Goal: Information Seeking & Learning: Learn about a topic

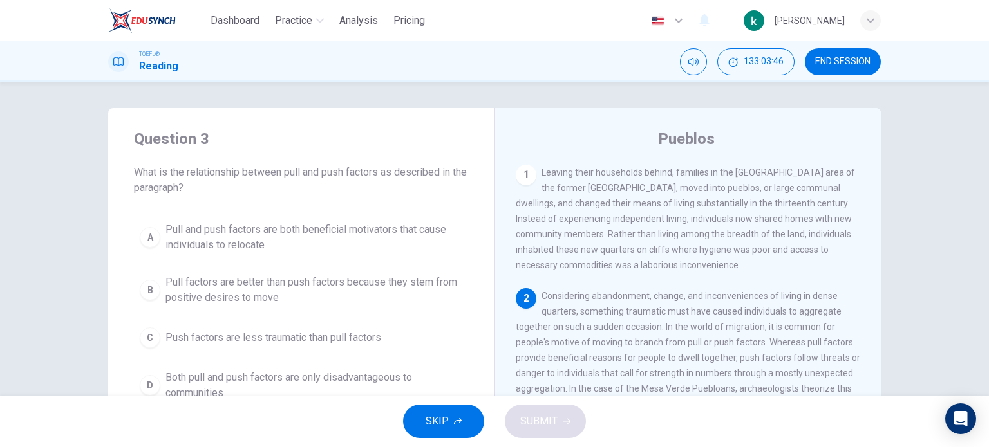
scroll to position [13, 0]
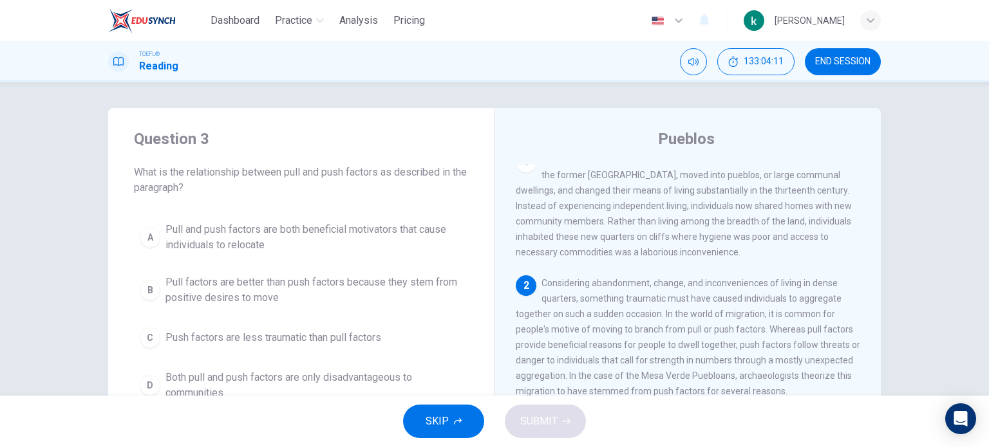
drag, startPoint x: 844, startPoint y: 65, endPoint x: 567, endPoint y: 68, distance: 277.4
click at [845, 65] on span "END SESSION" at bounding box center [842, 62] width 55 height 10
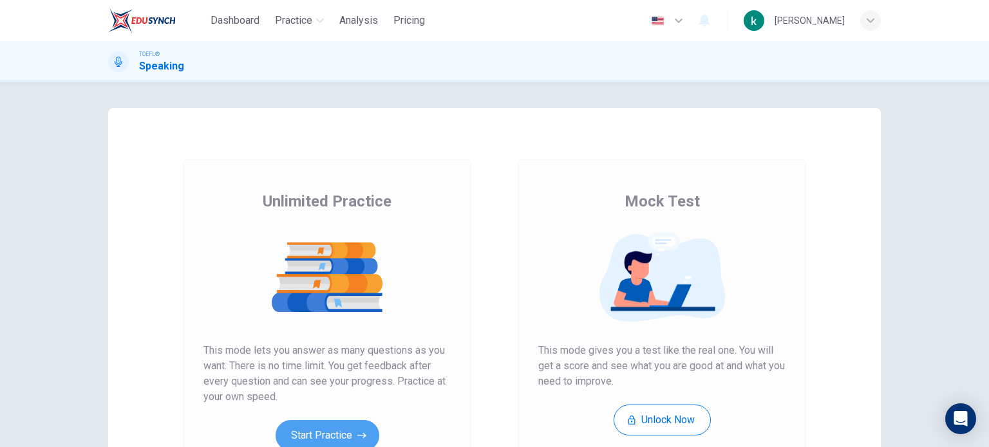
drag, startPoint x: 333, startPoint y: 430, endPoint x: 333, endPoint y: 419, distance: 10.9
click at [333, 427] on button "Start Practice" at bounding box center [327, 435] width 104 height 31
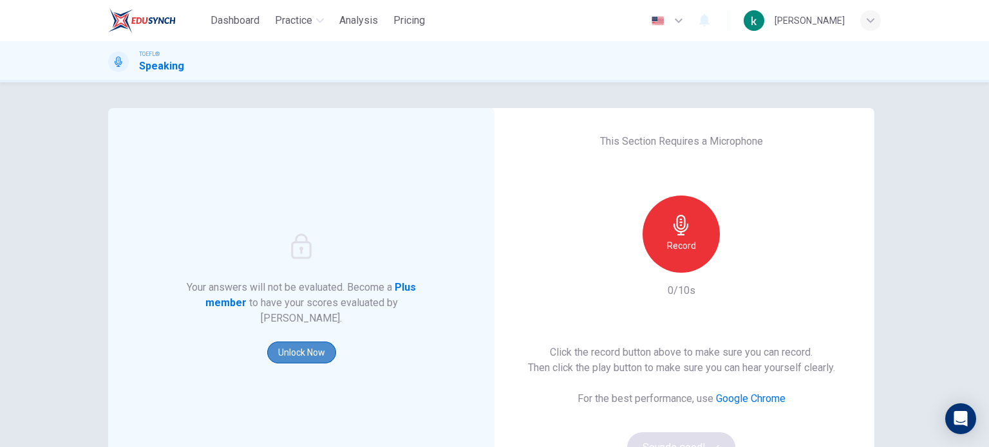
click at [306, 344] on button "Unlock Now" at bounding box center [301, 353] width 69 height 22
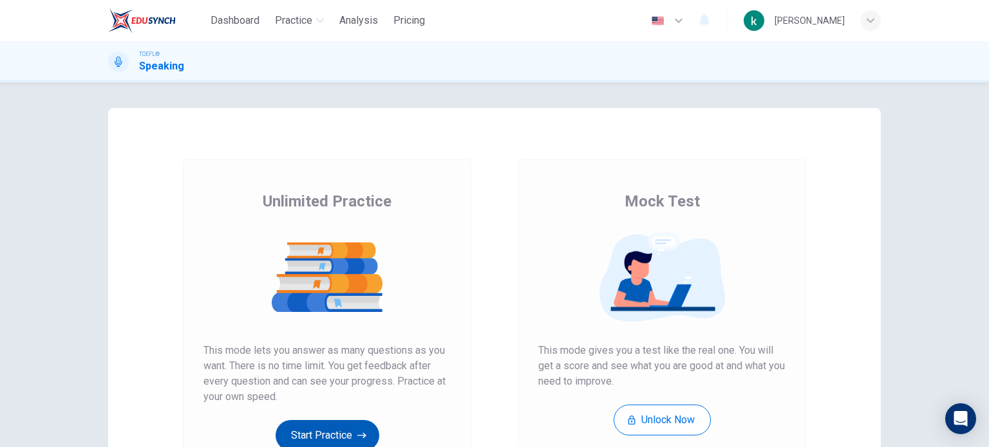
click at [362, 437] on icon "button" at bounding box center [361, 435] width 9 height 13
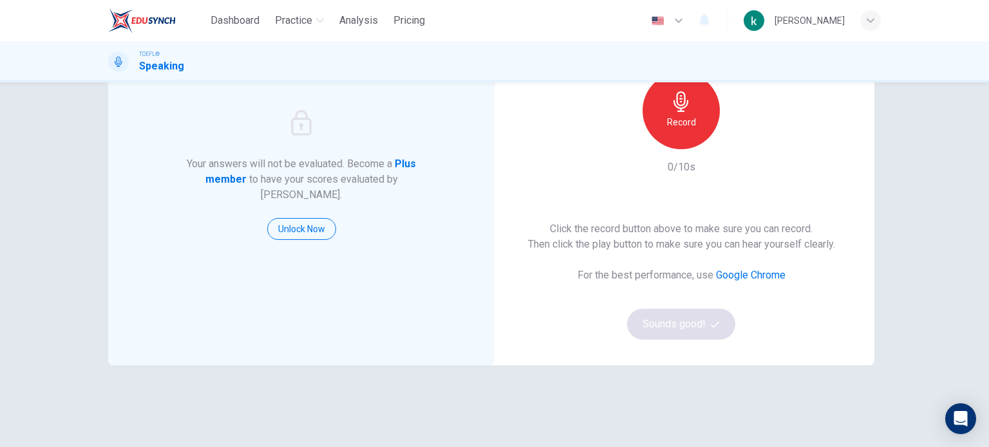
scroll to position [175, 0]
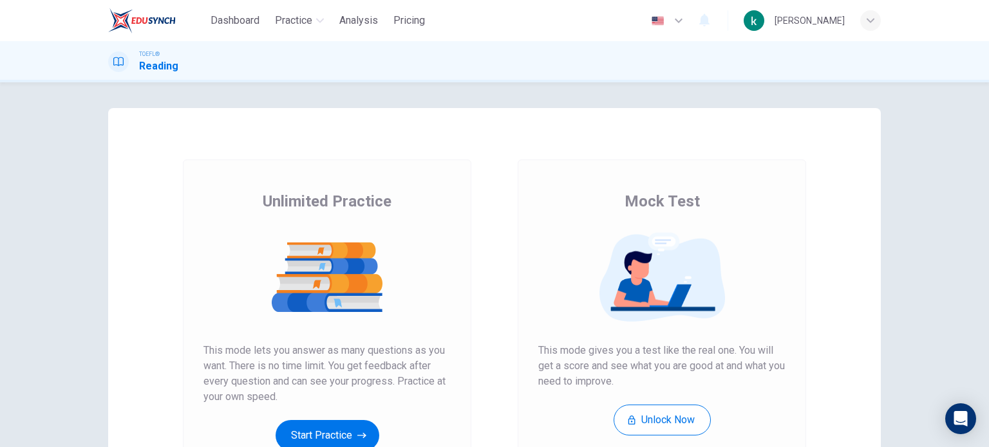
click at [308, 421] on button "Start Practice" at bounding box center [327, 435] width 104 height 31
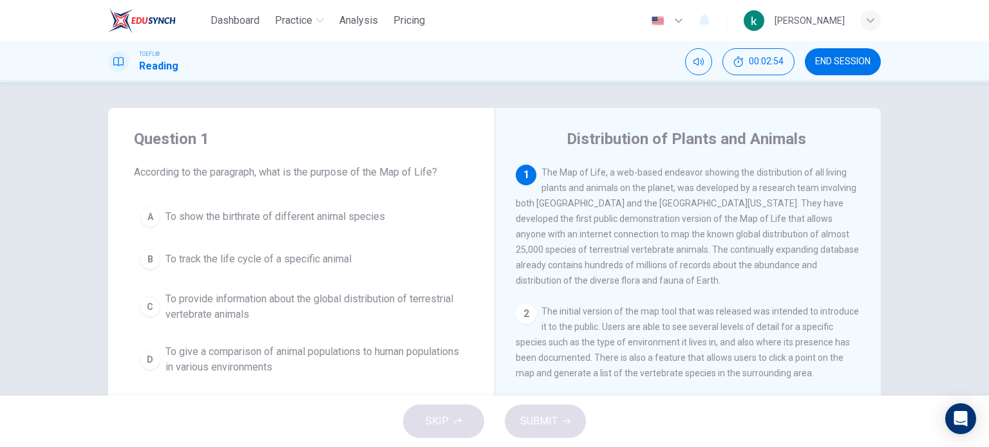
click at [153, 268] on button "B To track the life cycle of a specific animal" at bounding box center [301, 259] width 335 height 32
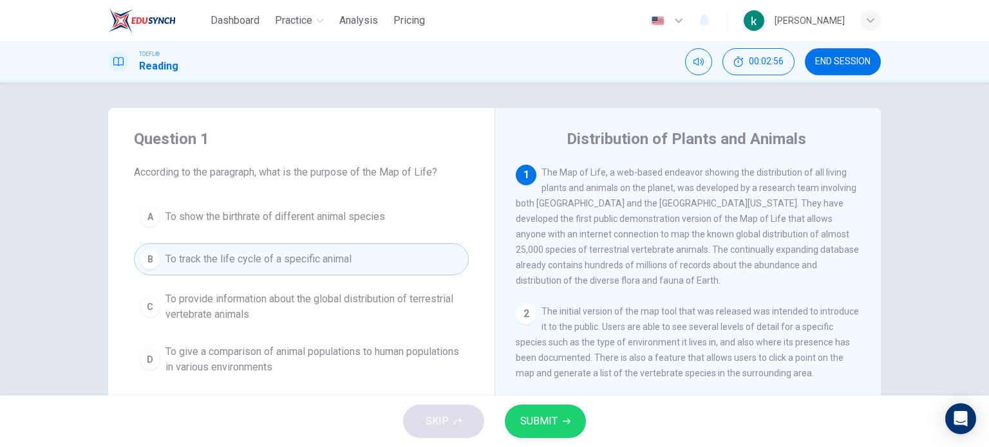
click at [546, 427] on span "SUBMIT" at bounding box center [538, 422] width 37 height 18
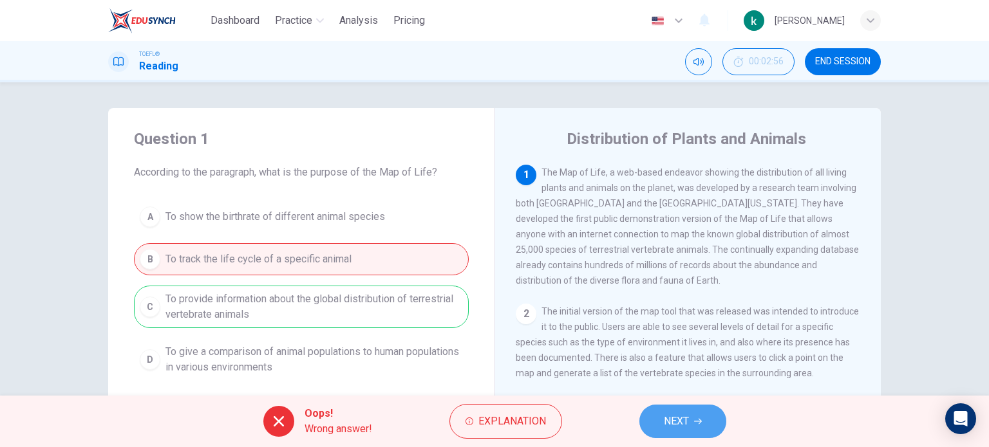
click at [645, 422] on button "NEXT" at bounding box center [682, 421] width 87 height 33
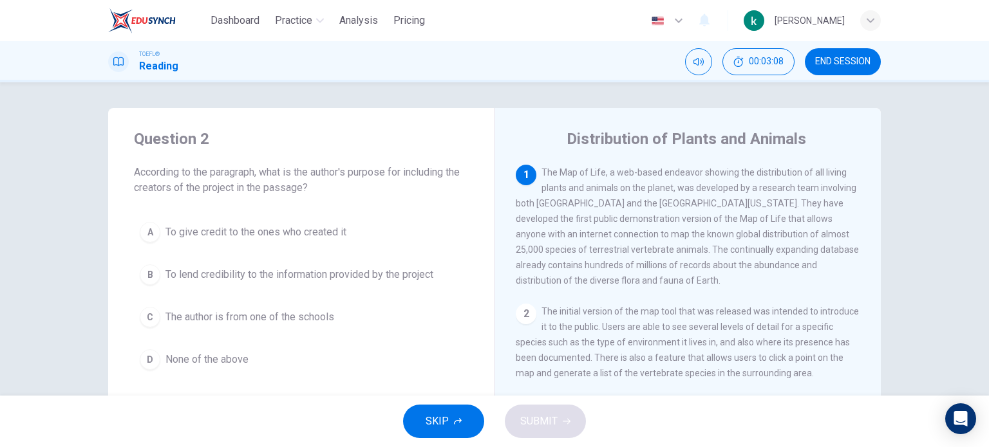
click at [145, 275] on div "B" at bounding box center [150, 275] width 21 height 21
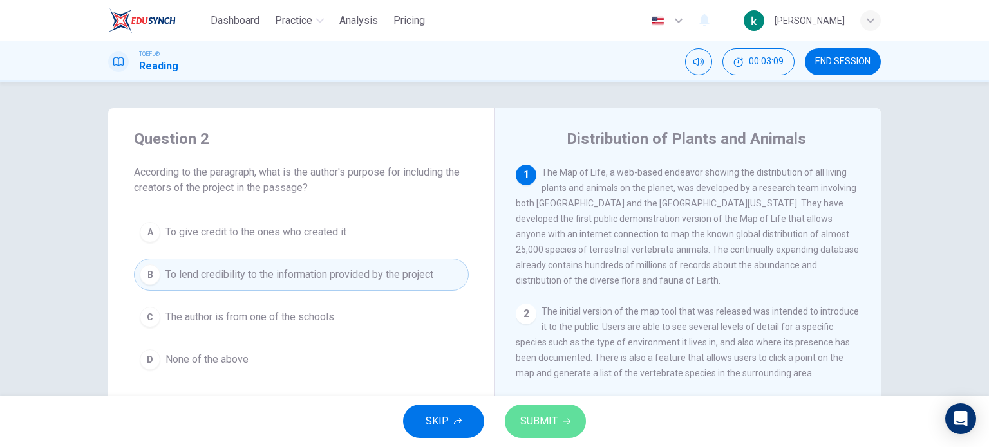
click at [561, 418] on button "SUBMIT" at bounding box center [545, 421] width 81 height 33
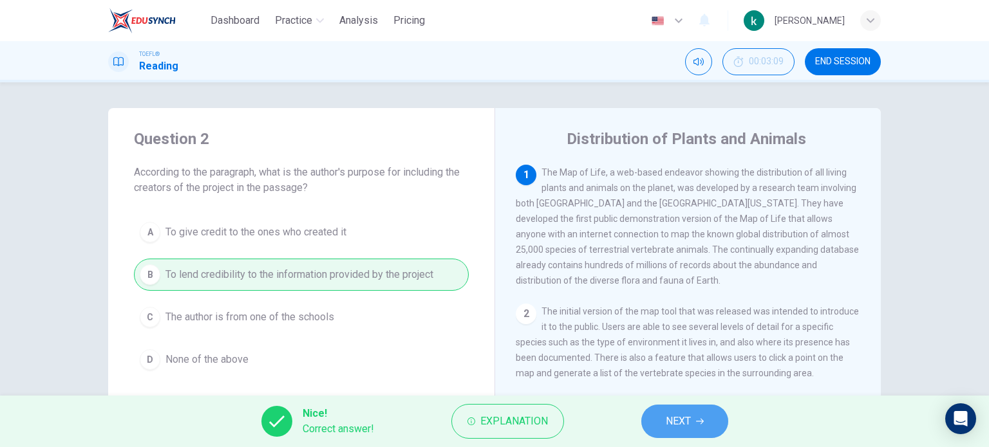
click at [664, 422] on button "NEXT" at bounding box center [684, 421] width 87 height 33
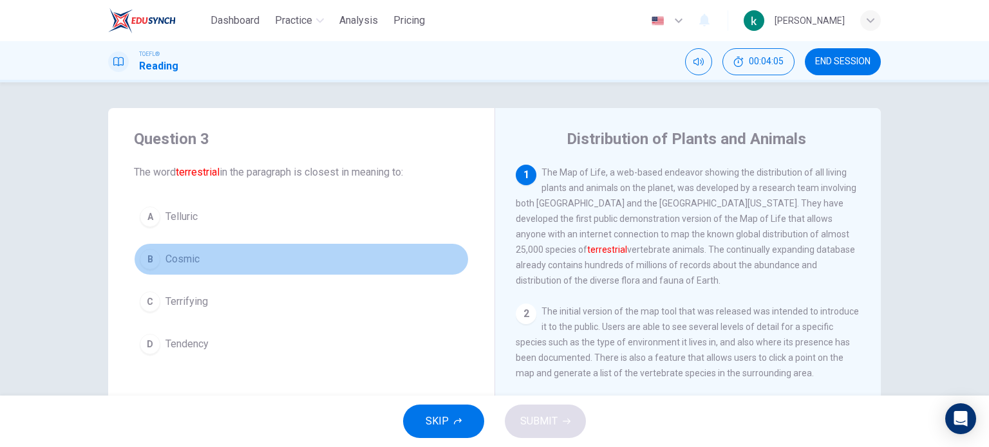
click at [144, 259] on div "B" at bounding box center [150, 259] width 21 height 21
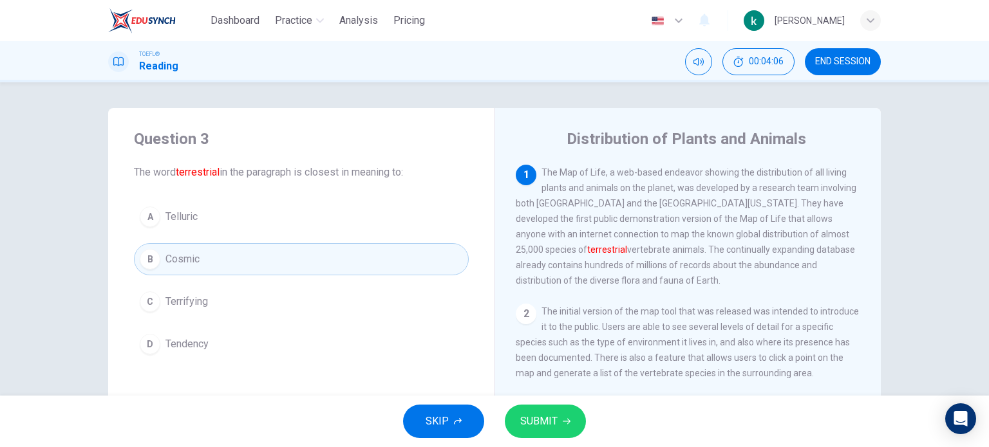
click at [537, 416] on span "SUBMIT" at bounding box center [538, 422] width 37 height 18
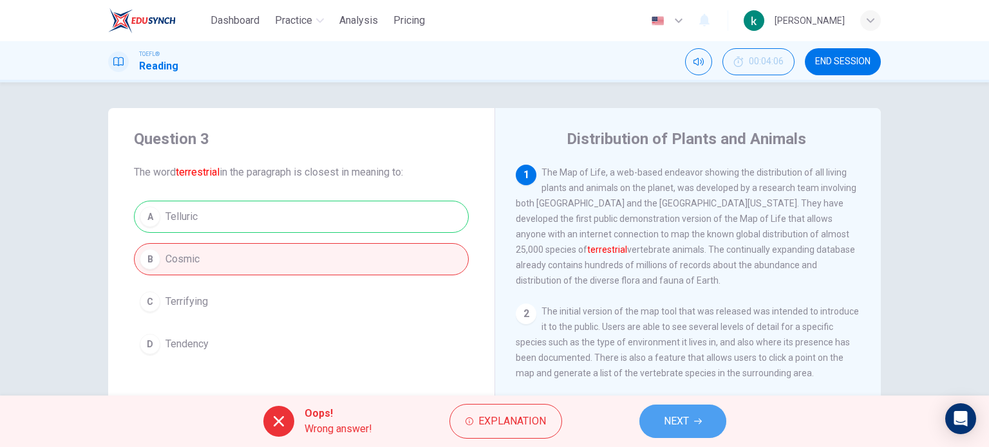
click at [690, 429] on button "NEXT" at bounding box center [682, 421] width 87 height 33
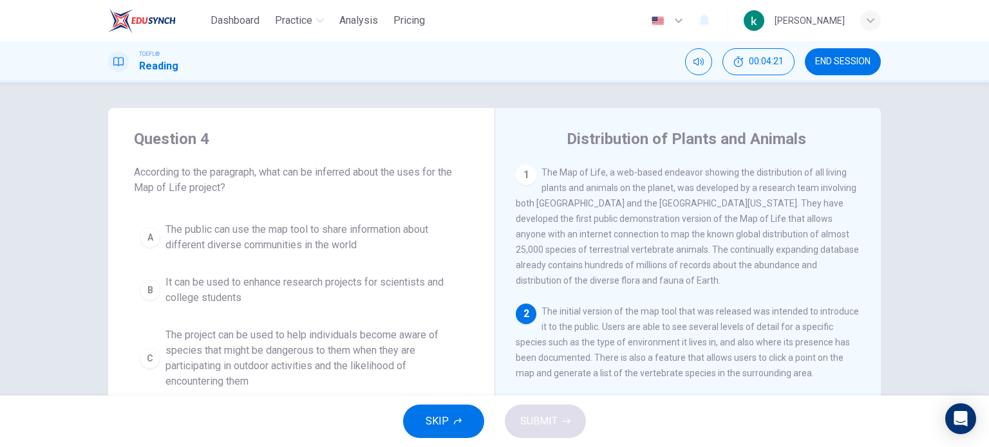
click at [140, 286] on div "B" at bounding box center [150, 290] width 21 height 21
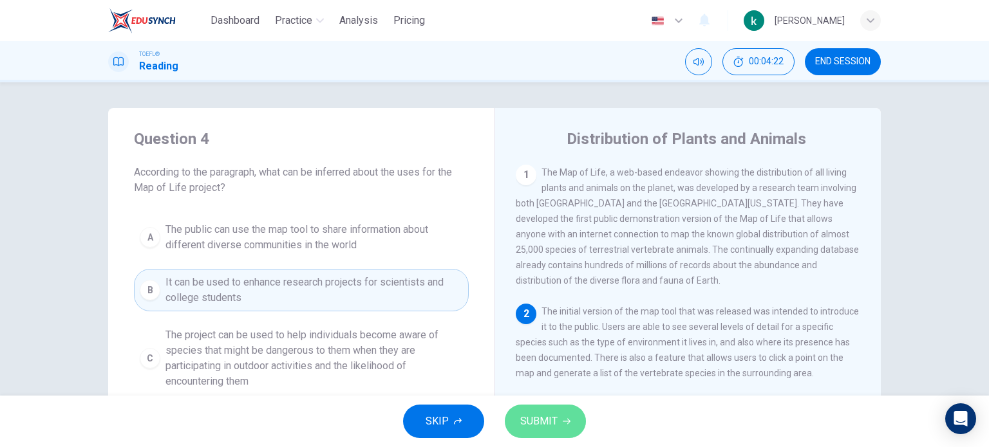
click at [532, 428] on span "SUBMIT" at bounding box center [538, 422] width 37 height 18
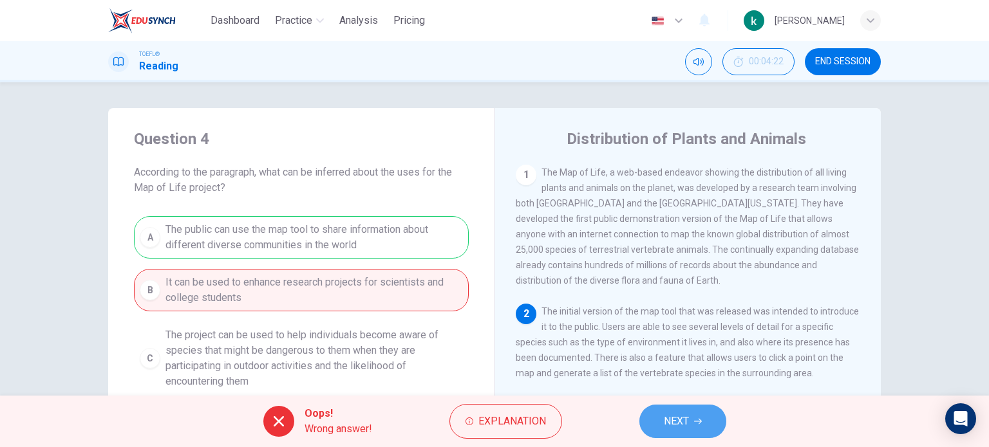
click at [682, 424] on span "NEXT" at bounding box center [676, 422] width 25 height 18
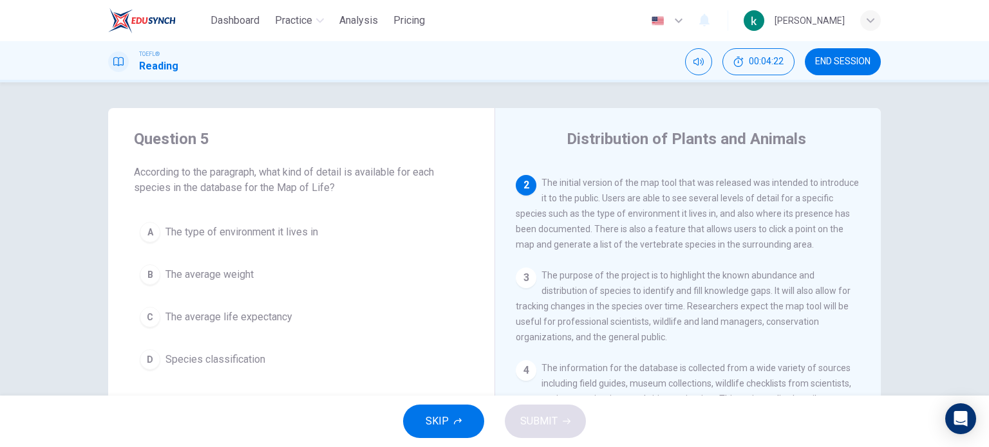
scroll to position [143, 0]
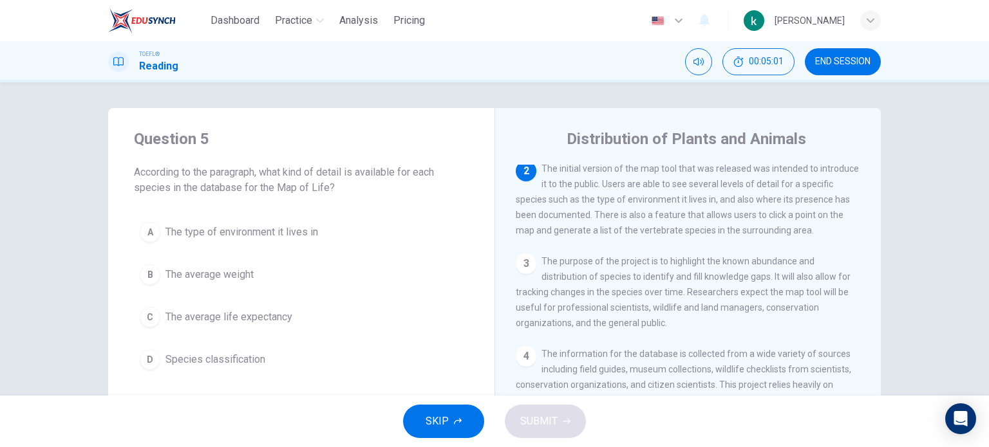
click at [144, 230] on div "A" at bounding box center [150, 232] width 21 height 21
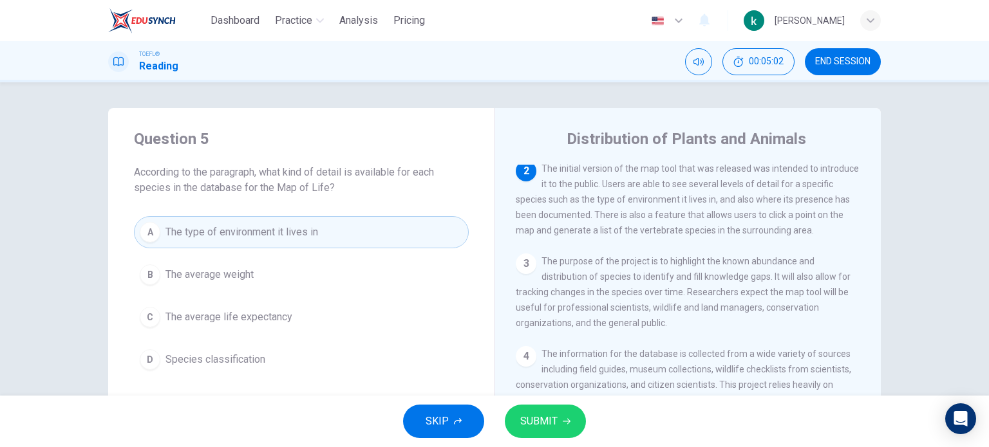
click at [564, 423] on icon "button" at bounding box center [567, 422] width 8 height 8
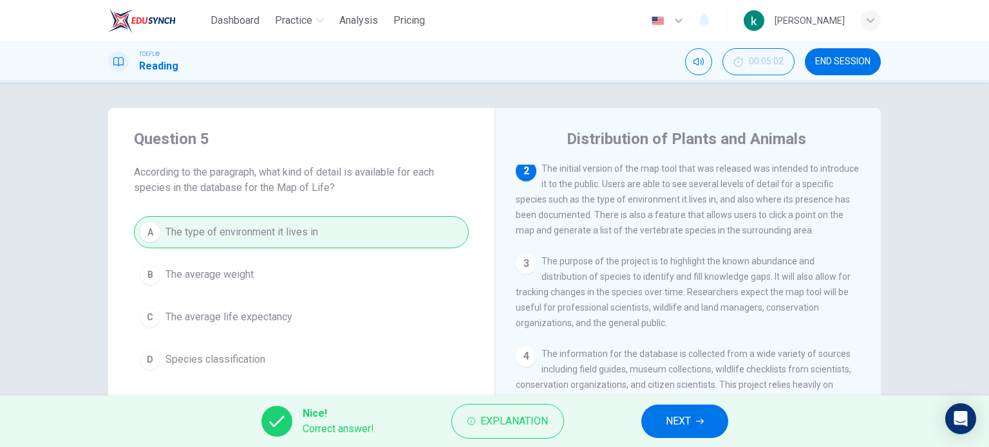
click at [707, 424] on button "NEXT" at bounding box center [684, 421] width 87 height 33
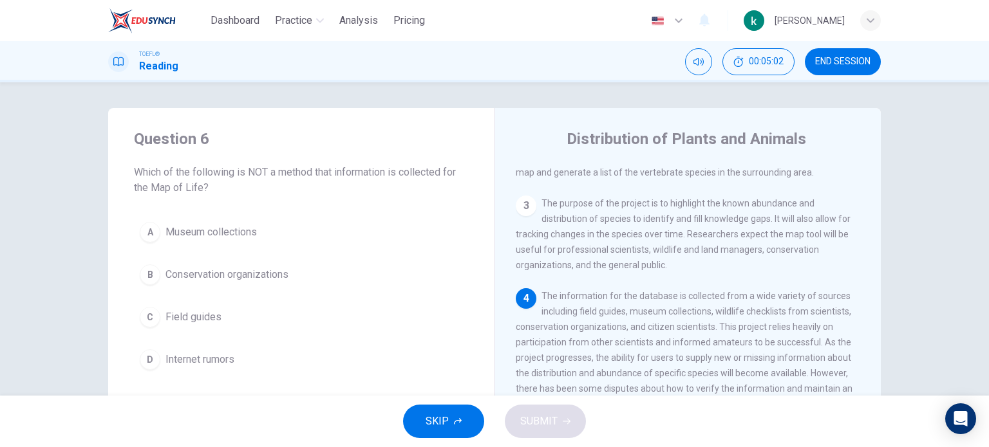
scroll to position [219, 0]
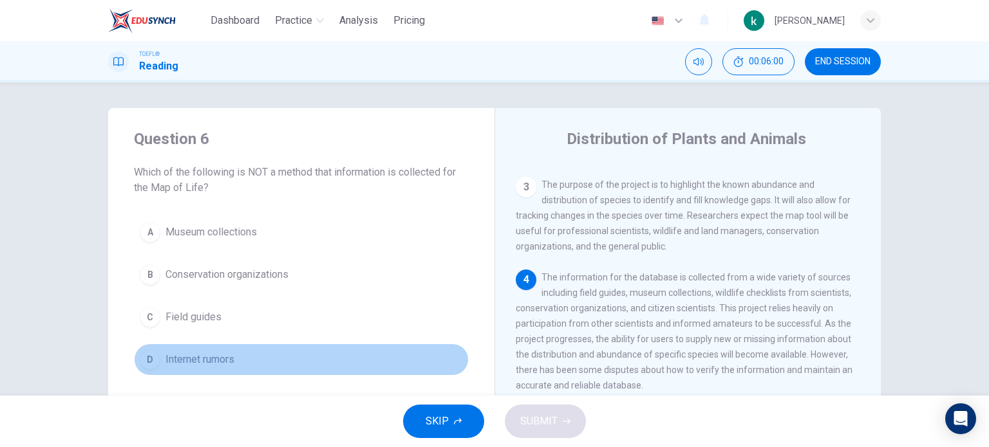
click at [140, 357] on div "D" at bounding box center [150, 359] width 21 height 21
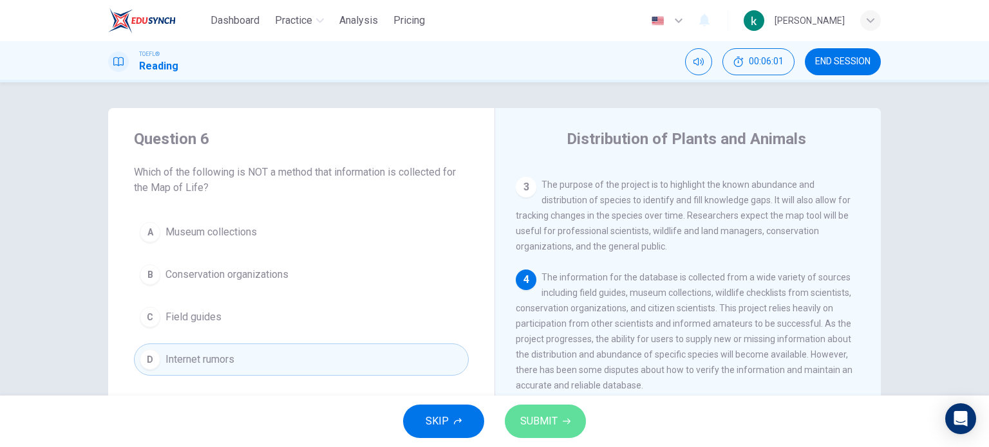
click at [546, 427] on span "SUBMIT" at bounding box center [538, 422] width 37 height 18
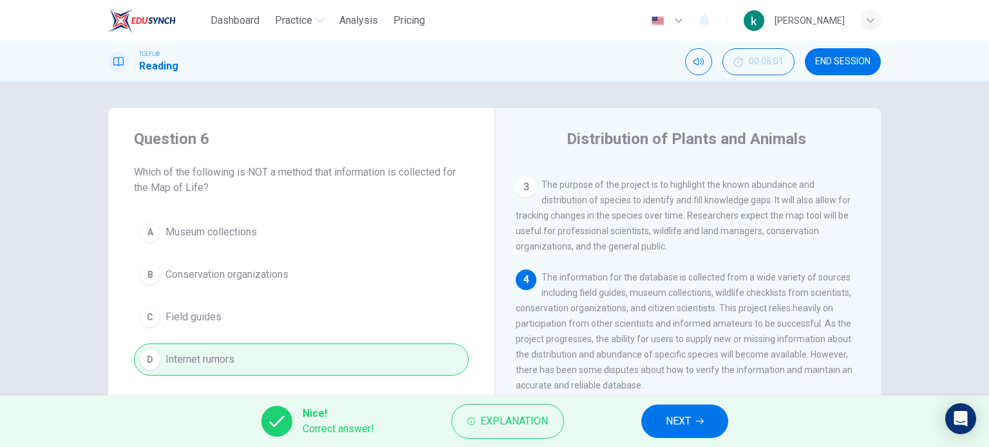
click at [651, 424] on button "NEXT" at bounding box center [684, 421] width 87 height 33
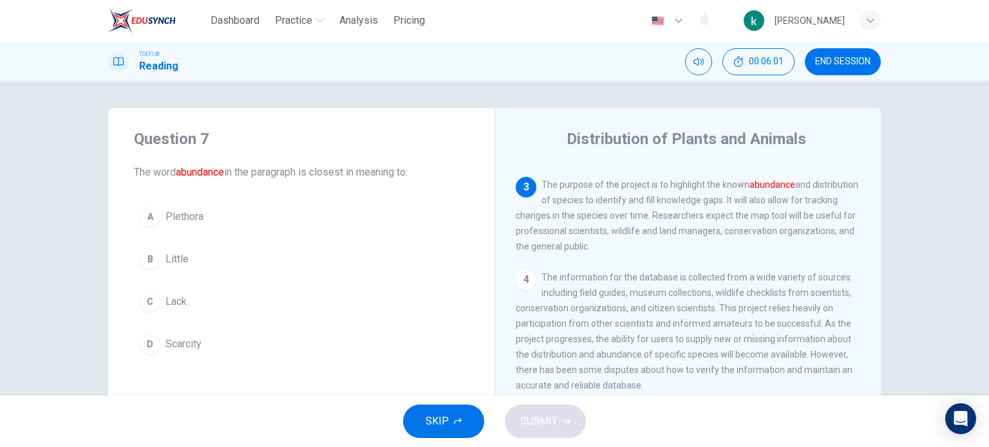
scroll to position [238, 0]
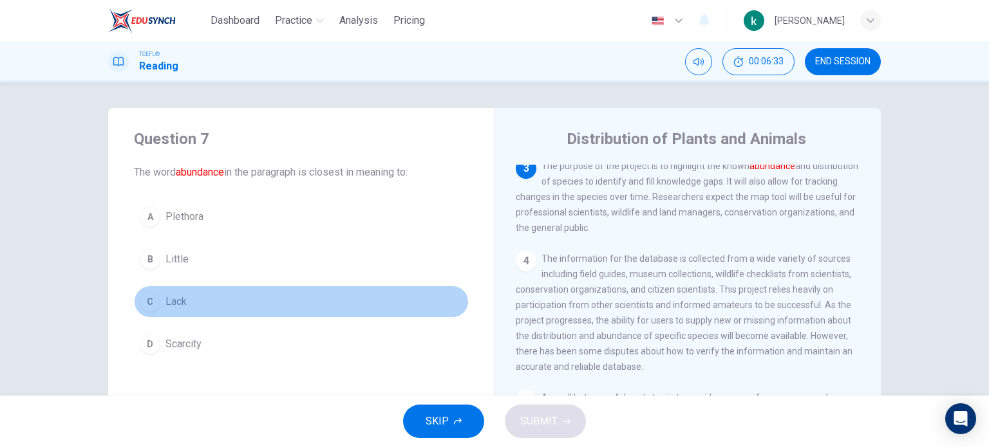
click at [144, 306] on div "C" at bounding box center [150, 302] width 21 height 21
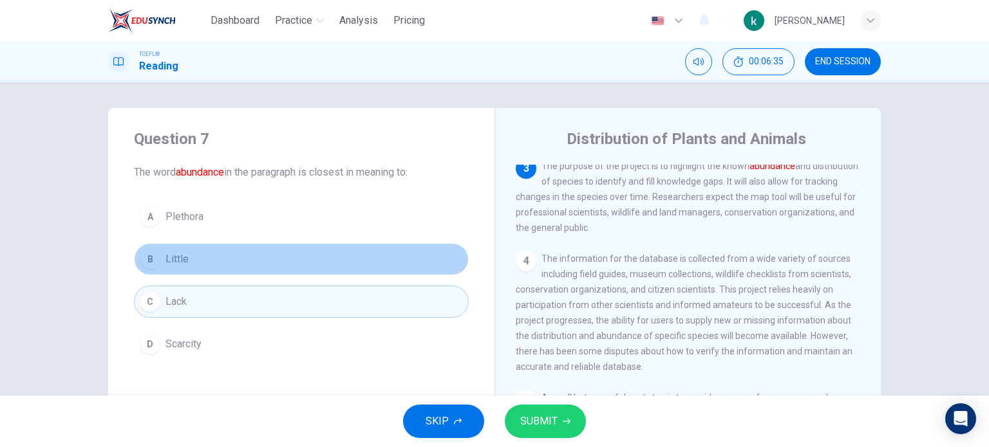
click at [142, 258] on div "B" at bounding box center [150, 259] width 21 height 21
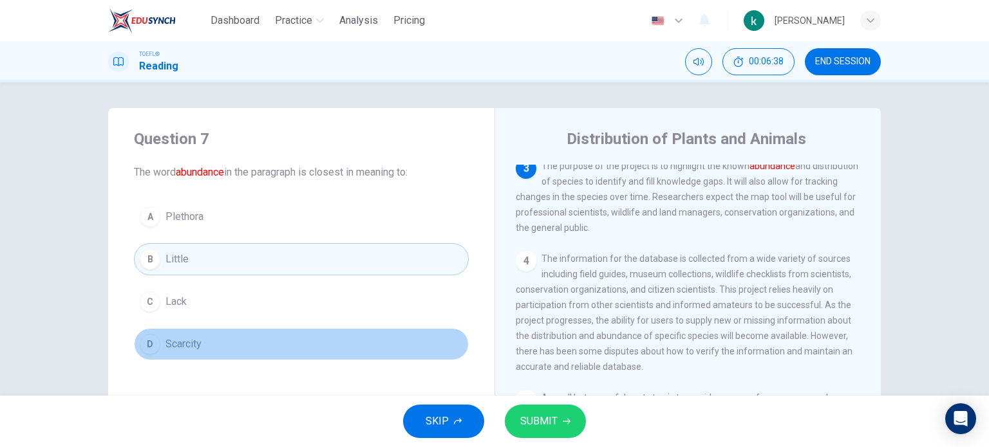
click at [151, 346] on div "D" at bounding box center [150, 344] width 21 height 21
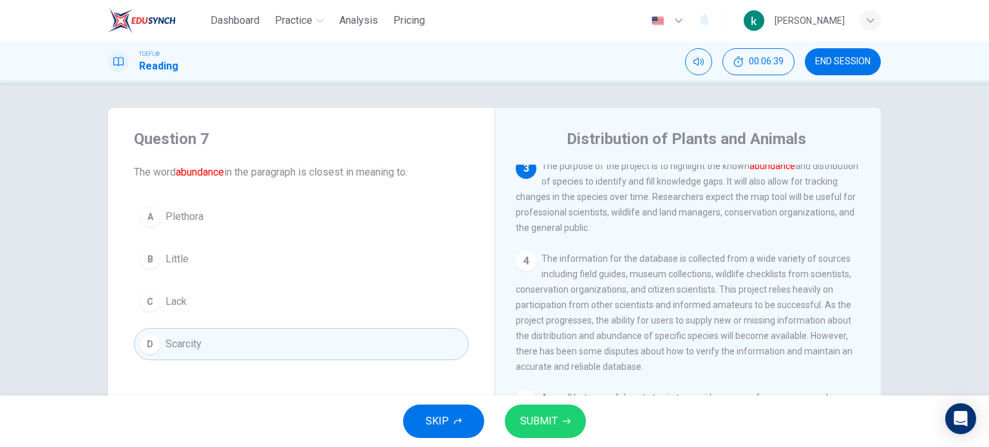
click at [581, 427] on button "SUBMIT" at bounding box center [545, 421] width 81 height 33
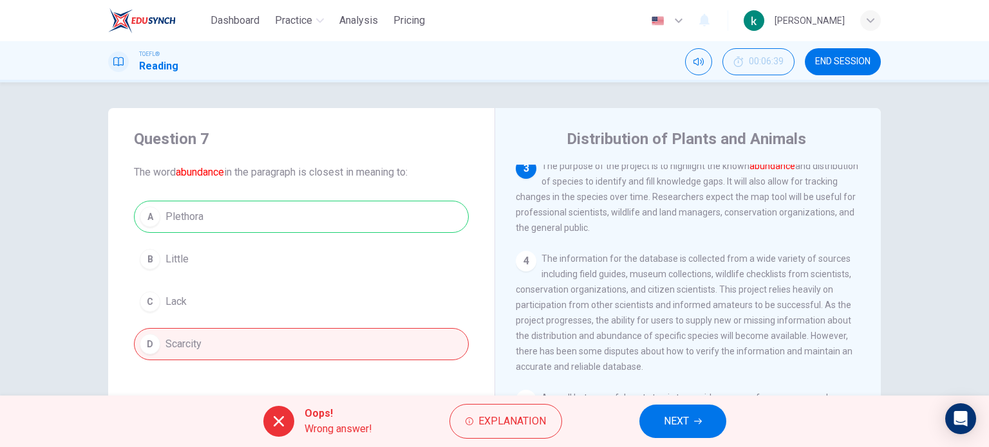
click at [708, 418] on button "NEXT" at bounding box center [682, 421] width 87 height 33
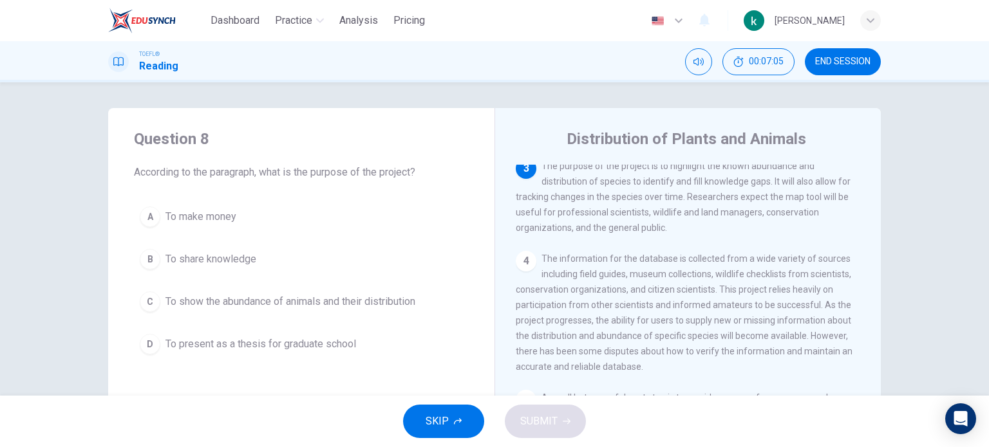
click at [136, 305] on button "C To show the abundance of animals and their distribution" at bounding box center [301, 302] width 335 height 32
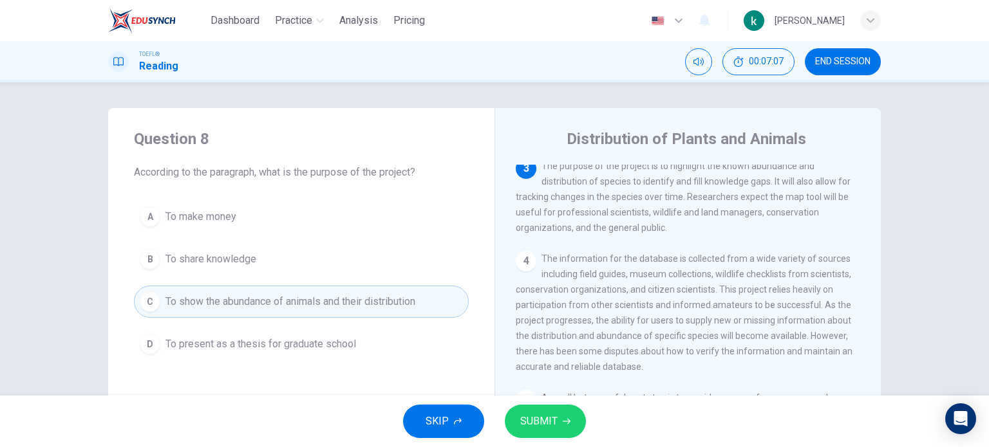
click at [557, 430] on button "SUBMIT" at bounding box center [545, 421] width 81 height 33
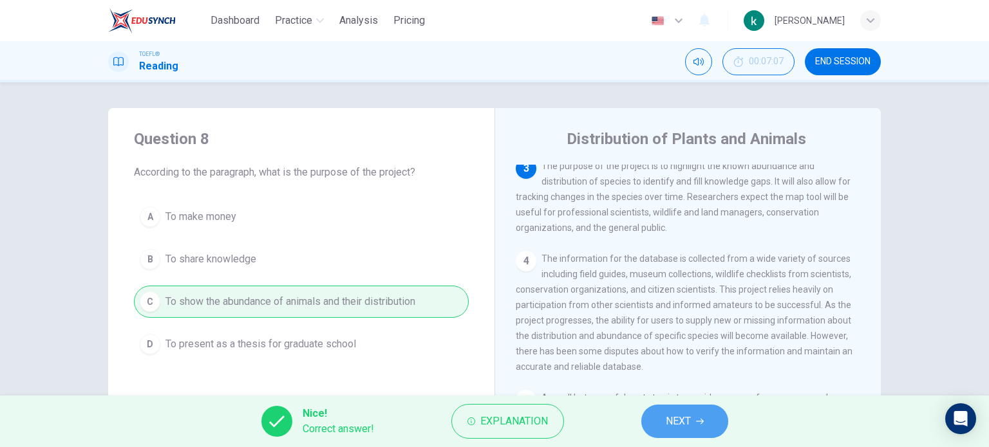
drag, startPoint x: 702, startPoint y: 429, endPoint x: 694, endPoint y: 404, distance: 26.9
click at [698, 411] on button "NEXT" at bounding box center [684, 421] width 87 height 33
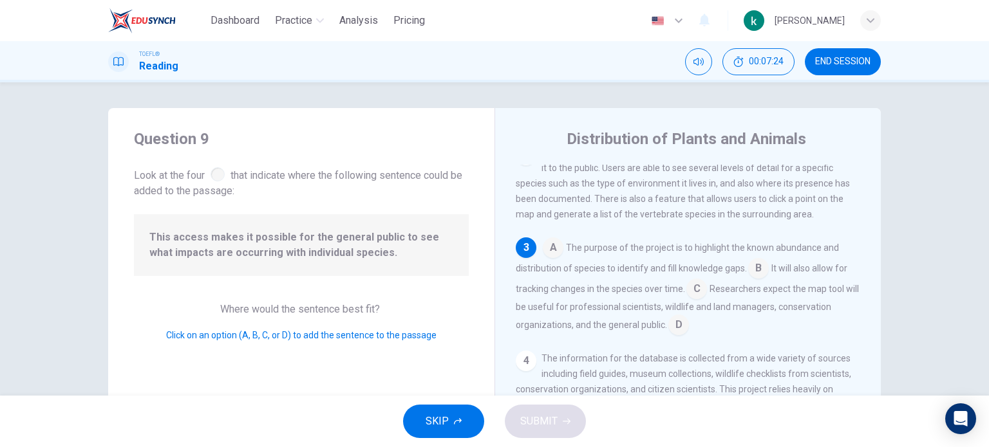
scroll to position [64, 0]
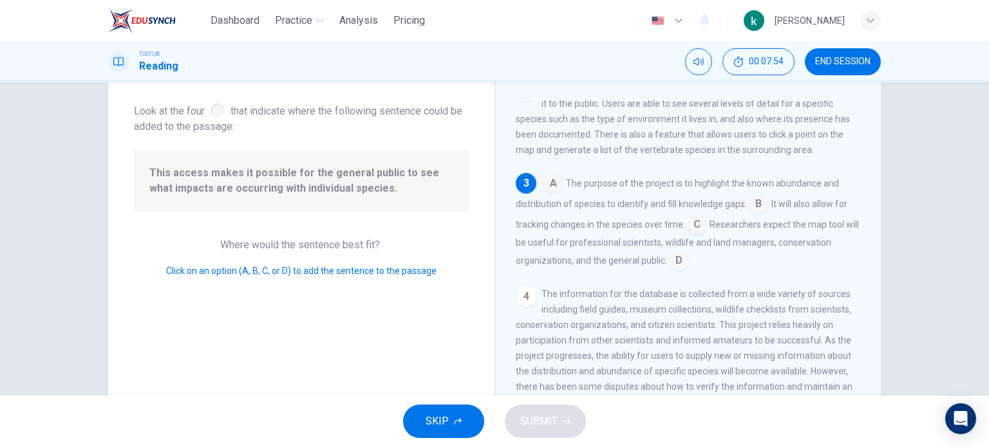
click at [754, 208] on input at bounding box center [758, 205] width 21 height 21
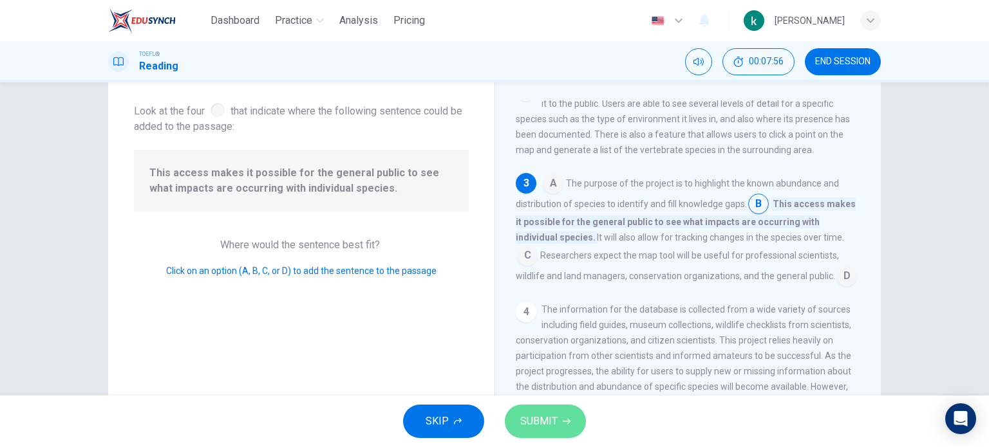
click at [549, 424] on span "SUBMIT" at bounding box center [538, 422] width 37 height 18
click at [752, 210] on input at bounding box center [758, 205] width 21 height 21
click at [537, 246] on input at bounding box center [527, 256] width 21 height 21
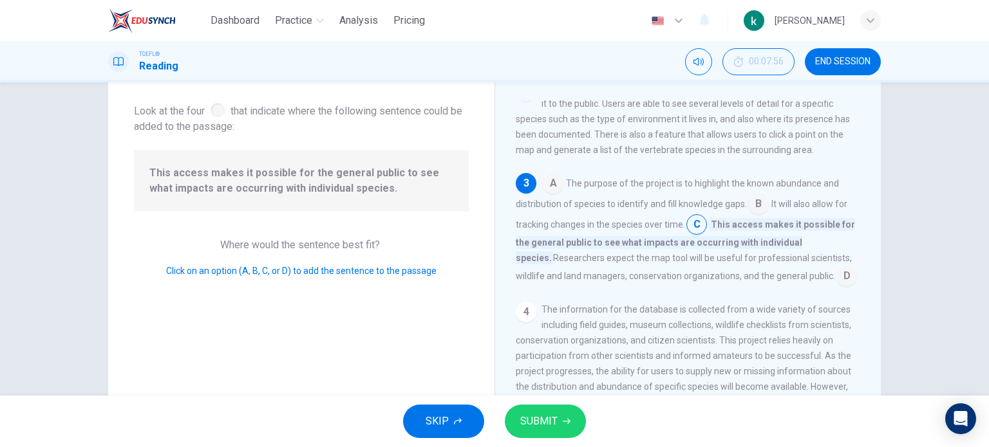
click at [756, 210] on input at bounding box center [758, 205] width 21 height 21
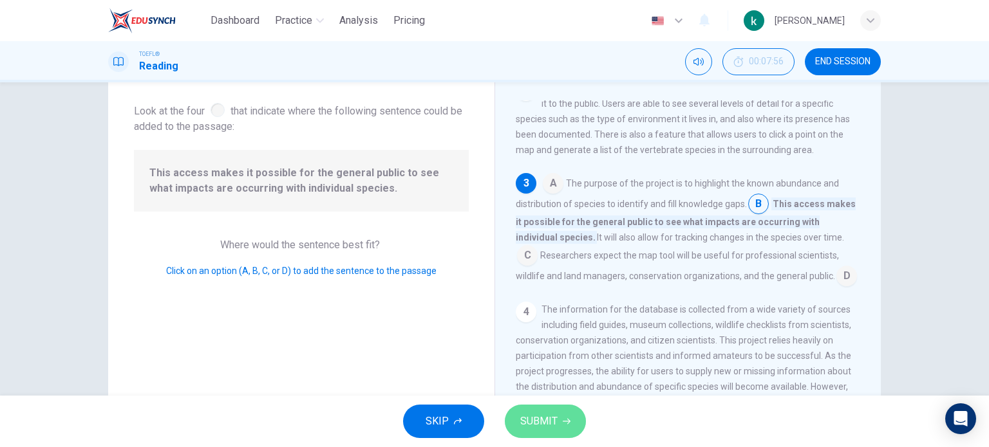
click at [546, 416] on span "SUBMIT" at bounding box center [538, 422] width 37 height 18
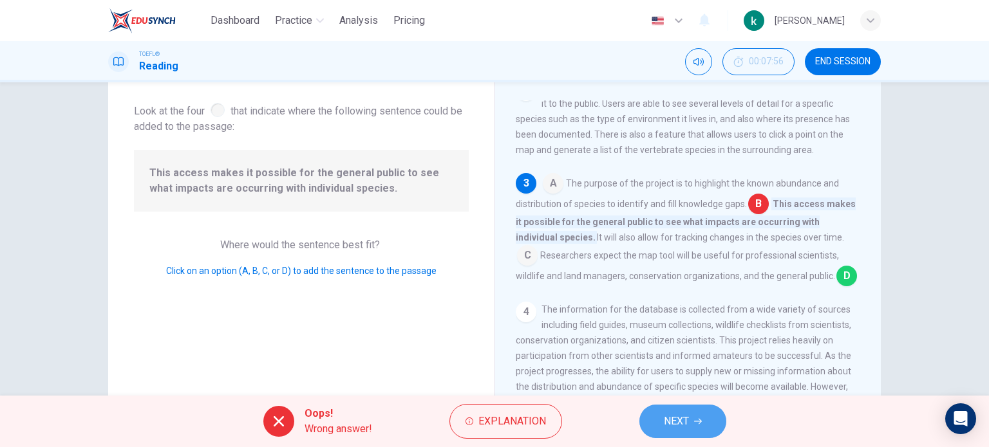
click at [700, 418] on icon "button" at bounding box center [698, 422] width 8 height 8
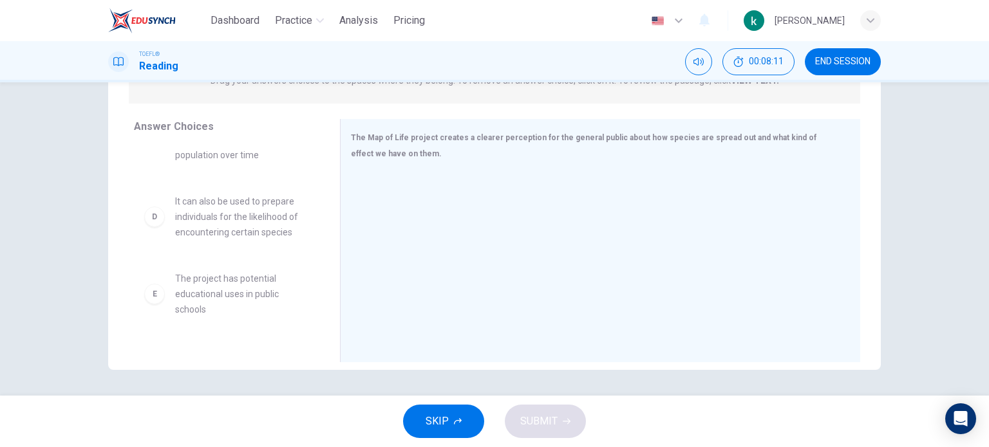
scroll to position [257, 0]
click at [152, 216] on div "D" at bounding box center [154, 214] width 21 height 21
click at [147, 215] on div "D" at bounding box center [154, 214] width 21 height 21
click at [205, 218] on span "It can also be used to prepare individuals for the likelihood of encountering c…" at bounding box center [242, 214] width 134 height 46
click at [470, 165] on div "The Map of Life project creates a clearer perception for the general public abo…" at bounding box center [600, 240] width 520 height 243
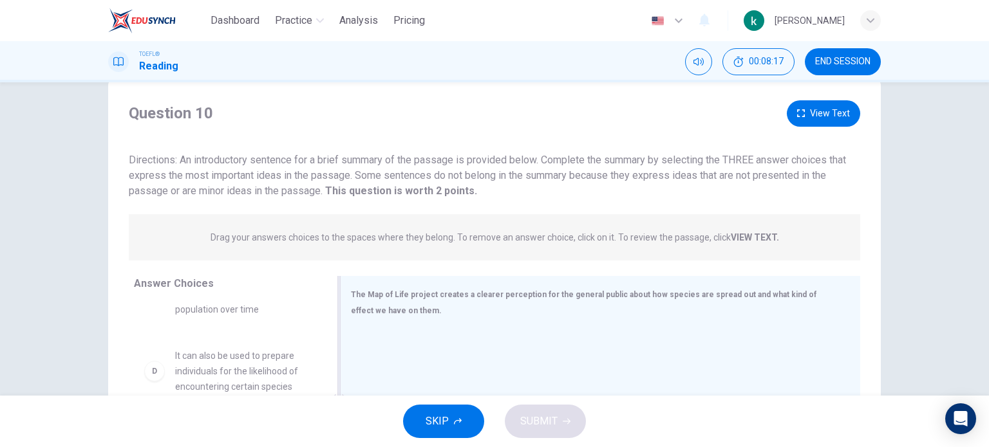
scroll to position [0, 0]
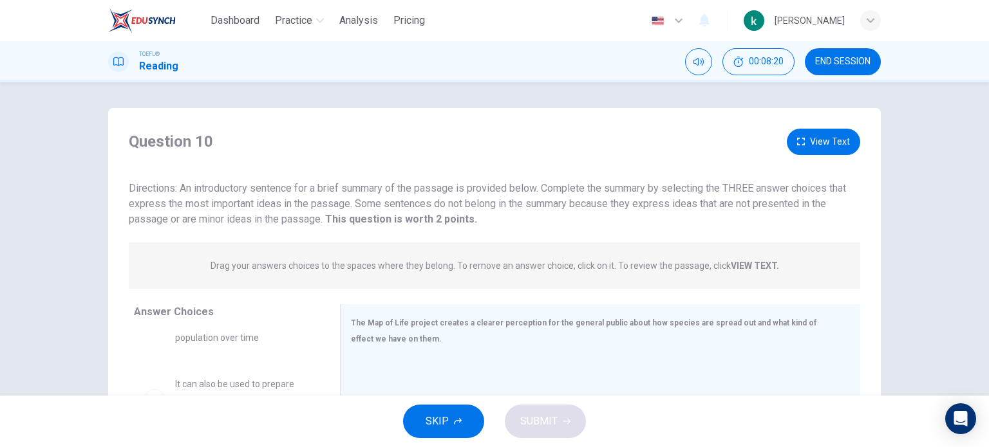
drag, startPoint x: 422, startPoint y: 246, endPoint x: 415, endPoint y: 255, distance: 10.6
click at [421, 246] on div "Drag your answers choices to the spaces where they belong. To remove an answer …" at bounding box center [494, 266] width 731 height 46
click at [381, 270] on p "Drag your answers choices to the spaces where they belong. To remove an answer …" at bounding box center [494, 266] width 568 height 10
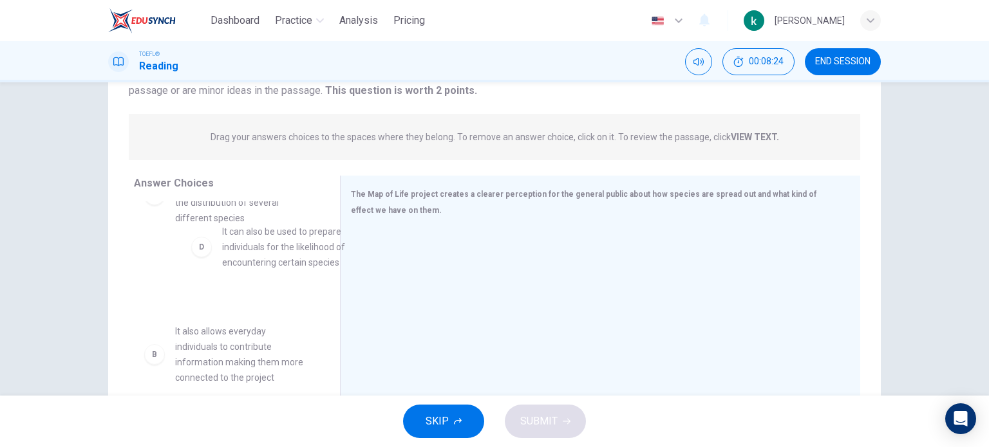
scroll to position [48, 0]
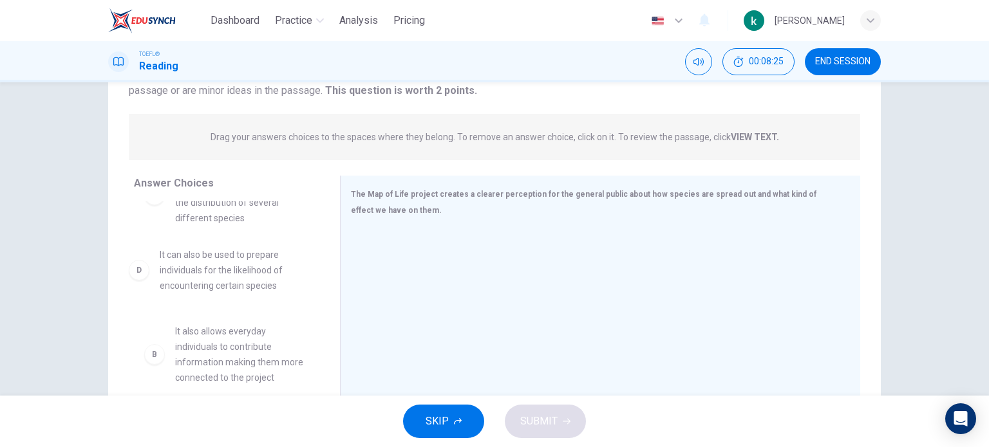
drag, startPoint x: 198, startPoint y: 274, endPoint x: 189, endPoint y: 267, distance: 11.5
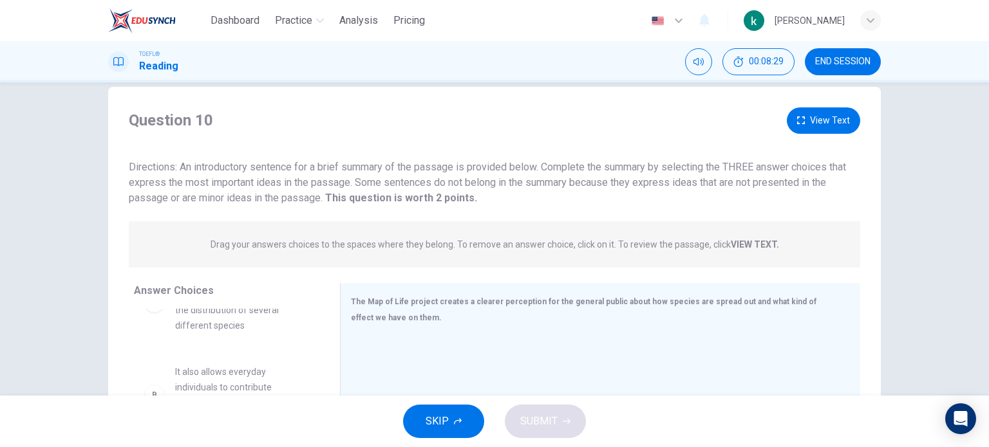
scroll to position [0, 0]
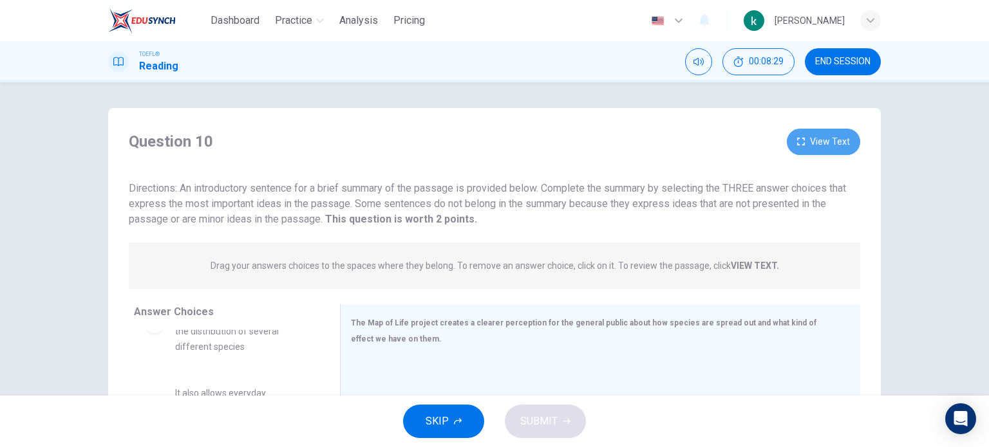
click at [839, 133] on button "View Text" at bounding box center [822, 142] width 73 height 26
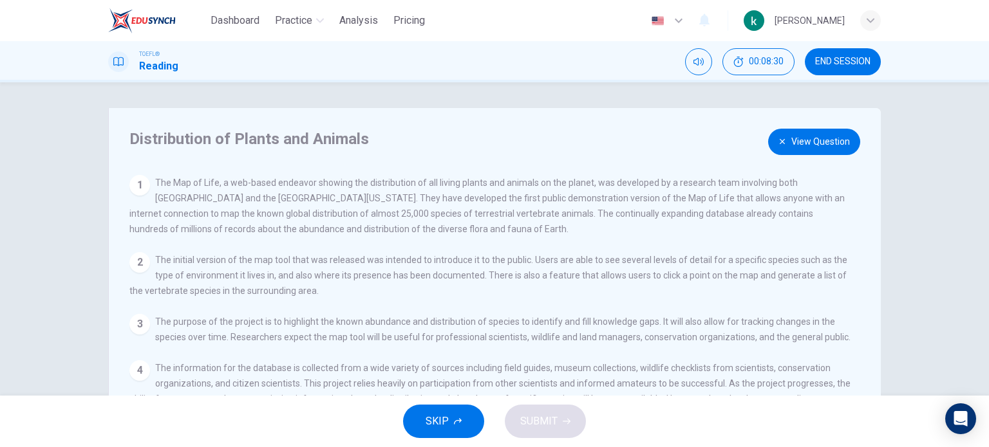
click at [815, 137] on button "View Question" at bounding box center [814, 142] width 92 height 26
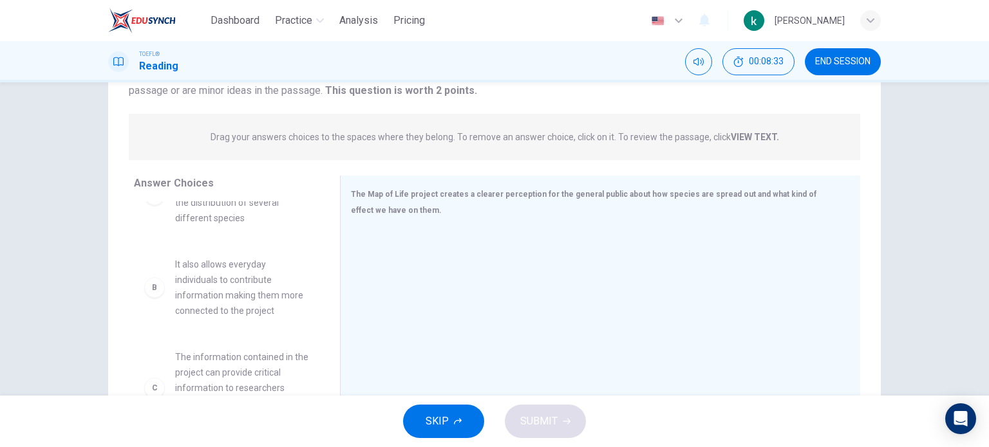
scroll to position [10, 0]
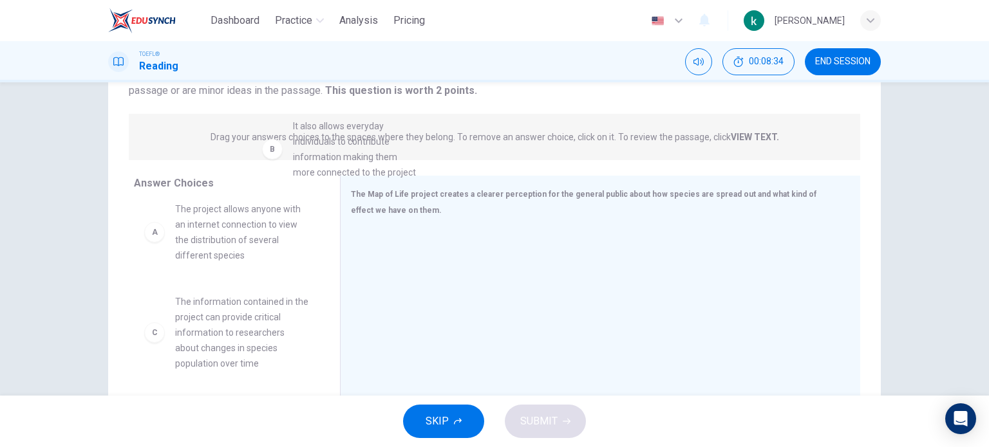
drag, startPoint x: 221, startPoint y: 295, endPoint x: 345, endPoint y: 154, distance: 187.9
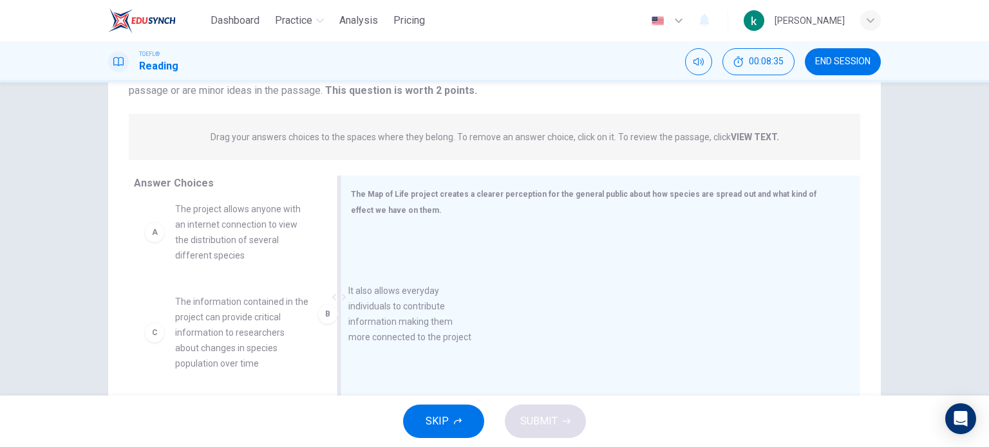
drag, startPoint x: 191, startPoint y: 321, endPoint x: 420, endPoint y: 306, distance: 229.6
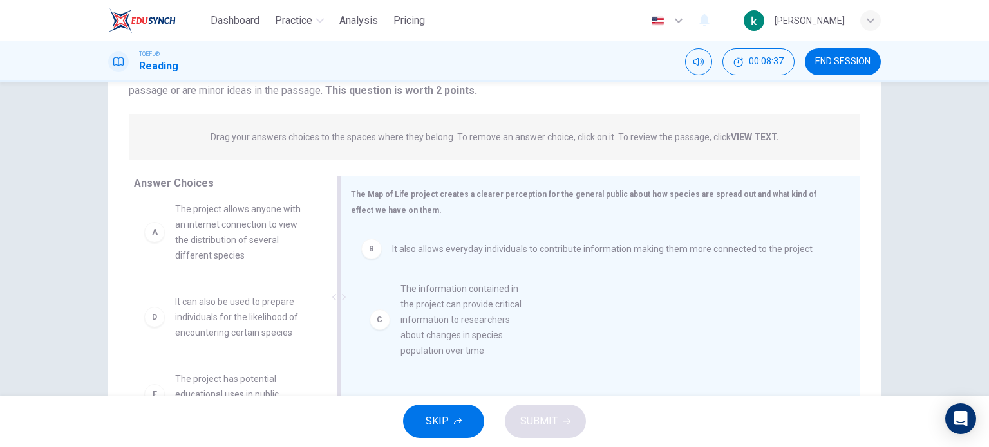
drag, startPoint x: 242, startPoint y: 324, endPoint x: 481, endPoint y: 315, distance: 239.6
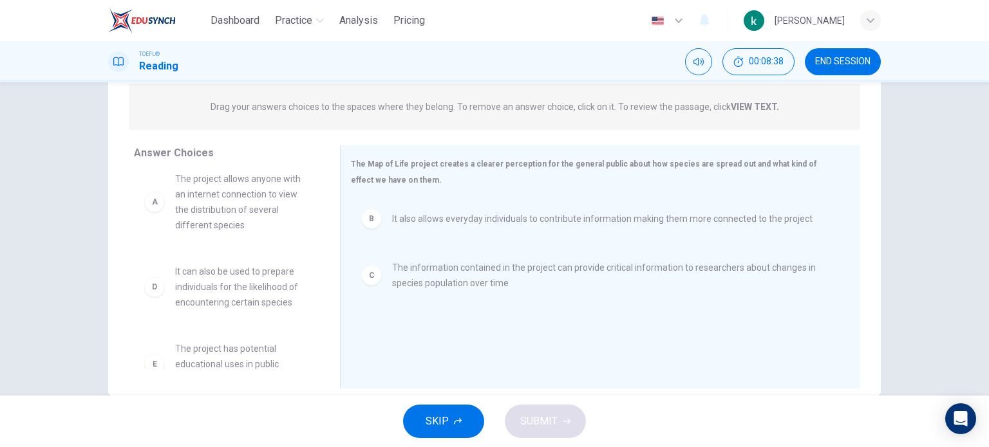
scroll to position [185, 0]
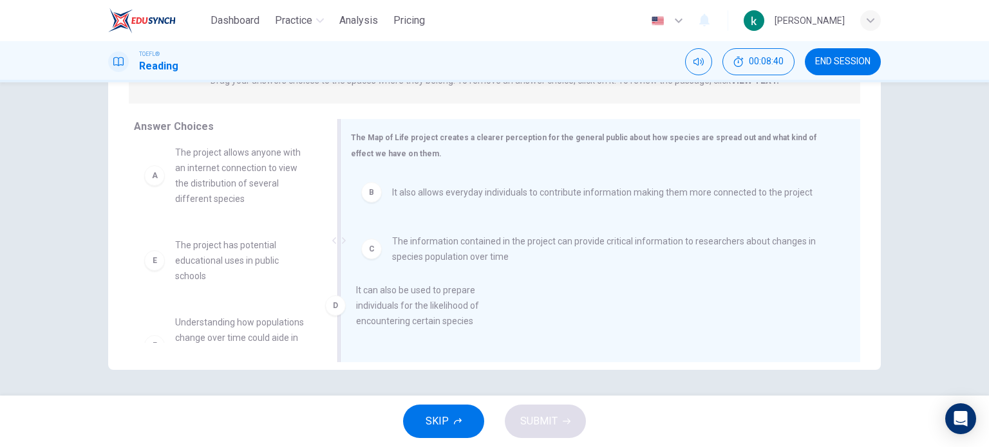
drag, startPoint x: 250, startPoint y: 257, endPoint x: 519, endPoint y: 328, distance: 278.2
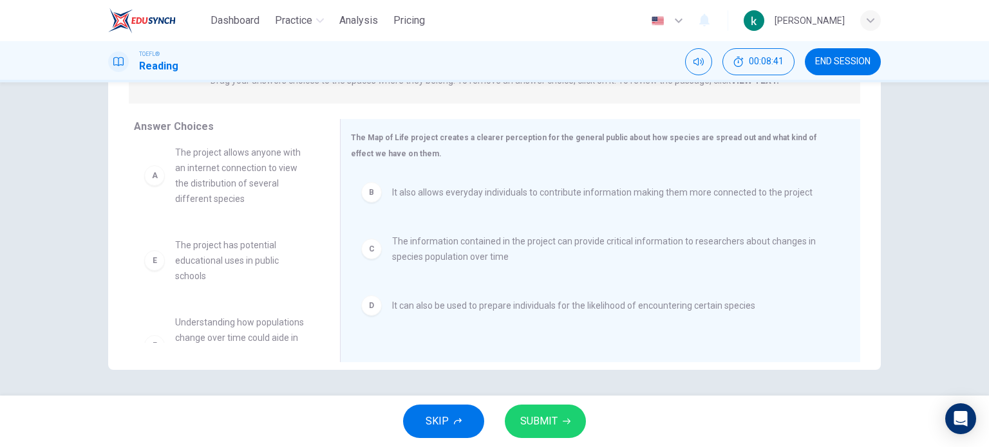
click at [574, 419] on button "SUBMIT" at bounding box center [545, 421] width 81 height 33
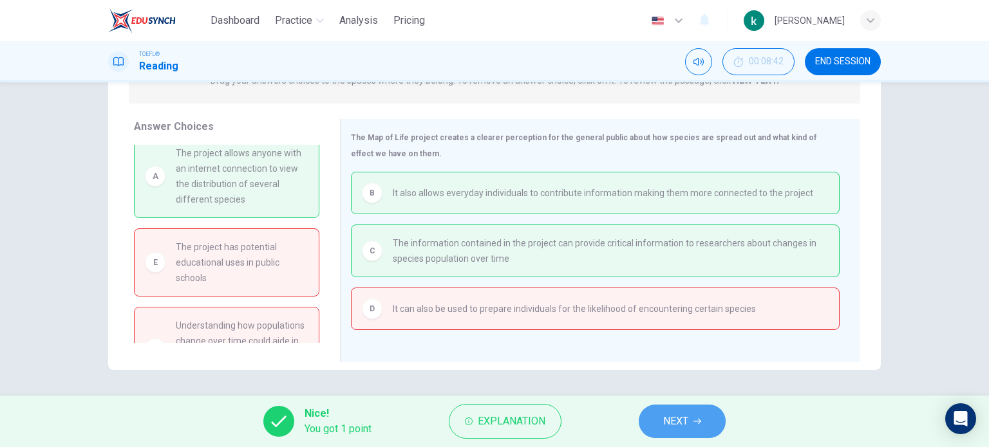
click at [693, 425] on button "NEXT" at bounding box center [681, 421] width 87 height 33
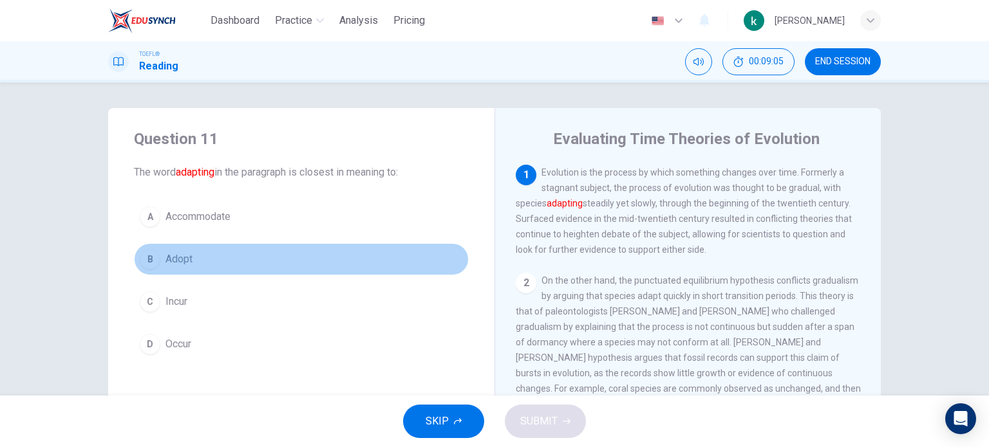
click at [152, 260] on div "B" at bounding box center [150, 259] width 21 height 21
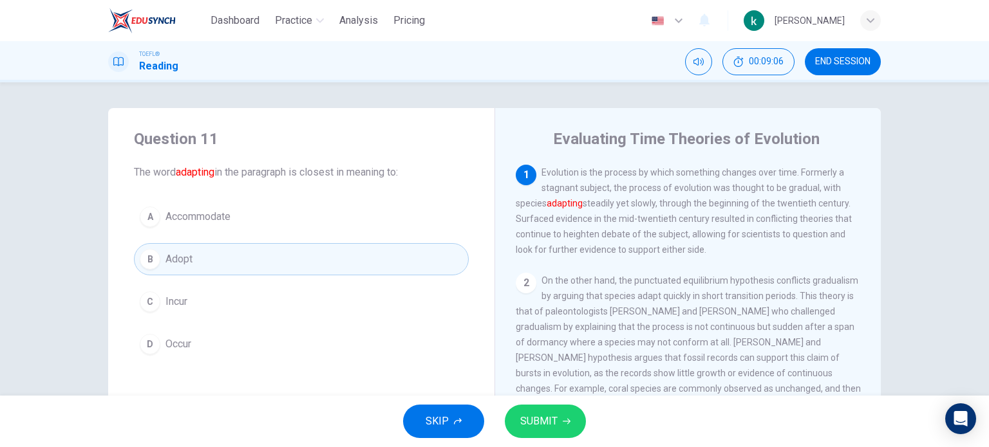
click at [535, 432] on button "SUBMIT" at bounding box center [545, 421] width 81 height 33
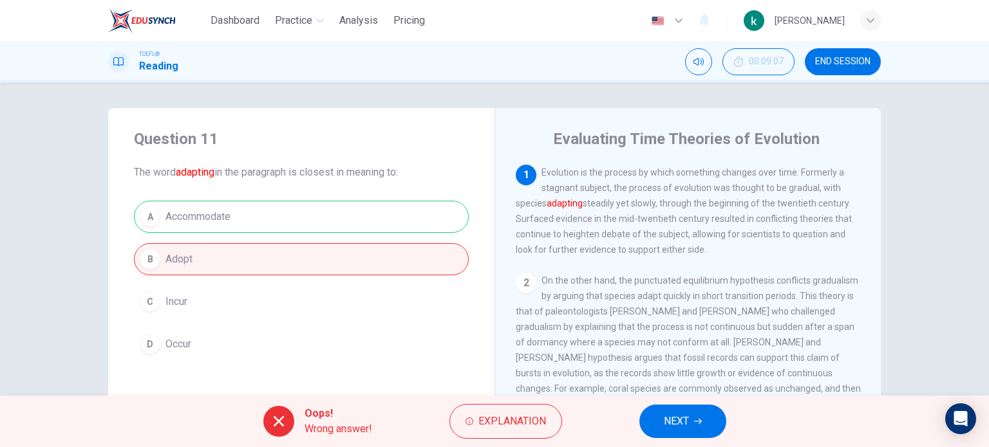
click at [688, 422] on span "NEXT" at bounding box center [676, 422] width 25 height 18
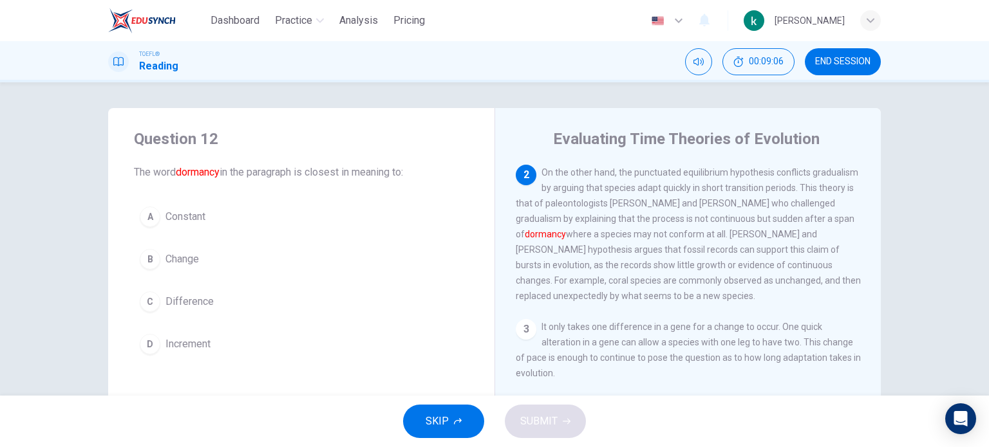
scroll to position [111, 0]
click at [152, 303] on div "C" at bounding box center [150, 302] width 21 height 21
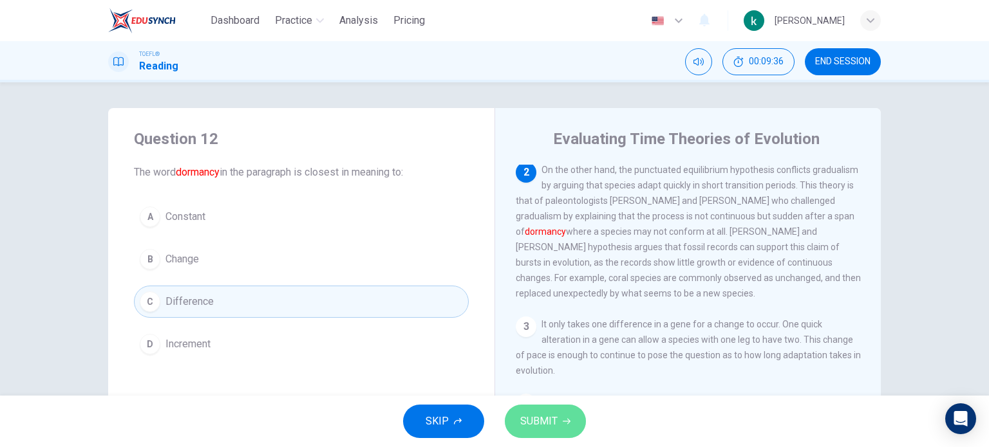
click at [568, 427] on button "SUBMIT" at bounding box center [545, 421] width 81 height 33
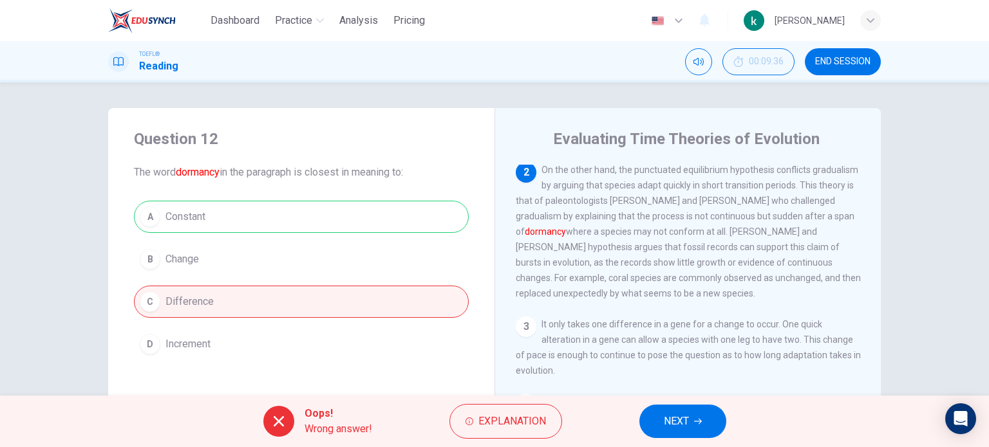
click at [673, 414] on span "NEXT" at bounding box center [676, 422] width 25 height 18
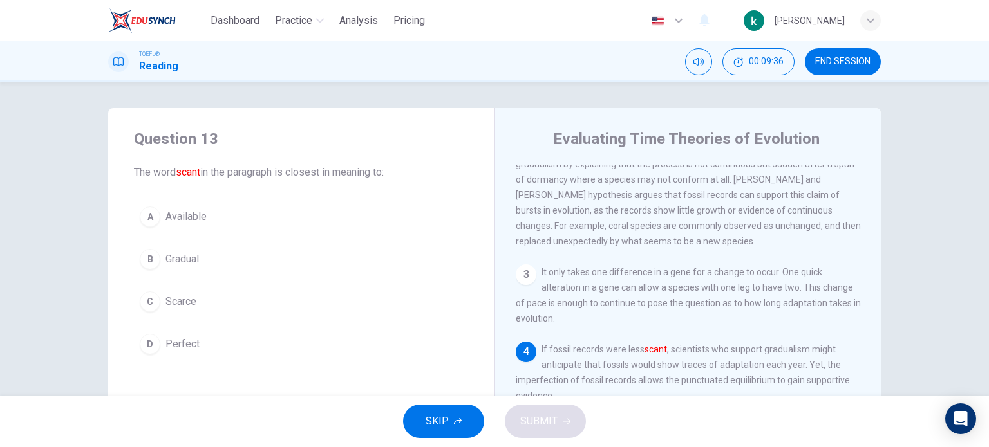
scroll to position [172, 0]
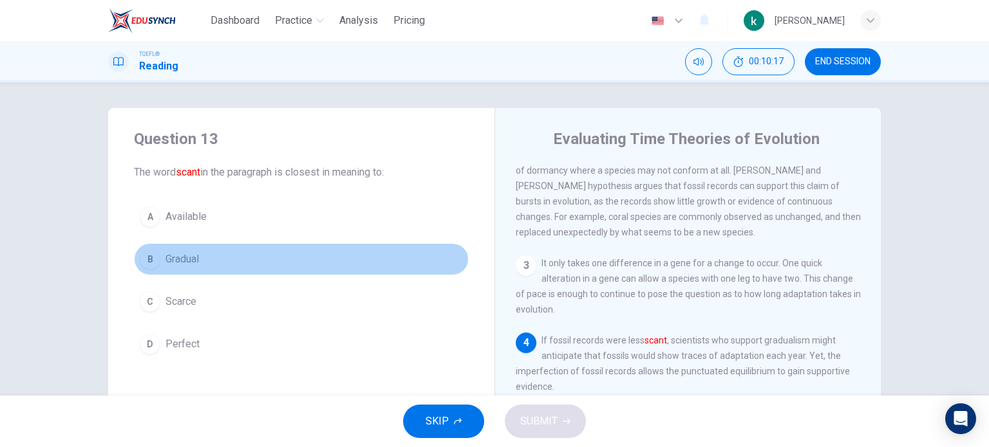
click at [155, 257] on div "B" at bounding box center [150, 259] width 21 height 21
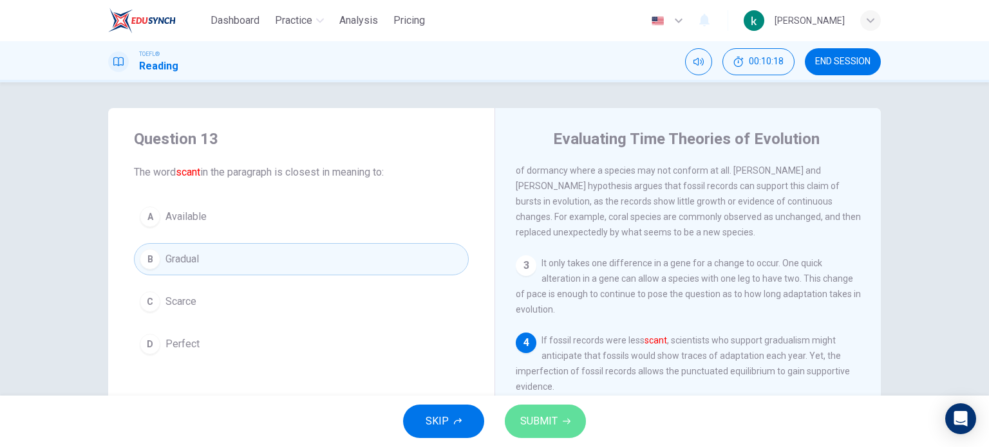
click at [577, 422] on button "SUBMIT" at bounding box center [545, 421] width 81 height 33
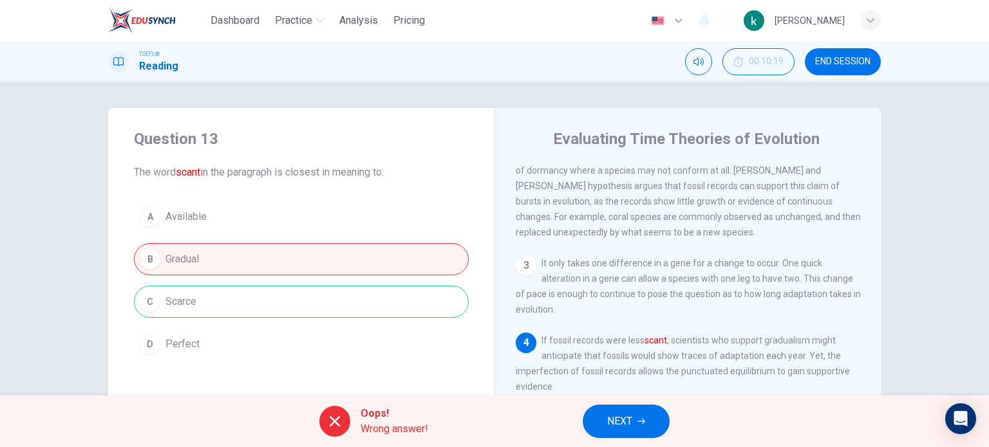
click at [640, 427] on button "NEXT" at bounding box center [625, 421] width 87 height 33
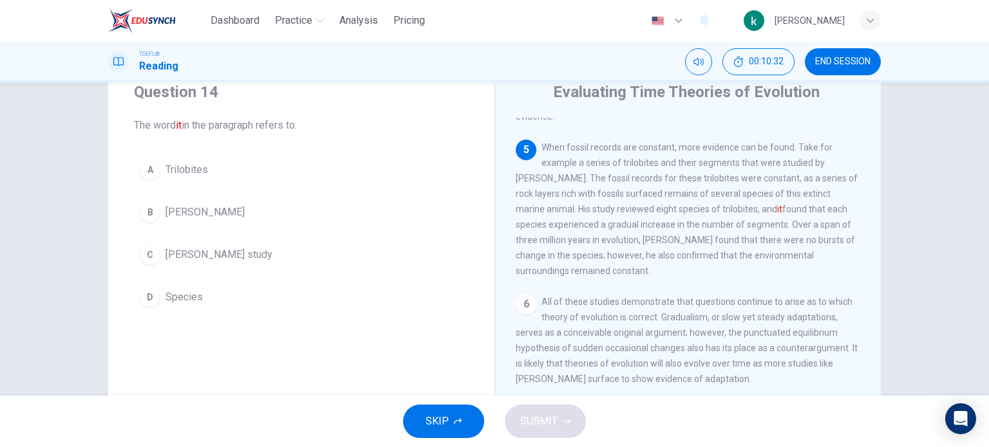
scroll to position [0, 0]
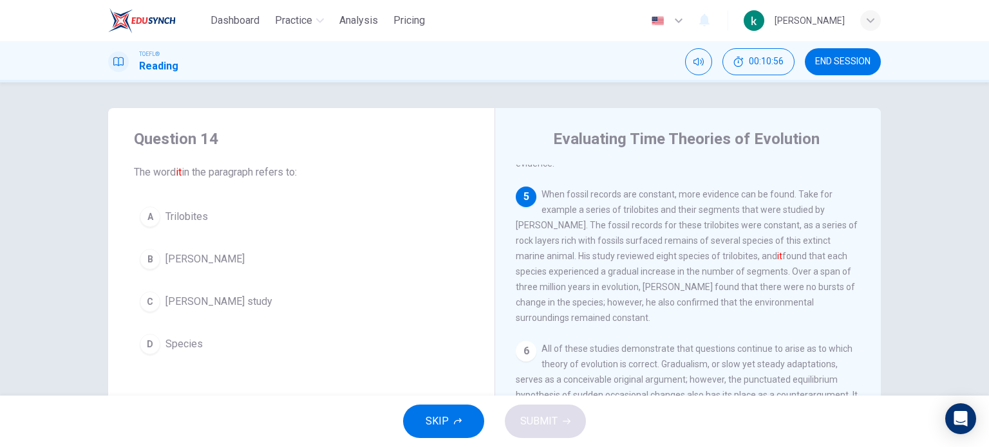
click at [142, 308] on div "C" at bounding box center [150, 302] width 21 height 21
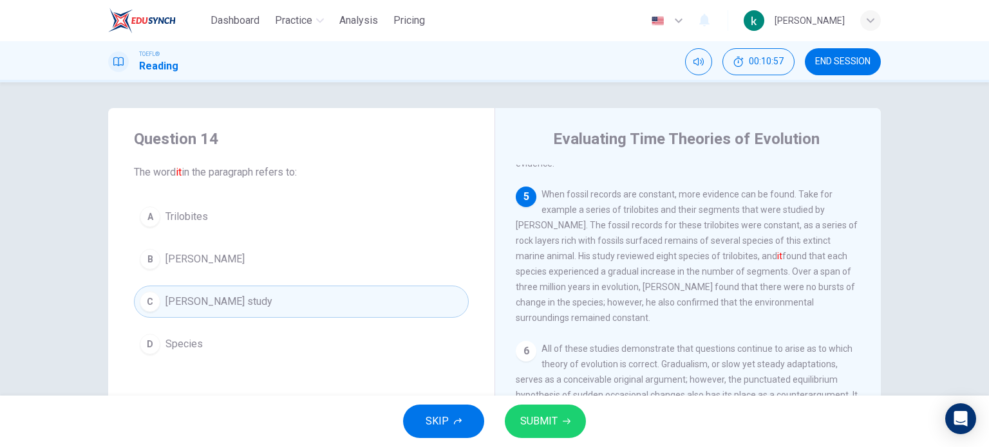
click at [546, 423] on span "SUBMIT" at bounding box center [538, 422] width 37 height 18
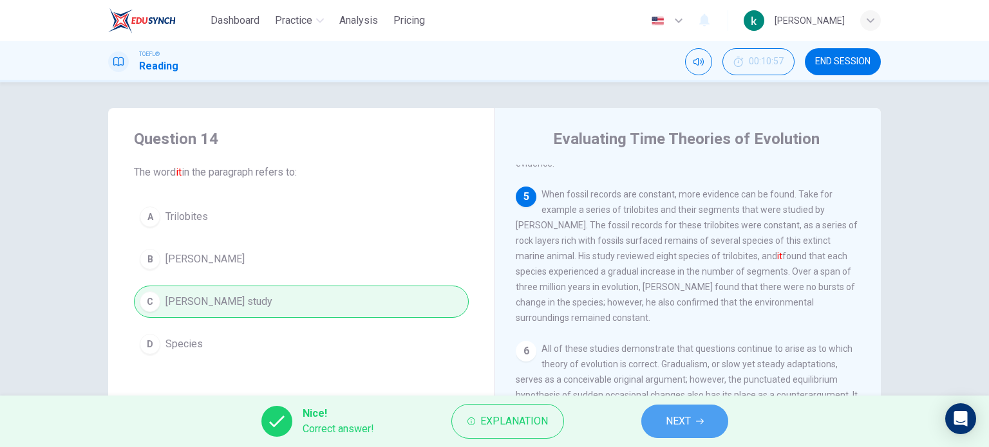
click at [698, 423] on icon "button" at bounding box center [700, 422] width 8 height 8
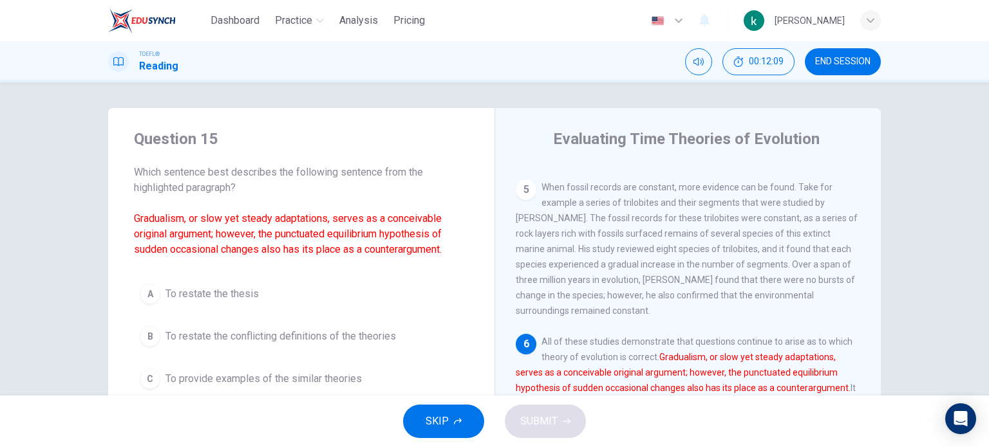
click at [144, 306] on button "A To restate the thesis" at bounding box center [301, 294] width 335 height 32
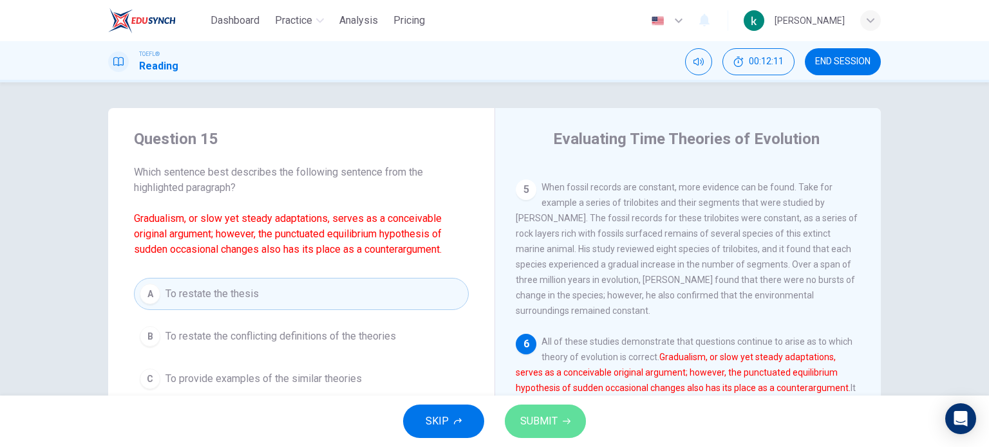
click at [527, 437] on button "SUBMIT" at bounding box center [545, 421] width 81 height 33
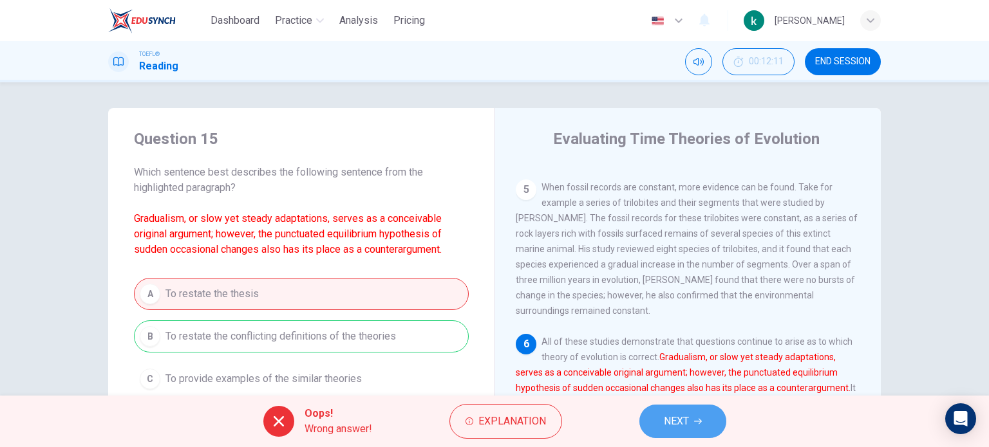
click at [714, 432] on button "NEXT" at bounding box center [682, 421] width 87 height 33
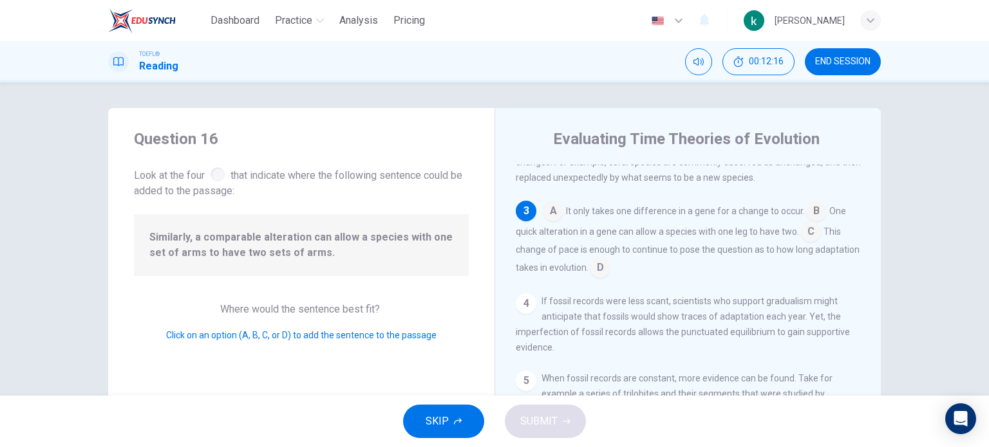
scroll to position [234, 0]
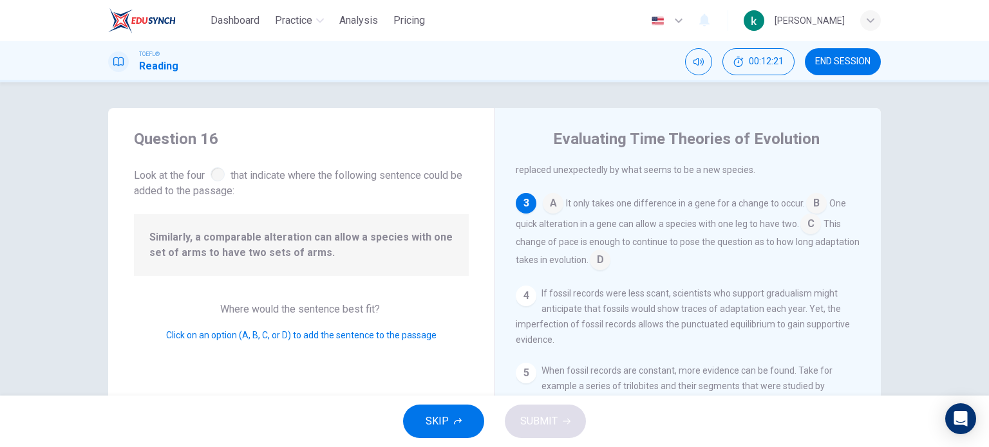
click at [808, 228] on input at bounding box center [810, 225] width 21 height 21
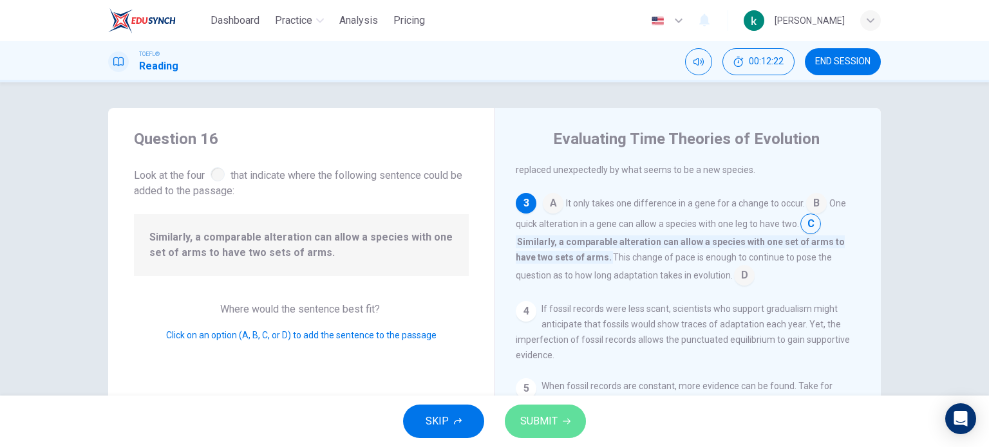
click at [556, 422] on span "SUBMIT" at bounding box center [538, 422] width 37 height 18
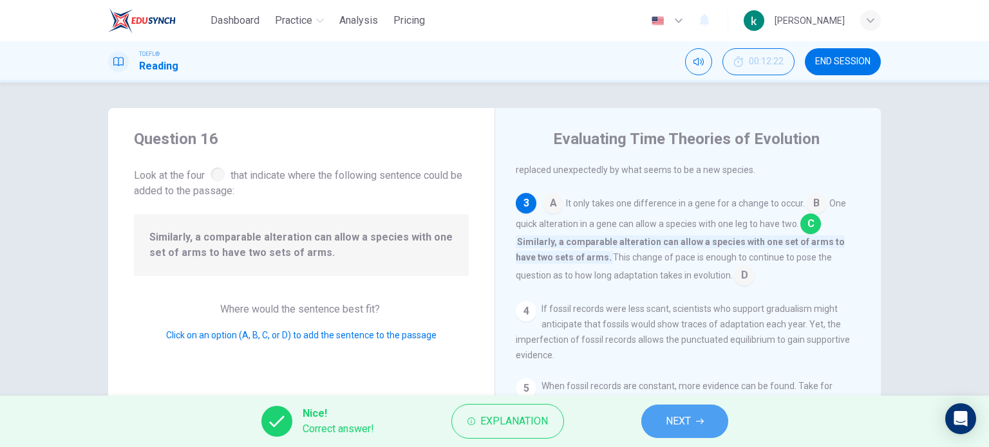
drag, startPoint x: 720, startPoint y: 419, endPoint x: 704, endPoint y: 411, distance: 17.3
click at [720, 419] on button "NEXT" at bounding box center [684, 421] width 87 height 33
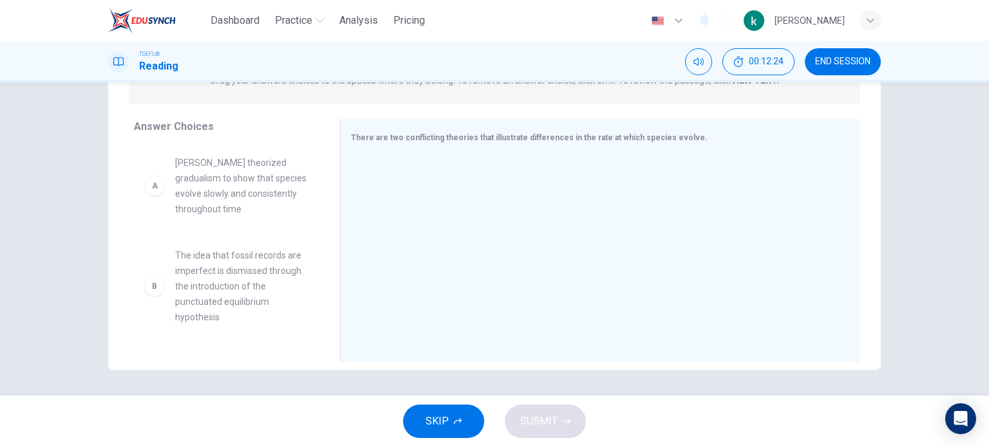
scroll to position [121, 0]
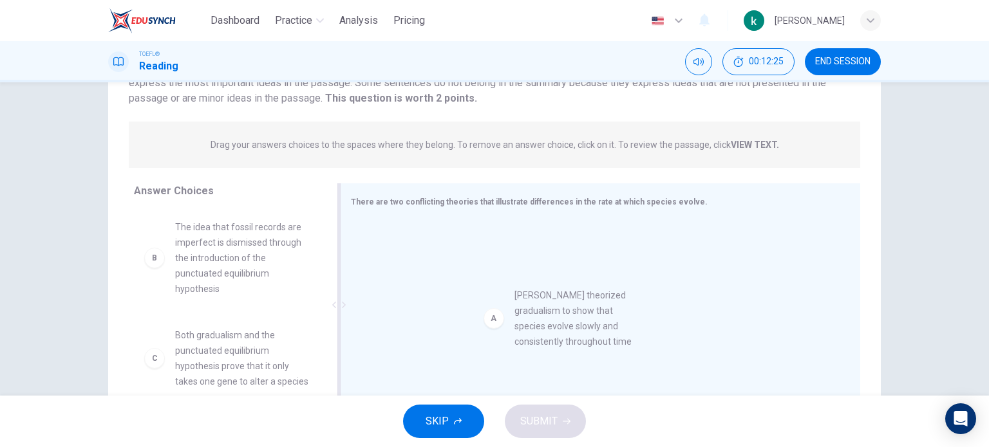
drag, startPoint x: 257, startPoint y: 246, endPoint x: 604, endPoint y: 316, distance: 353.2
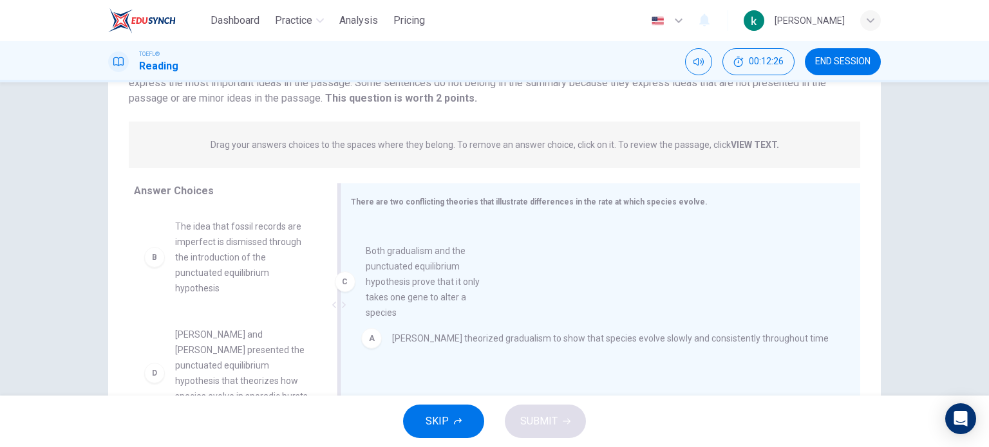
drag, startPoint x: 333, startPoint y: 289, endPoint x: 534, endPoint y: 301, distance: 201.8
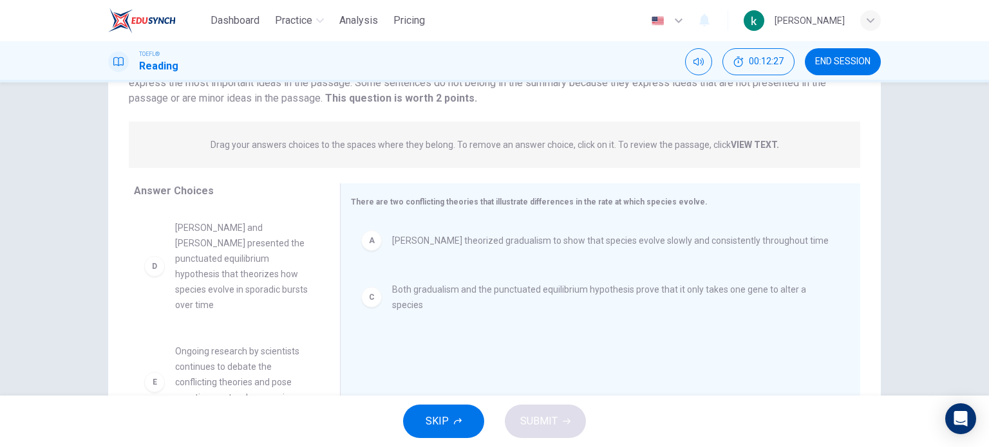
scroll to position [129, 0]
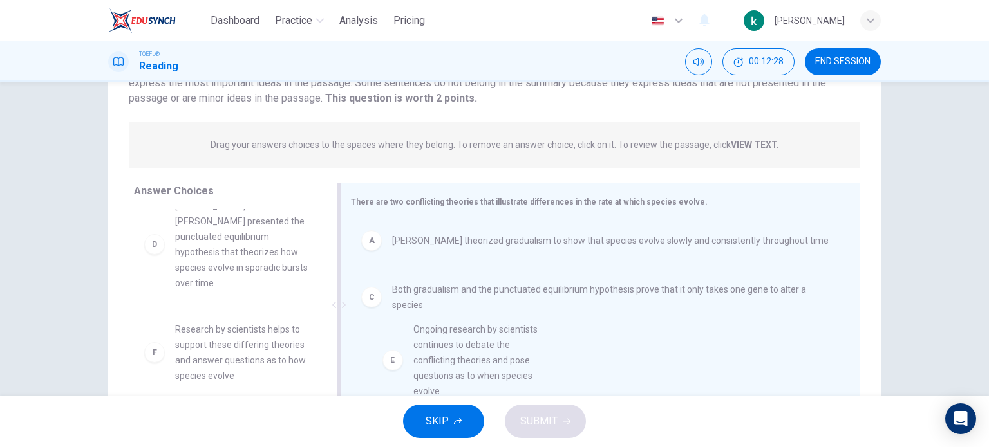
drag, startPoint x: 203, startPoint y: 344, endPoint x: 449, endPoint y: 346, distance: 245.9
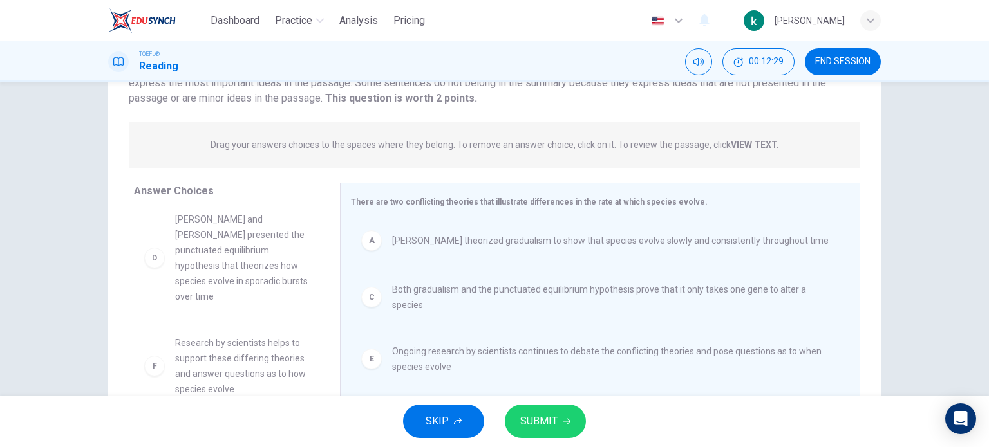
scroll to position [116, 0]
click at [537, 438] on div "SKIP SUBMIT" at bounding box center [494, 421] width 989 height 51
click at [535, 427] on span "SUBMIT" at bounding box center [538, 422] width 37 height 18
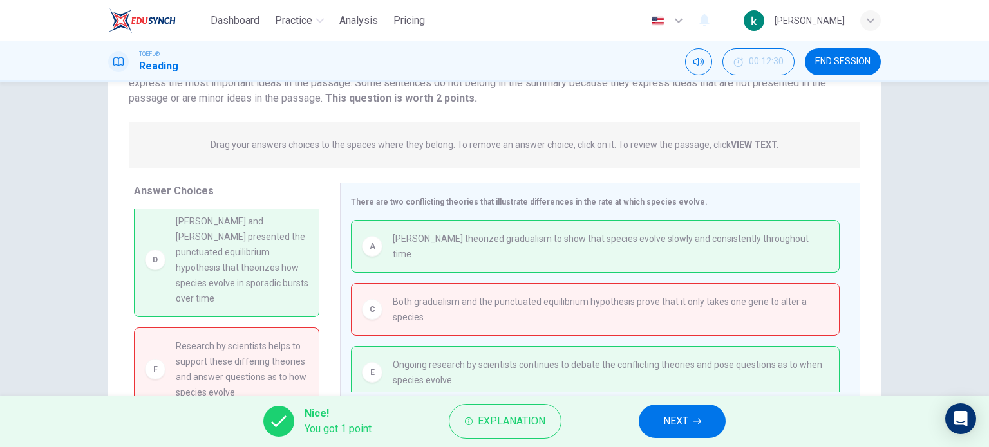
click at [703, 436] on button "NEXT" at bounding box center [681, 421] width 87 height 33
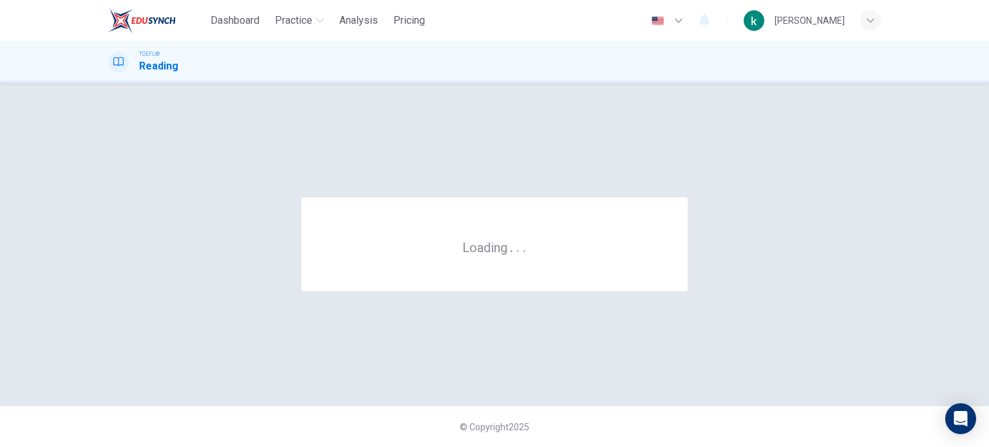
scroll to position [0, 0]
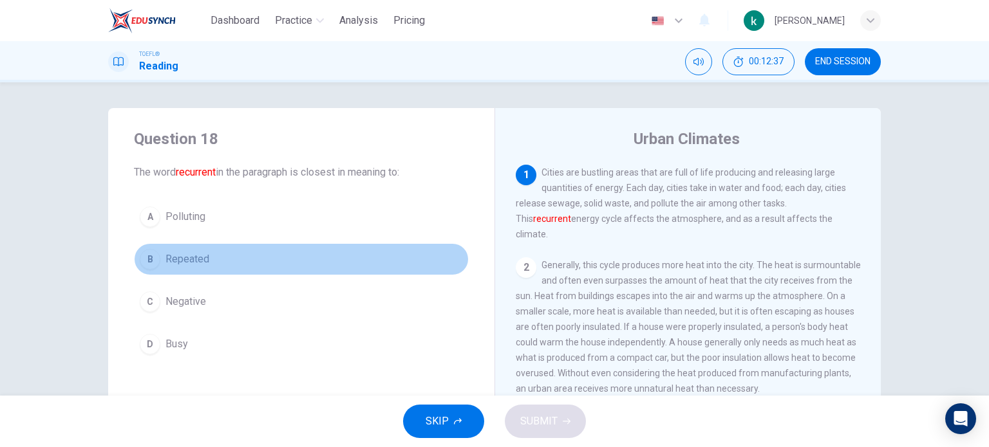
click at [147, 258] on div "B" at bounding box center [150, 259] width 21 height 21
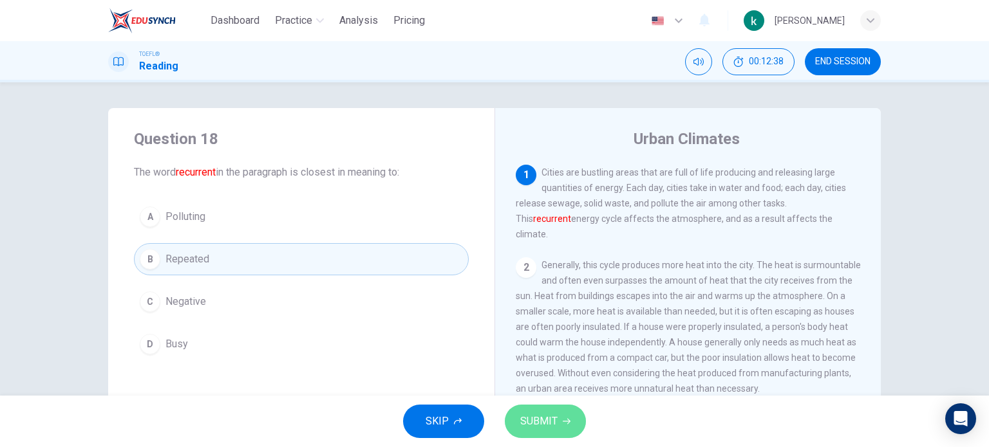
click at [561, 415] on button "SUBMIT" at bounding box center [545, 421] width 81 height 33
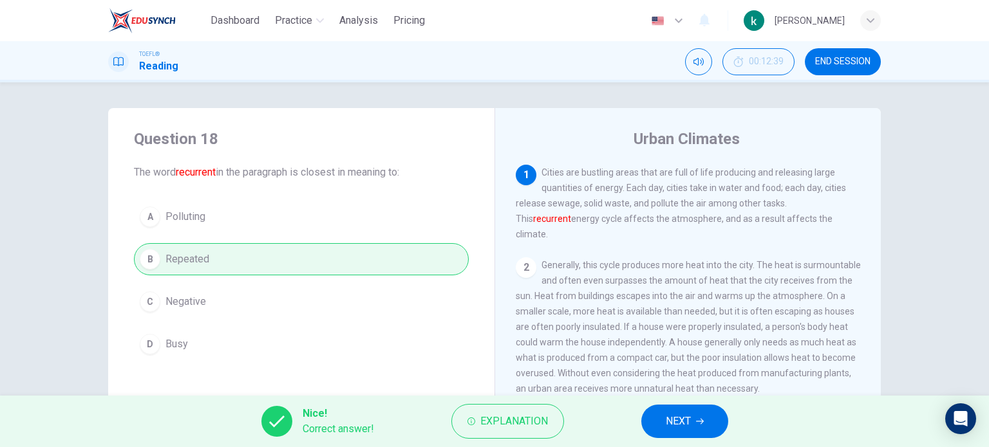
click at [685, 409] on button "NEXT" at bounding box center [684, 421] width 87 height 33
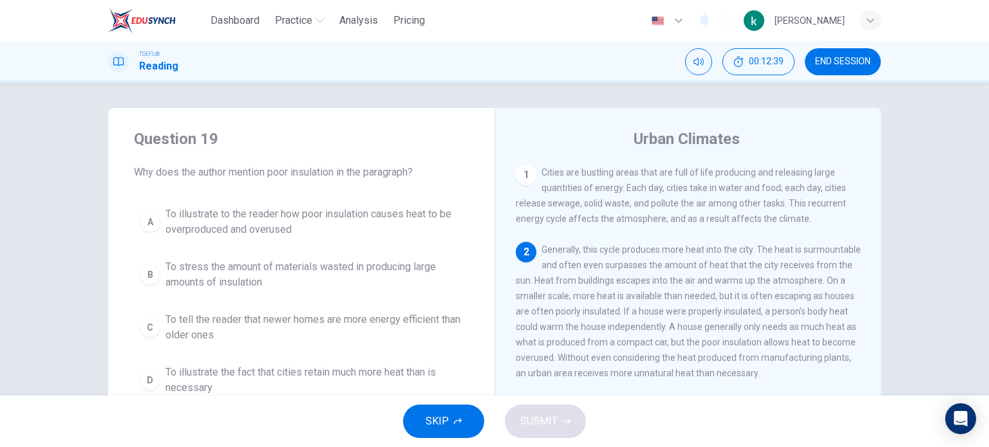
scroll to position [79, 0]
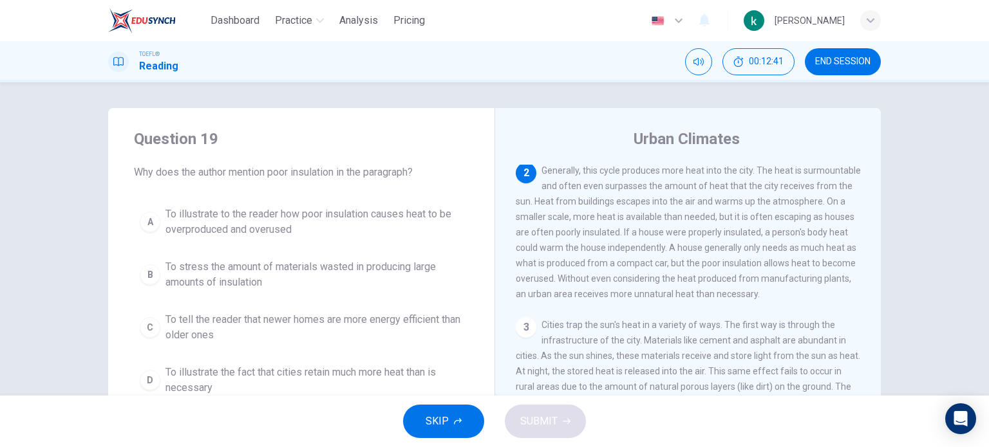
click at [154, 224] on div "A" at bounding box center [150, 222] width 21 height 21
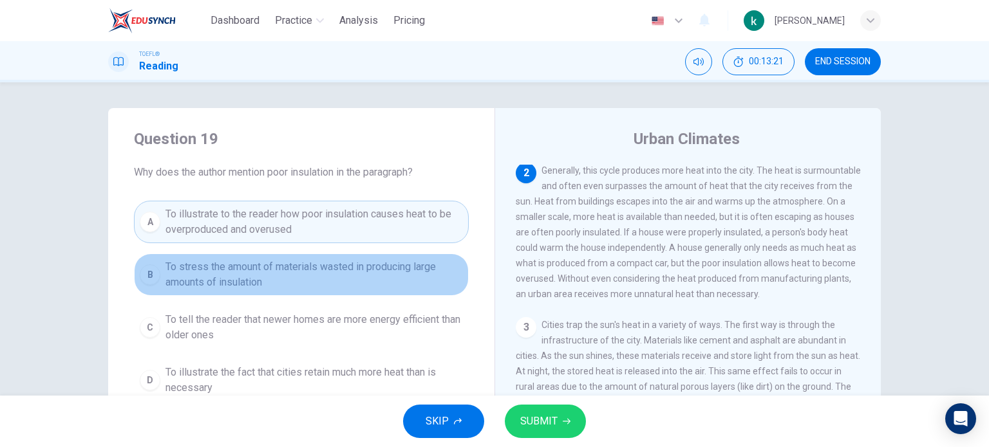
click at [157, 270] on button "B To stress the amount of materials wasted in producing large amounts of insula…" at bounding box center [301, 275] width 335 height 42
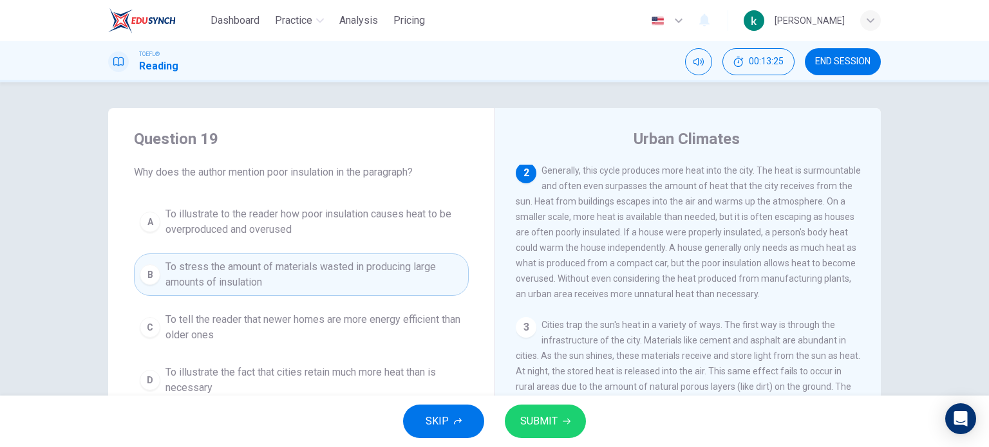
click at [156, 319] on button "C To tell the reader that newer homes are more energy efficient than older ones" at bounding box center [301, 327] width 335 height 42
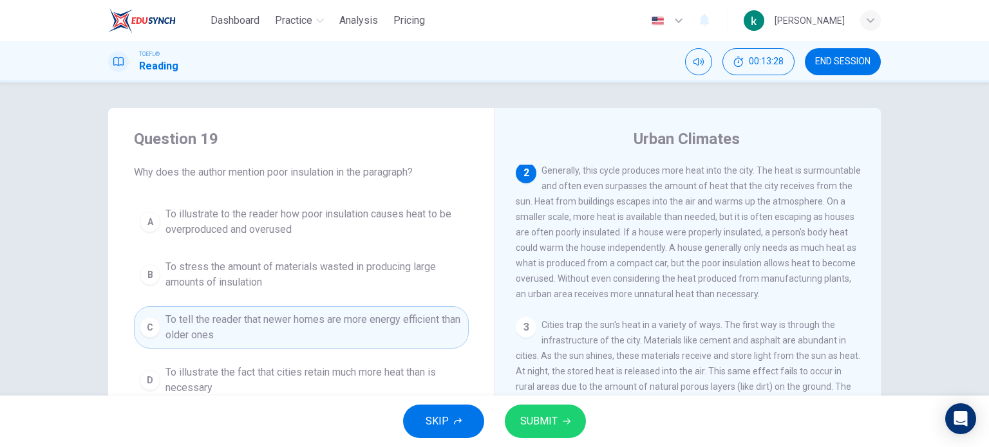
click at [573, 425] on button "SUBMIT" at bounding box center [545, 421] width 81 height 33
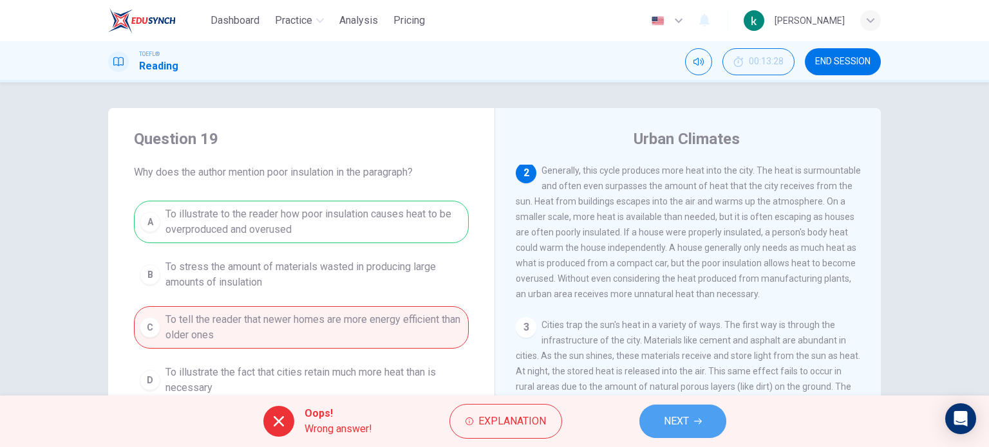
click at [696, 411] on button "NEXT" at bounding box center [682, 421] width 87 height 33
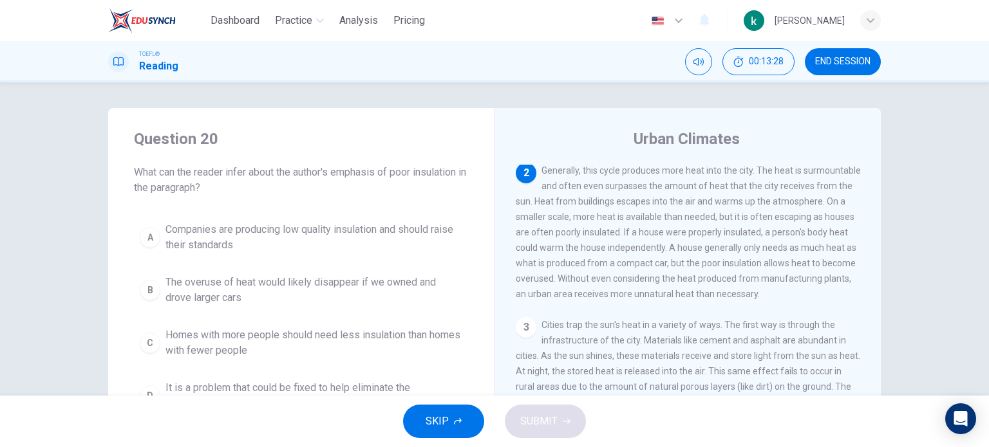
scroll to position [0, 0]
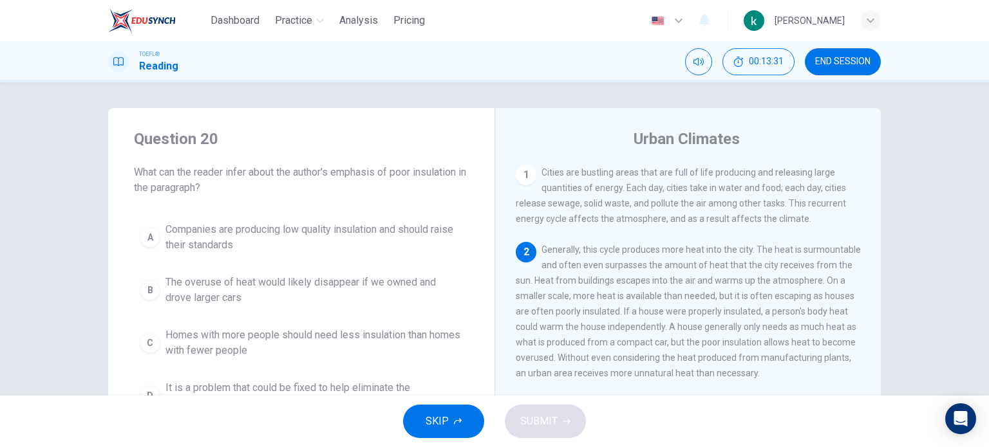
click at [252, 285] on span "The overuse of heat would likely disappear if we owned and drove larger cars" at bounding box center [313, 290] width 297 height 31
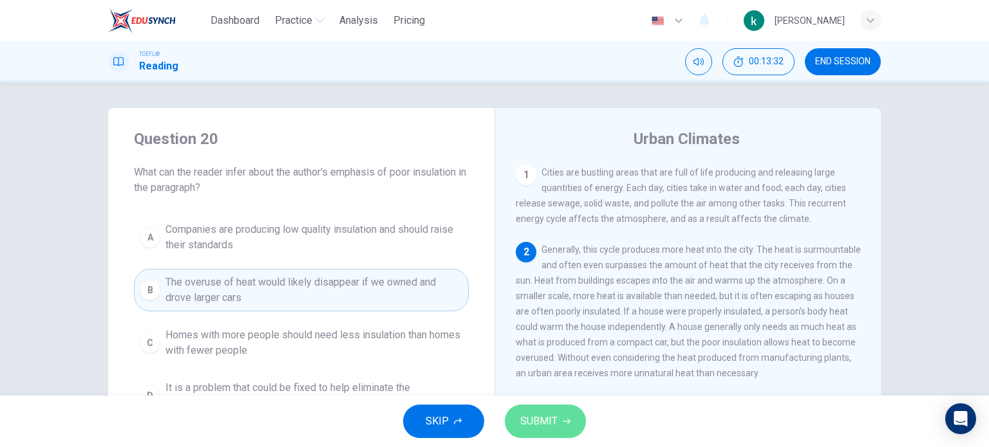
click at [548, 418] on span "SUBMIT" at bounding box center [538, 422] width 37 height 18
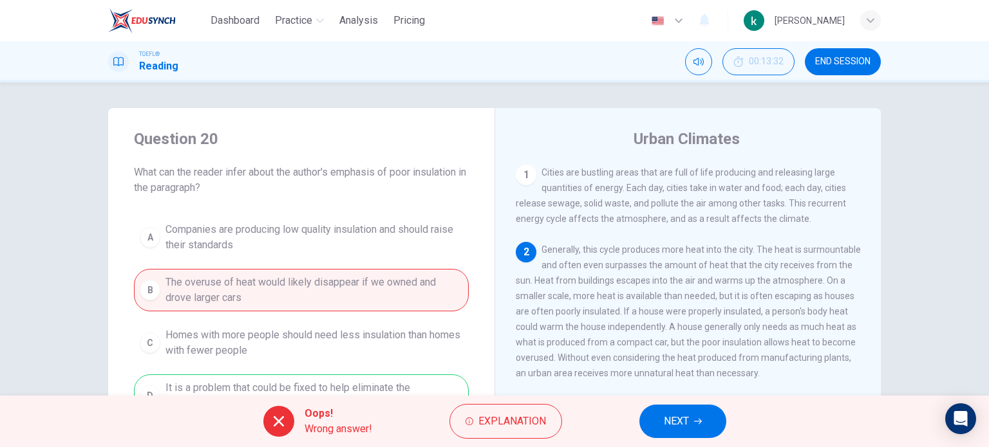
click at [670, 420] on span "NEXT" at bounding box center [676, 422] width 25 height 18
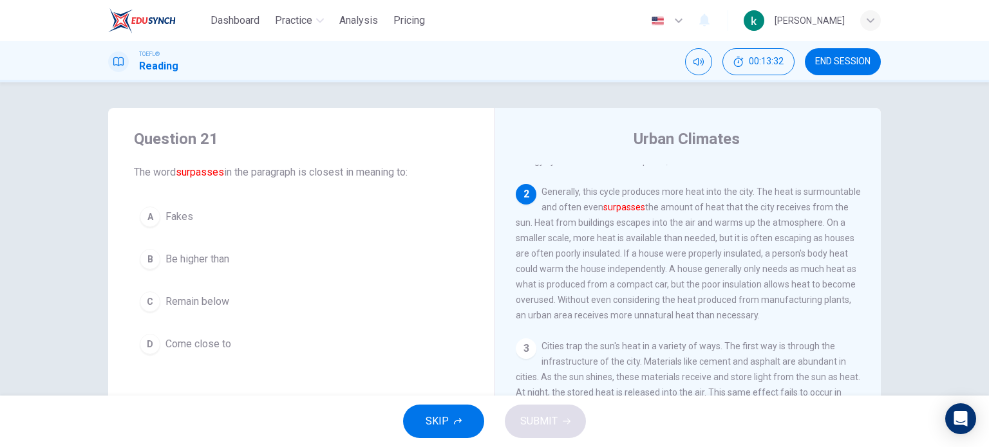
scroll to position [79, 0]
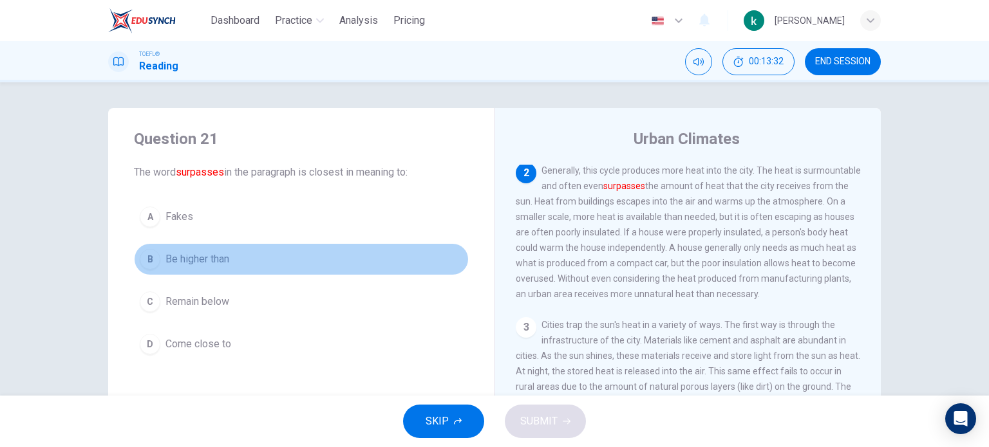
click at [215, 259] on span "Be higher than" at bounding box center [197, 259] width 64 height 15
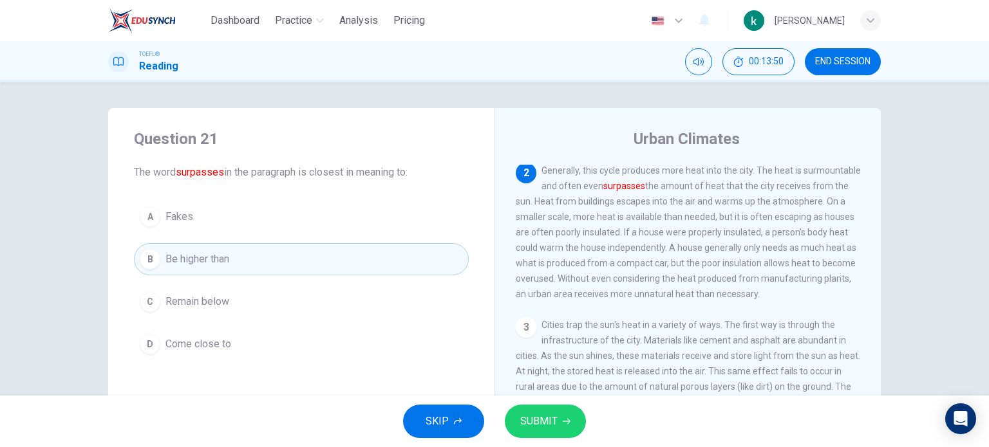
click at [214, 297] on span "Remain below" at bounding box center [197, 301] width 64 height 15
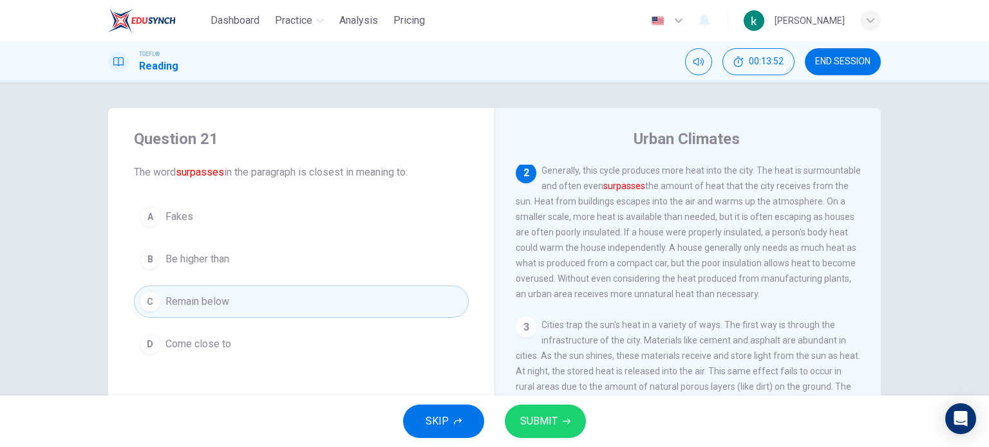
click at [553, 407] on button "SUBMIT" at bounding box center [545, 421] width 81 height 33
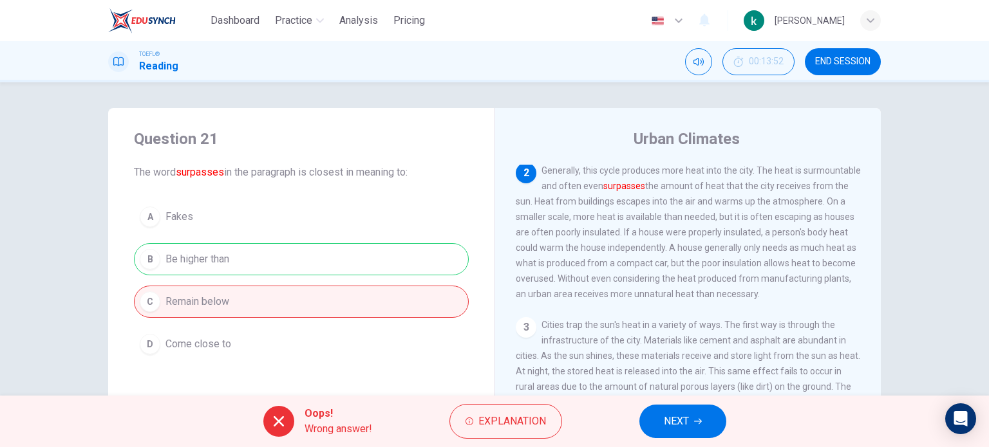
click at [689, 402] on div "Oops! Wrong answer! Explanation NEXT" at bounding box center [494, 421] width 989 height 51
click at [689, 404] on div "Oops! Wrong answer! Explanation NEXT" at bounding box center [494, 421] width 989 height 51
click at [687, 414] on span "NEXT" at bounding box center [676, 422] width 25 height 18
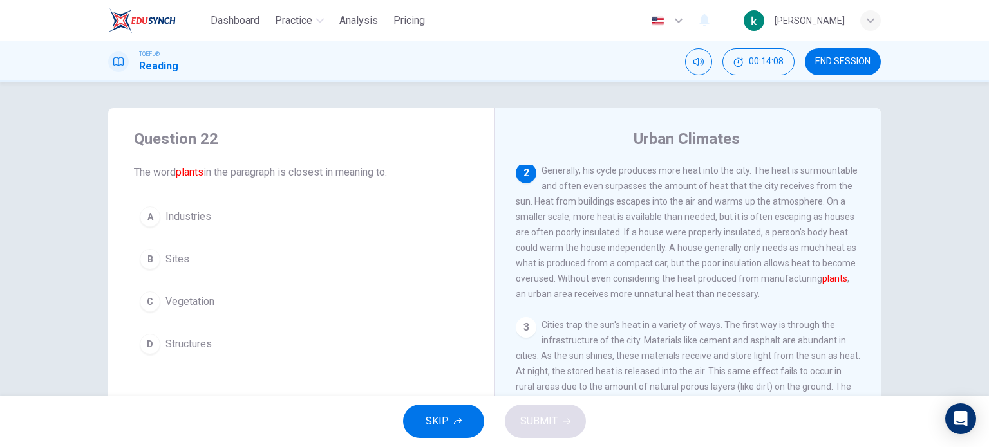
click at [140, 257] on div "B" at bounding box center [150, 259] width 21 height 21
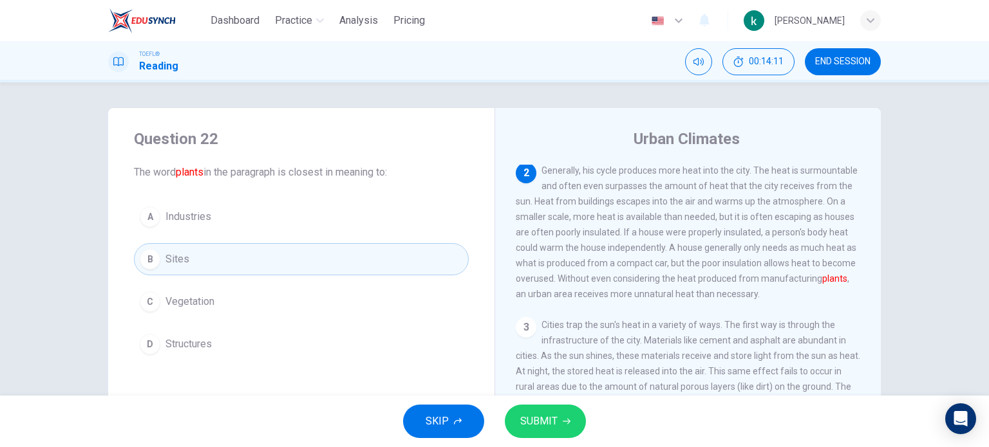
click at [144, 303] on div "C" at bounding box center [150, 302] width 21 height 21
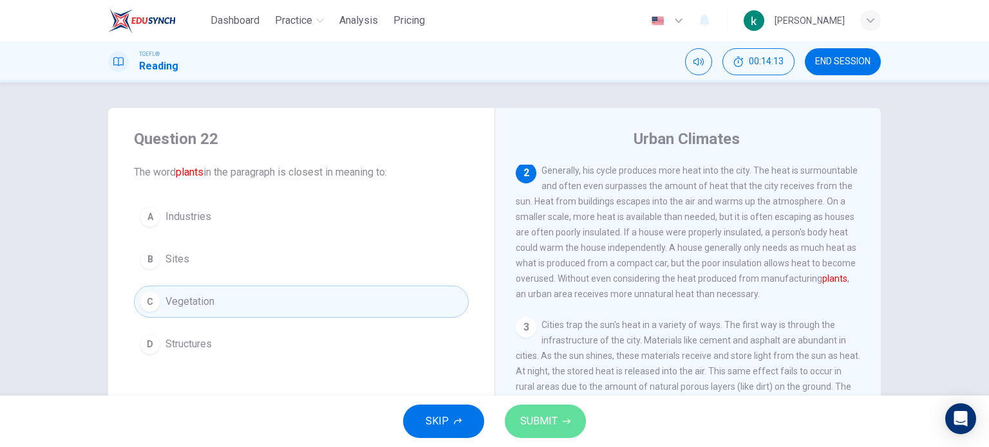
click at [555, 418] on span "SUBMIT" at bounding box center [538, 422] width 37 height 18
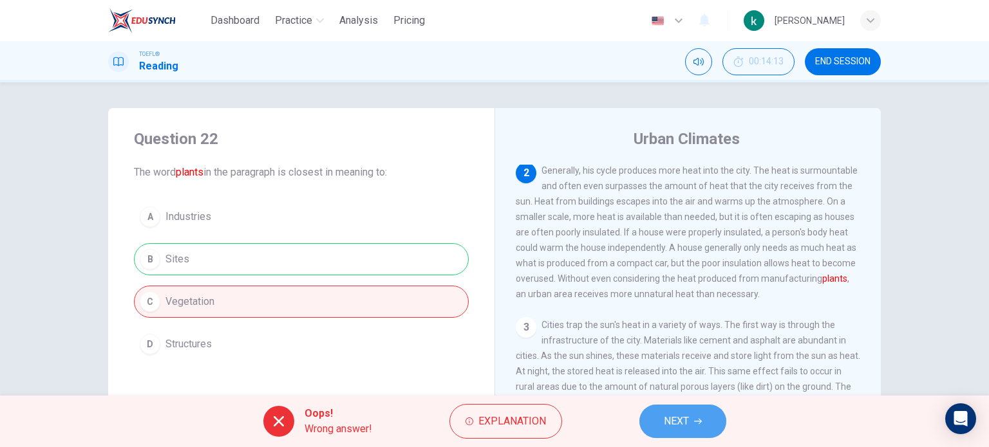
click at [698, 418] on icon "button" at bounding box center [698, 422] width 8 height 8
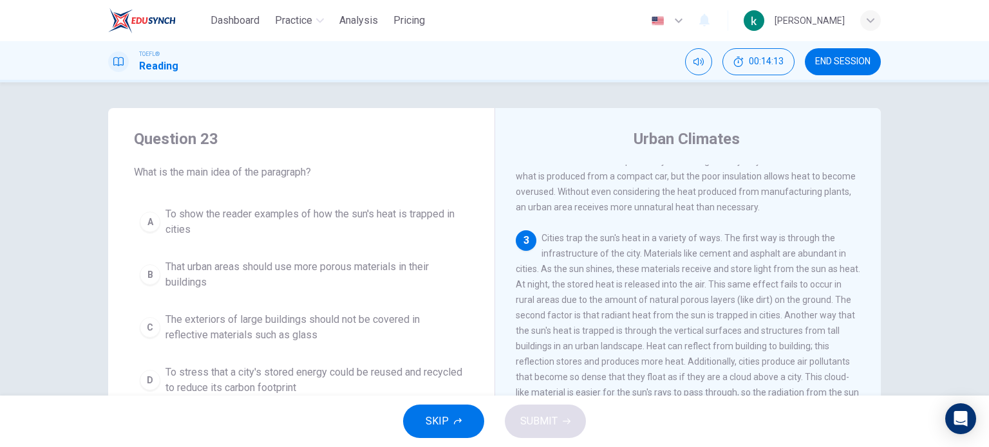
scroll to position [188, 0]
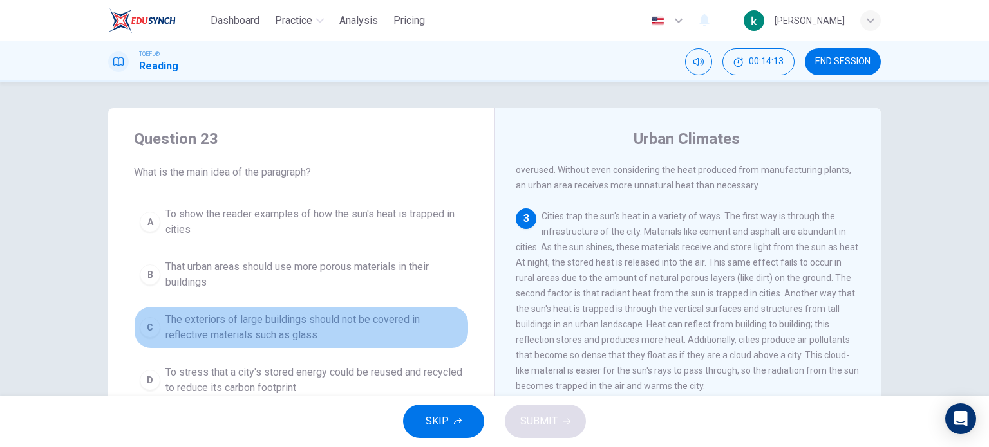
drag, startPoint x: 314, startPoint y: 339, endPoint x: 324, endPoint y: 339, distance: 10.3
click at [314, 339] on span "The exteriors of large buildings should not be covered in reflective materials …" at bounding box center [313, 327] width 297 height 31
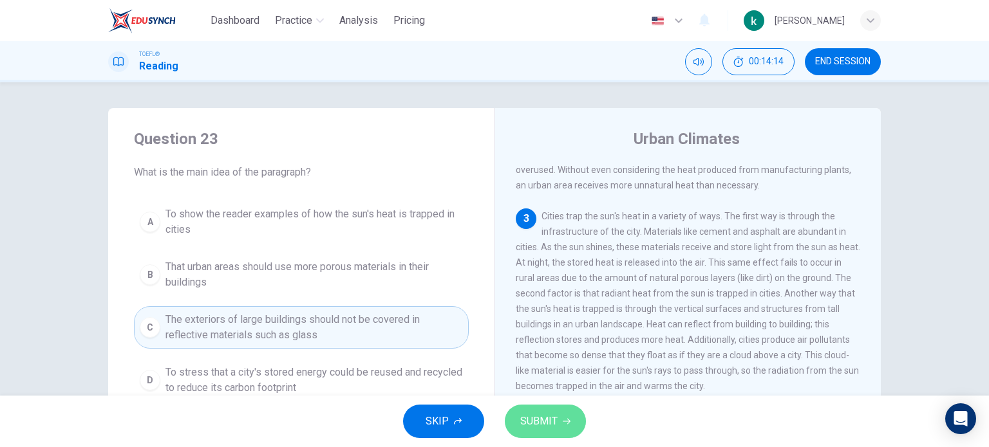
drag, startPoint x: 537, startPoint y: 407, endPoint x: 531, endPoint y: 398, distance: 10.2
click at [537, 405] on button "SUBMIT" at bounding box center [545, 421] width 81 height 33
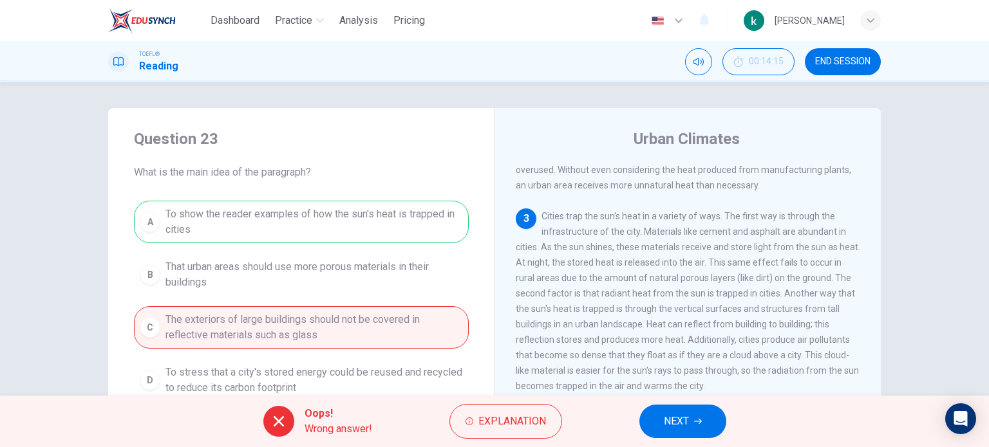
click at [229, 274] on div "A To show the reader examples of how the sun's heat is trapped in cities B That…" at bounding box center [301, 301] width 335 height 201
click at [721, 419] on button "NEXT" at bounding box center [682, 421] width 87 height 33
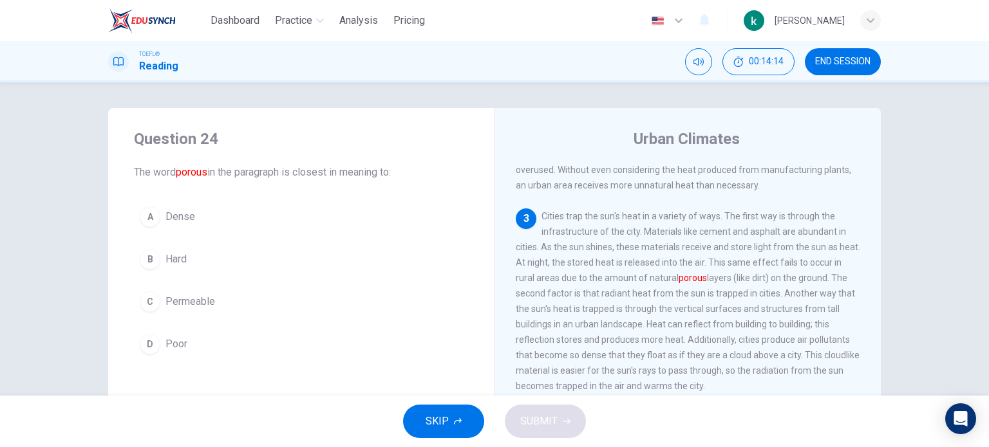
scroll to position [238, 0]
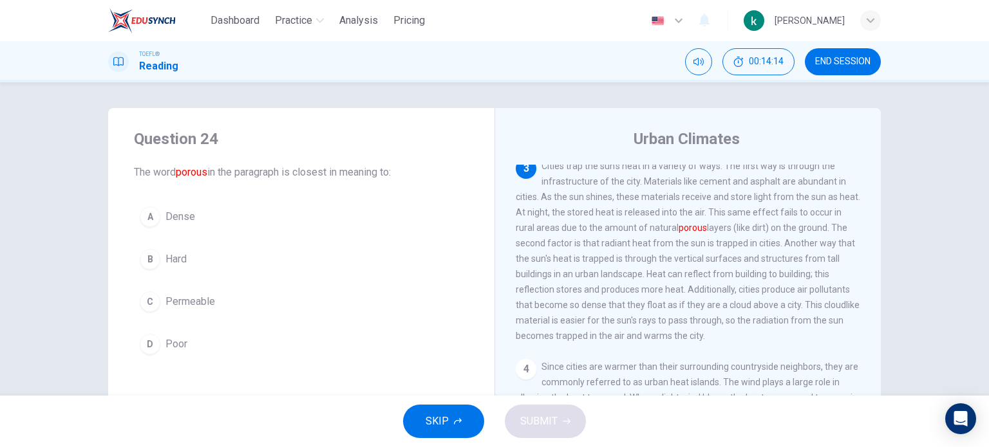
click at [108, 239] on div "Question 24 The word porous in the paragraph is closest in meaning to: A Dense …" at bounding box center [301, 244] width 386 height 273
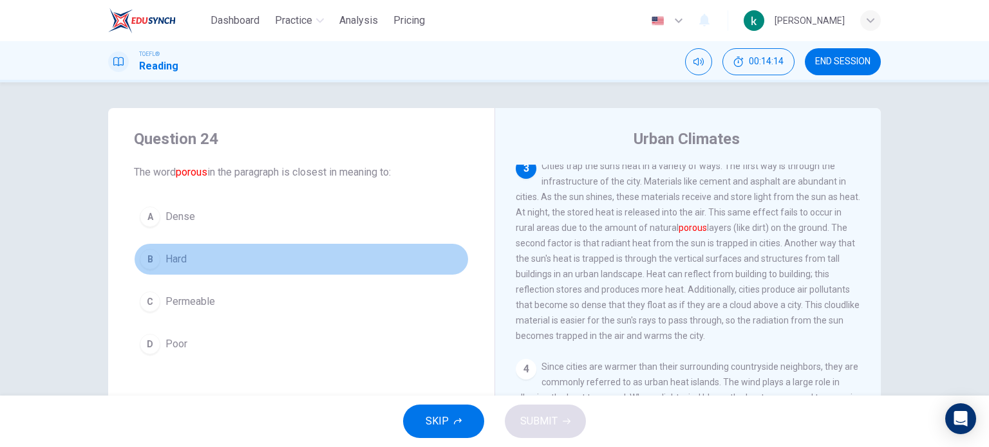
click at [165, 260] on span "Hard" at bounding box center [175, 259] width 21 height 15
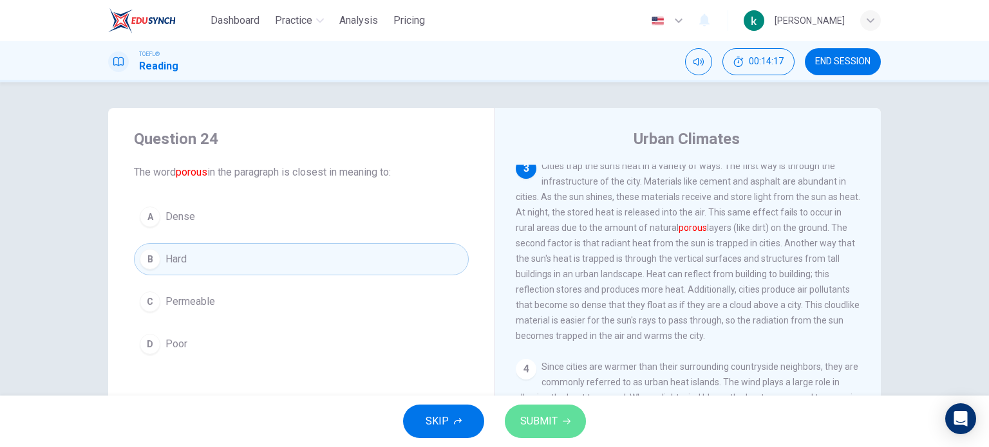
click at [542, 432] on button "SUBMIT" at bounding box center [545, 421] width 81 height 33
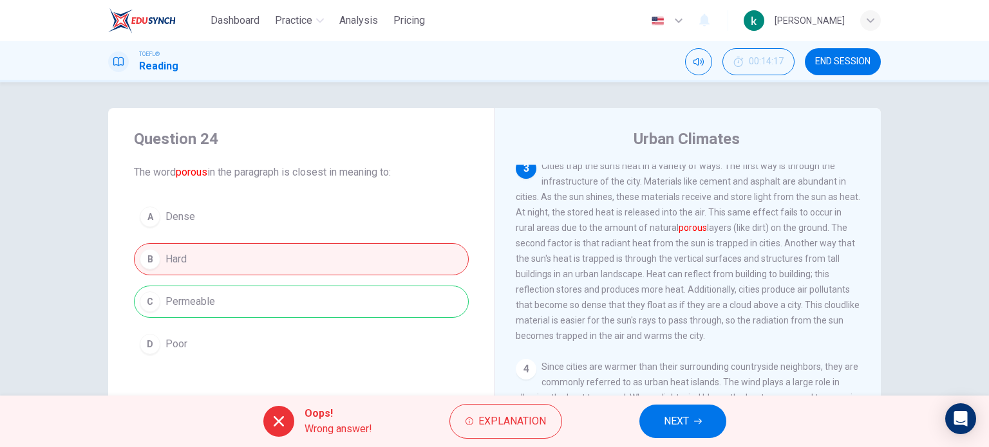
click at [618, 427] on div "Oops! Wrong answer! Explanation NEXT" at bounding box center [494, 421] width 989 height 51
click at [660, 425] on button "NEXT" at bounding box center [682, 421] width 87 height 33
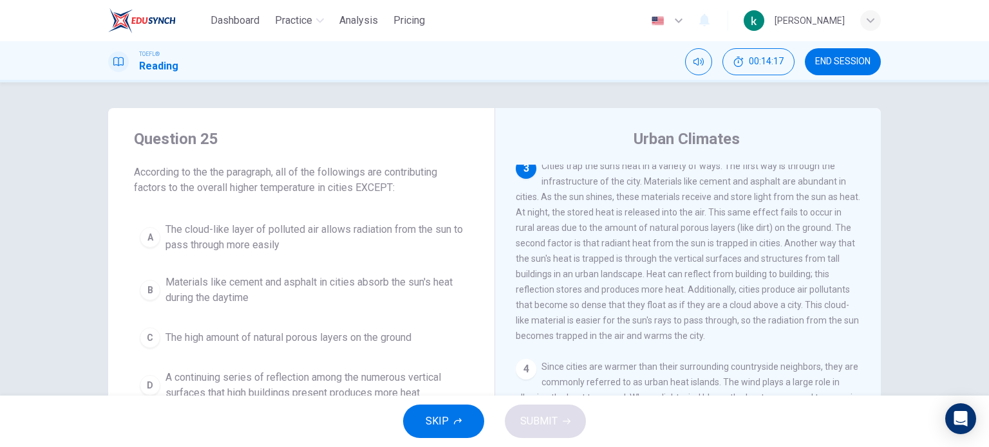
click at [660, 425] on div "SKIP SUBMIT" at bounding box center [494, 421] width 989 height 51
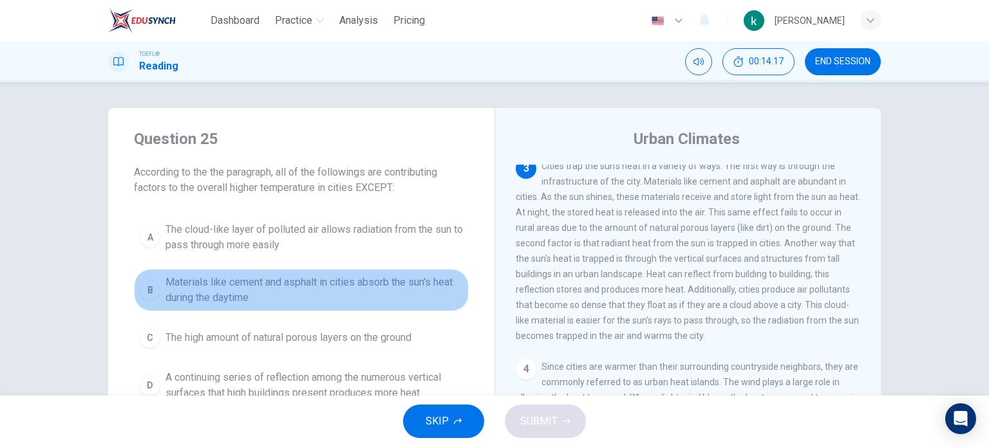
click at [253, 280] on span "Materials like cement and asphalt in cities absorb the sun's heat during the da…" at bounding box center [313, 290] width 297 height 31
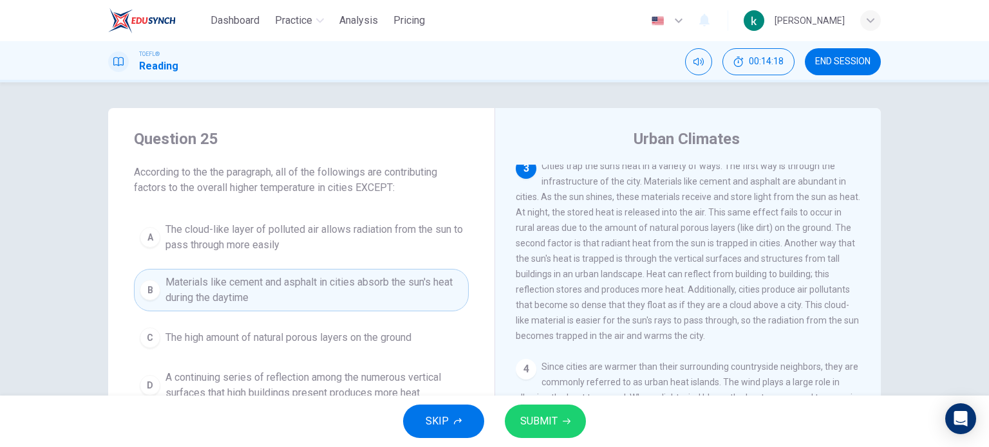
click at [541, 423] on span "SUBMIT" at bounding box center [538, 422] width 37 height 18
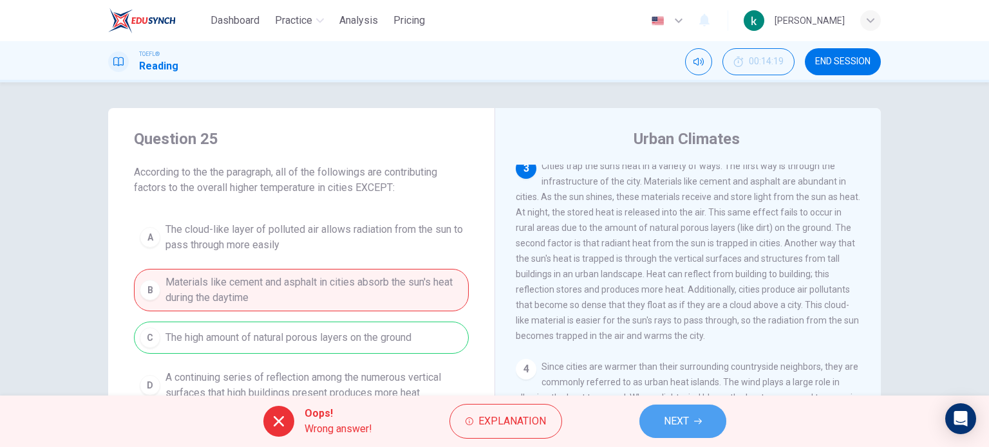
click at [684, 413] on span "NEXT" at bounding box center [676, 422] width 25 height 18
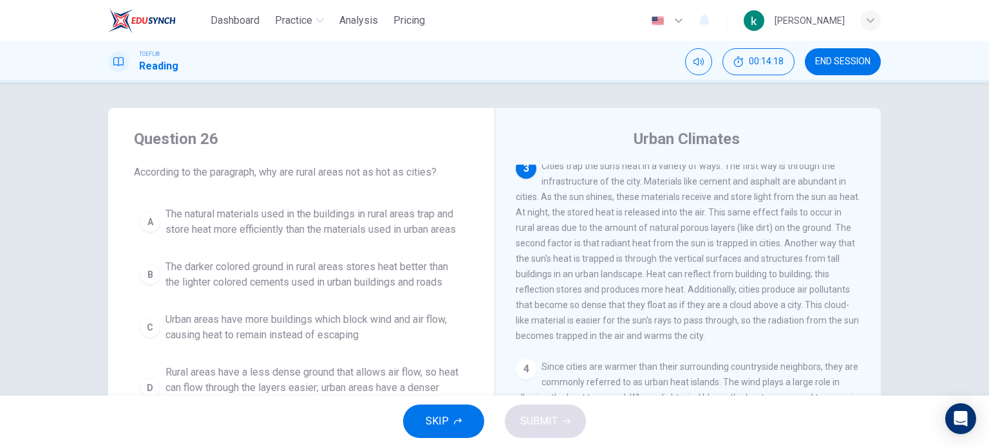
click at [255, 235] on span "The natural materials used in the buildings in rural areas trap and store heat …" at bounding box center [313, 222] width 297 height 31
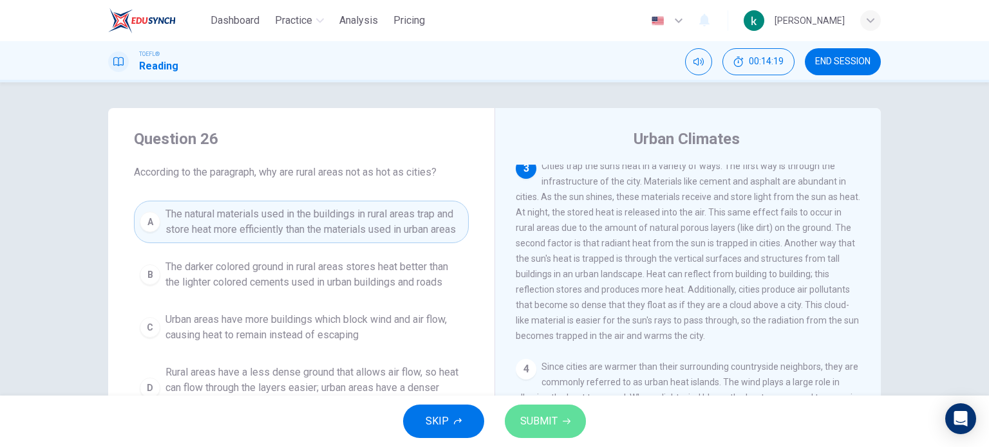
click at [548, 411] on button "SUBMIT" at bounding box center [545, 421] width 81 height 33
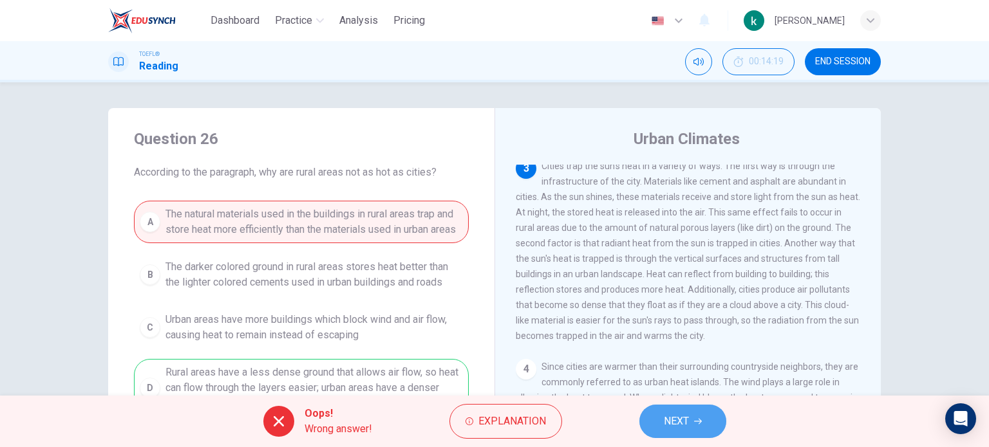
click at [649, 419] on button "NEXT" at bounding box center [682, 421] width 87 height 33
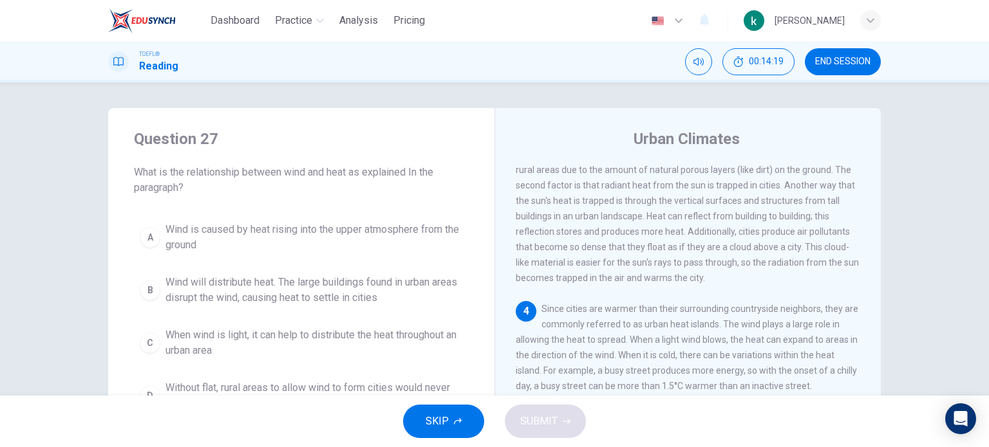
scroll to position [299, 0]
drag, startPoint x: 207, startPoint y: 191, endPoint x: 207, endPoint y: 204, distance: 12.9
click at [207, 195] on span "What is the relationship between wind and heat as explained In the paragraph?" at bounding box center [301, 180] width 335 height 31
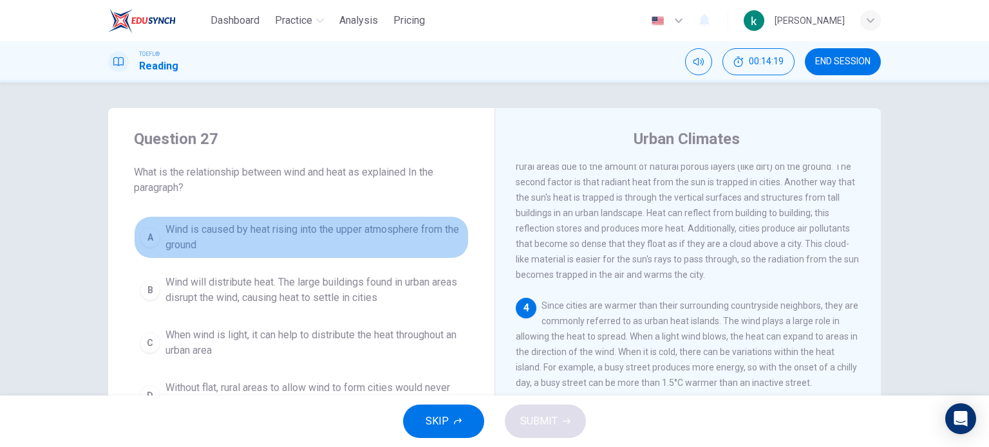
click at [215, 225] on span "Wind is caused by heat rising into the upper atmosphere from the ground" at bounding box center [313, 237] width 297 height 31
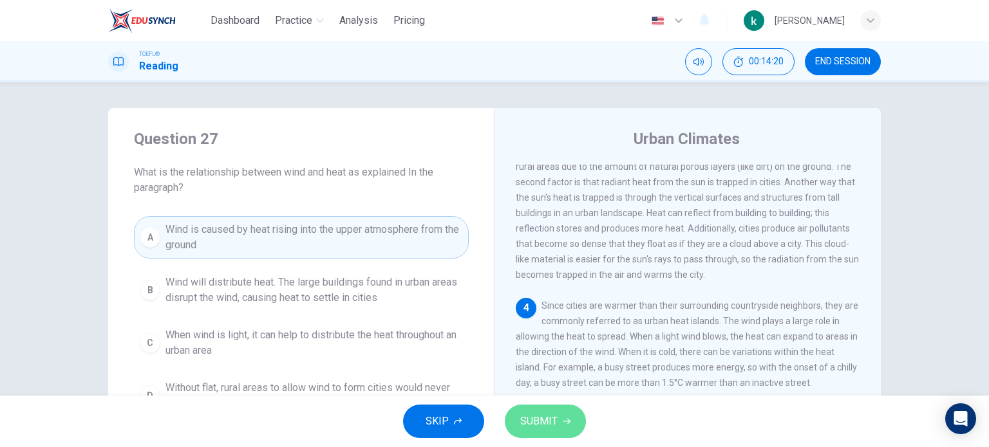
click at [549, 416] on span "SUBMIT" at bounding box center [538, 422] width 37 height 18
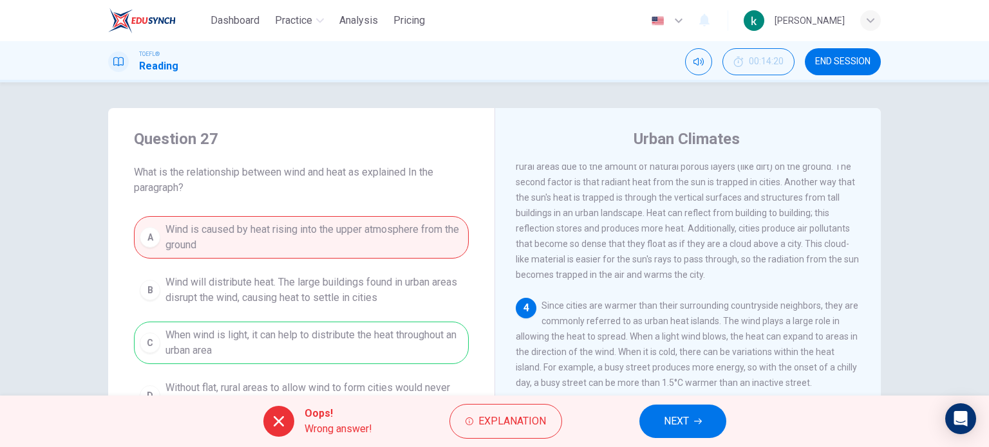
click at [739, 428] on div "Oops! Wrong answer! Explanation NEXT" at bounding box center [494, 421] width 989 height 51
click at [705, 422] on button "NEXT" at bounding box center [682, 421] width 87 height 33
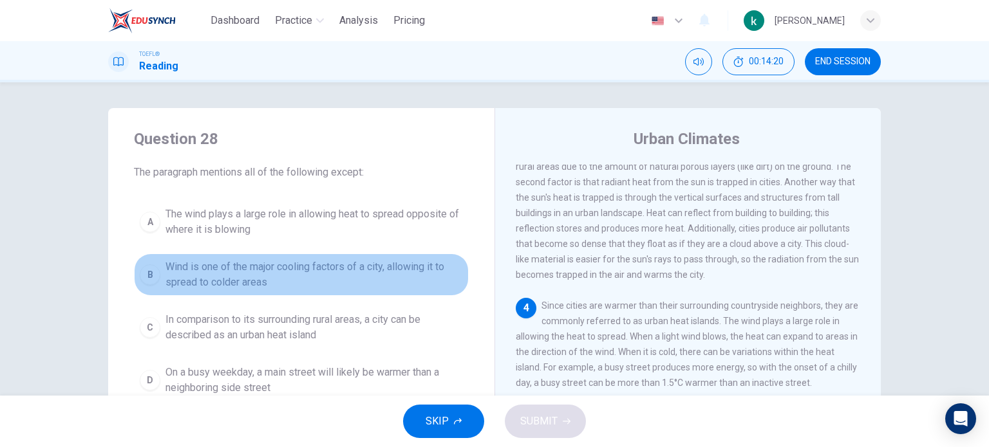
click at [387, 295] on button "B Wind is one of the major cooling factors of a city, allowing it to spread to …" at bounding box center [301, 275] width 335 height 42
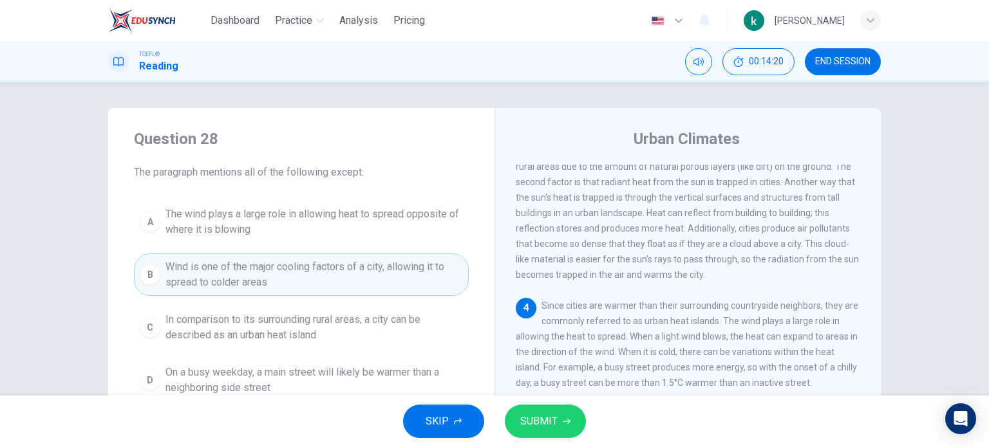
click at [541, 396] on div "SKIP SUBMIT" at bounding box center [494, 421] width 989 height 51
click at [545, 404] on div "SKIP SUBMIT" at bounding box center [494, 421] width 989 height 51
click at [546, 422] on span "SUBMIT" at bounding box center [538, 422] width 37 height 18
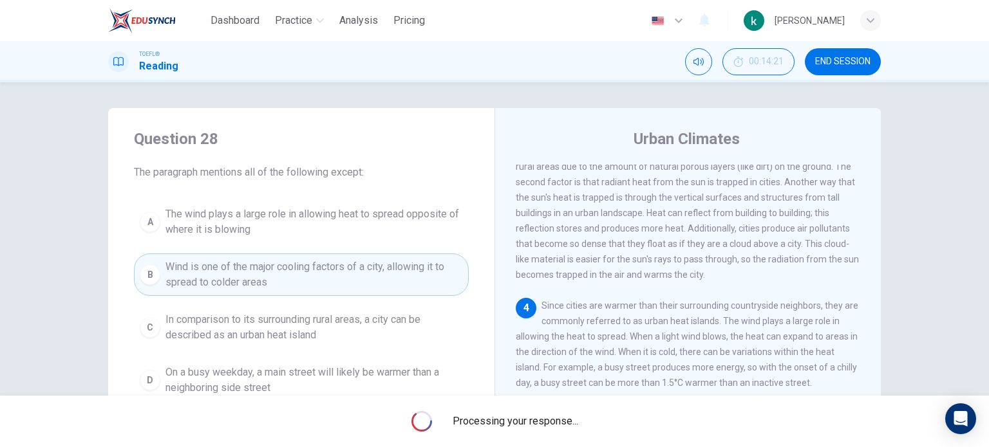
click at [546, 422] on span "Processing your response..." at bounding box center [515, 421] width 126 height 15
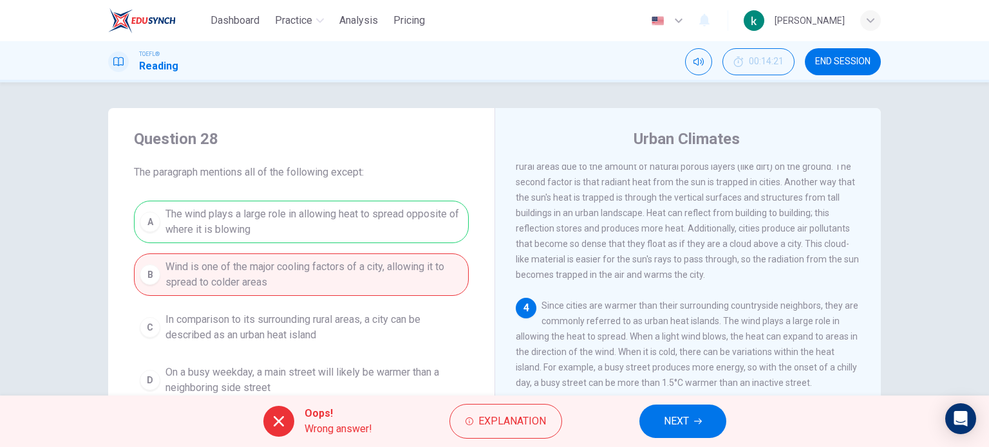
click at [344, 279] on div "A The wind plays a large role in allowing heat to spread opposite of where it i…" at bounding box center [301, 301] width 335 height 201
click at [714, 417] on button "NEXT" at bounding box center [682, 421] width 87 height 33
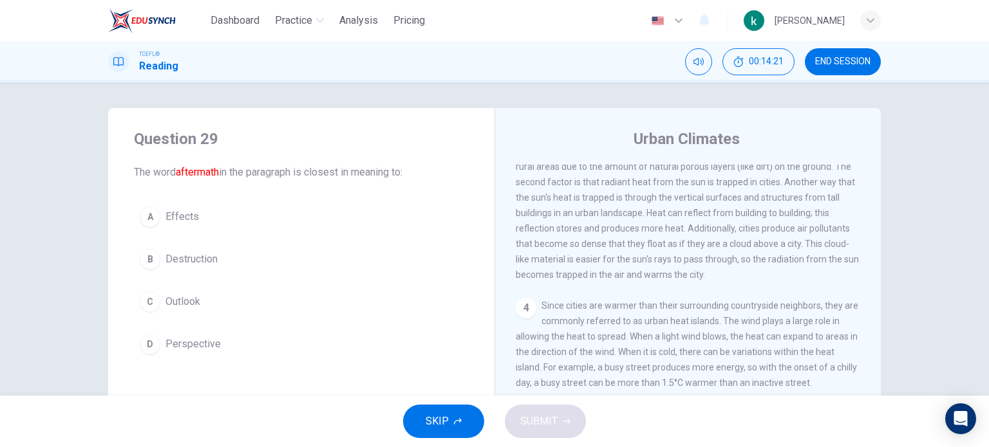
scroll to position [330, 0]
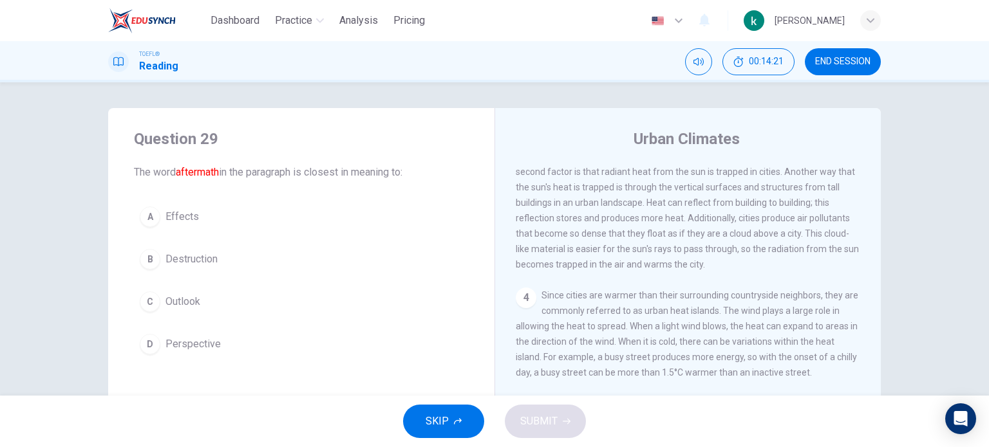
click at [305, 295] on button "C Outlook" at bounding box center [301, 302] width 335 height 32
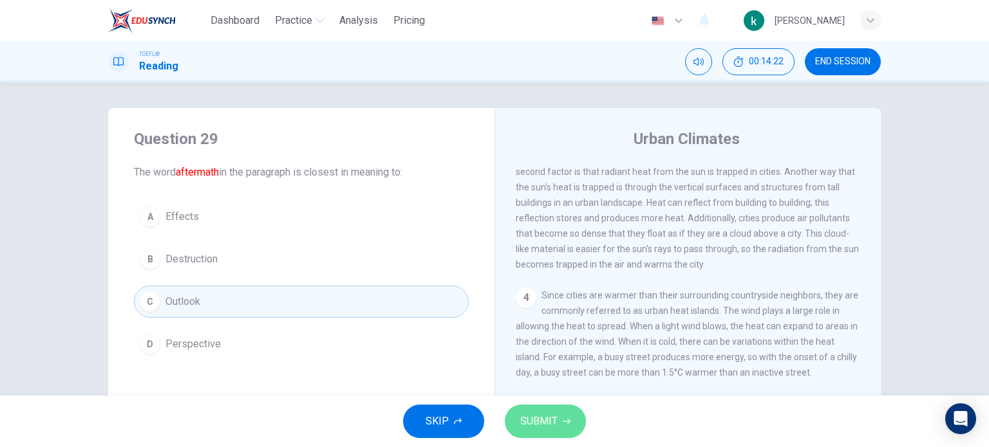
click at [530, 418] on span "SUBMIT" at bounding box center [538, 422] width 37 height 18
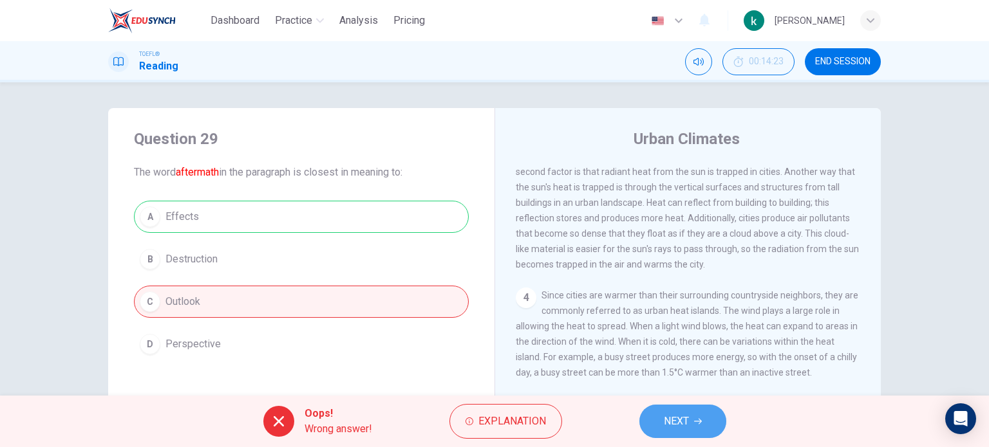
click at [692, 429] on button "NEXT" at bounding box center [682, 421] width 87 height 33
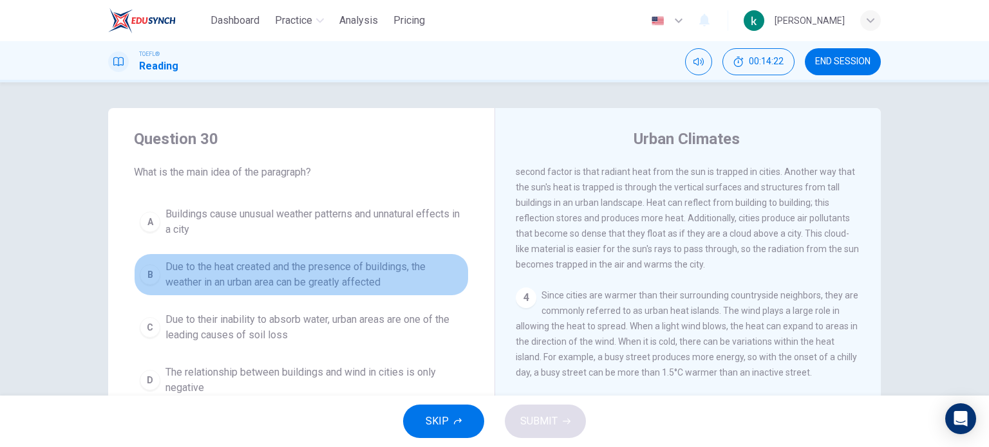
click at [360, 280] on span "Due to the heat created and the presence of buildings, the weather in an urban …" at bounding box center [313, 274] width 297 height 31
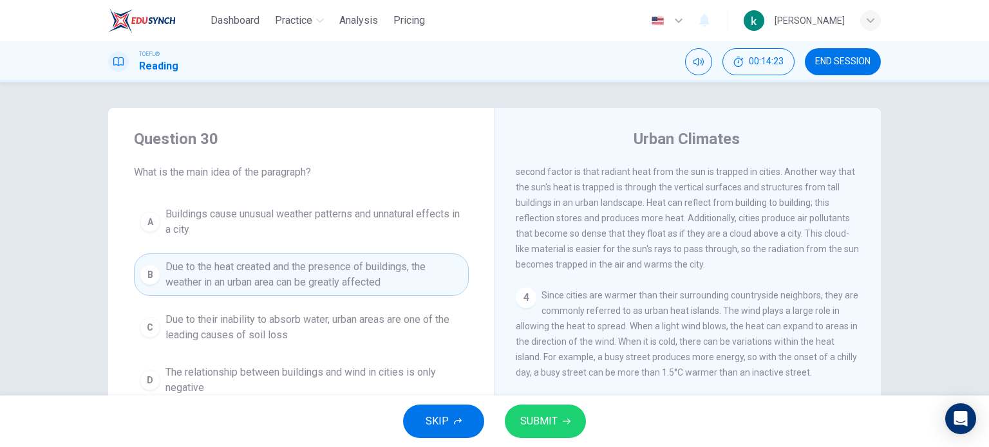
click at [551, 416] on span "SUBMIT" at bounding box center [538, 422] width 37 height 18
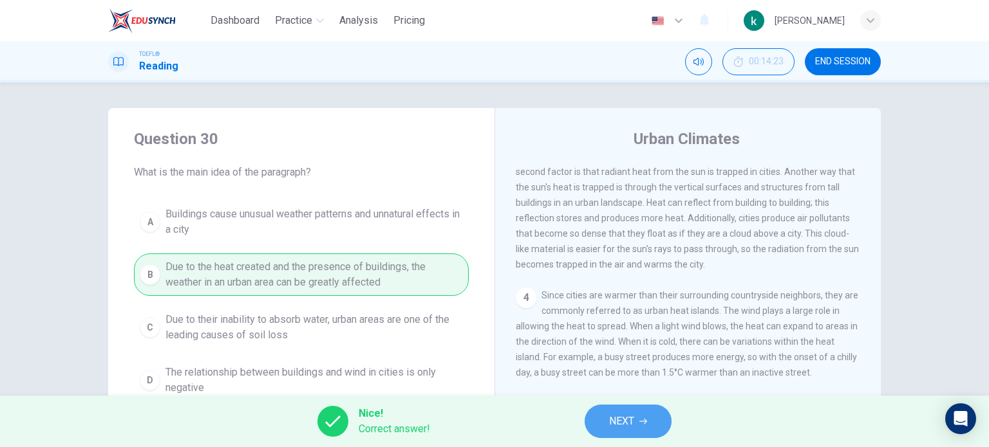
drag, startPoint x: 623, startPoint y: 414, endPoint x: 626, endPoint y: 422, distance: 8.1
click at [626, 422] on span "NEXT" at bounding box center [621, 422] width 25 height 18
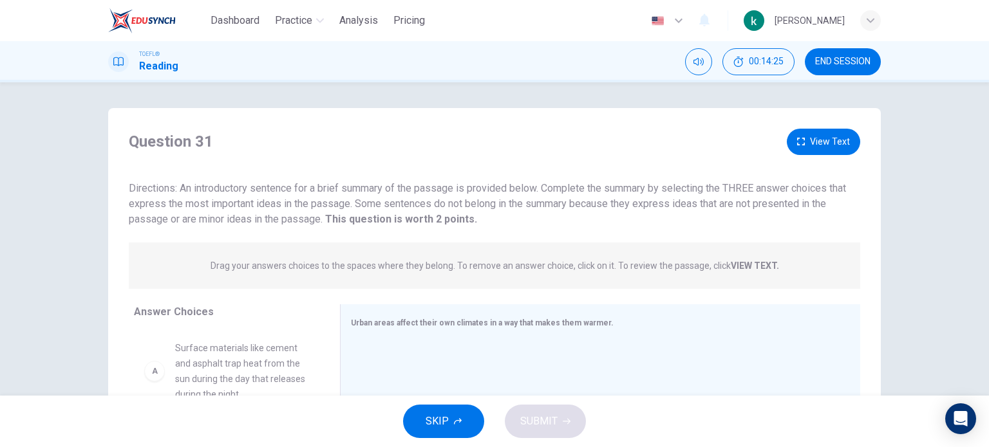
click at [425, 407] on button "SKIP" at bounding box center [443, 421] width 81 height 33
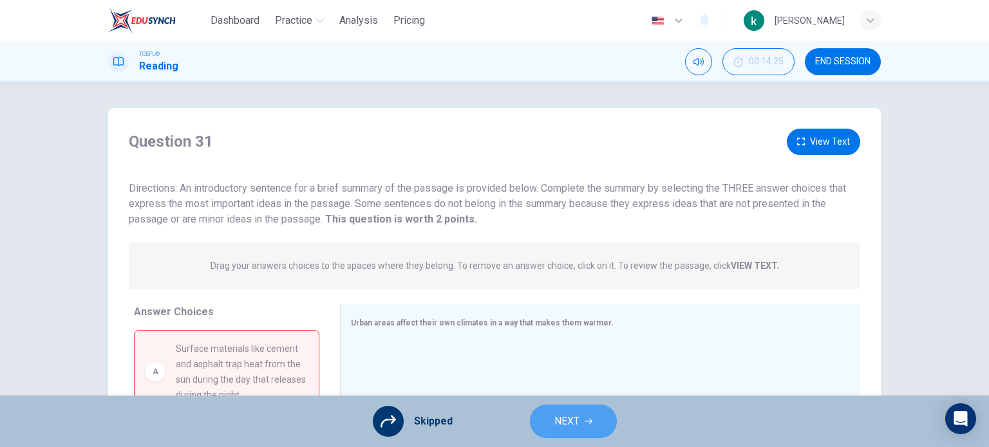
click at [569, 423] on span "NEXT" at bounding box center [566, 422] width 25 height 18
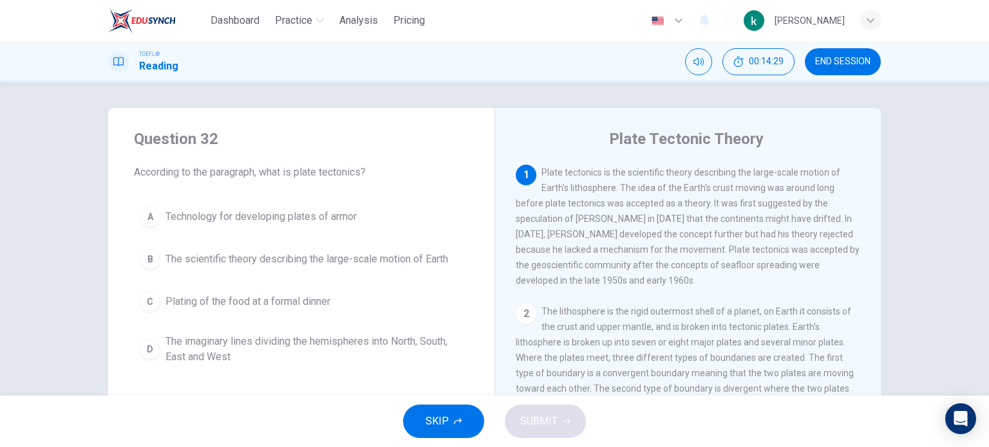
click at [180, 275] on div "A Technology for developing plates of armor B The scientific theory describing …" at bounding box center [301, 286] width 335 height 170
click at [208, 301] on span "Plating of the food at a formal dinner" at bounding box center [247, 301] width 165 height 15
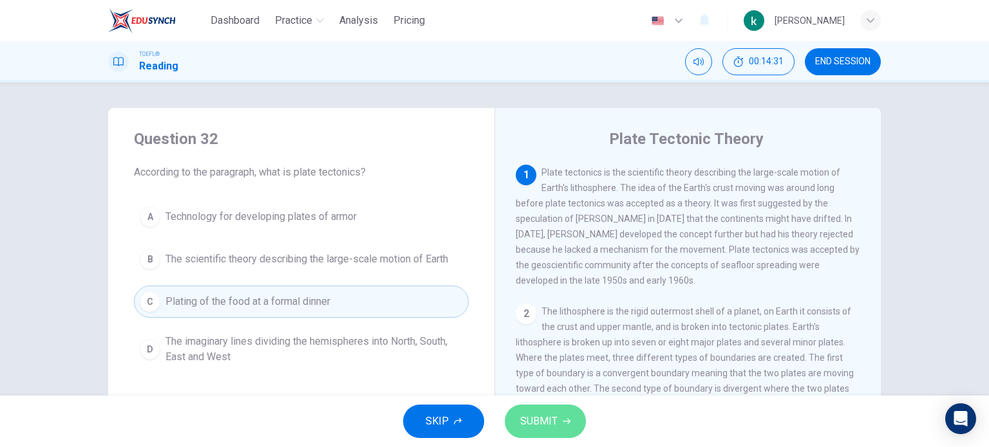
click at [530, 432] on button "SUBMIT" at bounding box center [545, 421] width 81 height 33
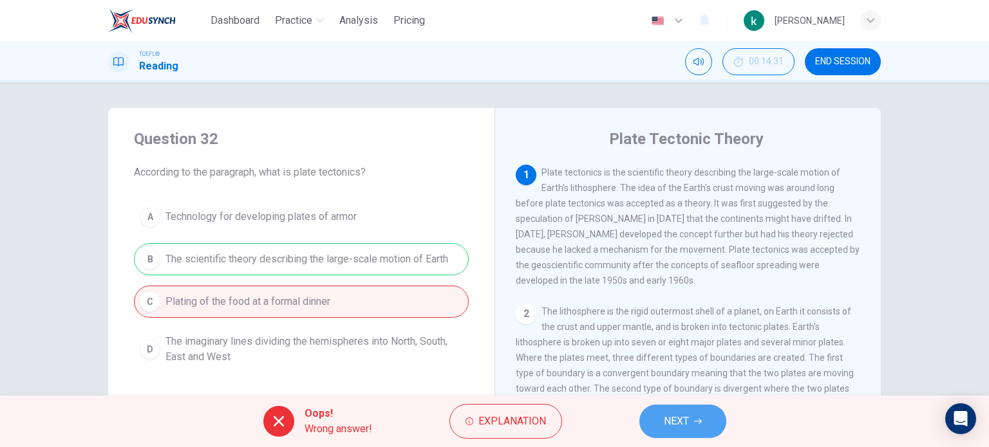
click at [689, 413] on button "NEXT" at bounding box center [682, 421] width 87 height 33
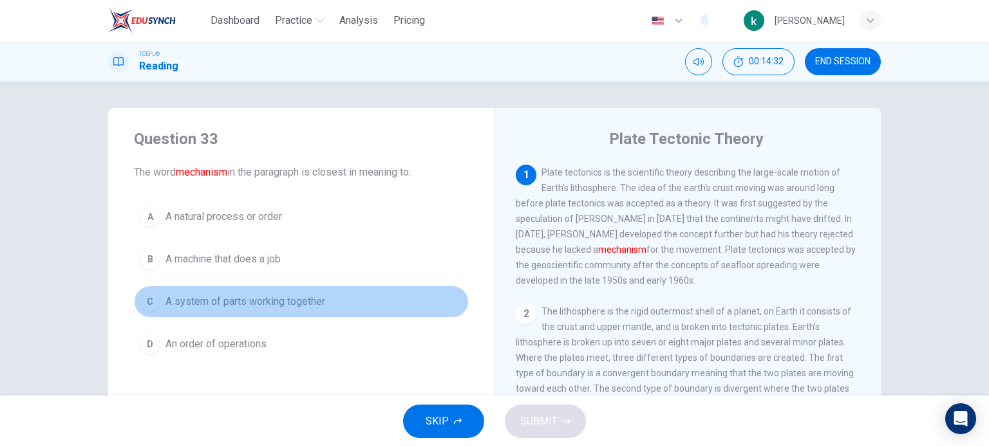
click at [288, 294] on span "A system of parts working together" at bounding box center [245, 301] width 160 height 15
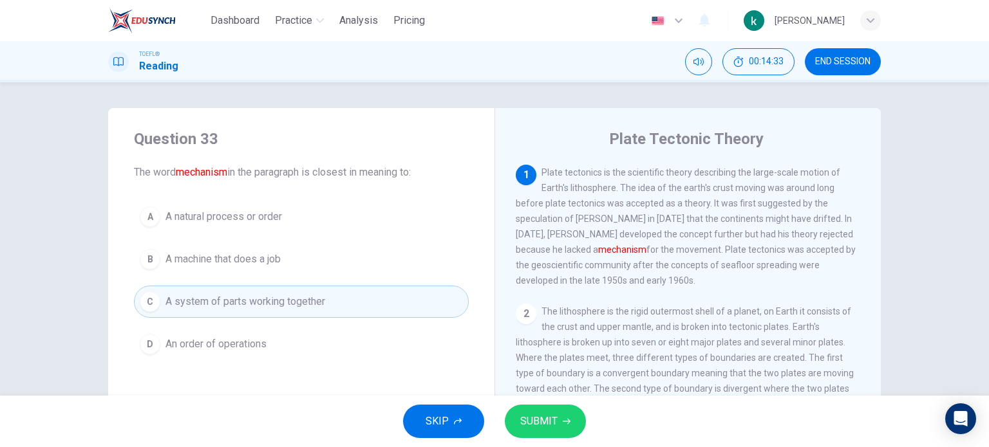
click at [549, 416] on span "SUBMIT" at bounding box center [538, 422] width 37 height 18
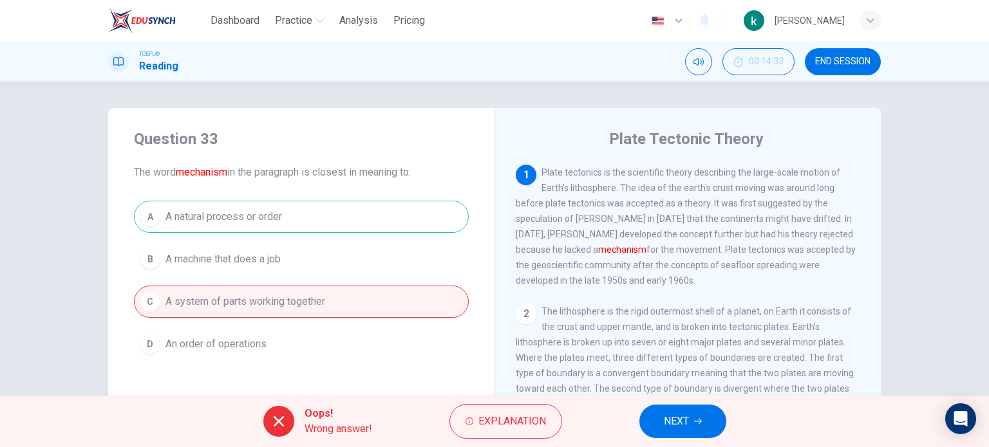
click at [690, 424] on button "NEXT" at bounding box center [682, 421] width 87 height 33
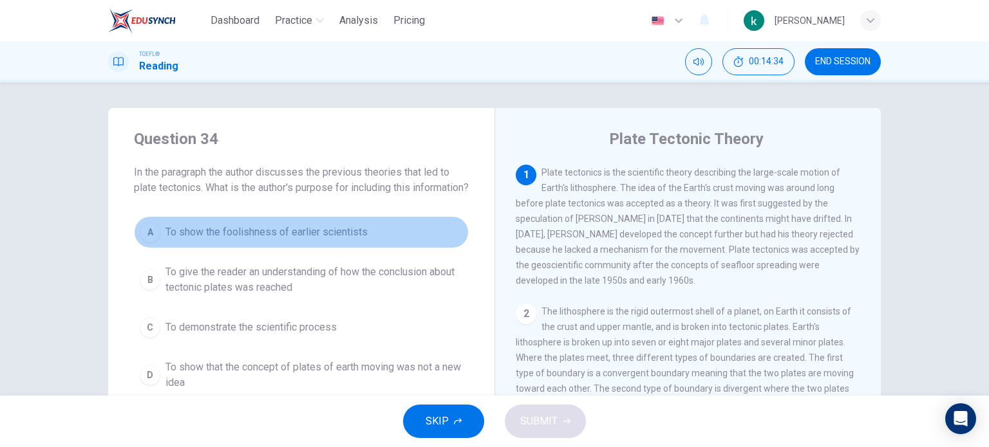
click at [258, 240] on span "To show the foolishness of earlier scientists" at bounding box center [266, 232] width 202 height 15
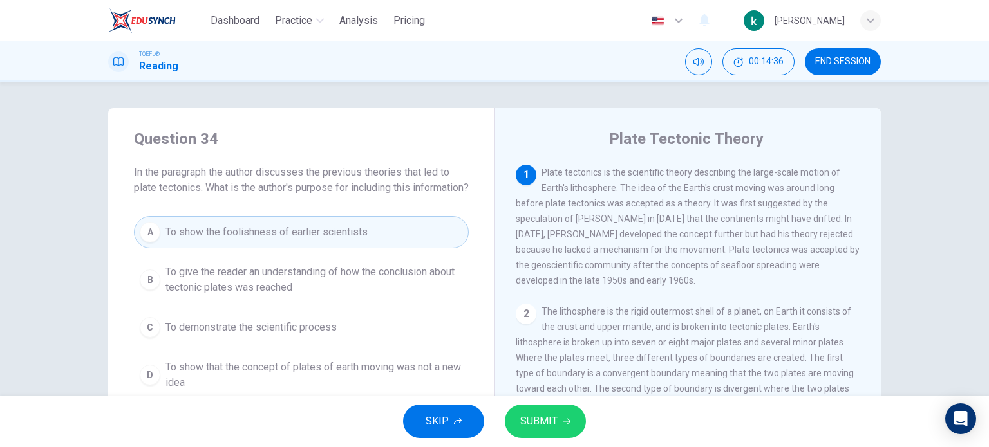
click at [559, 423] on button "SUBMIT" at bounding box center [545, 421] width 81 height 33
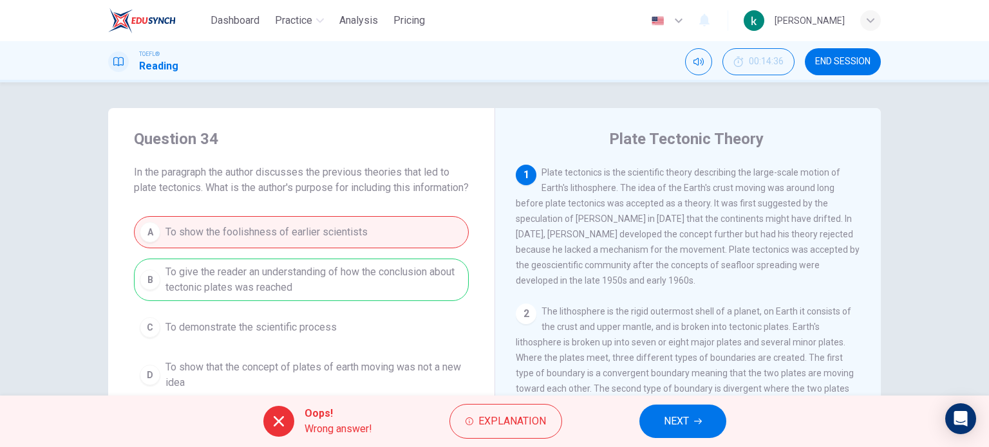
click at [662, 416] on button "NEXT" at bounding box center [682, 421] width 87 height 33
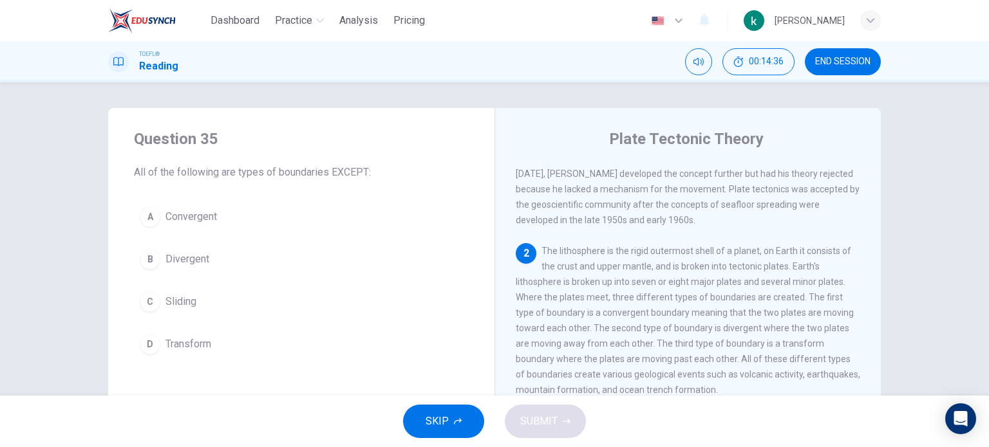
scroll to position [61, 0]
click at [177, 325] on div "A Convergent B Divergent C Sliding D Transform" at bounding box center [301, 281] width 335 height 160
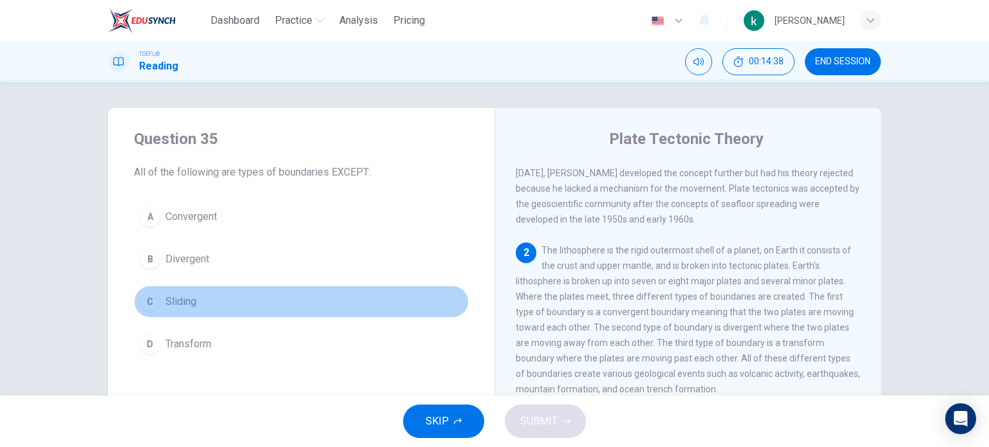
click at [176, 308] on span "Sliding" at bounding box center [180, 301] width 31 height 15
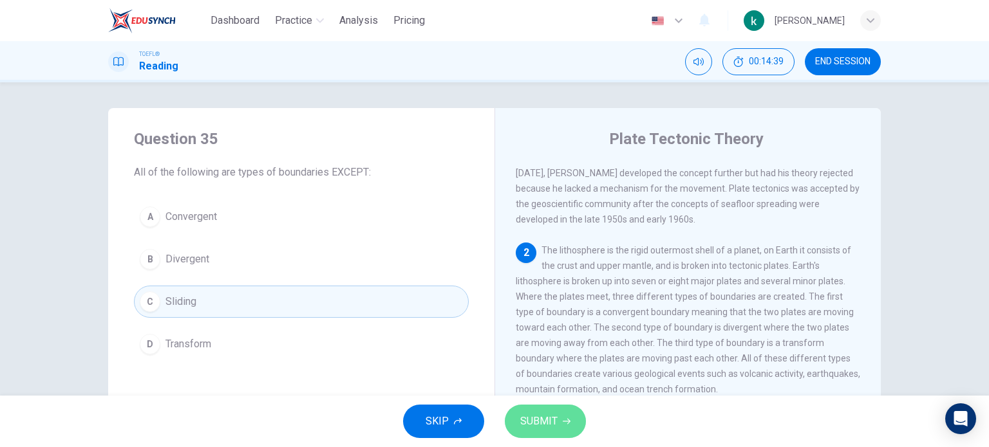
click at [568, 419] on icon "button" at bounding box center [567, 422] width 8 height 8
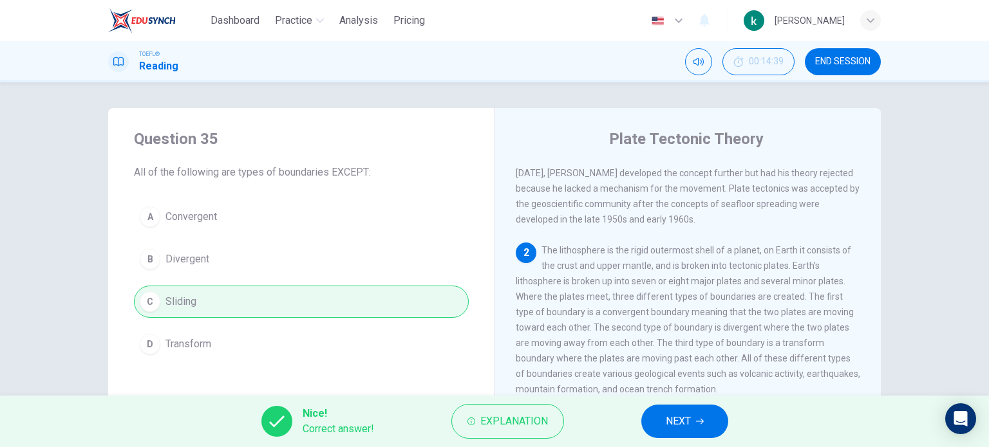
click at [667, 423] on span "NEXT" at bounding box center [677, 422] width 25 height 18
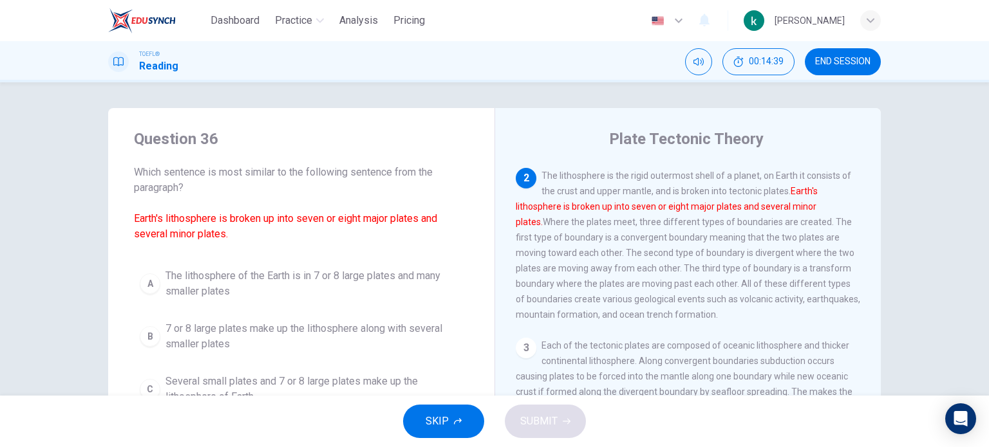
scroll to position [143, 0]
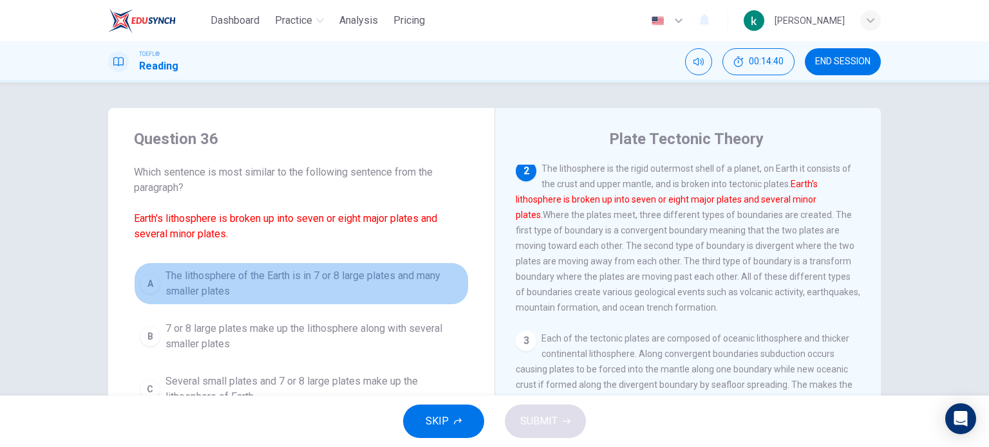
click at [134, 274] on button "A The lithosphere of the Earth is in 7 or 8 large plates and many smaller plates" at bounding box center [301, 284] width 335 height 42
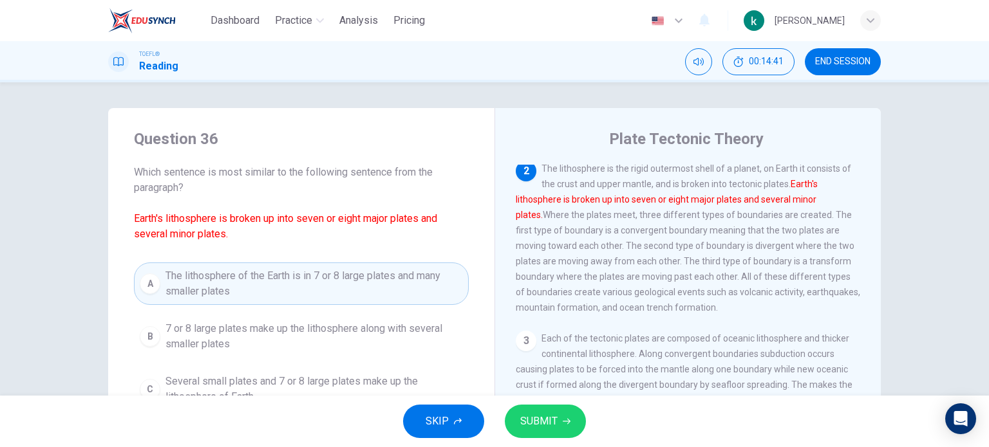
click at [544, 414] on span "SUBMIT" at bounding box center [538, 422] width 37 height 18
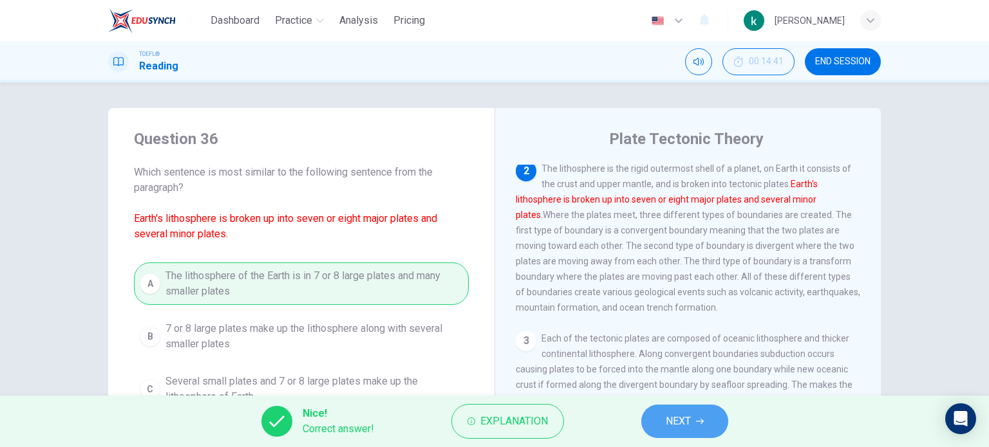
click at [678, 422] on span "NEXT" at bounding box center [677, 422] width 25 height 18
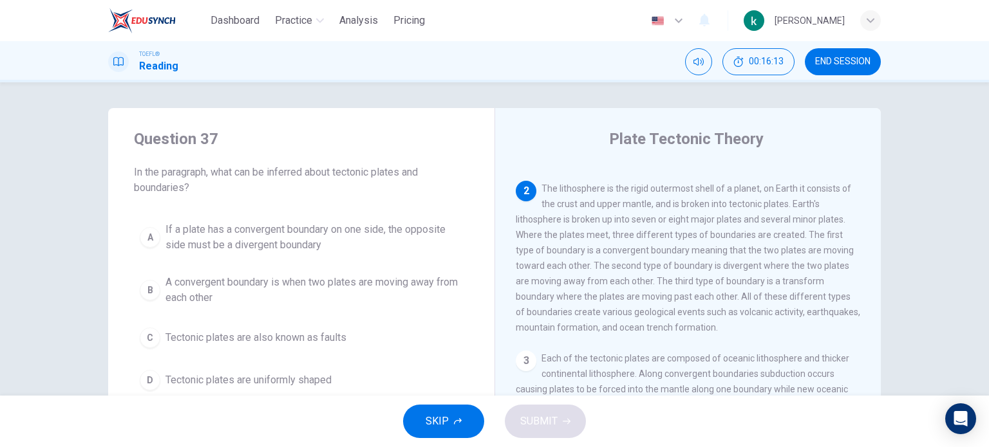
scroll to position [129, 0]
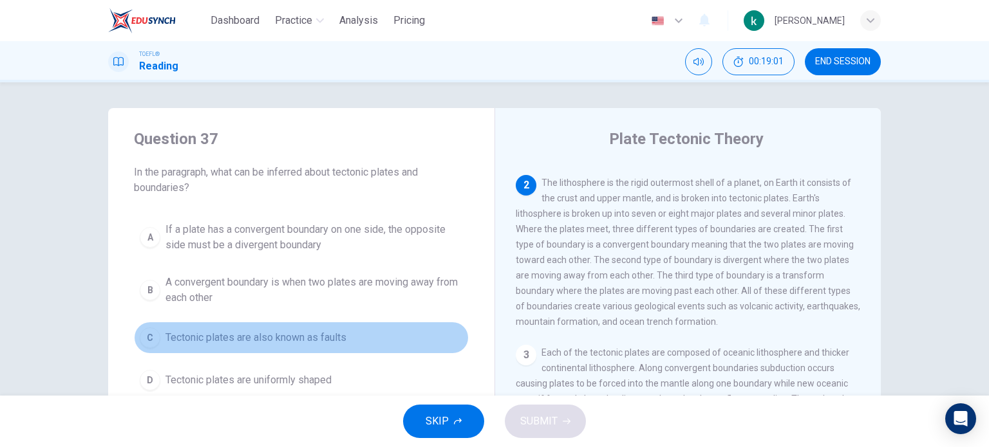
click at [188, 338] on span "Tectonic plates are also known as faults" at bounding box center [255, 337] width 181 height 15
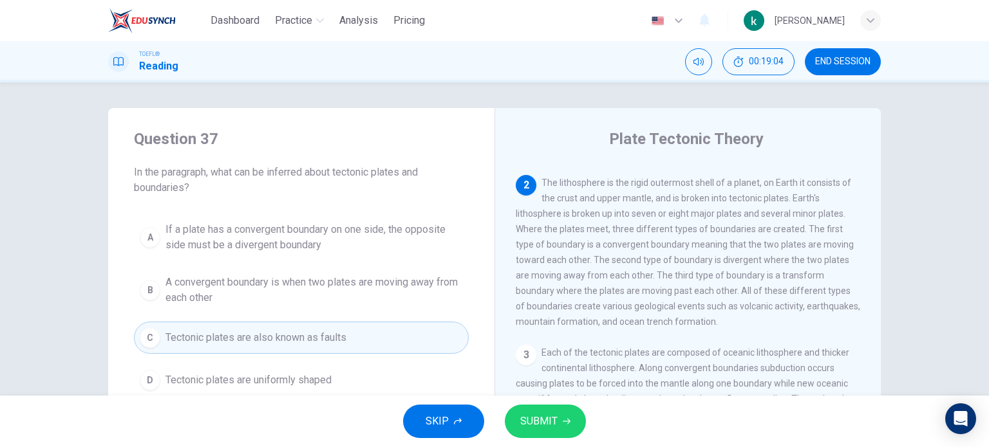
click at [562, 427] on button "SUBMIT" at bounding box center [545, 421] width 81 height 33
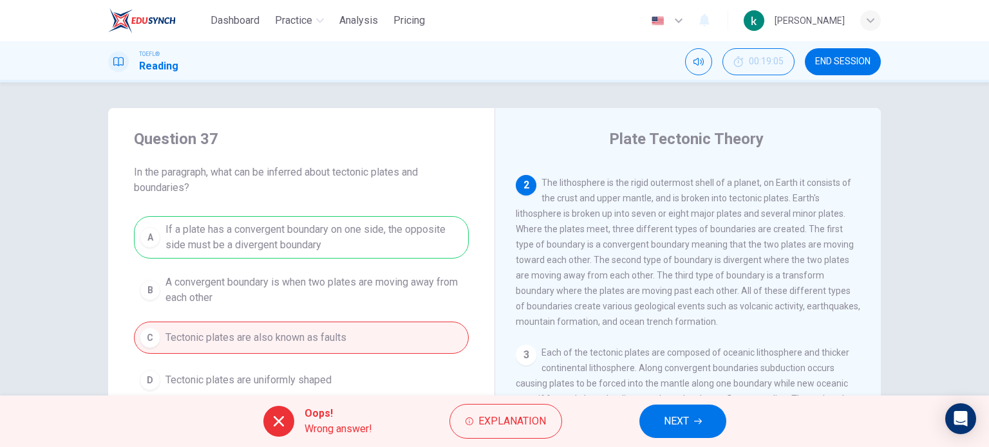
click at [651, 417] on button "NEXT" at bounding box center [682, 421] width 87 height 33
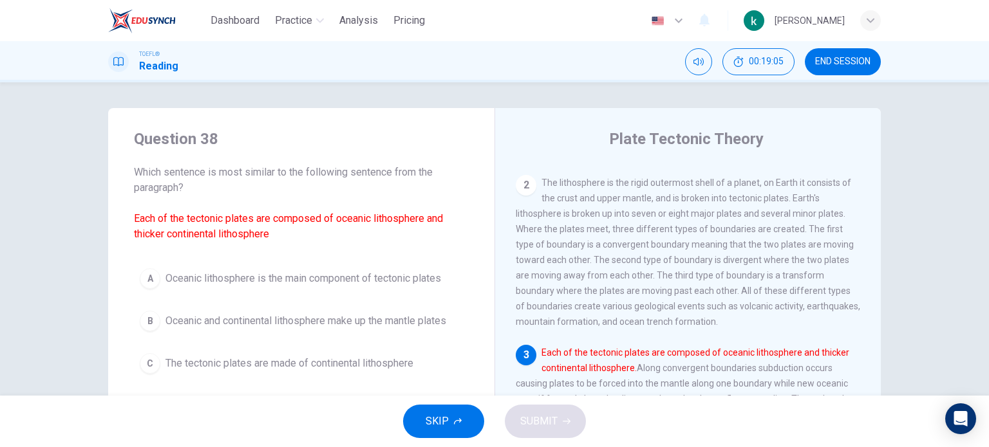
scroll to position [156, 0]
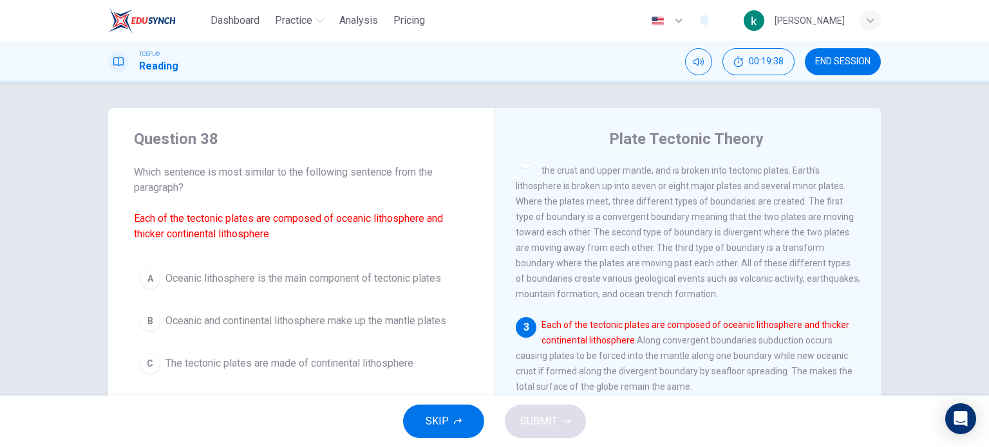
click at [176, 279] on span "Oceanic lithosphere is the main component of tectonic plates" at bounding box center [302, 278] width 275 height 15
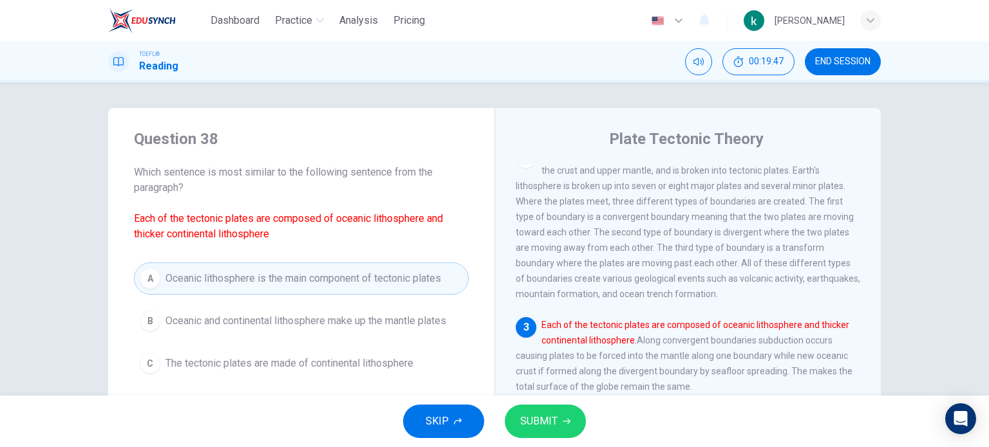
click at [533, 418] on span "SUBMIT" at bounding box center [538, 422] width 37 height 18
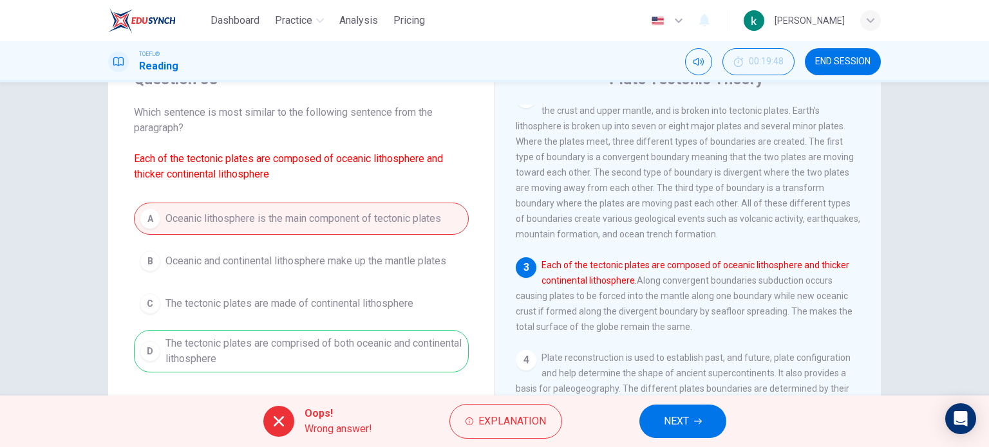
scroll to position [129, 0]
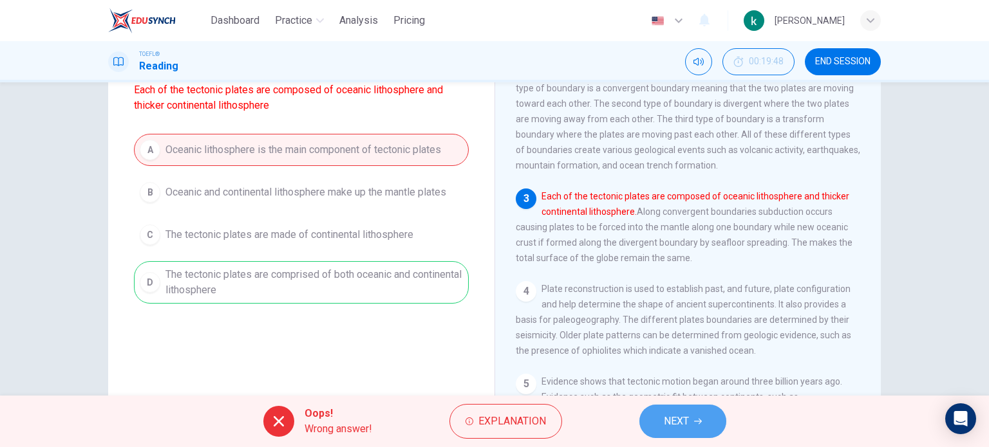
click at [664, 422] on span "NEXT" at bounding box center [676, 422] width 25 height 18
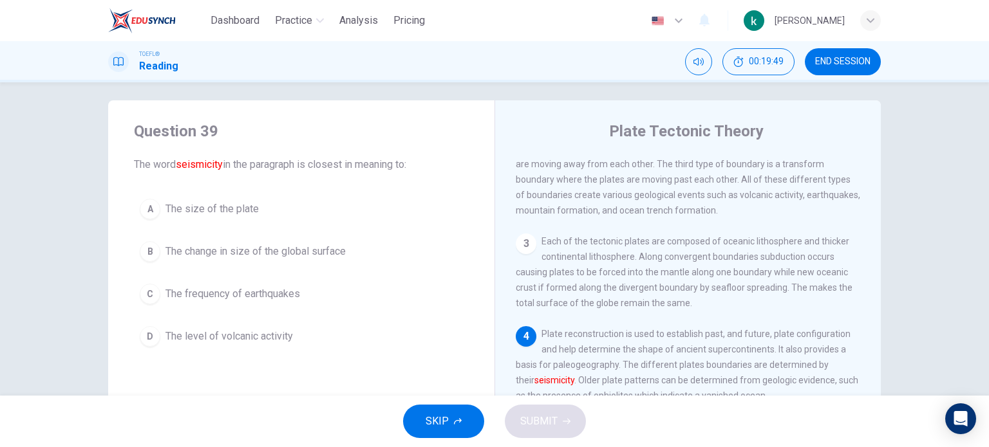
scroll to position [0, 0]
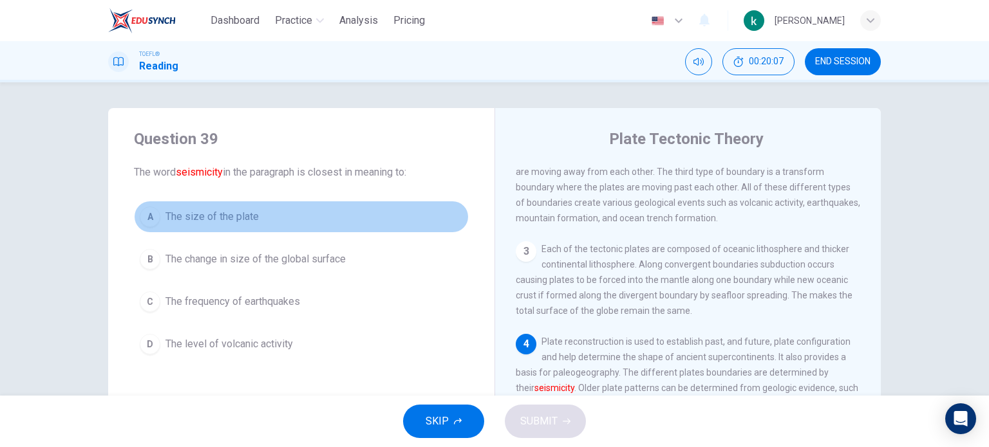
click at [152, 214] on div "A" at bounding box center [150, 217] width 21 height 21
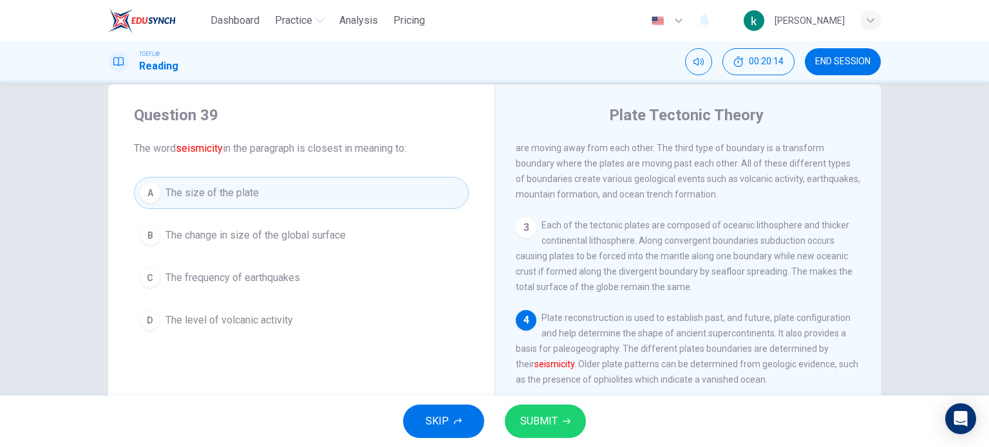
scroll to position [64, 0]
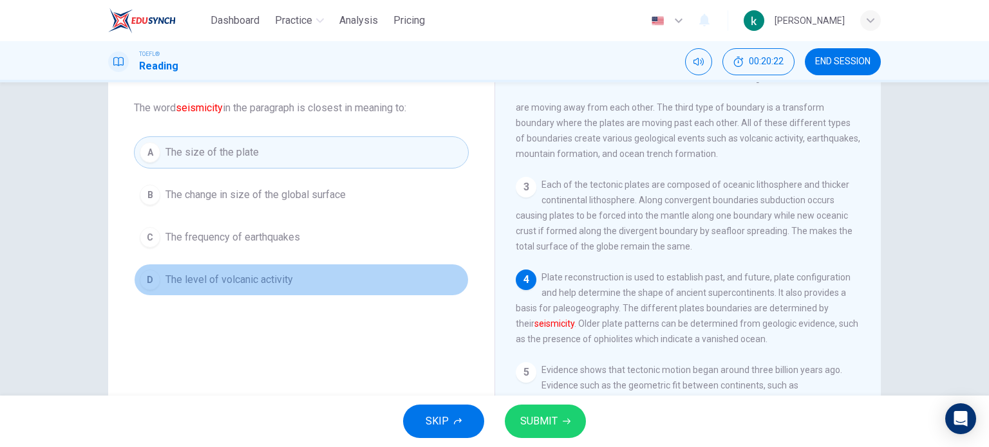
click at [245, 272] on span "The level of volcanic activity" at bounding box center [228, 279] width 127 height 15
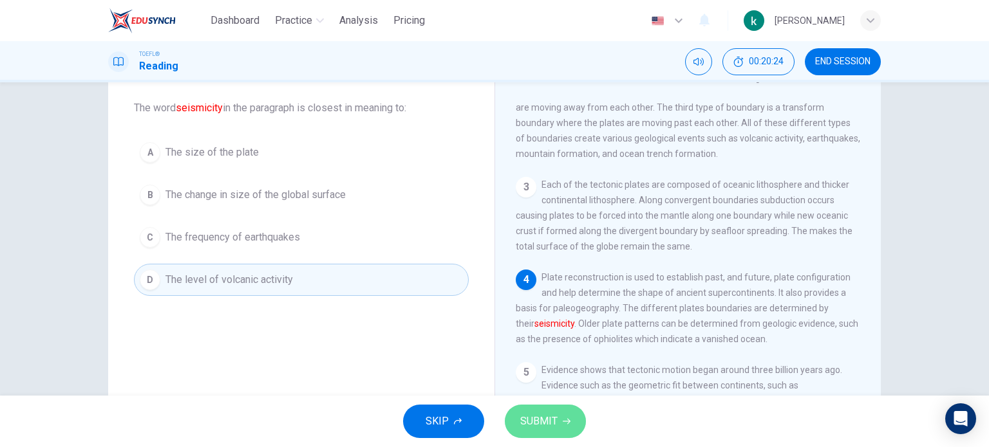
click at [539, 417] on span "SUBMIT" at bounding box center [538, 422] width 37 height 18
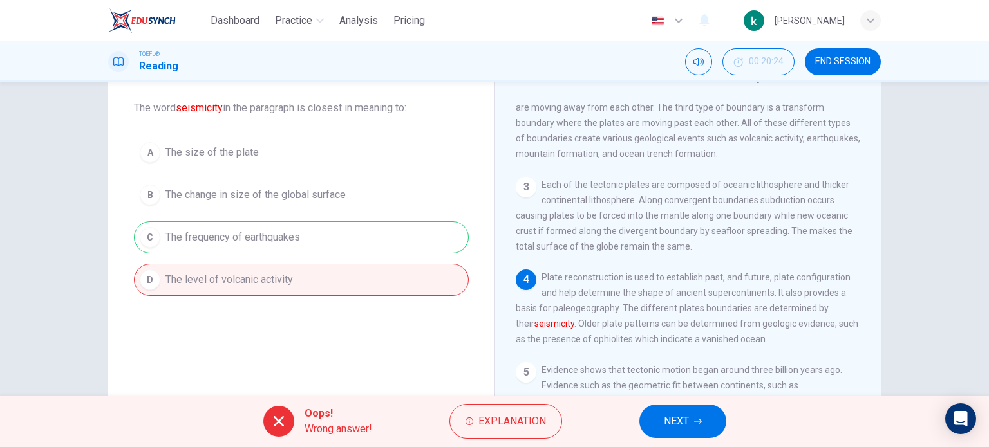
click at [693, 422] on button "NEXT" at bounding box center [682, 421] width 87 height 33
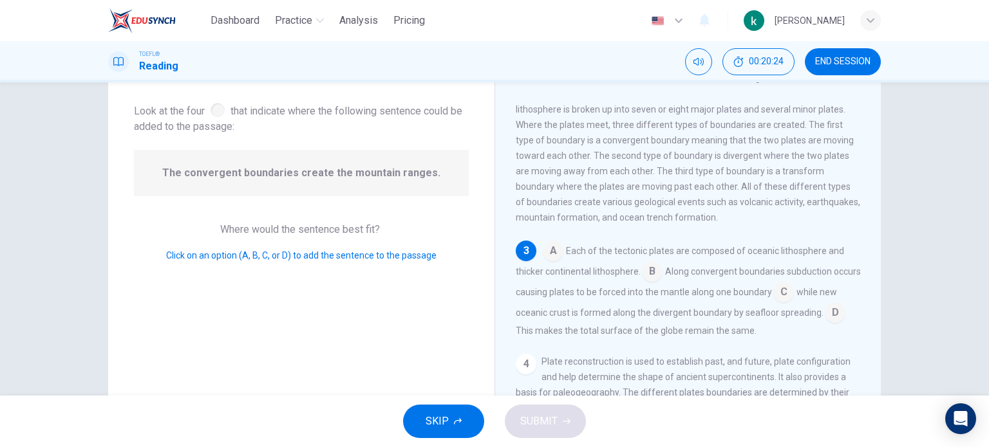
scroll to position [174, 0]
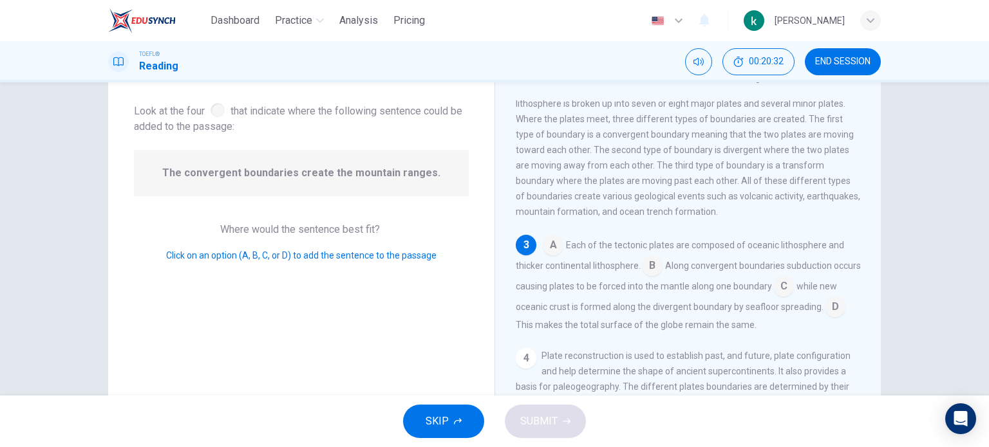
click at [659, 276] on div "A Each of the tectonic plates are composed of oceanic lithosphere and thicker c…" at bounding box center [688, 284] width 345 height 98
click at [636, 271] on span "Each of the tectonic plates are composed of oceanic lithosphere and thicker con…" at bounding box center [680, 255] width 328 height 31
click at [646, 274] on input at bounding box center [652, 267] width 21 height 21
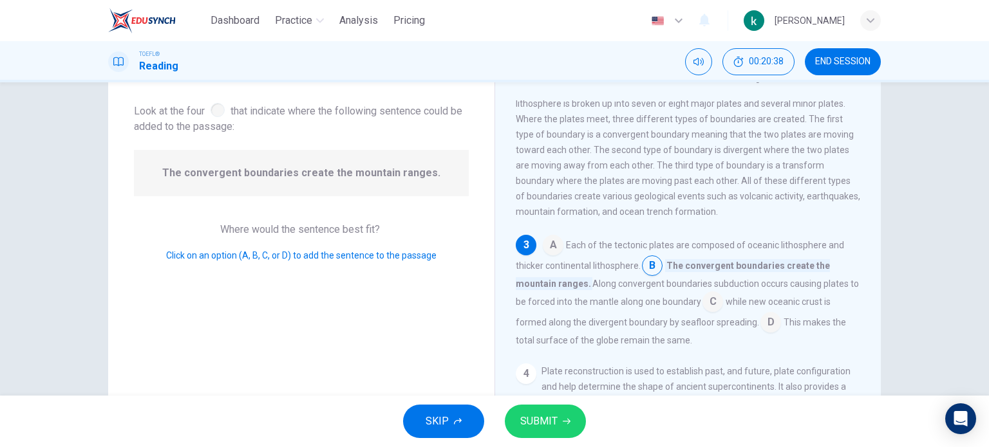
click at [568, 435] on button "SUBMIT" at bounding box center [545, 421] width 81 height 33
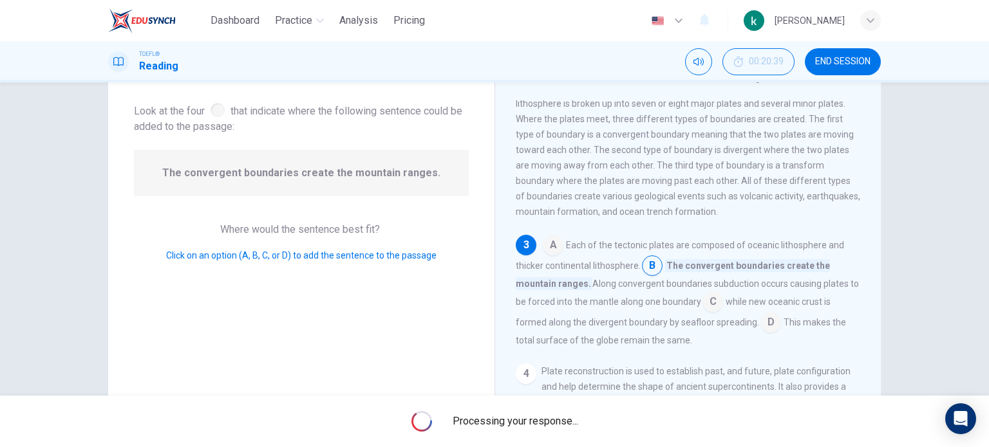
click at [569, 429] on div "Processing your response..." at bounding box center [494, 421] width 989 height 51
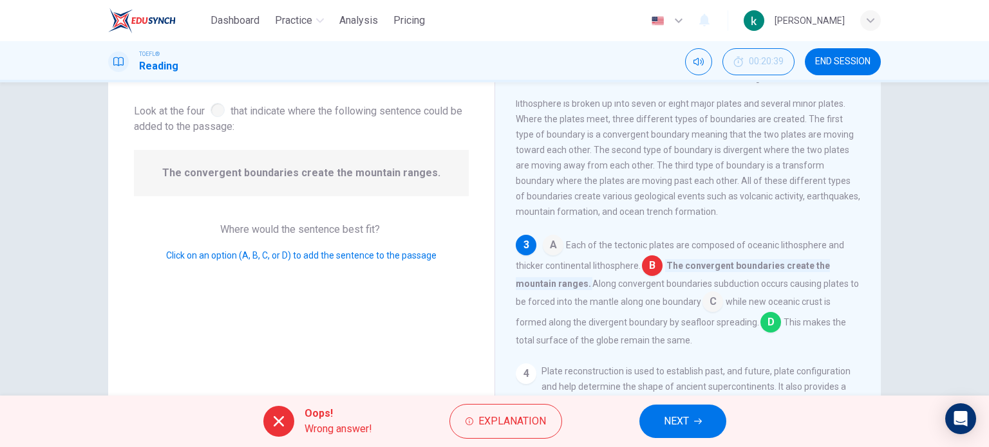
click at [736, 414] on div "Oops! Wrong answer! Explanation NEXT" at bounding box center [494, 421] width 989 height 51
click at [722, 417] on button "NEXT" at bounding box center [682, 421] width 87 height 33
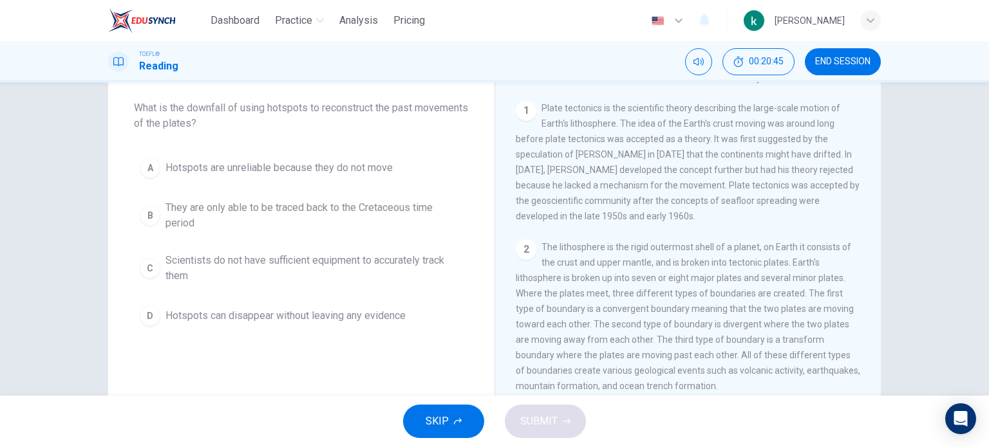
scroll to position [0, 0]
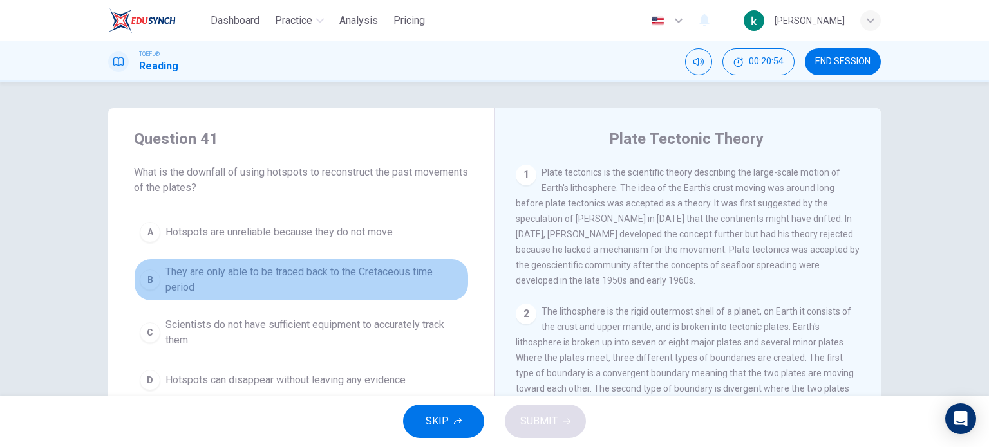
click at [140, 280] on div "B" at bounding box center [150, 280] width 21 height 21
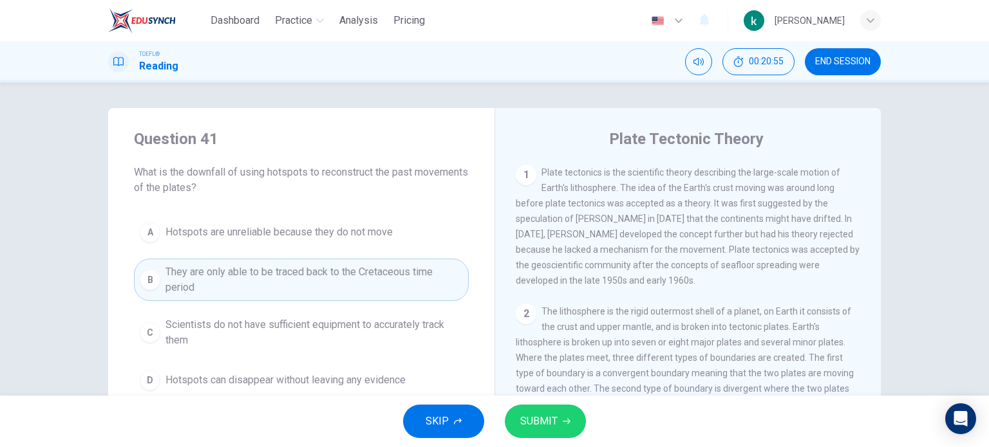
click at [533, 400] on div "SKIP SUBMIT" at bounding box center [494, 421] width 989 height 51
click at [533, 409] on button "SUBMIT" at bounding box center [545, 421] width 81 height 33
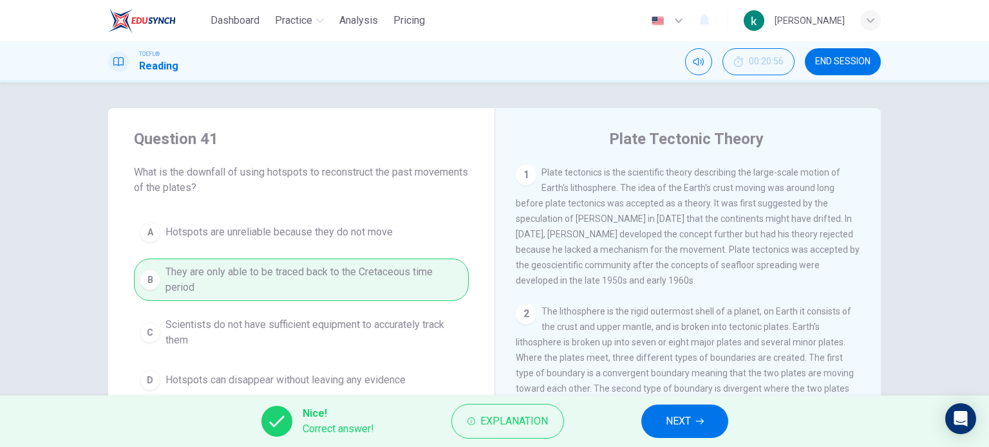
click at [691, 431] on button "NEXT" at bounding box center [684, 421] width 87 height 33
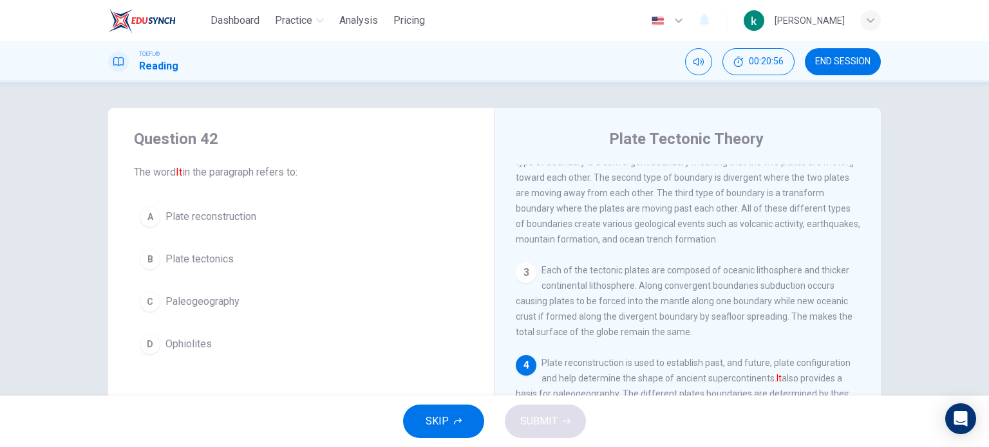
scroll to position [250, 0]
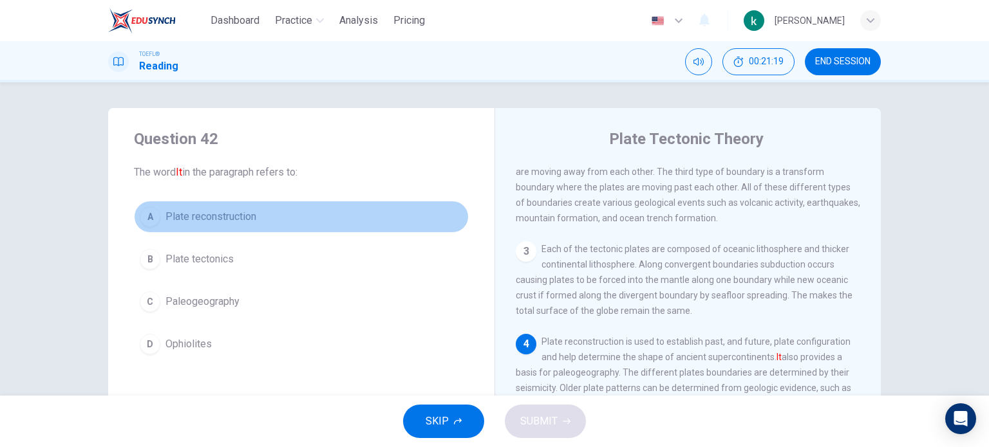
drag, startPoint x: 135, startPoint y: 218, endPoint x: 142, endPoint y: 214, distance: 8.1
click at [136, 218] on button "A Plate reconstruction" at bounding box center [301, 217] width 335 height 32
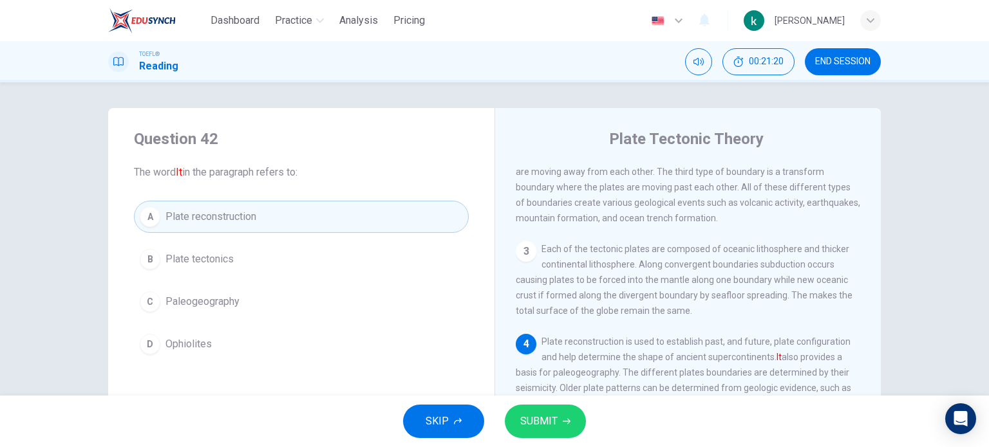
click at [568, 432] on button "SUBMIT" at bounding box center [545, 421] width 81 height 33
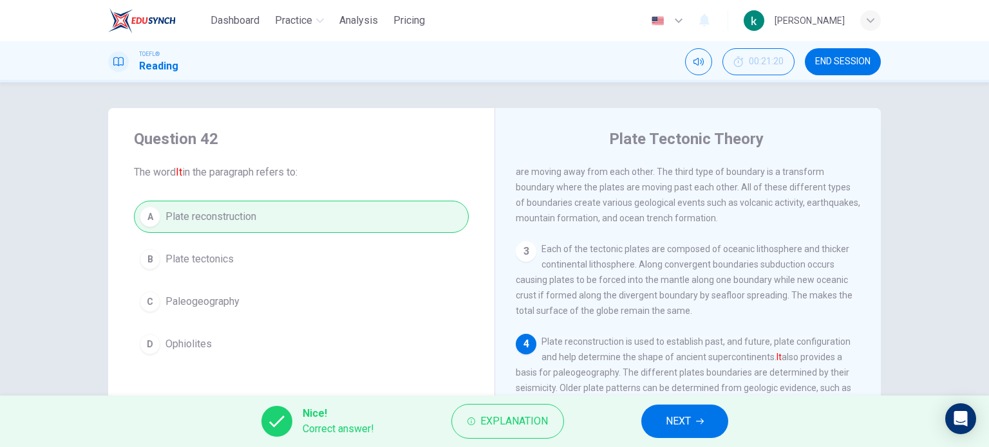
click at [617, 430] on div "Nice! Correct answer! Explanation NEXT" at bounding box center [494, 421] width 989 height 51
click at [691, 424] on span "NEXT" at bounding box center [677, 422] width 25 height 18
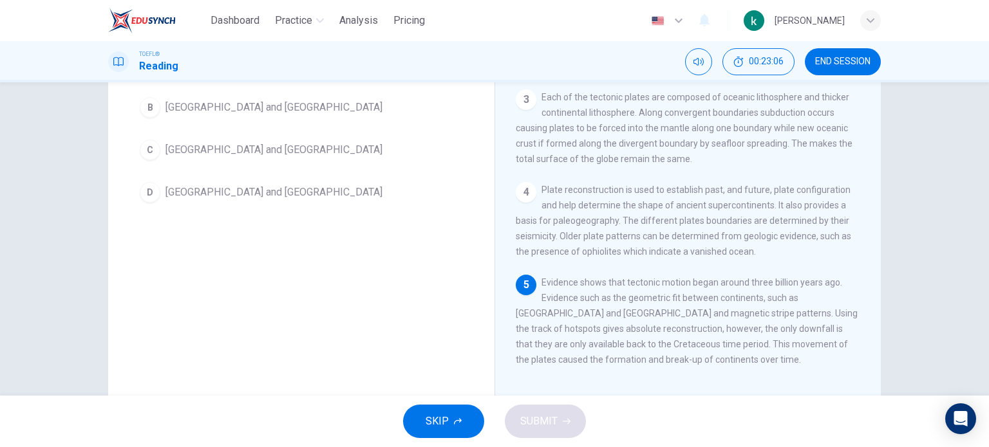
scroll to position [121, 0]
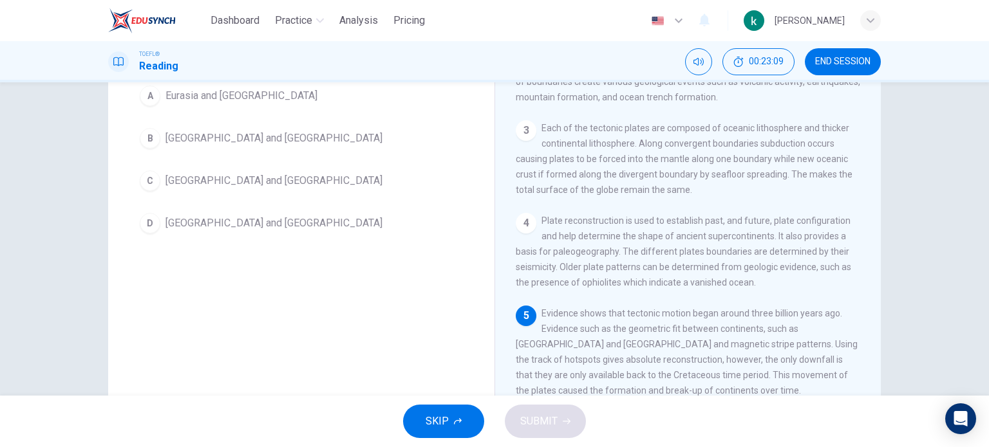
click at [159, 223] on button "D Africa and South America" at bounding box center [301, 223] width 335 height 32
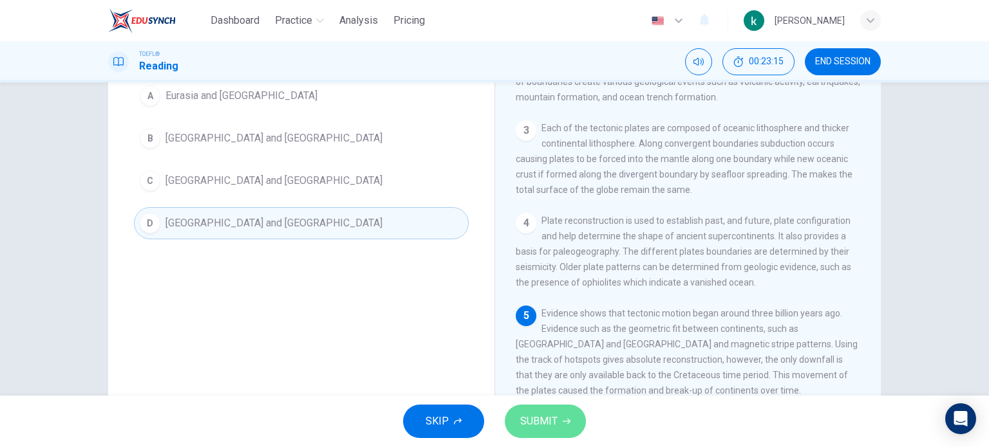
click at [546, 418] on span "SUBMIT" at bounding box center [538, 422] width 37 height 18
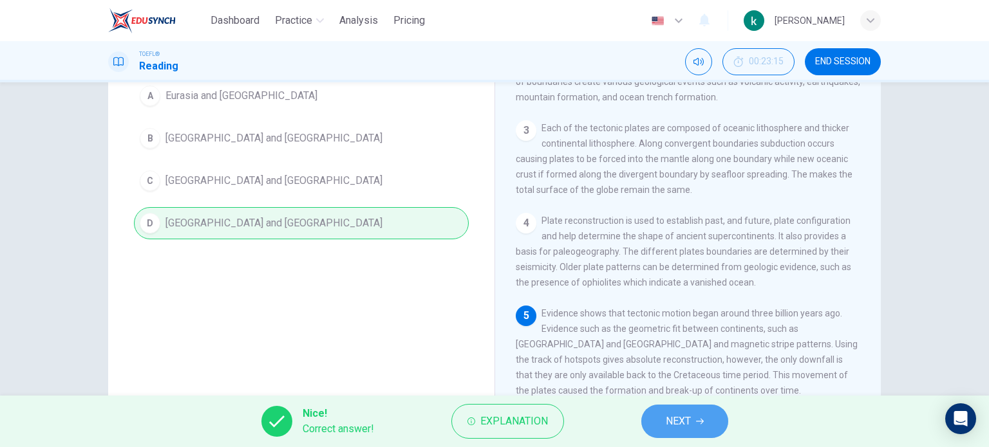
click at [704, 414] on button "NEXT" at bounding box center [684, 421] width 87 height 33
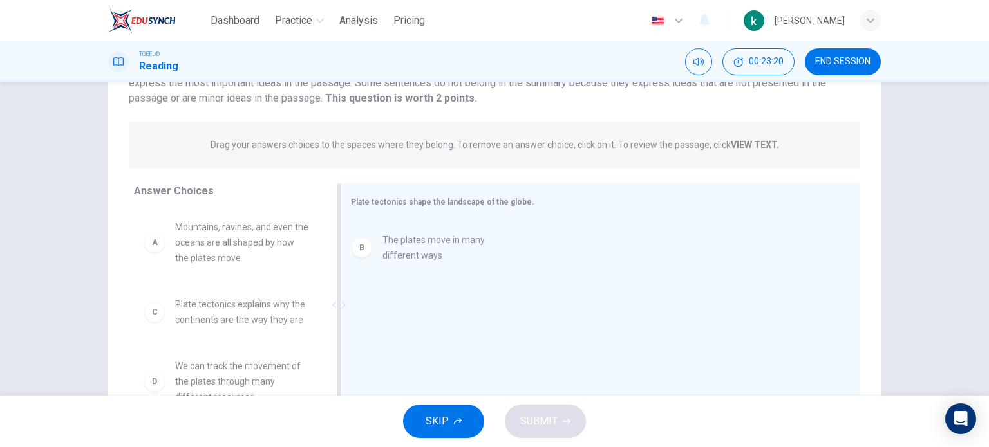
drag, startPoint x: 188, startPoint y: 330, endPoint x: 532, endPoint y: 236, distance: 356.3
drag, startPoint x: 245, startPoint y: 378, endPoint x: 548, endPoint y: 256, distance: 327.7
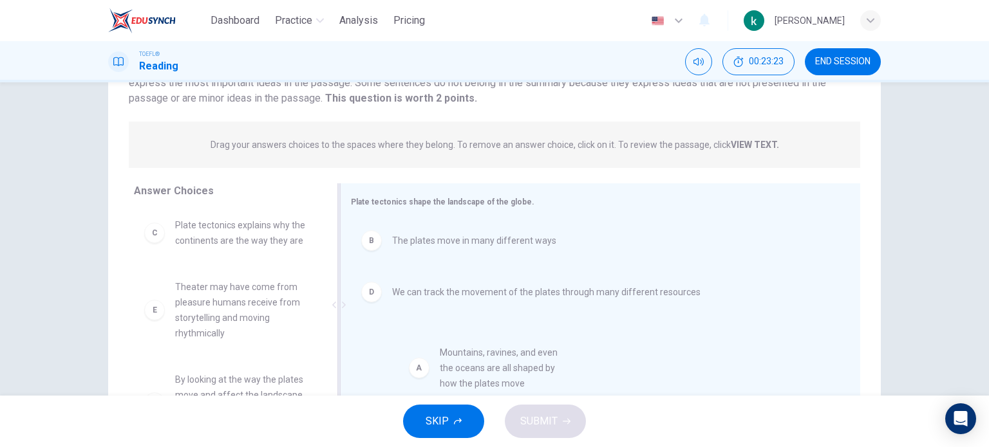
scroll to position [1, 0]
drag, startPoint x: 234, startPoint y: 248, endPoint x: 576, endPoint y: 409, distance: 378.0
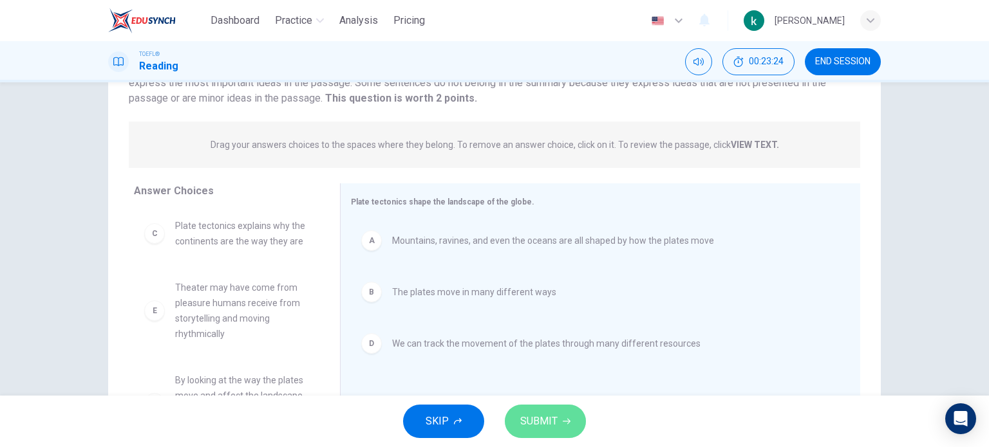
click at [553, 426] on span "SUBMIT" at bounding box center [538, 422] width 37 height 18
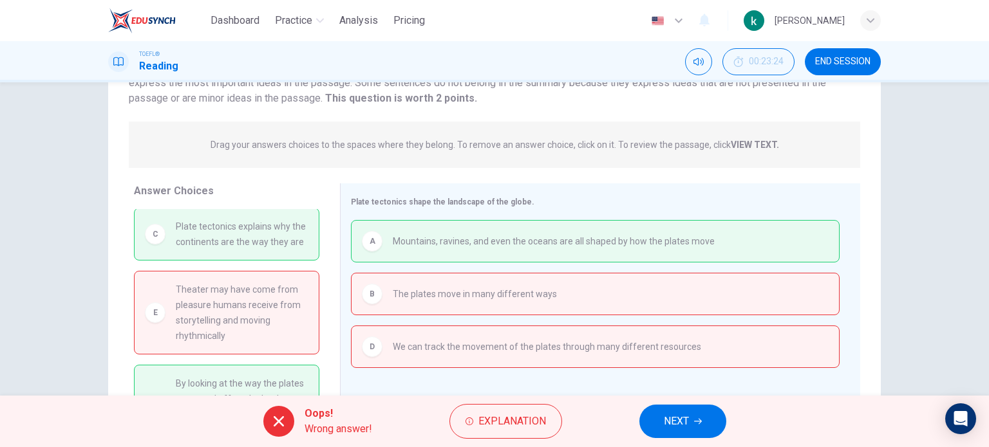
click at [678, 427] on span "NEXT" at bounding box center [676, 422] width 25 height 18
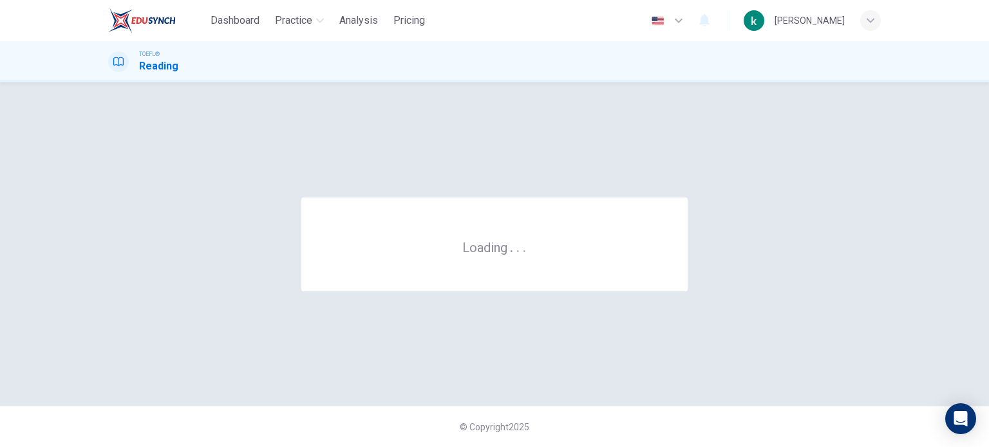
scroll to position [0, 0]
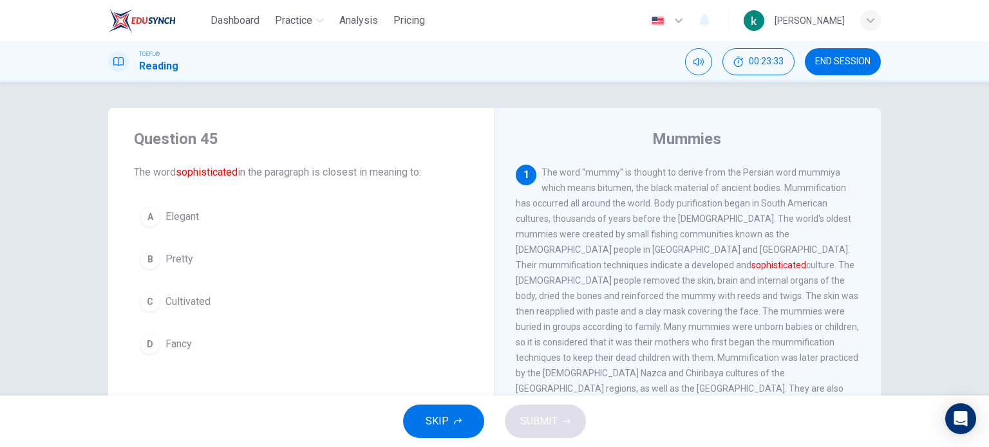
click at [150, 218] on div "A" at bounding box center [150, 217] width 21 height 21
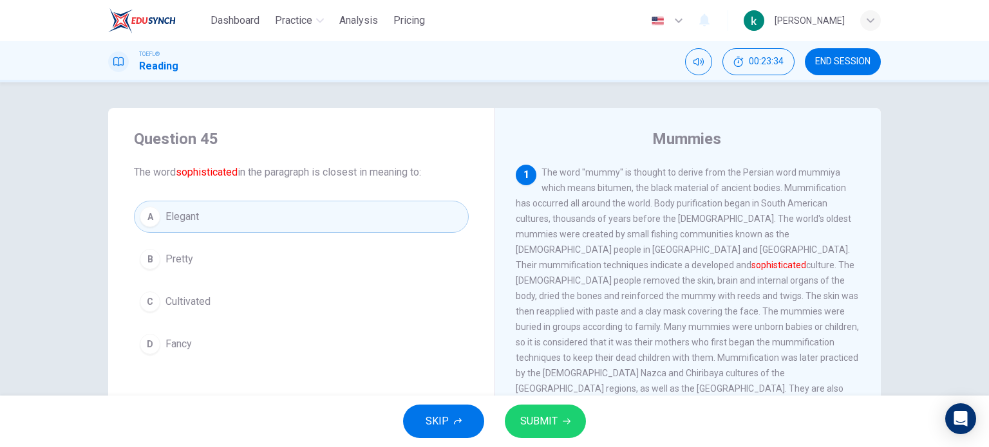
click at [563, 427] on button "SUBMIT" at bounding box center [545, 421] width 81 height 33
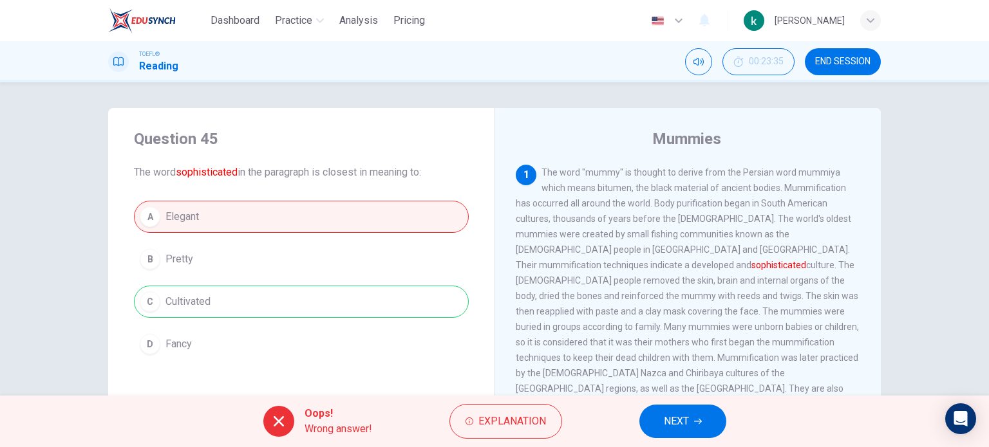
click at [596, 425] on div "Oops! Wrong answer! Explanation NEXT" at bounding box center [494, 421] width 989 height 51
click at [699, 420] on icon "button" at bounding box center [698, 422] width 8 height 8
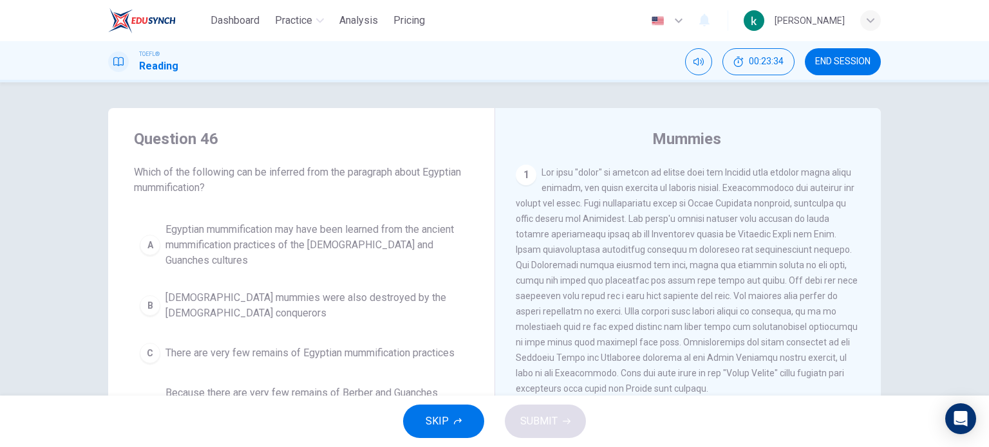
click at [196, 265] on div "A Egyptian mummification may have been learned from the ancient mummification p…" at bounding box center [301, 326] width 335 height 221
click at [195, 290] on span "Egyptian mummies were also destroyed by the Spanish conquerors" at bounding box center [313, 305] width 297 height 31
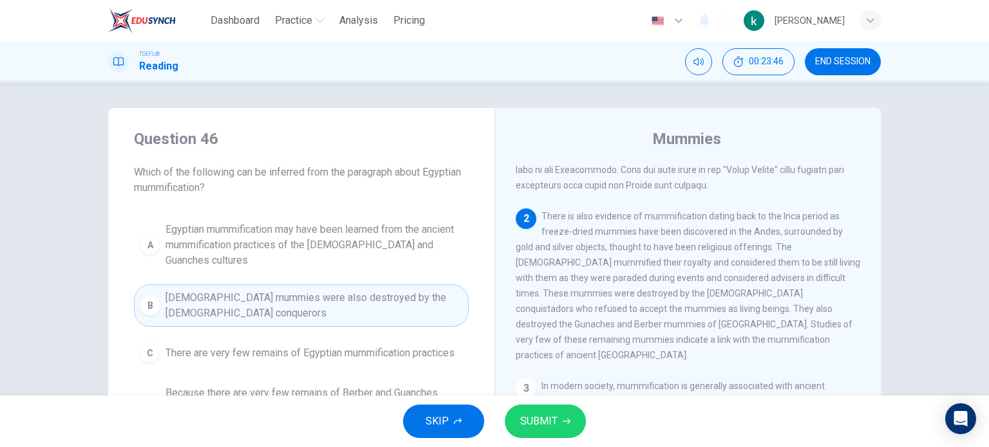
scroll to position [193, 0]
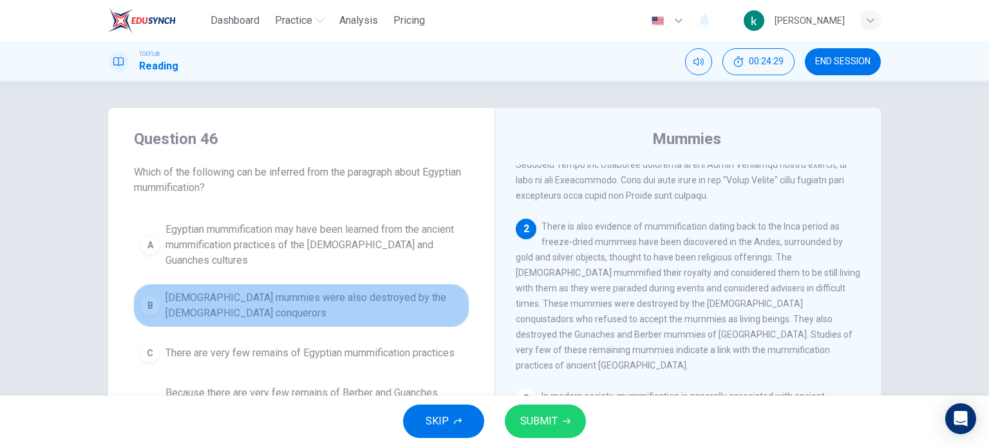
click at [330, 302] on span "Egyptian mummies were also destroyed by the Spanish conquerors" at bounding box center [313, 305] width 297 height 31
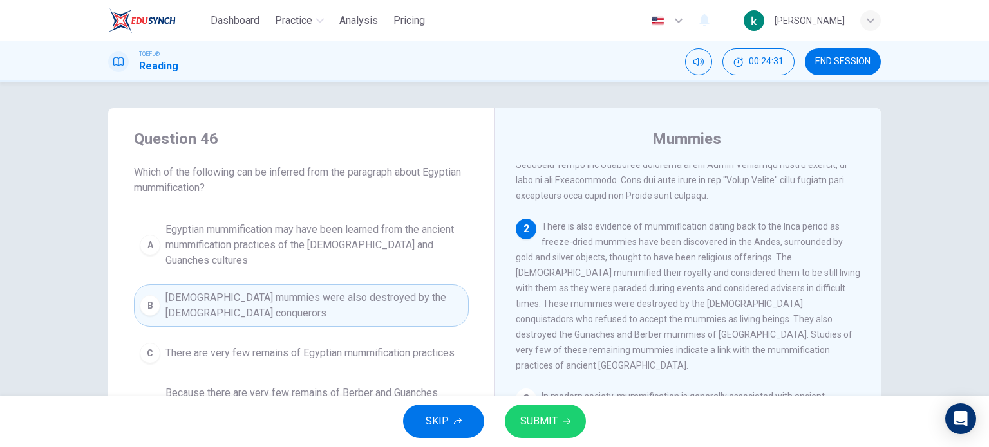
click at [165, 290] on span "Egyptian mummies were also destroyed by the Spanish conquerors" at bounding box center [313, 305] width 297 height 31
click at [154, 295] on div "B" at bounding box center [150, 305] width 21 height 21
click at [151, 295] on div "B" at bounding box center [150, 305] width 21 height 21
drag, startPoint x: 151, startPoint y: 292, endPoint x: 399, endPoint y: 357, distance: 256.8
click at [154, 295] on div "B" at bounding box center [150, 305] width 21 height 21
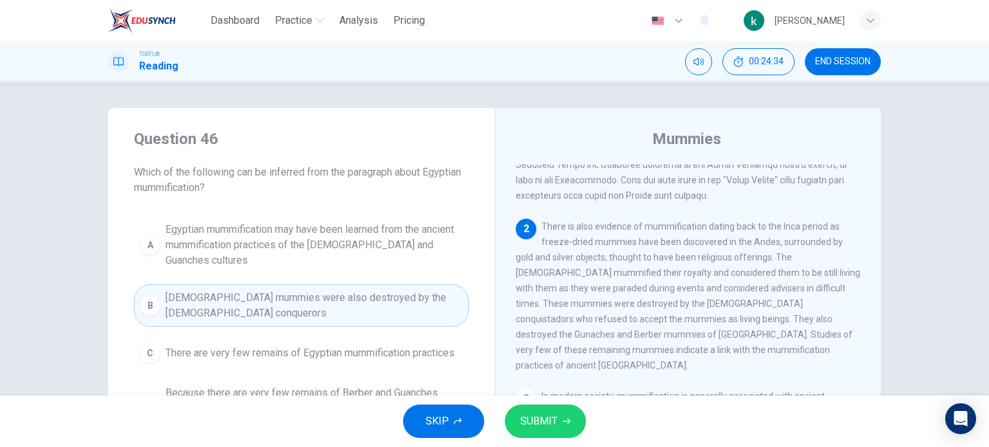
click at [564, 420] on icon "button" at bounding box center [567, 422] width 8 height 8
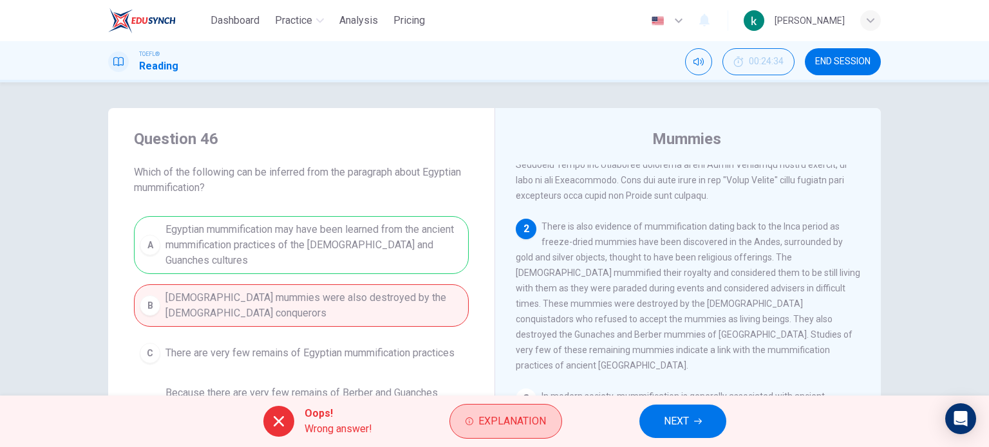
click at [543, 425] on span "Explanation" at bounding box center [512, 422] width 68 height 18
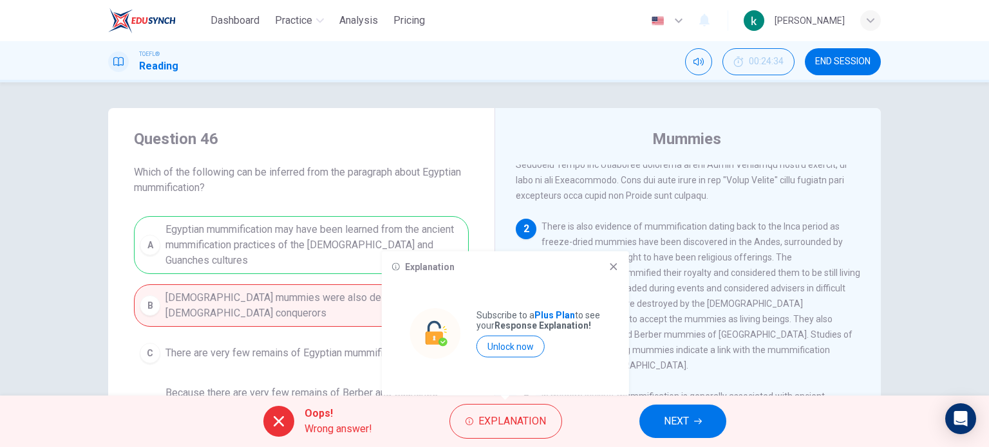
click at [614, 270] on icon at bounding box center [613, 267] width 10 height 10
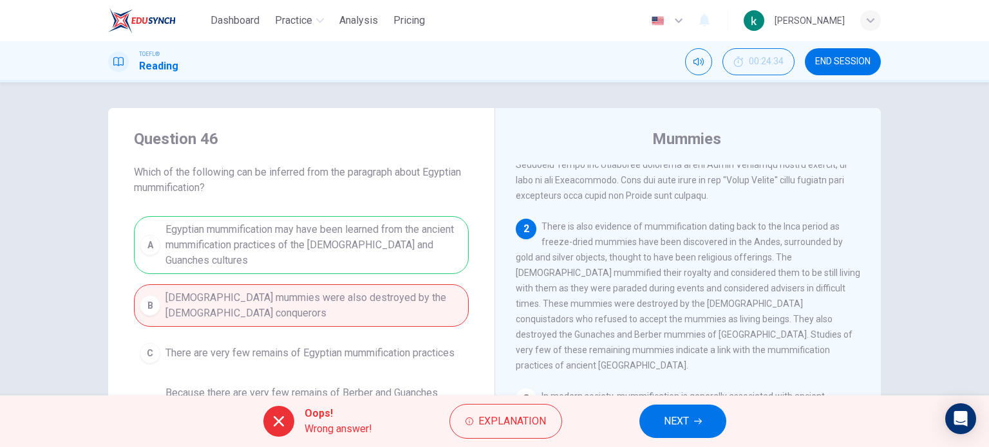
click at [696, 424] on icon "button" at bounding box center [698, 422] width 8 height 8
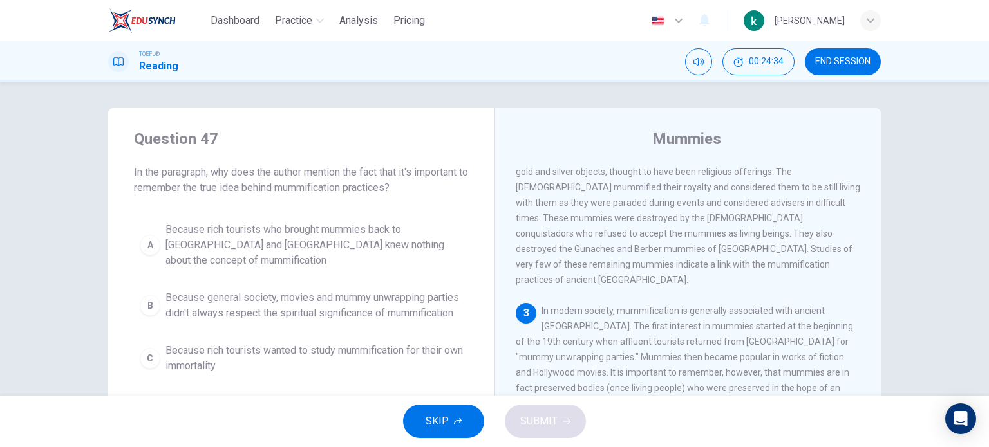
scroll to position [284, 0]
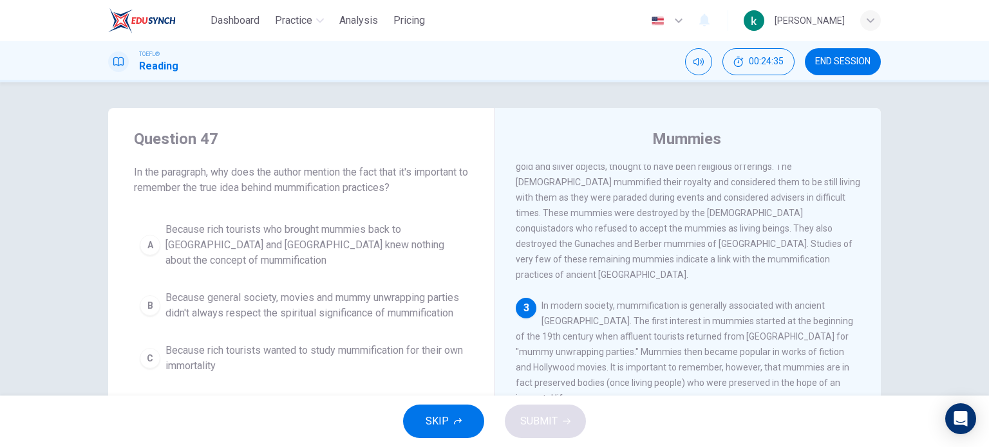
click at [288, 354] on span "Because rich tourists wanted to study mummification for their own immortality" at bounding box center [313, 358] width 297 height 31
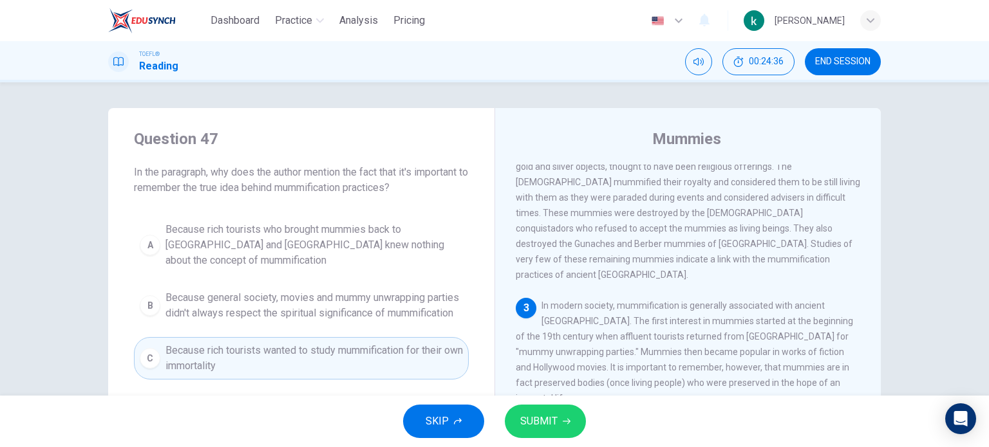
click at [577, 416] on button "SUBMIT" at bounding box center [545, 421] width 81 height 33
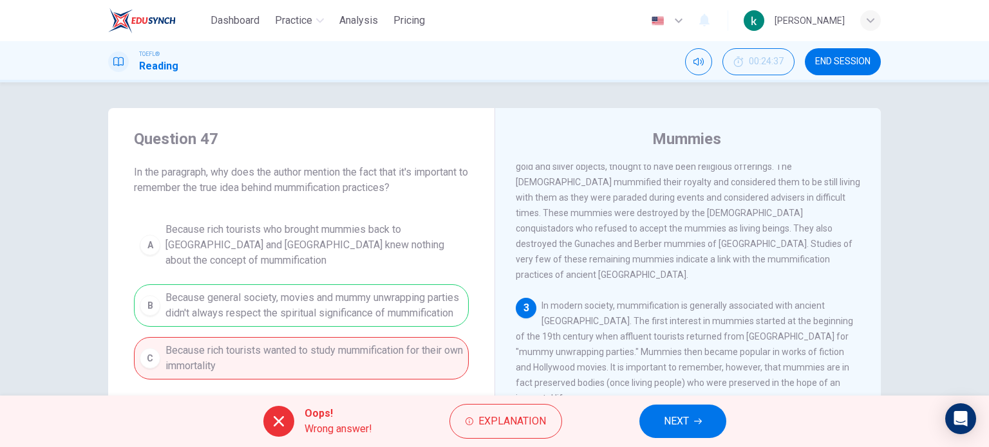
click at [661, 416] on button "NEXT" at bounding box center [682, 421] width 87 height 33
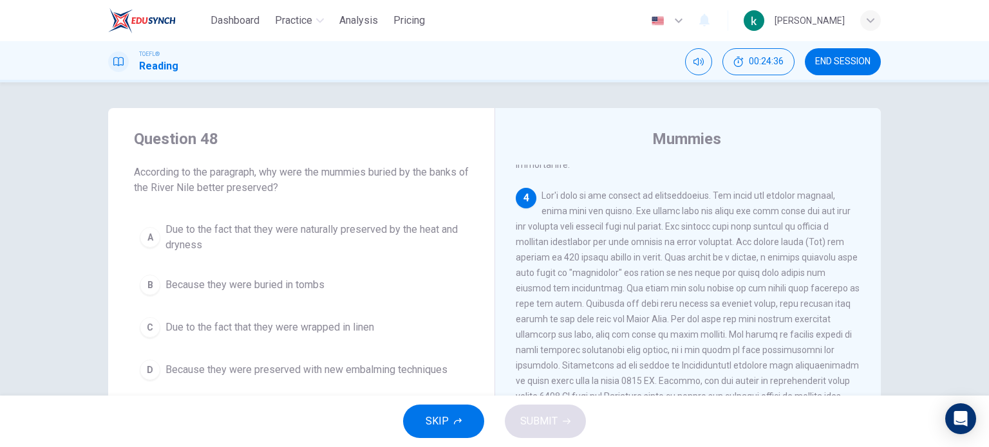
scroll to position [555, 0]
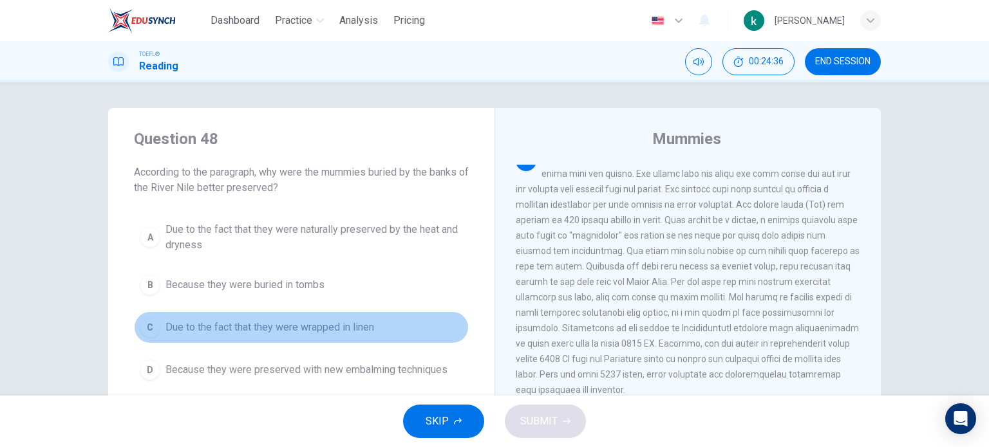
click at [317, 323] on span "Due to the fact that they were wrapped in linen" at bounding box center [269, 327] width 209 height 15
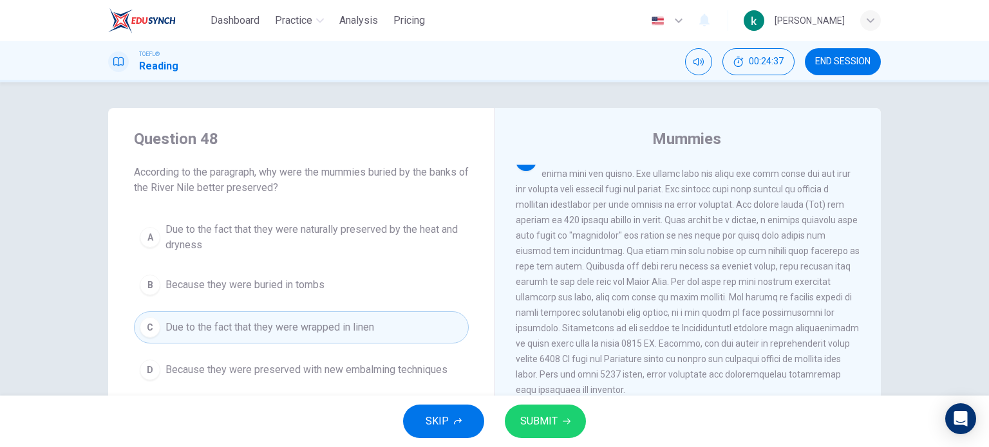
click at [592, 409] on div "SKIP SUBMIT" at bounding box center [494, 421] width 989 height 51
click at [564, 420] on icon "button" at bounding box center [567, 422] width 8 height 8
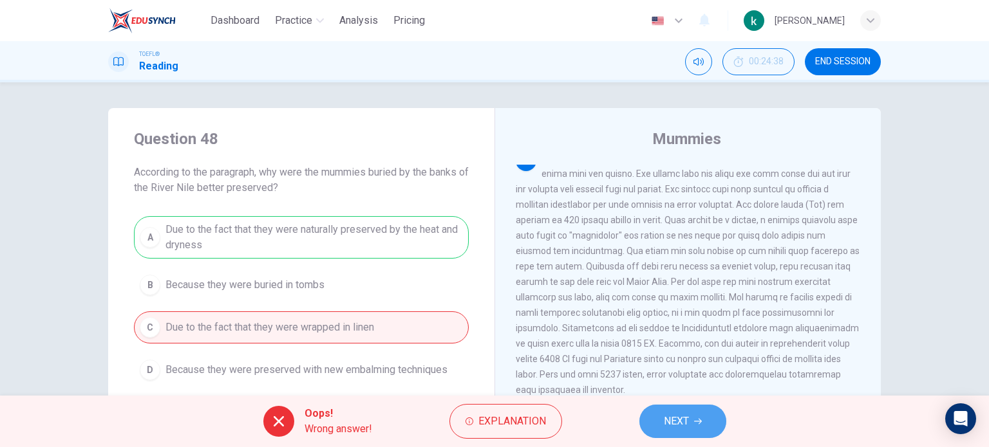
click at [683, 407] on button "NEXT" at bounding box center [682, 421] width 87 height 33
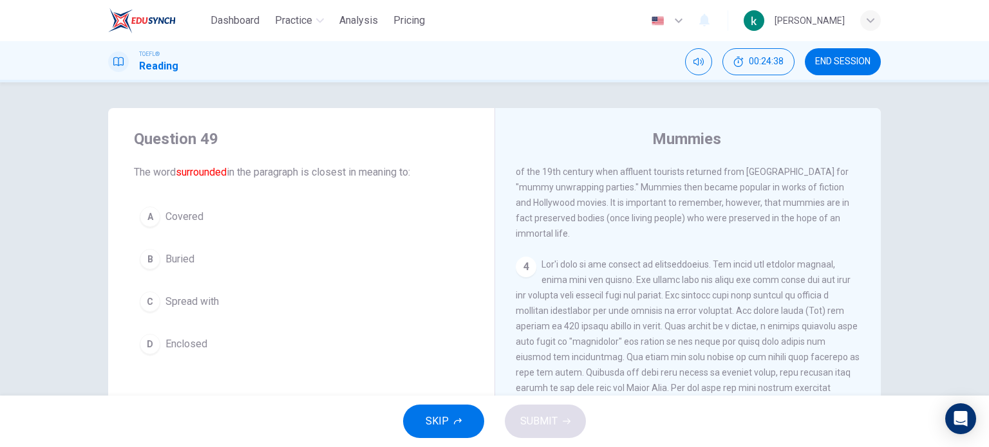
scroll to position [270, 0]
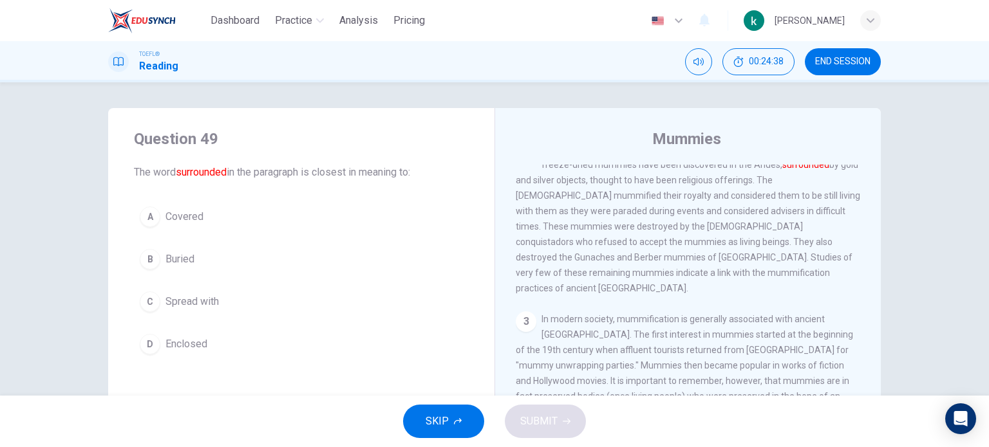
click at [312, 323] on div "A Covered B Buried C Spread with D Enclosed" at bounding box center [301, 281] width 335 height 160
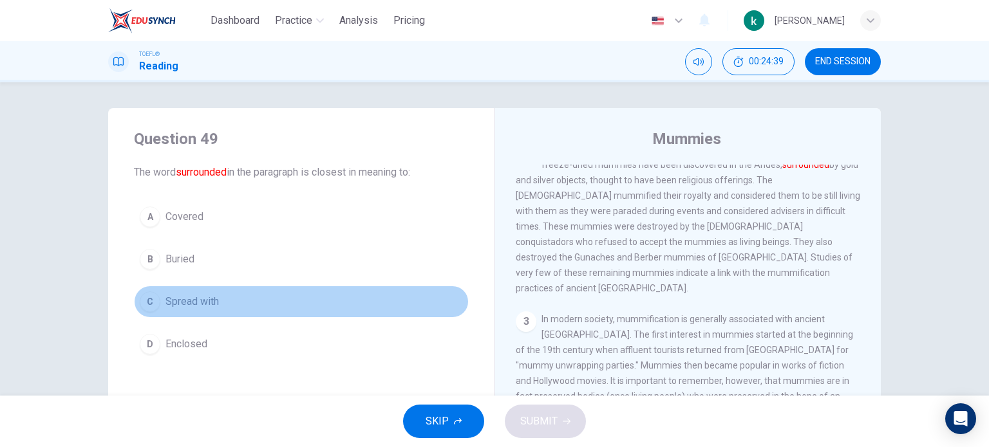
click at [228, 301] on button "C Spread with" at bounding box center [301, 302] width 335 height 32
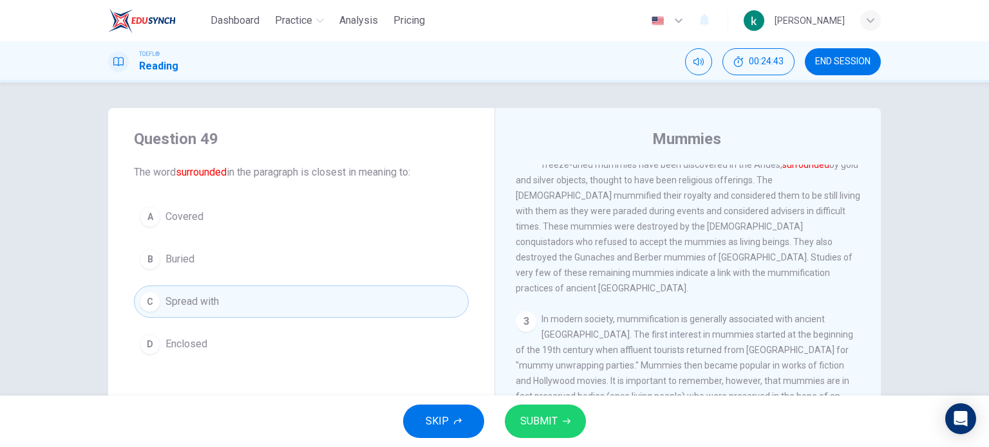
click at [180, 218] on span "Covered" at bounding box center [184, 216] width 38 height 15
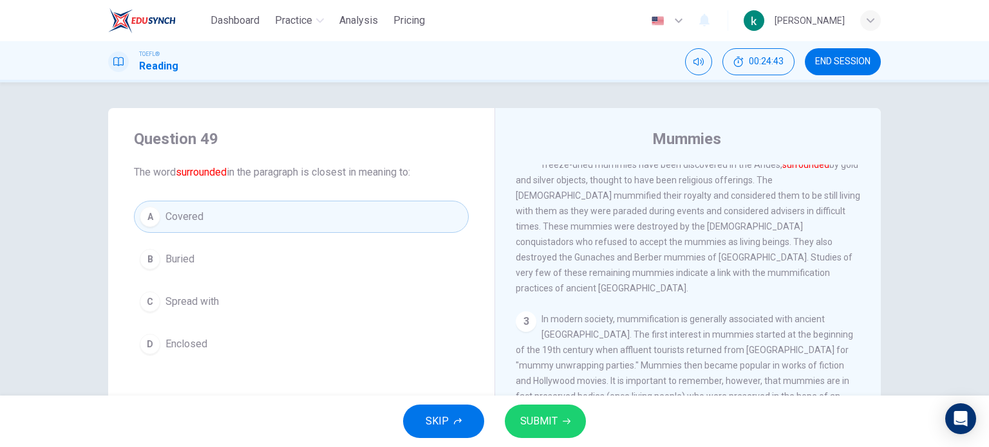
click at [529, 420] on span "SUBMIT" at bounding box center [538, 422] width 37 height 18
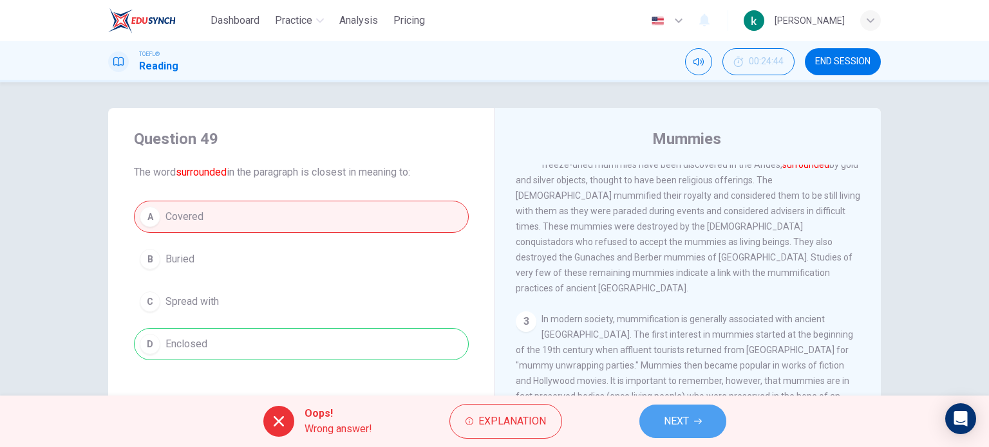
click at [685, 425] on span "NEXT" at bounding box center [676, 422] width 25 height 18
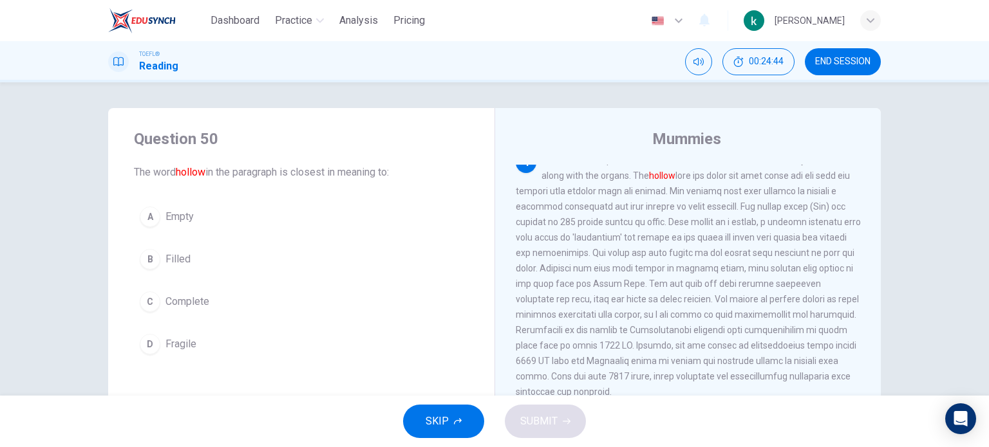
scroll to position [555, 0]
click at [174, 310] on button "C Complete" at bounding box center [301, 302] width 335 height 32
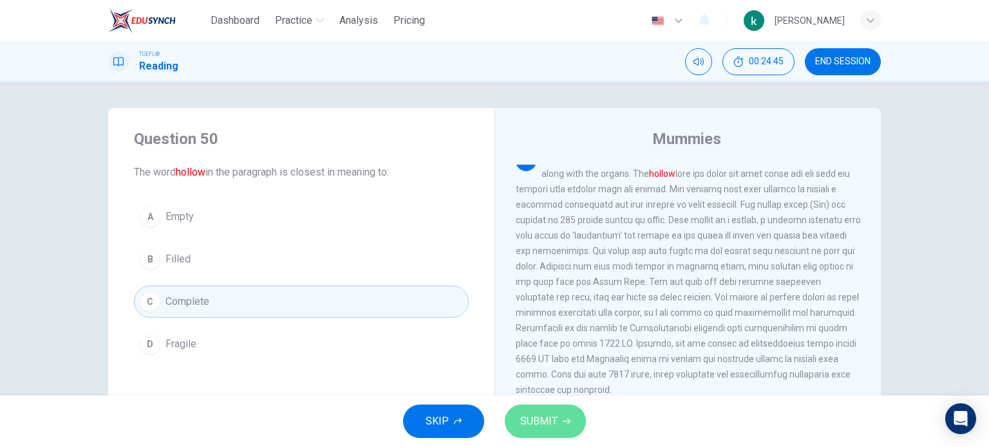
click at [560, 419] on button "SUBMIT" at bounding box center [545, 421] width 81 height 33
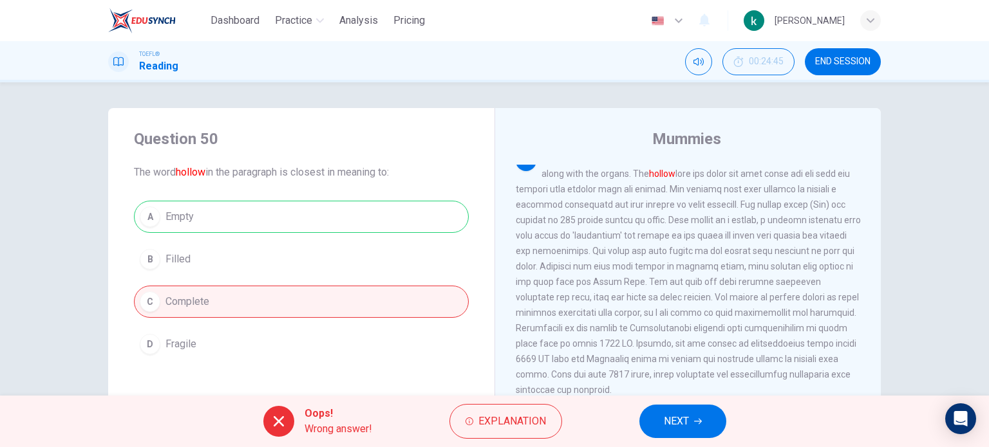
click at [728, 437] on div "Oops! Wrong answer! Explanation NEXT" at bounding box center [494, 421] width 989 height 51
click at [729, 428] on div "Oops! Wrong answer! Explanation NEXT" at bounding box center [494, 421] width 989 height 51
click at [696, 420] on icon "button" at bounding box center [698, 422] width 8 height 8
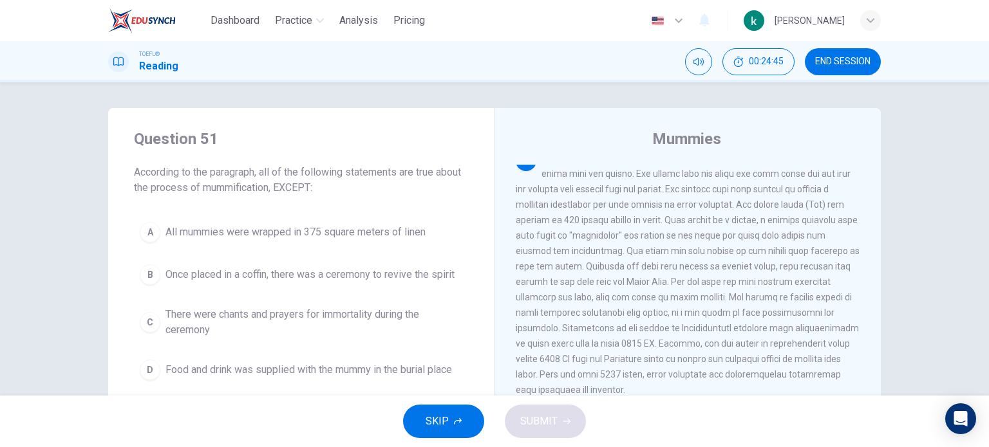
scroll to position [541, 0]
click at [272, 279] on span "Once placed in a coffin, there was a ceremony to revive the spirit" at bounding box center [309, 274] width 289 height 15
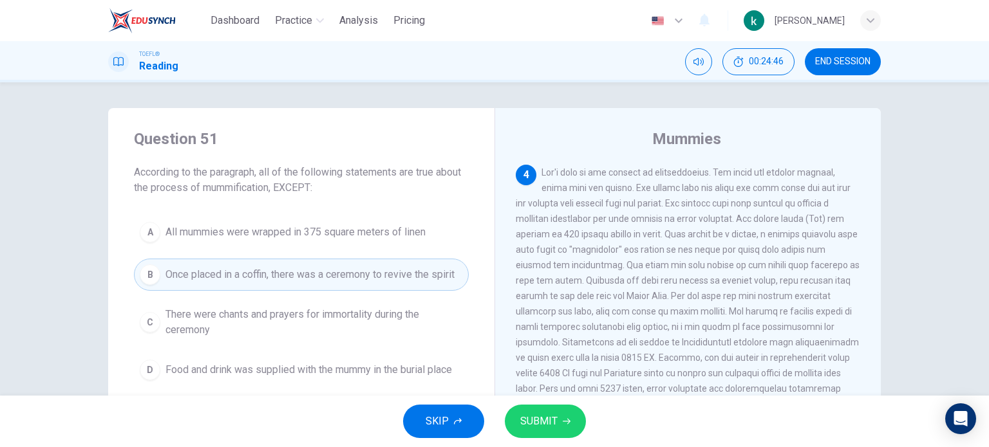
click at [503, 376] on div "Mummies 1 2 There is also evidence of mummification dating back to the Inca per…" at bounding box center [687, 331] width 386 height 447
click at [548, 427] on span "SUBMIT" at bounding box center [538, 422] width 37 height 18
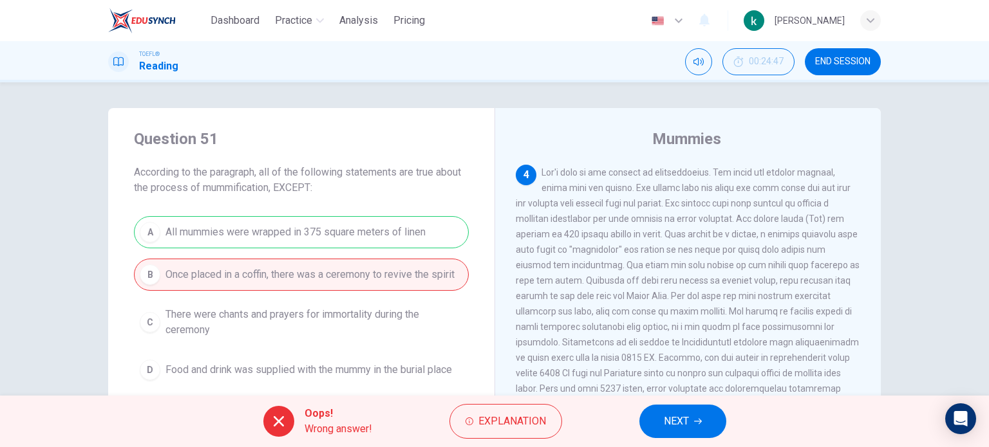
click at [705, 415] on button "NEXT" at bounding box center [682, 421] width 87 height 33
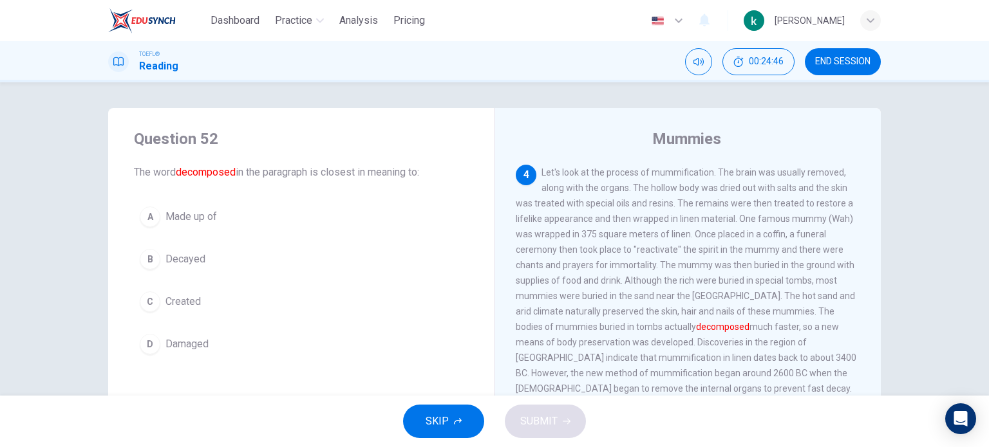
click at [380, 321] on div "A Made up of B Decayed C Created D Damaged" at bounding box center [301, 281] width 335 height 160
click at [149, 280] on div "A Made up of B Decayed C Created D Damaged" at bounding box center [301, 281] width 335 height 160
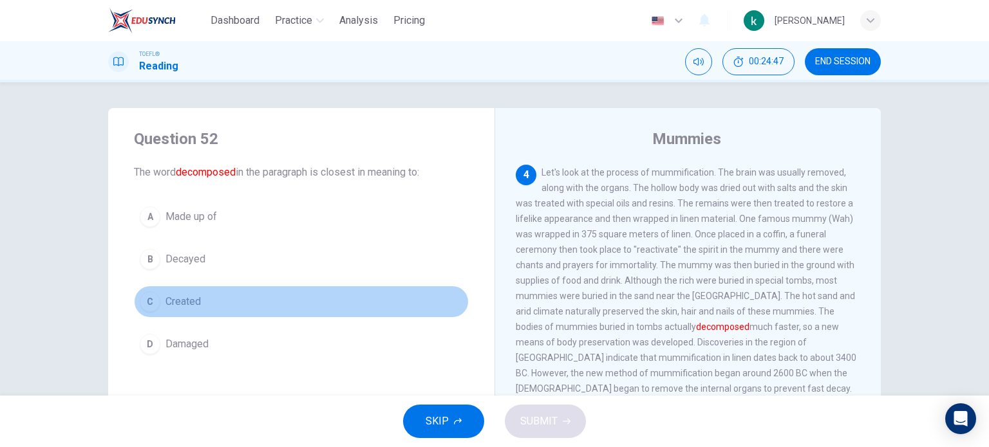
click at [181, 307] on span "Created" at bounding box center [182, 301] width 35 height 15
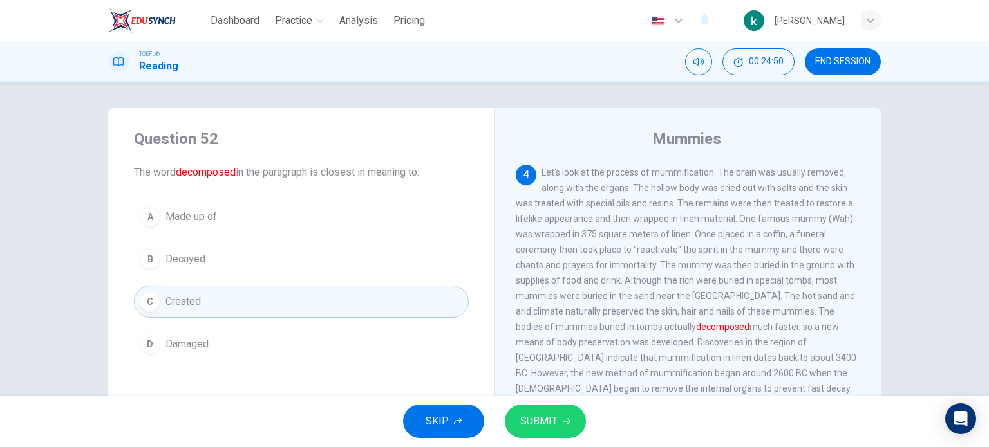
click at [533, 415] on span "SUBMIT" at bounding box center [538, 422] width 37 height 18
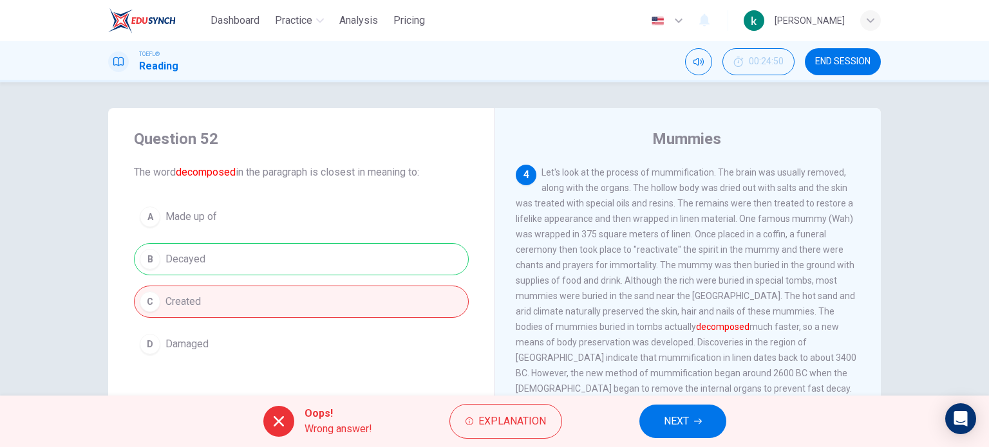
click at [682, 420] on span "NEXT" at bounding box center [676, 422] width 25 height 18
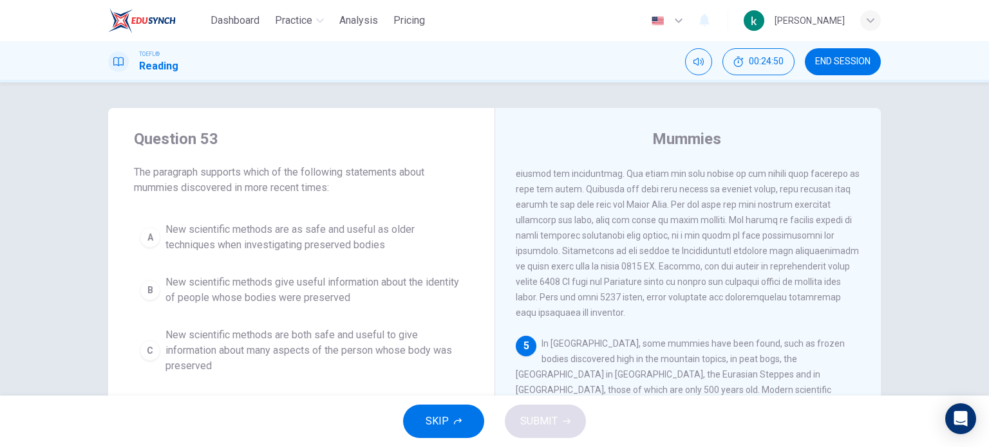
scroll to position [664, 0]
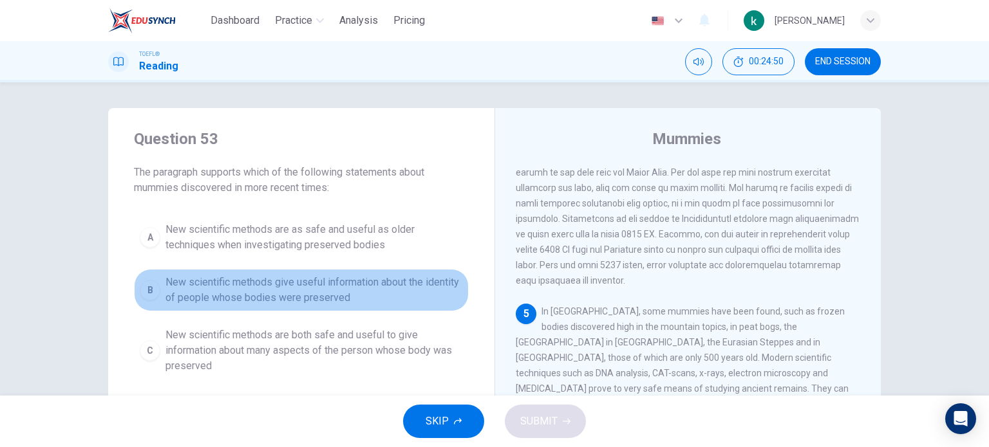
click at [275, 302] on span "New scientific methods give useful information about the identity of people who…" at bounding box center [313, 290] width 297 height 31
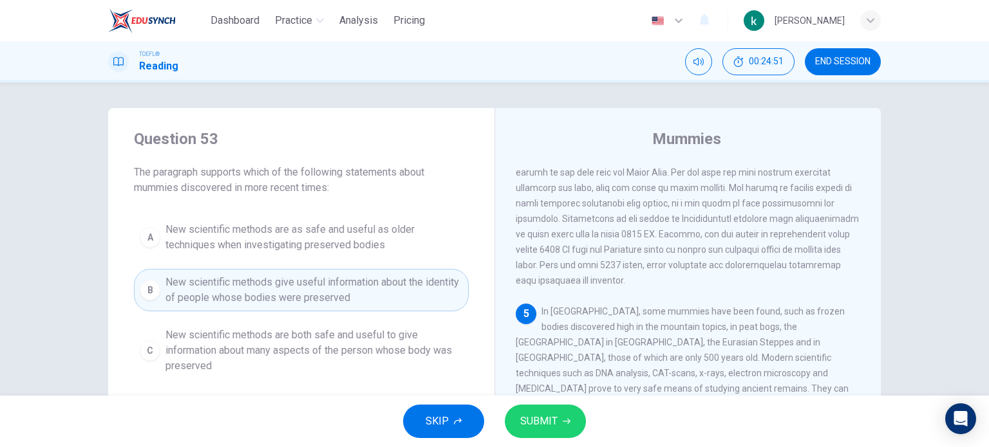
click at [551, 423] on span "SUBMIT" at bounding box center [538, 422] width 37 height 18
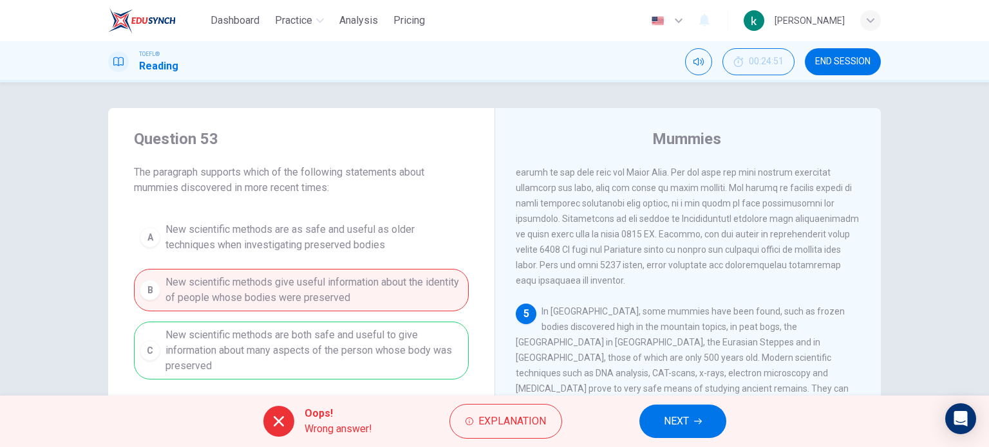
click at [250, 313] on div "A New scientific methods are as safe and useful as older techniques when invest…" at bounding box center [301, 324] width 335 height 216
drag, startPoint x: 687, startPoint y: 423, endPoint x: 498, endPoint y: 380, distance: 194.1
click at [687, 423] on span "NEXT" at bounding box center [676, 422] width 25 height 18
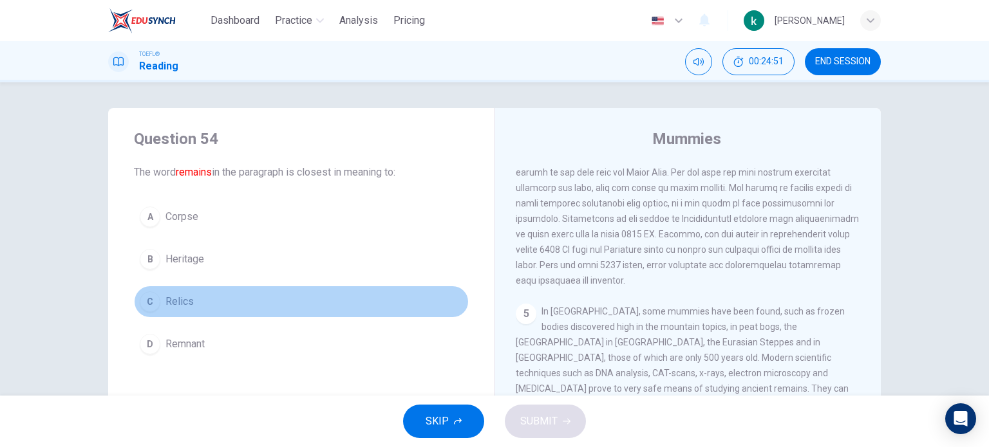
click at [304, 315] on button "C Relics" at bounding box center [301, 302] width 335 height 32
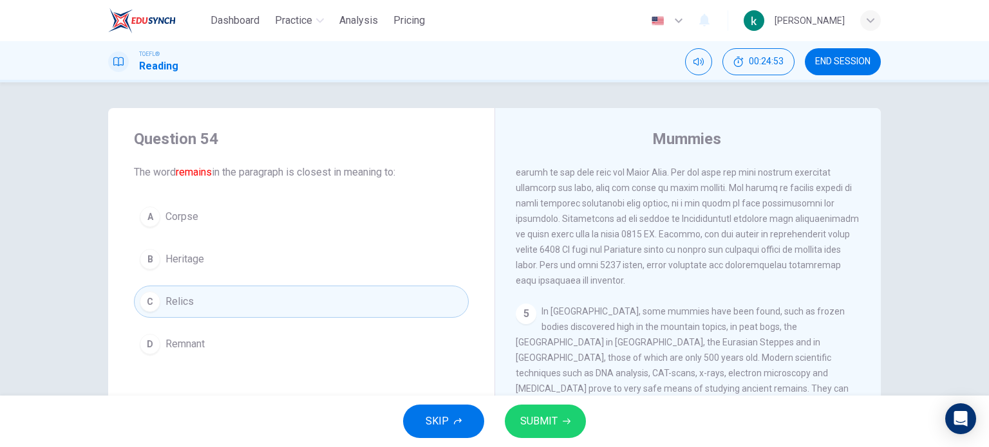
click at [560, 421] on button "SUBMIT" at bounding box center [545, 421] width 81 height 33
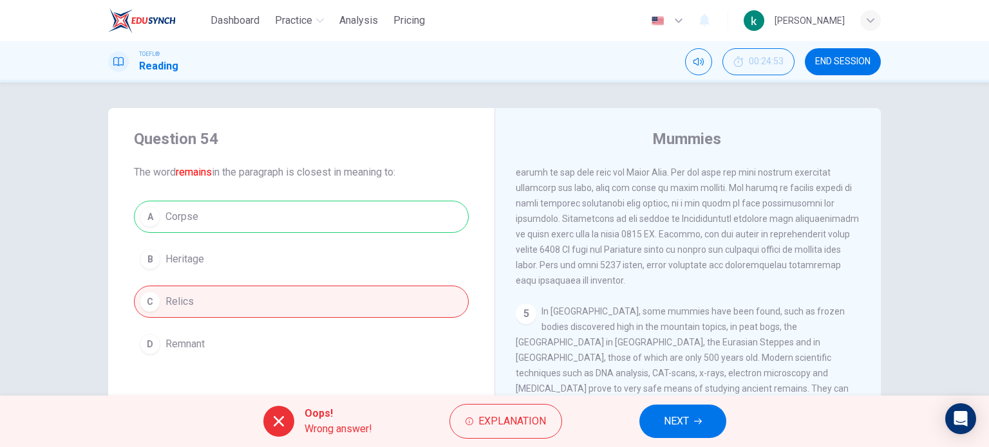
drag, startPoint x: 665, startPoint y: 420, endPoint x: 548, endPoint y: 377, distance: 124.2
click at [666, 420] on span "NEXT" at bounding box center [676, 422] width 25 height 18
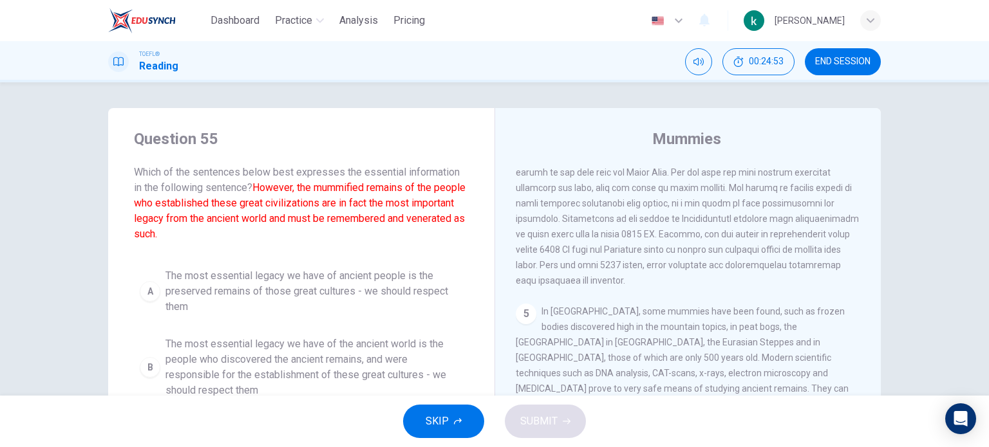
click at [225, 233] on span "Which of the sentences below best expresses the essential information in the fo…" at bounding box center [301, 203] width 335 height 77
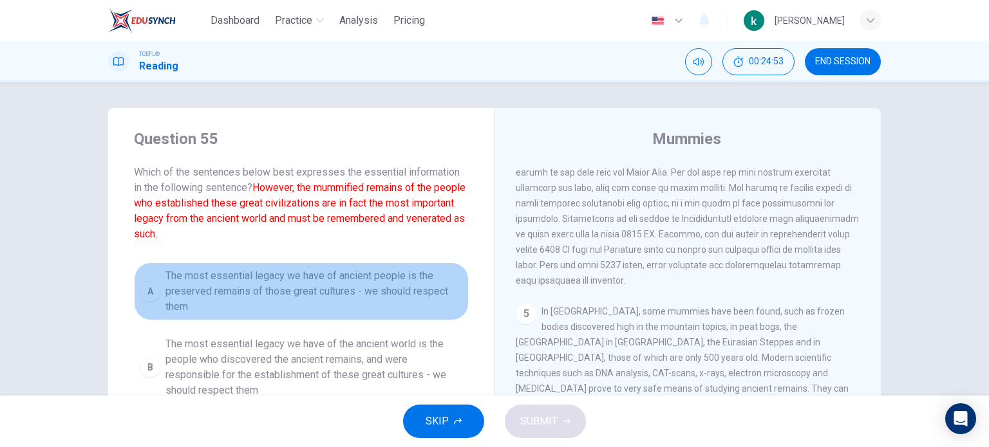
click at [237, 283] on span "The most essential legacy we have of ancient people is the preserved remains of…" at bounding box center [313, 291] width 297 height 46
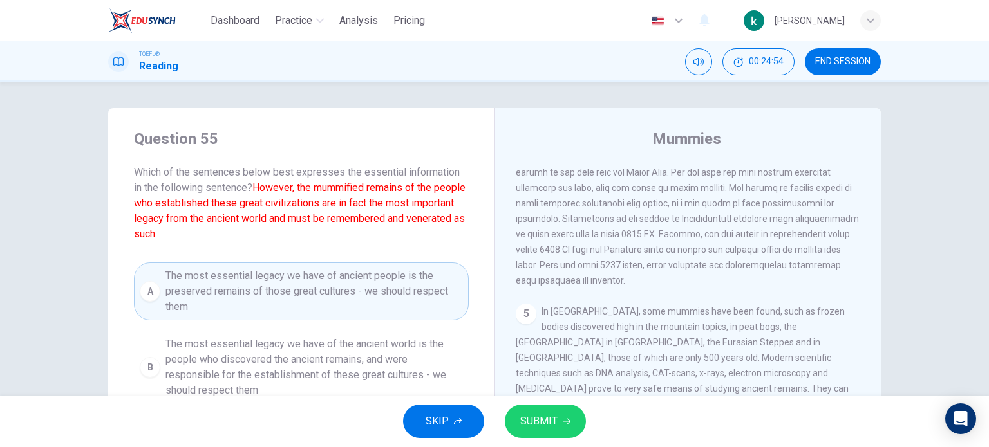
click at [556, 404] on div "SKIP SUBMIT" at bounding box center [494, 421] width 989 height 51
click at [555, 414] on span "SUBMIT" at bounding box center [538, 422] width 37 height 18
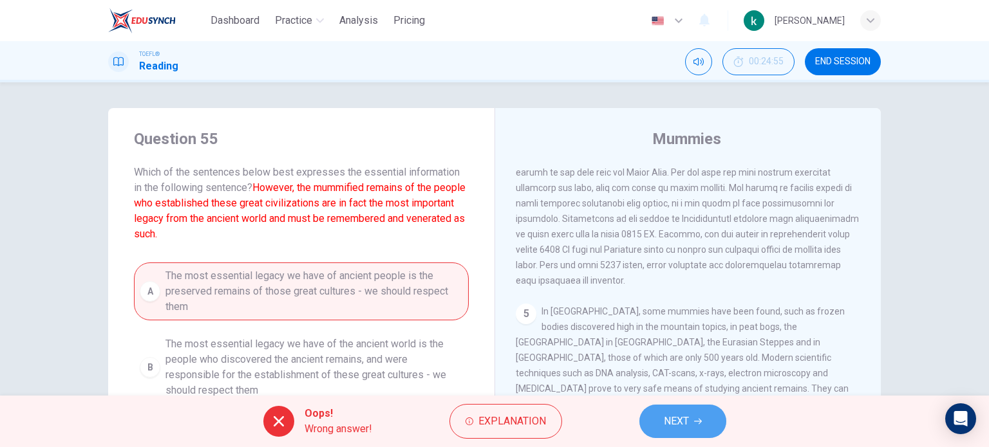
drag, startPoint x: 673, startPoint y: 420, endPoint x: 661, endPoint y: 414, distance: 12.7
click at [673, 420] on span "NEXT" at bounding box center [676, 422] width 25 height 18
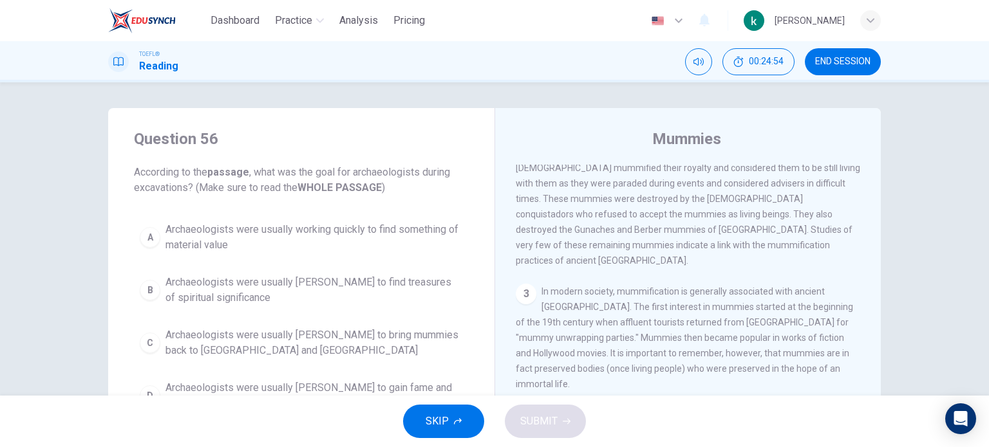
scroll to position [24, 0]
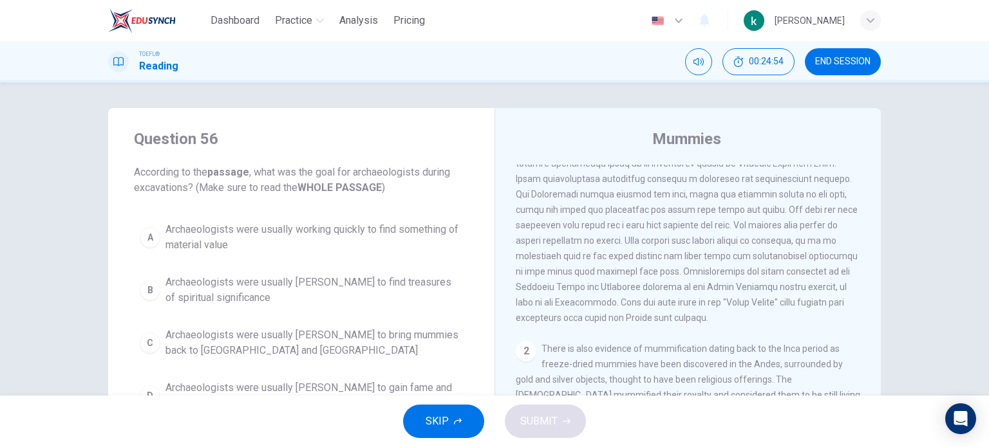
click at [283, 334] on span "Archaeologists were usually rushing to bring mummies back to Europe and America" at bounding box center [313, 343] width 297 height 31
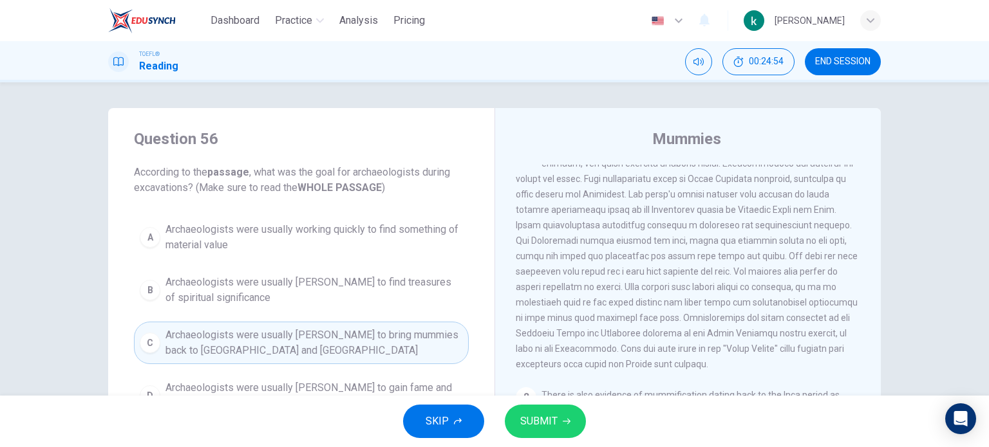
scroll to position [0, 0]
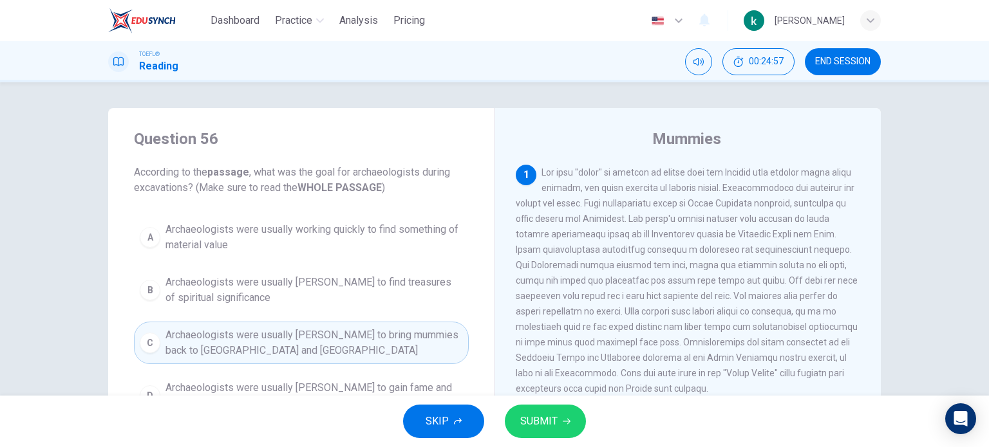
click at [558, 423] on button "SUBMIT" at bounding box center [545, 421] width 81 height 33
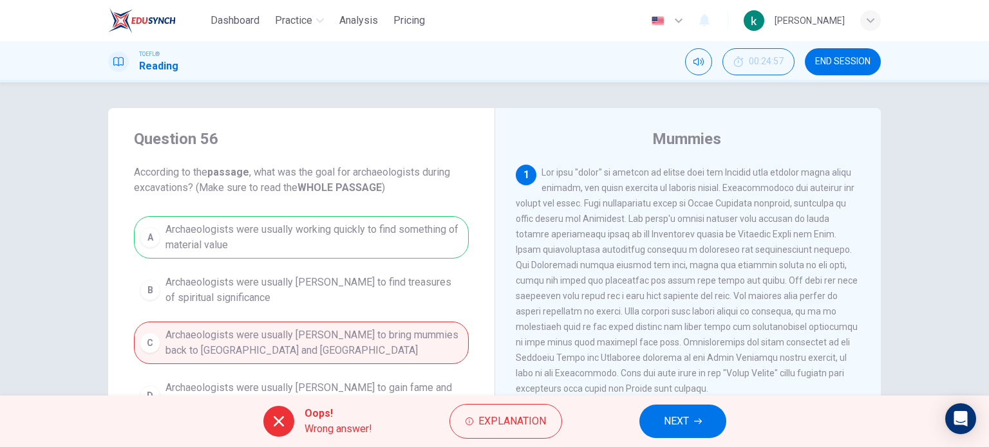
click at [664, 416] on span "NEXT" at bounding box center [676, 422] width 25 height 18
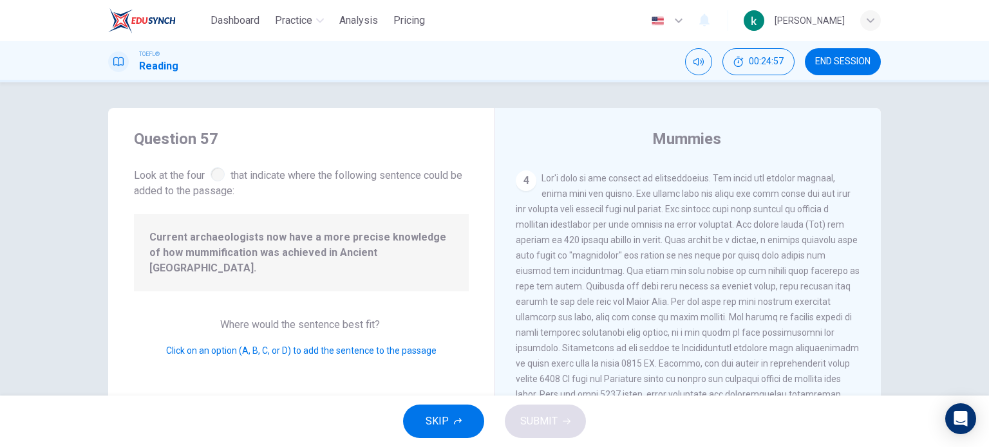
click at [292, 284] on div "Question 57 Look at the four that indicate where the following sentence could b…" at bounding box center [301, 331] width 386 height 447
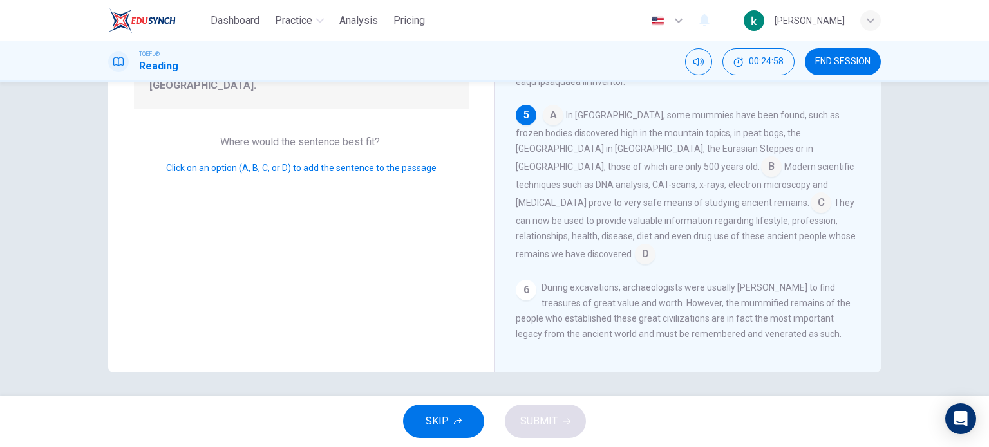
scroll to position [185, 0]
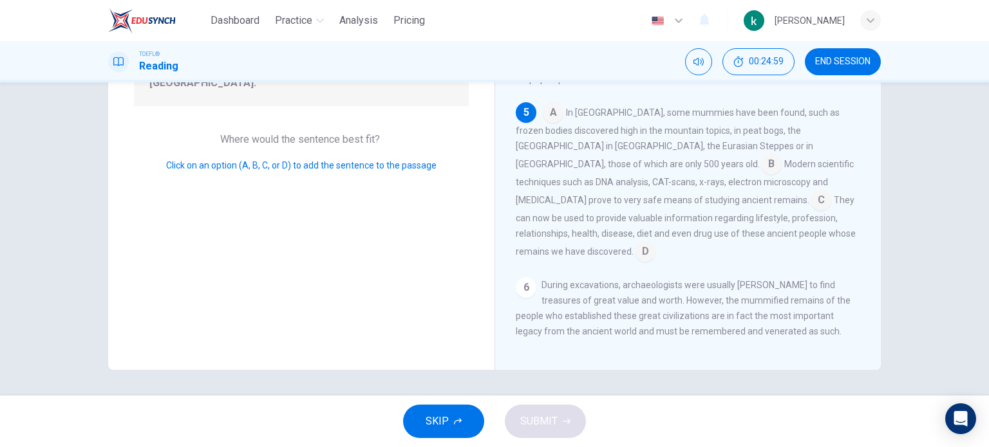
click at [810, 212] on input at bounding box center [820, 201] width 21 height 21
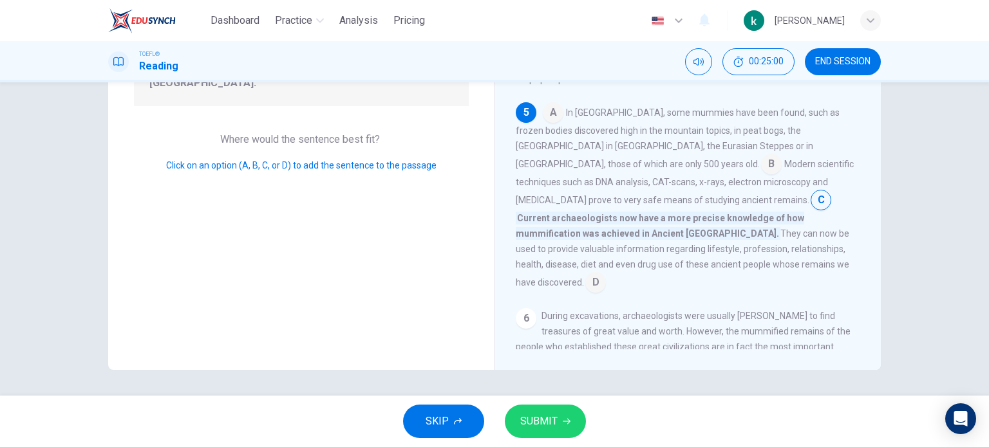
click at [556, 416] on span "SUBMIT" at bounding box center [538, 422] width 37 height 18
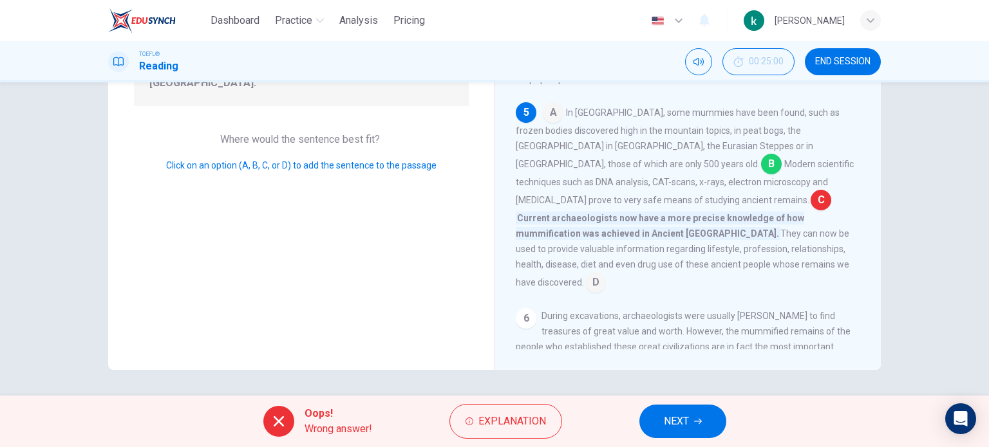
click at [684, 418] on span "NEXT" at bounding box center [676, 422] width 25 height 18
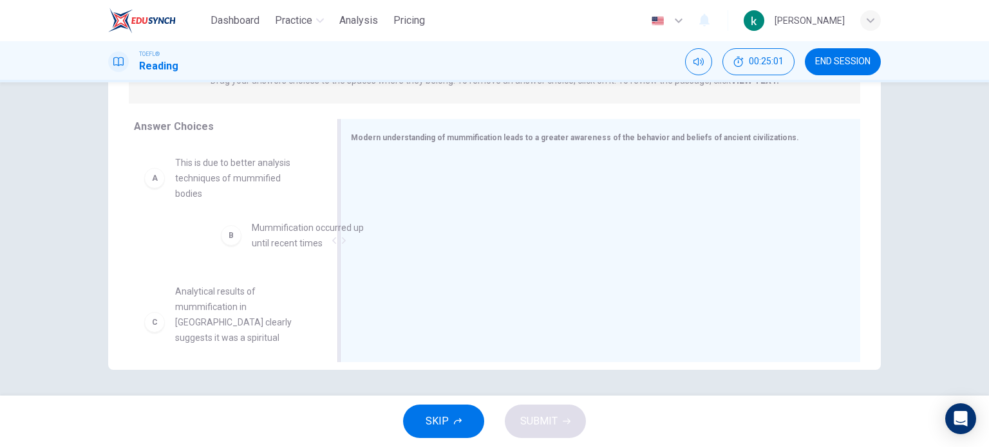
drag, startPoint x: 330, startPoint y: 216, endPoint x: 391, endPoint y: 205, distance: 62.2
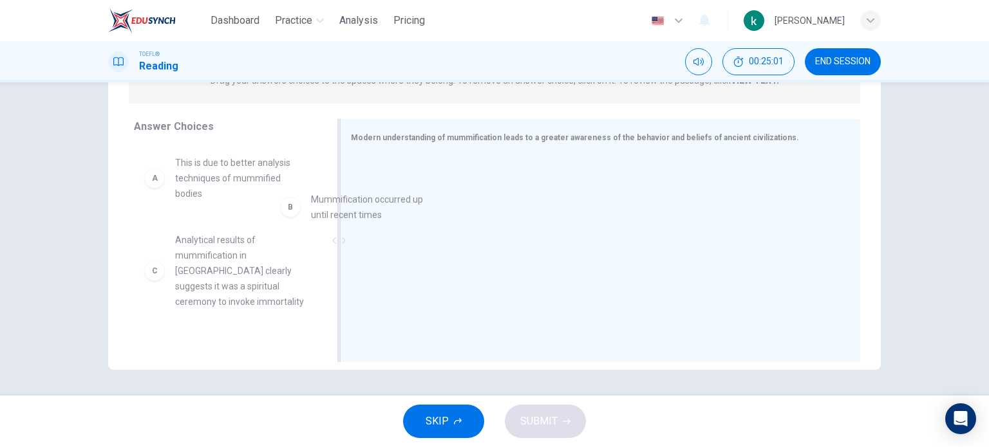
drag, startPoint x: 288, startPoint y: 233, endPoint x: 470, endPoint y: 200, distance: 185.1
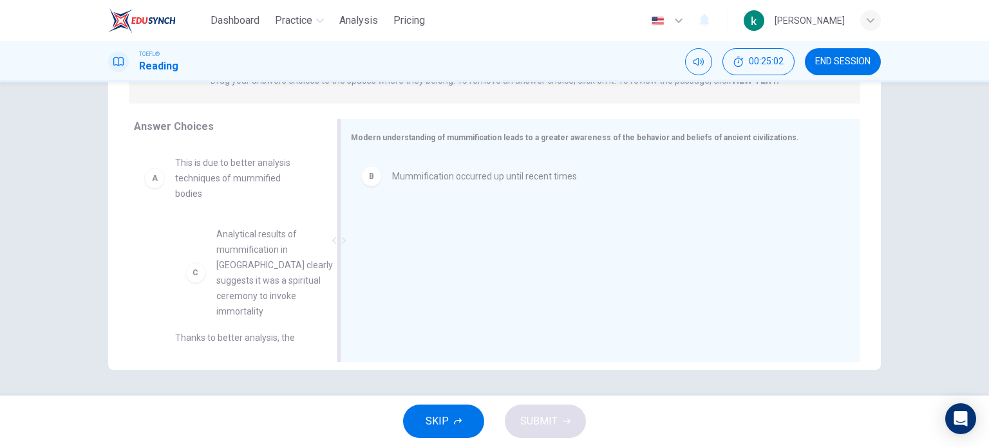
drag, startPoint x: 234, startPoint y: 262, endPoint x: 474, endPoint y: 245, distance: 240.7
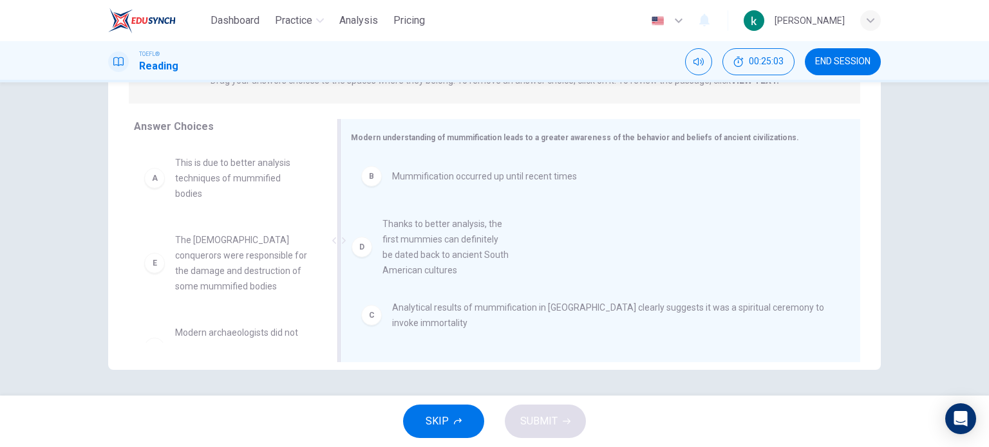
drag, startPoint x: 301, startPoint y: 252, endPoint x: 452, endPoint y: 255, distance: 150.6
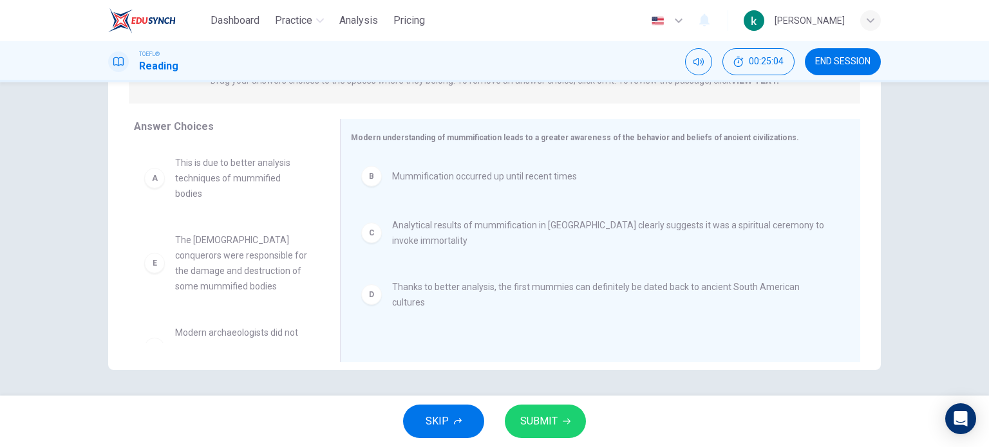
click at [523, 420] on span "SUBMIT" at bounding box center [538, 422] width 37 height 18
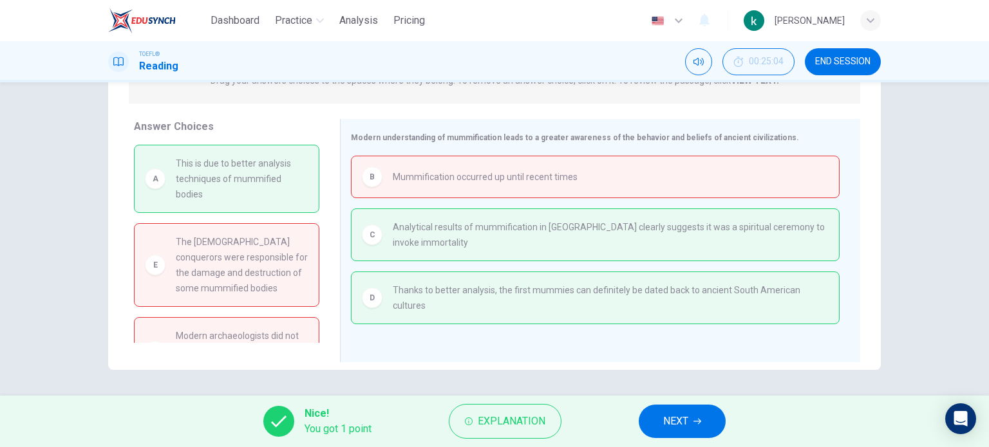
click at [664, 416] on button "NEXT" at bounding box center [681, 421] width 87 height 33
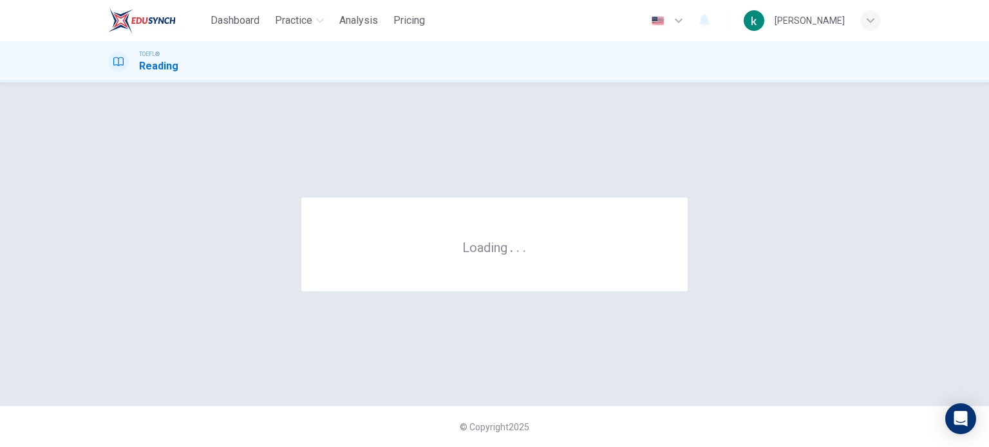
scroll to position [0, 0]
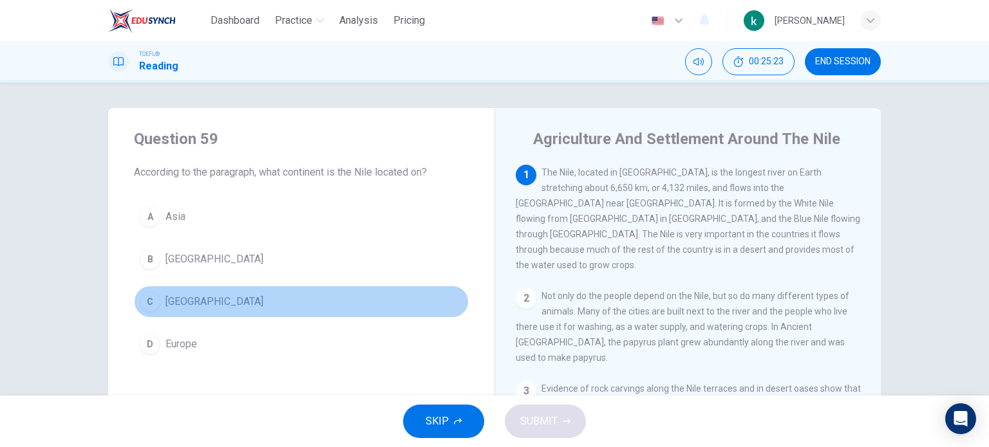
click at [165, 297] on span "Africa" at bounding box center [214, 301] width 98 height 15
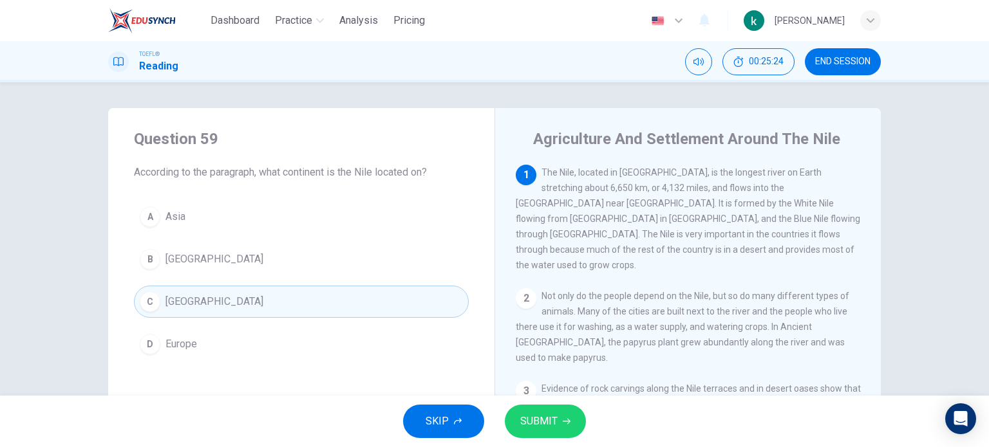
click at [537, 420] on span "SUBMIT" at bounding box center [538, 422] width 37 height 18
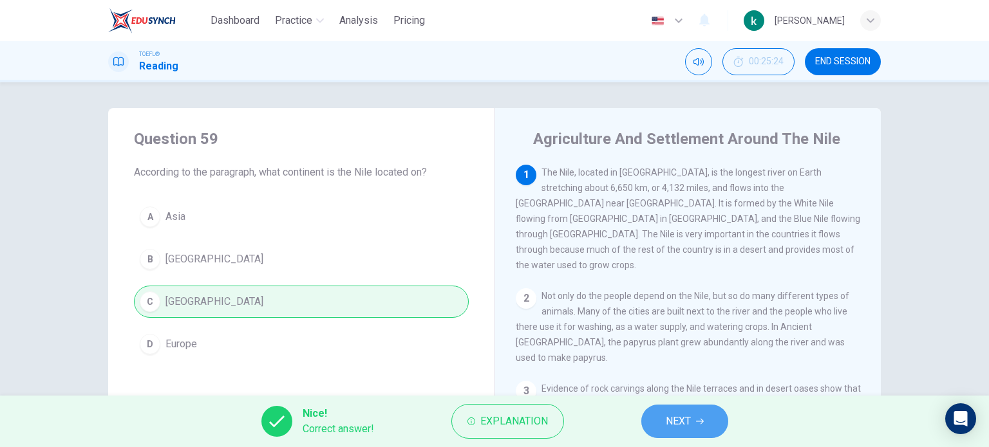
click at [659, 431] on button "NEXT" at bounding box center [684, 421] width 87 height 33
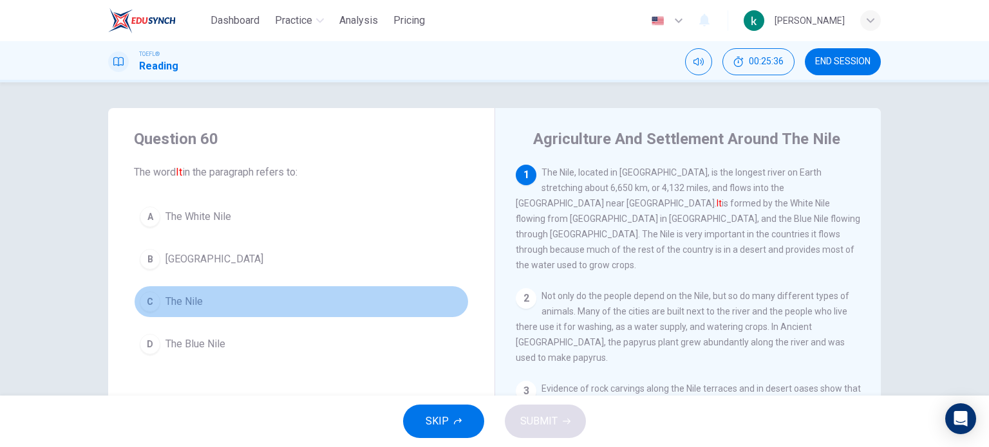
click at [187, 294] on span "The Nile" at bounding box center [183, 301] width 37 height 15
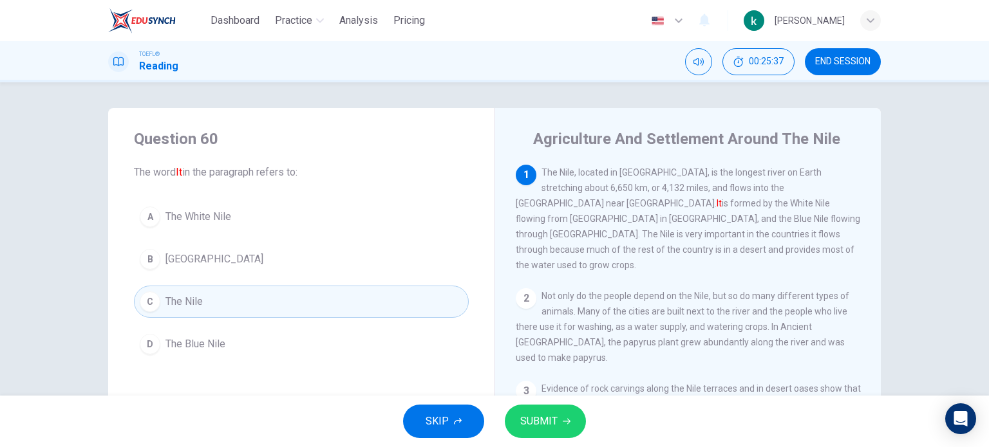
click at [556, 427] on button "SUBMIT" at bounding box center [545, 421] width 81 height 33
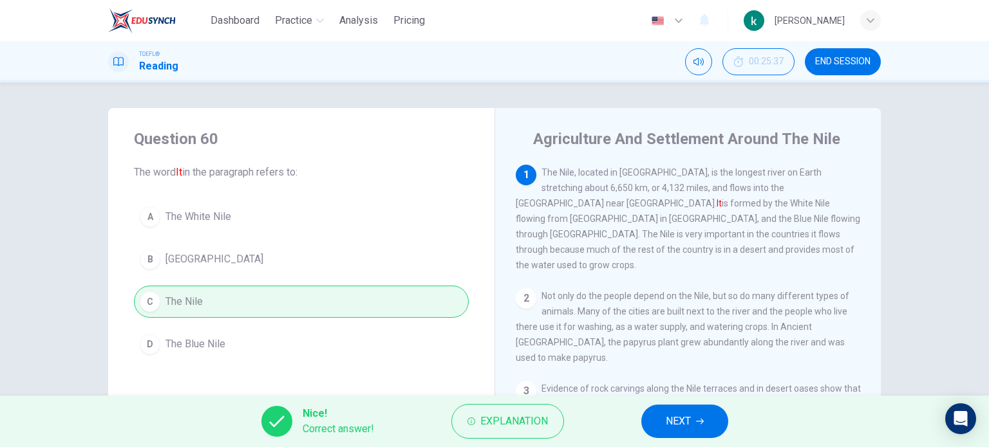
click at [667, 431] on button "NEXT" at bounding box center [684, 421] width 87 height 33
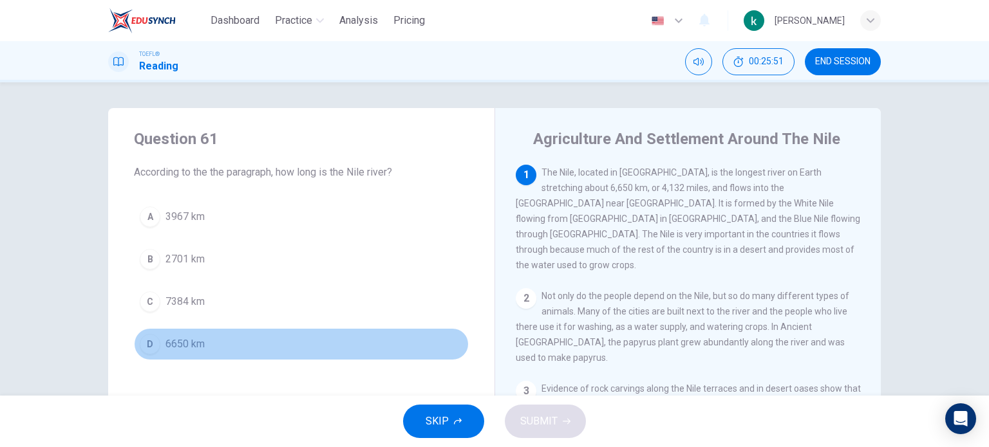
click at [159, 339] on button "D 6650 km" at bounding box center [301, 344] width 335 height 32
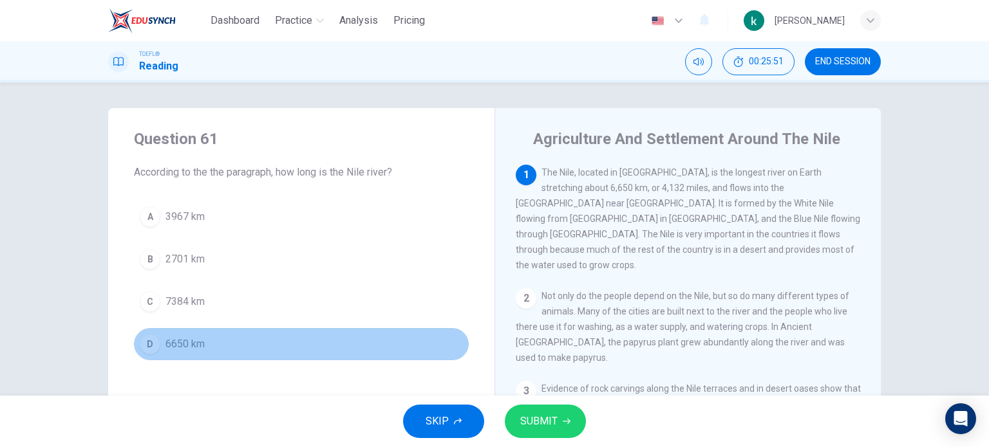
click at [158, 342] on button "D 6650 km" at bounding box center [301, 344] width 335 height 32
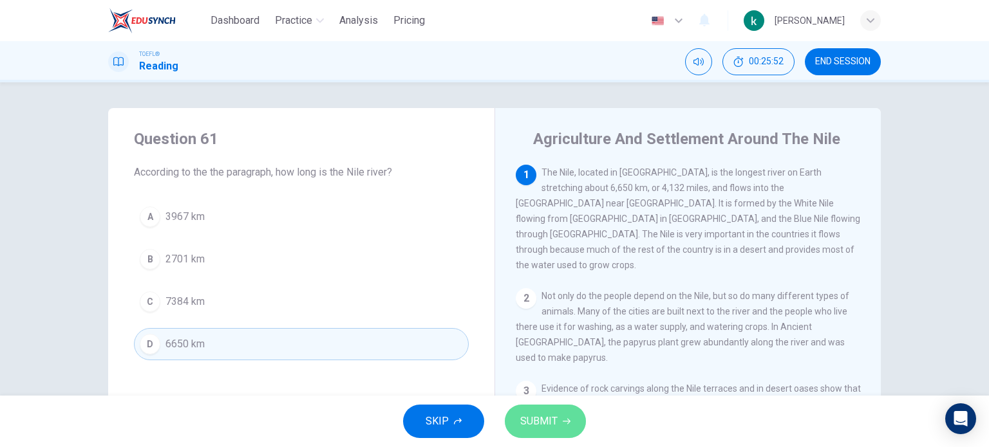
click at [553, 425] on span "SUBMIT" at bounding box center [538, 422] width 37 height 18
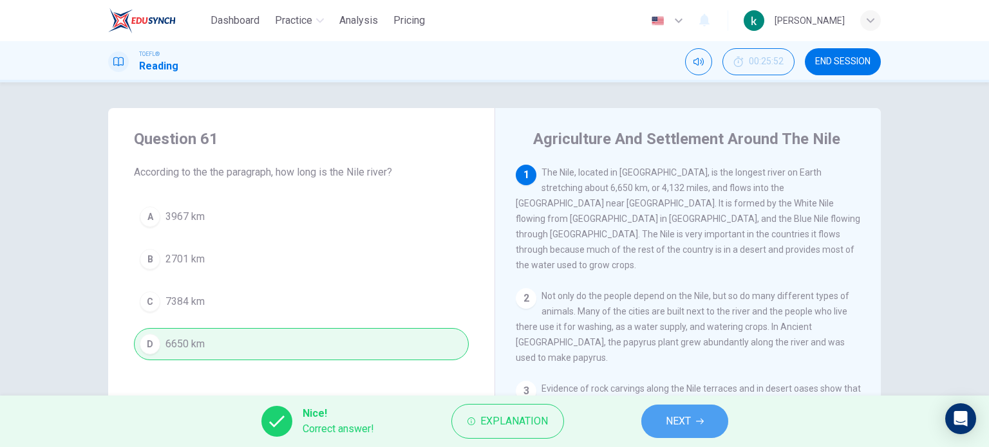
drag, startPoint x: 673, startPoint y: 426, endPoint x: 675, endPoint y: 437, distance: 11.2
click at [675, 431] on button "NEXT" at bounding box center [684, 421] width 87 height 33
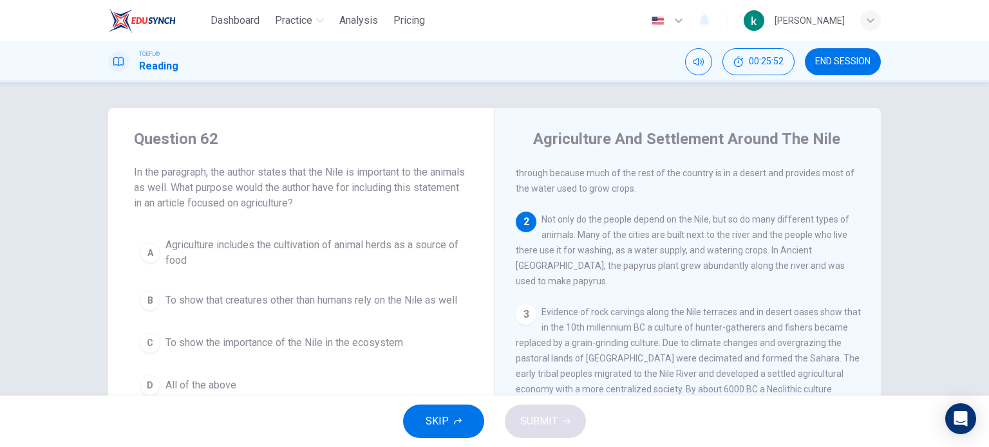
scroll to position [111, 0]
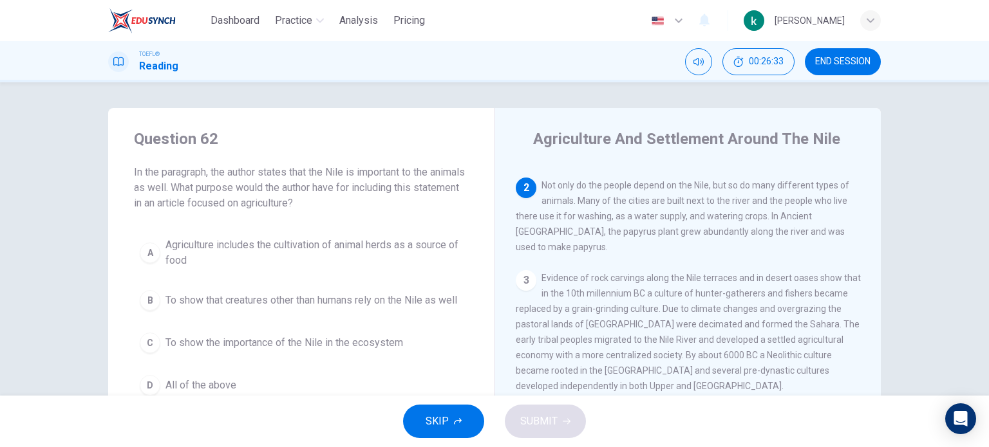
click at [250, 343] on button "C To show the importance of the Nile in the ecosystem" at bounding box center [301, 343] width 335 height 32
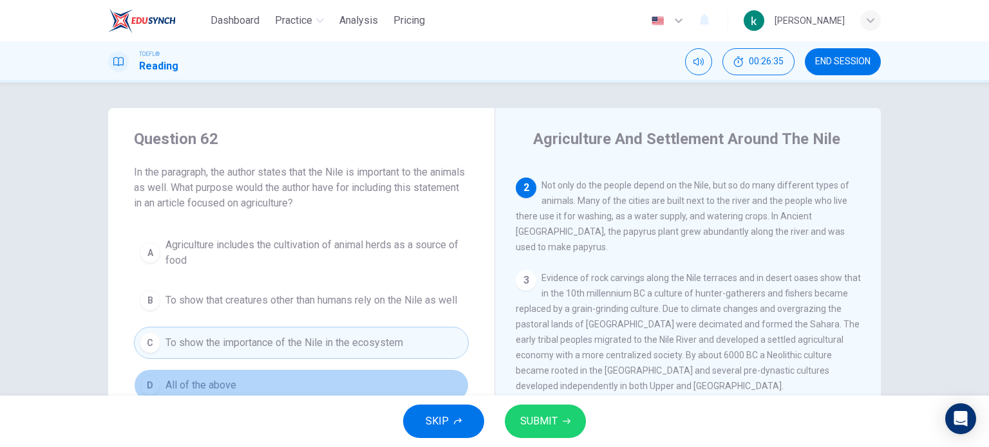
click at [235, 393] on button "D All of the above" at bounding box center [301, 385] width 335 height 32
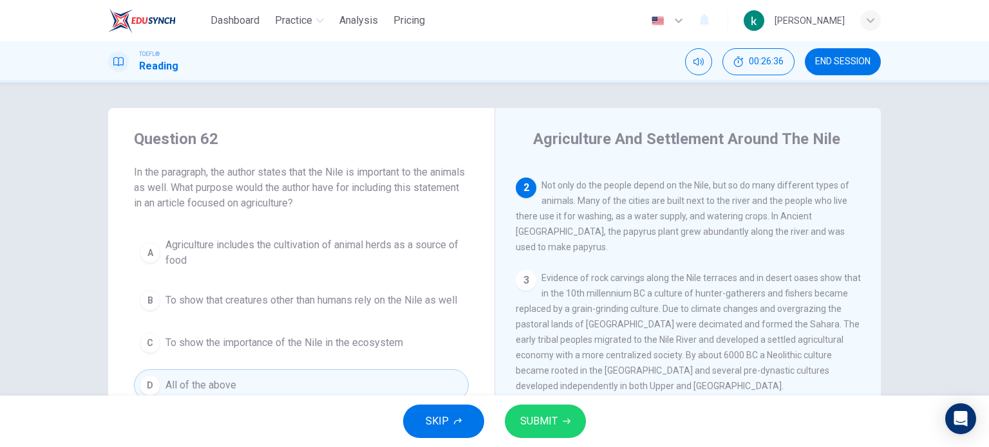
click at [534, 418] on span "SUBMIT" at bounding box center [538, 422] width 37 height 18
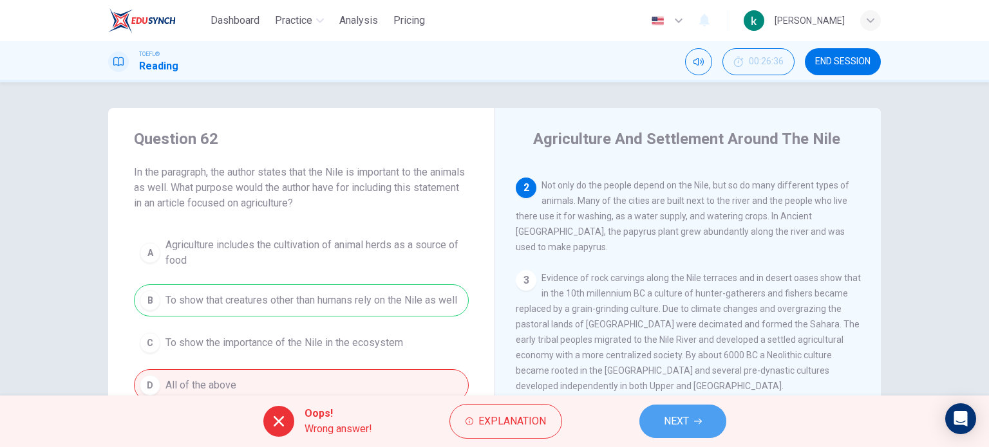
click at [689, 426] on span "NEXT" at bounding box center [676, 422] width 25 height 18
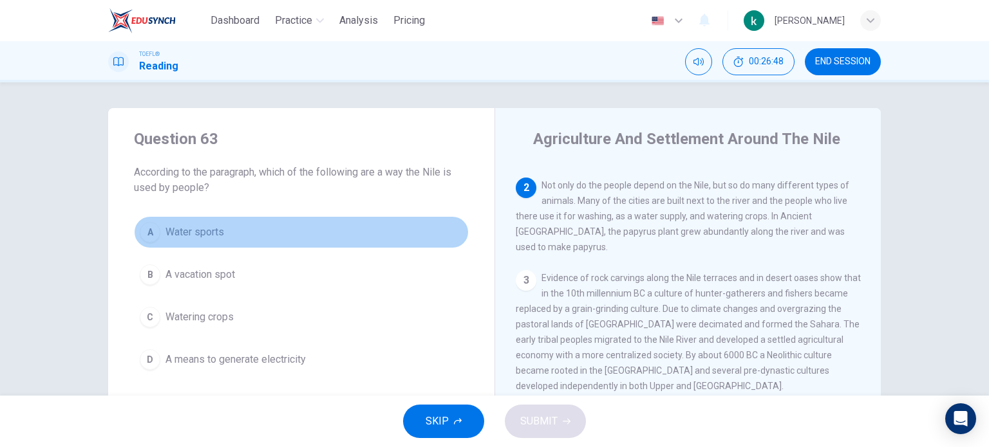
drag, startPoint x: 197, startPoint y: 244, endPoint x: 219, endPoint y: 245, distance: 21.9
click at [197, 244] on button "A Water sports" at bounding box center [301, 232] width 335 height 32
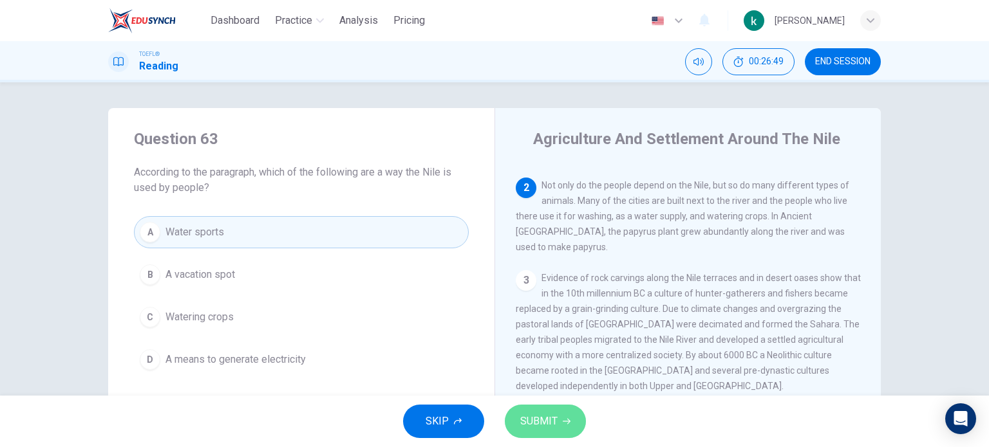
click at [551, 429] on span "SUBMIT" at bounding box center [538, 422] width 37 height 18
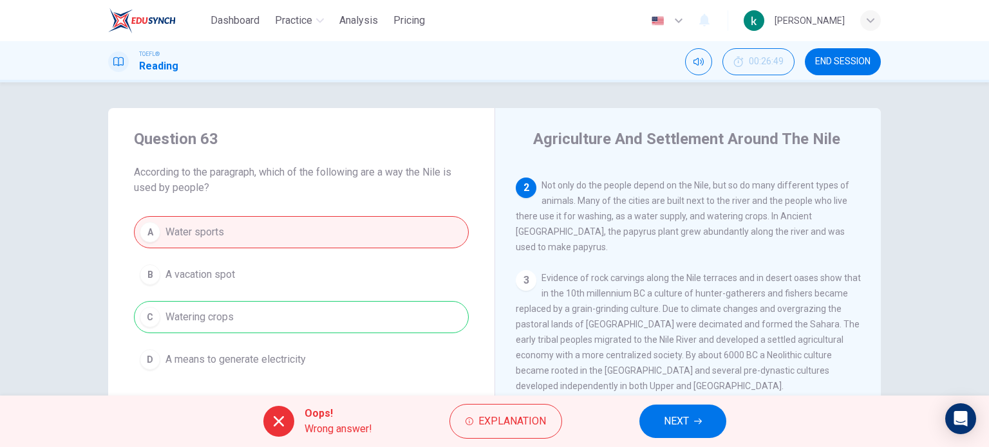
click at [694, 425] on button "NEXT" at bounding box center [682, 421] width 87 height 33
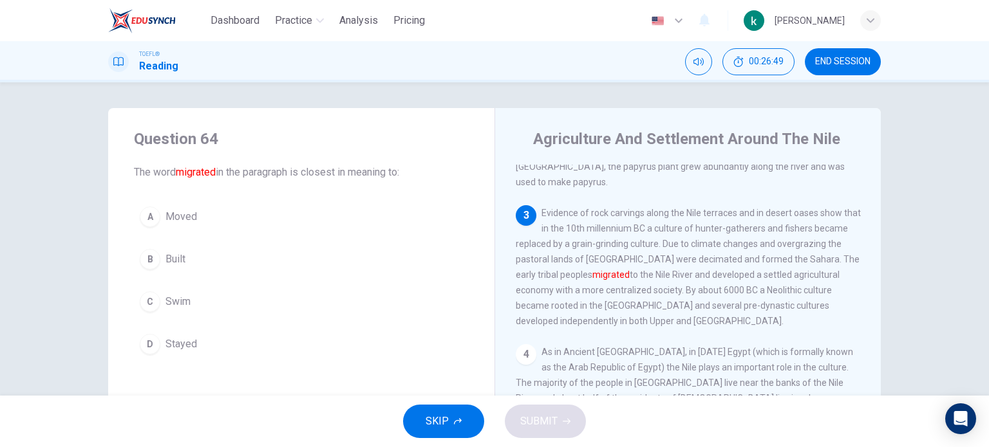
scroll to position [185, 0]
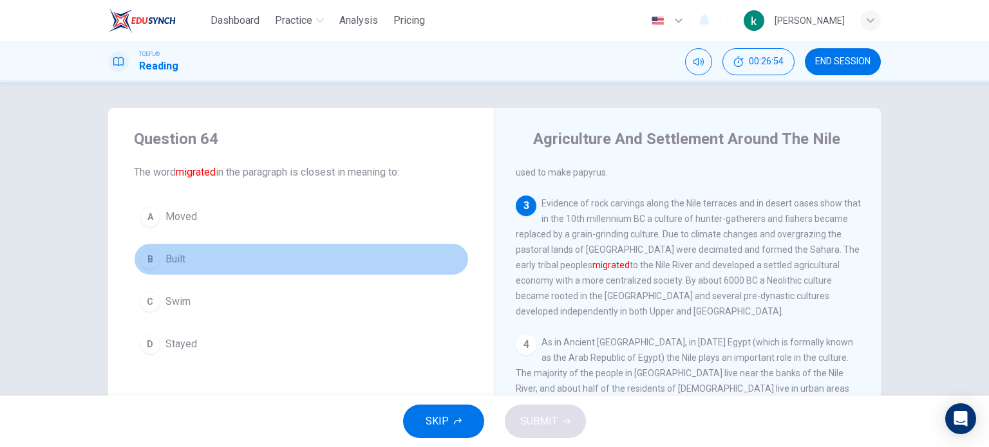
click at [185, 258] on button "B Built" at bounding box center [301, 259] width 335 height 32
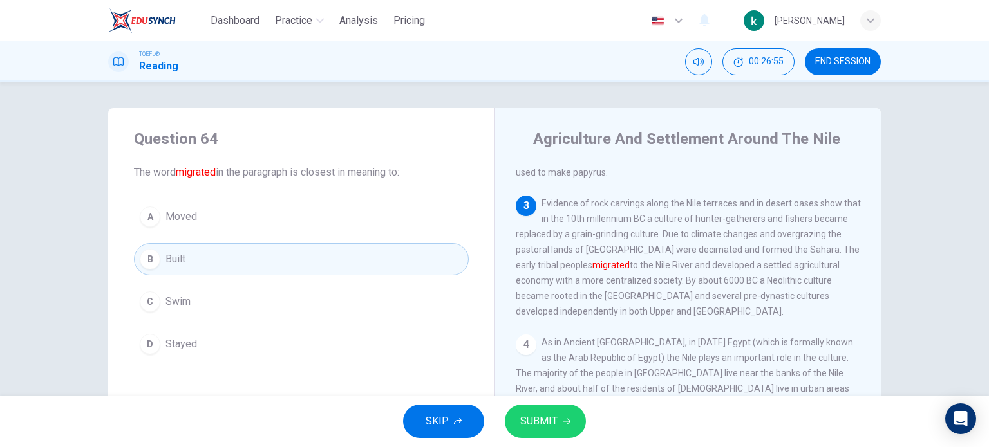
click at [224, 294] on button "C Swim" at bounding box center [301, 302] width 335 height 32
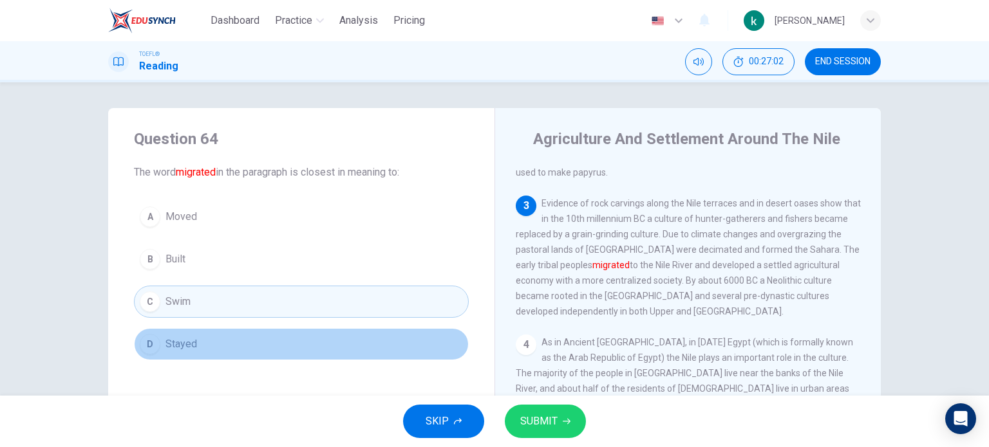
click at [239, 334] on button "D Stayed" at bounding box center [301, 344] width 335 height 32
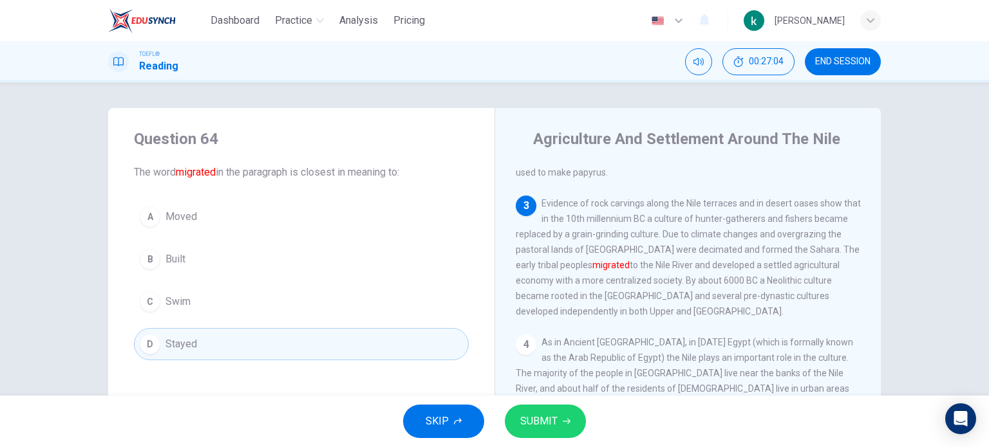
click at [167, 223] on button "A Moved" at bounding box center [301, 217] width 335 height 32
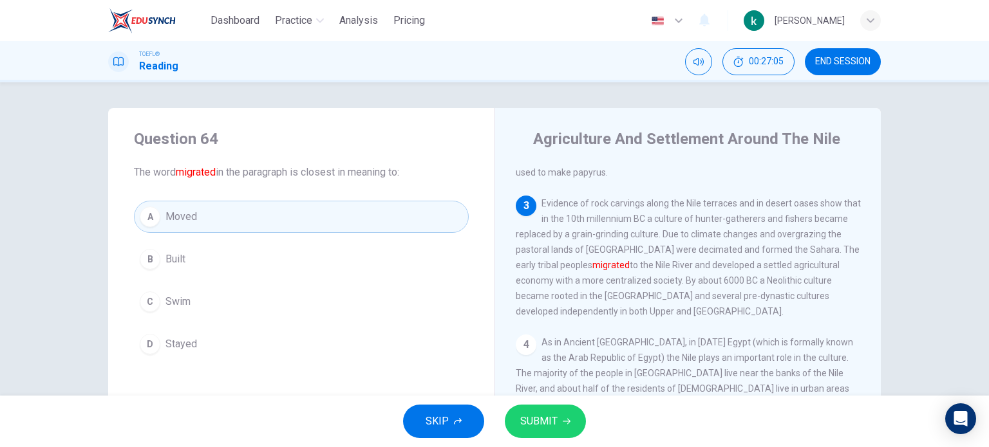
click at [559, 434] on button "SUBMIT" at bounding box center [545, 421] width 81 height 33
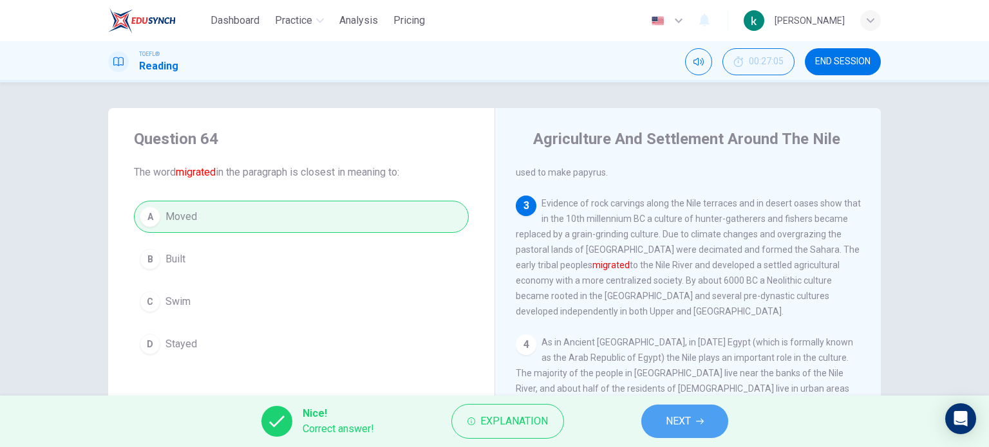
click at [668, 424] on span "NEXT" at bounding box center [677, 422] width 25 height 18
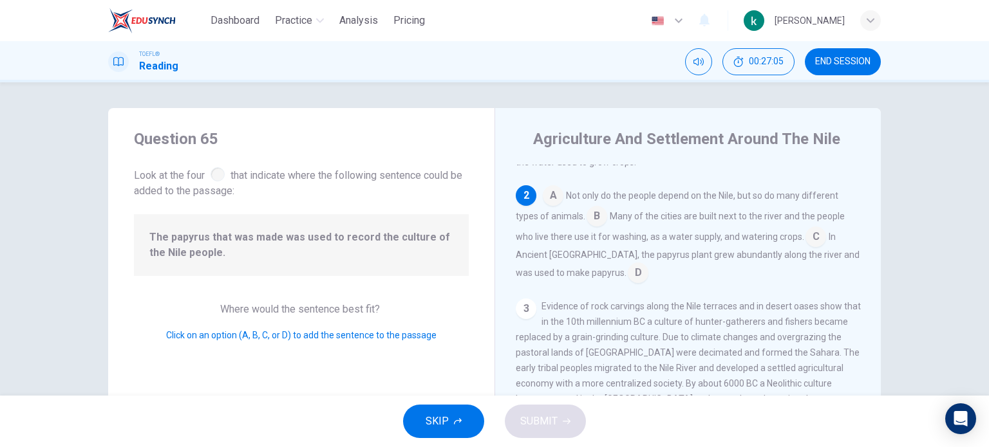
scroll to position [111, 0]
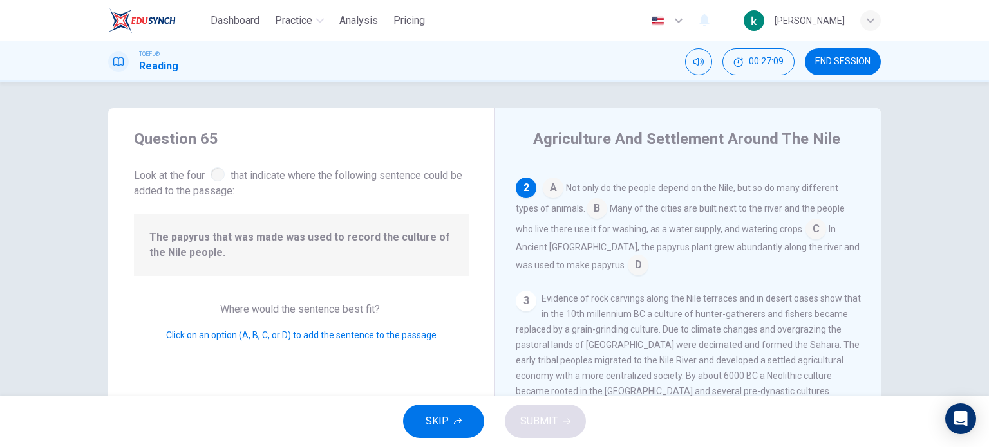
click at [813, 220] on input at bounding box center [815, 230] width 21 height 21
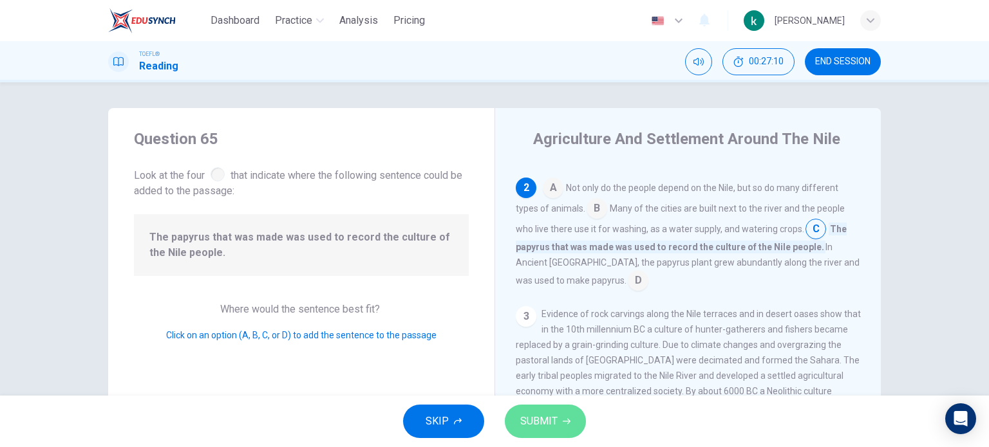
click at [555, 431] on button "SUBMIT" at bounding box center [545, 421] width 81 height 33
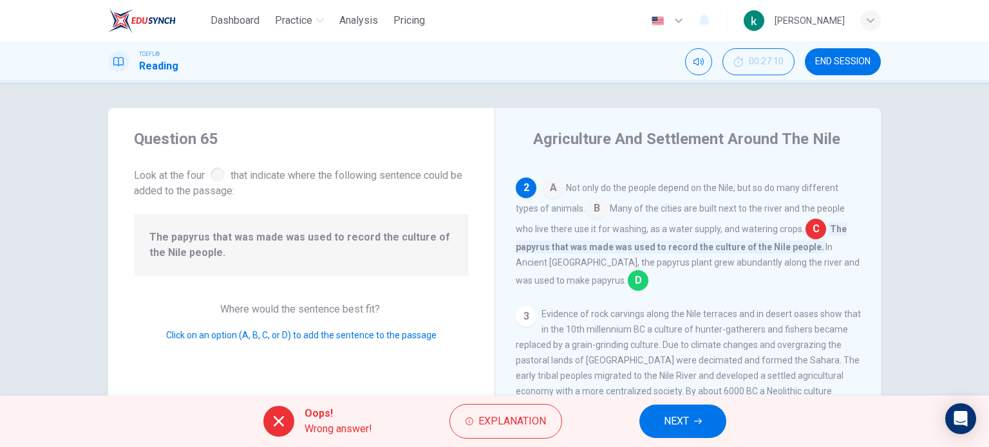
click at [635, 428] on div "Oops! Wrong answer! Explanation NEXT" at bounding box center [494, 421] width 989 height 51
click at [682, 427] on span "NEXT" at bounding box center [676, 422] width 25 height 18
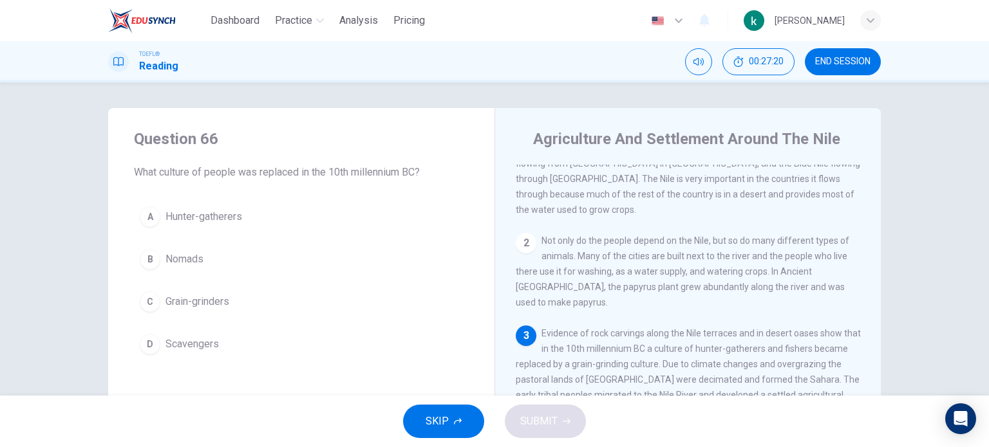
scroll to position [129, 0]
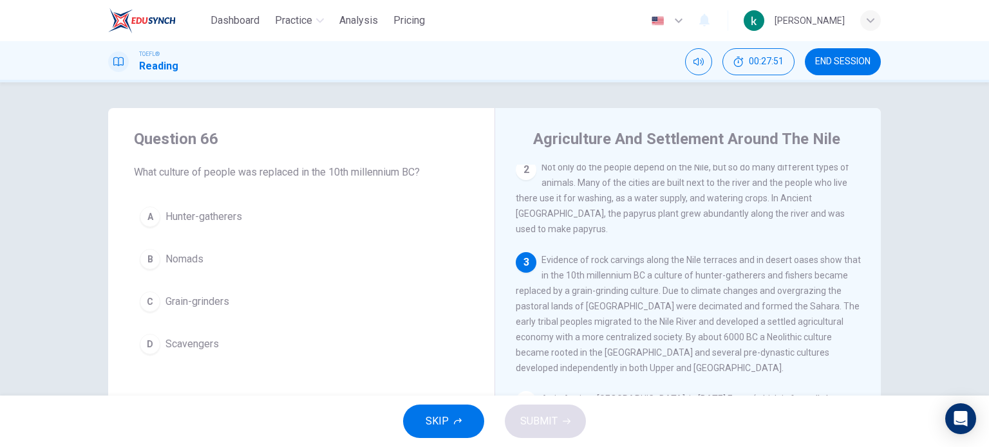
click at [198, 210] on span "Hunter-gatherers" at bounding box center [203, 216] width 77 height 15
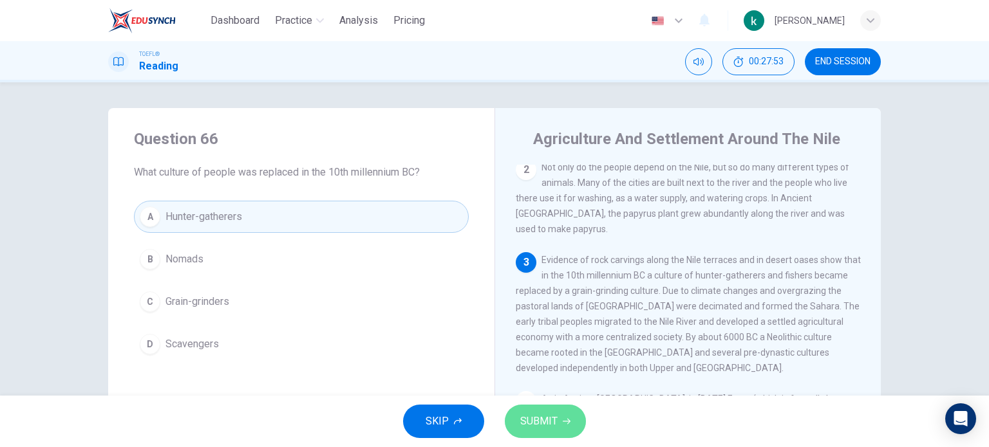
click at [568, 425] on icon "button" at bounding box center [567, 422] width 8 height 8
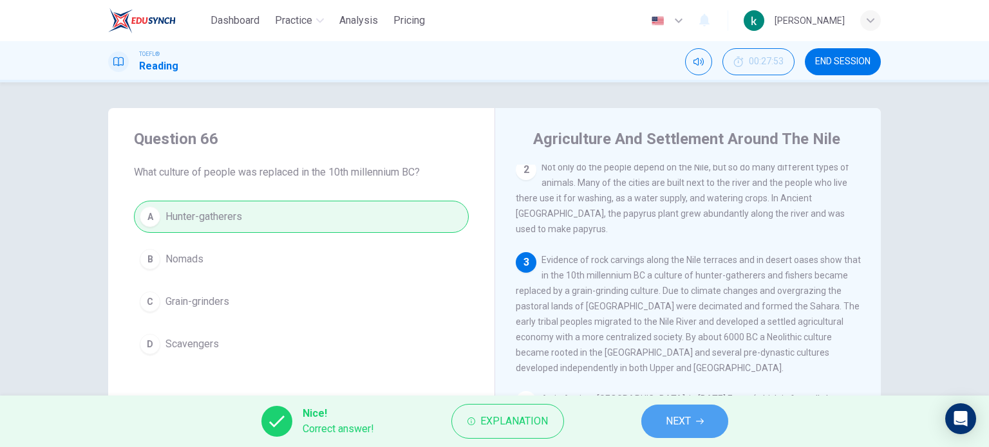
click at [680, 418] on span "NEXT" at bounding box center [677, 422] width 25 height 18
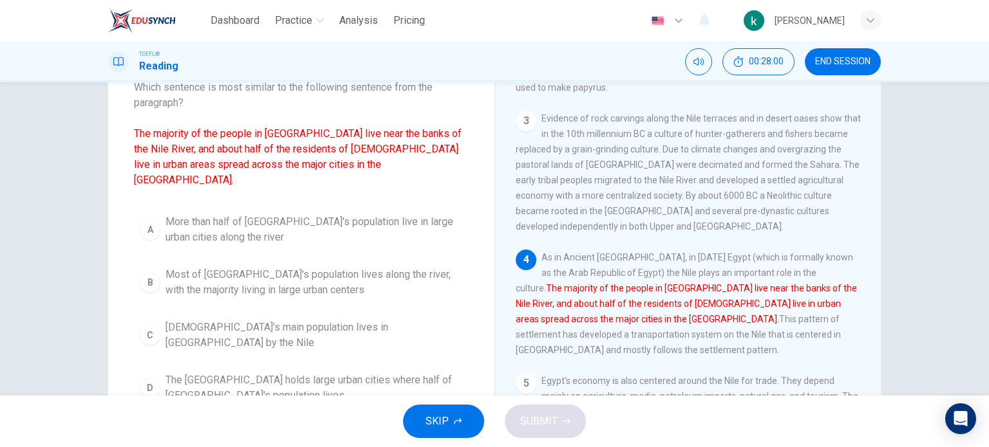
scroll to position [64, 0]
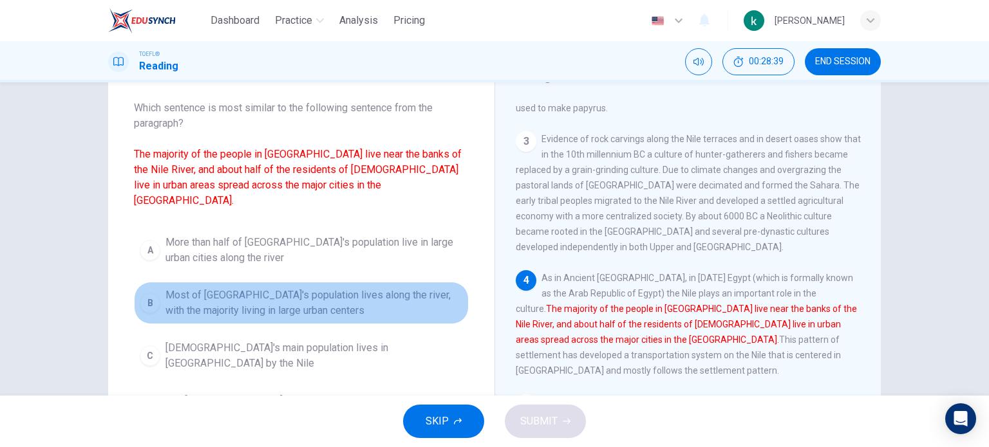
click at [239, 288] on span "Most of Egypt's population lives along the river, with the majority living in l…" at bounding box center [313, 303] width 297 height 31
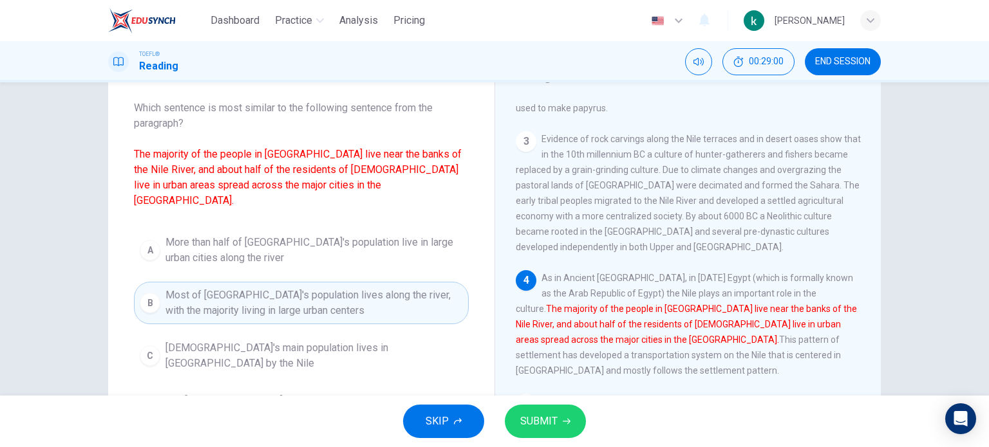
click at [547, 421] on span "SUBMIT" at bounding box center [538, 422] width 37 height 18
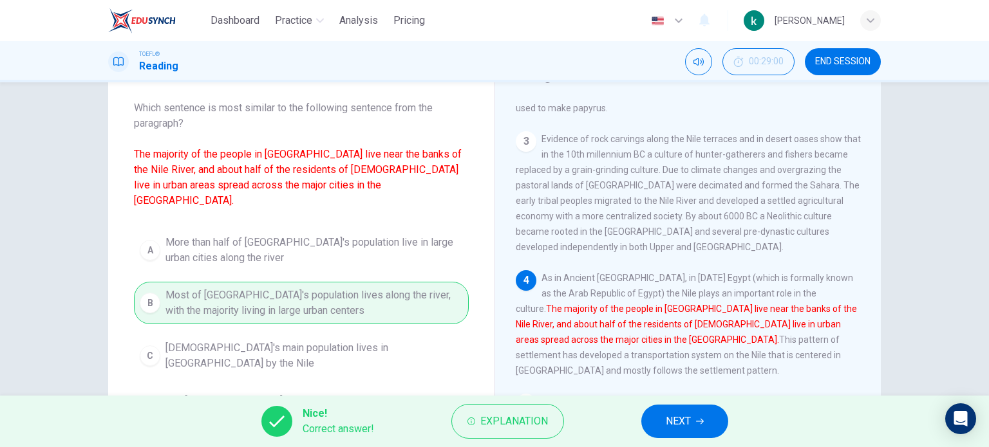
click at [651, 416] on button "NEXT" at bounding box center [684, 421] width 87 height 33
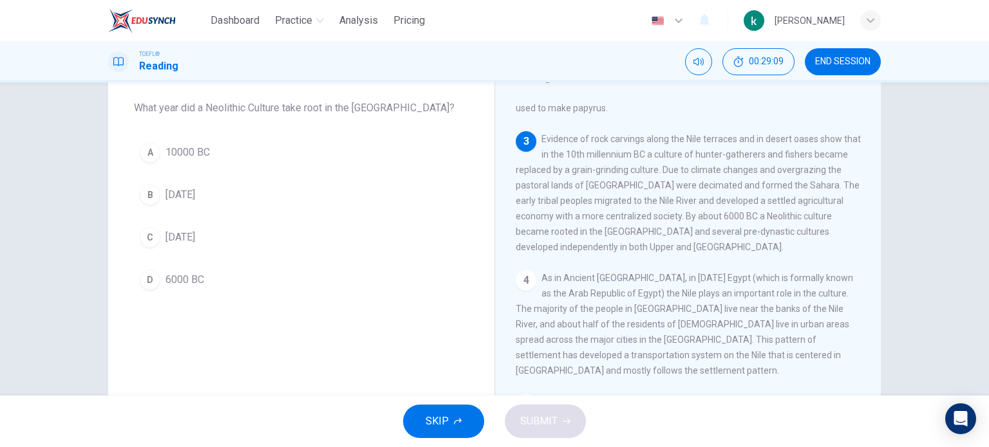
click at [180, 281] on span "6000 BC" at bounding box center [184, 279] width 39 height 15
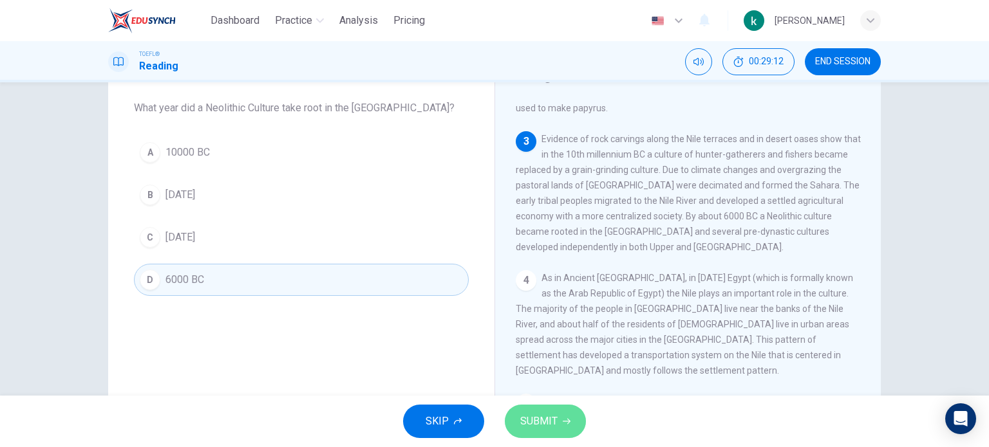
click at [543, 417] on span "SUBMIT" at bounding box center [538, 422] width 37 height 18
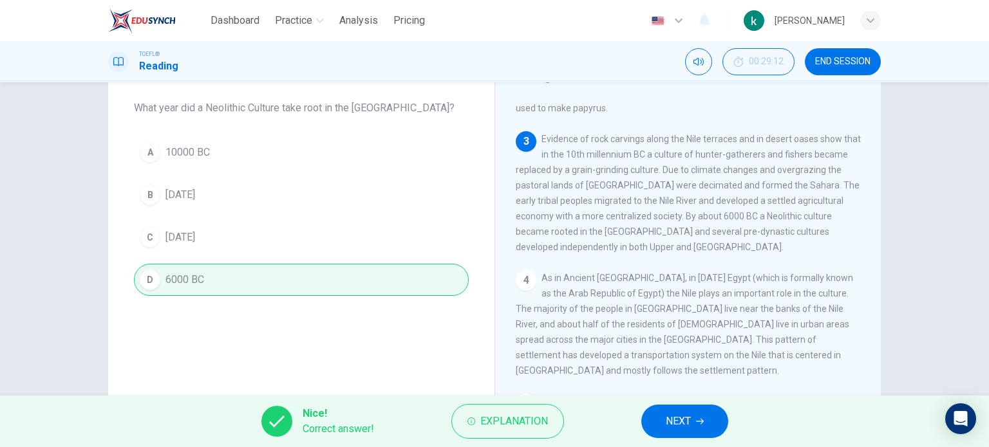
click at [677, 420] on span "NEXT" at bounding box center [677, 422] width 25 height 18
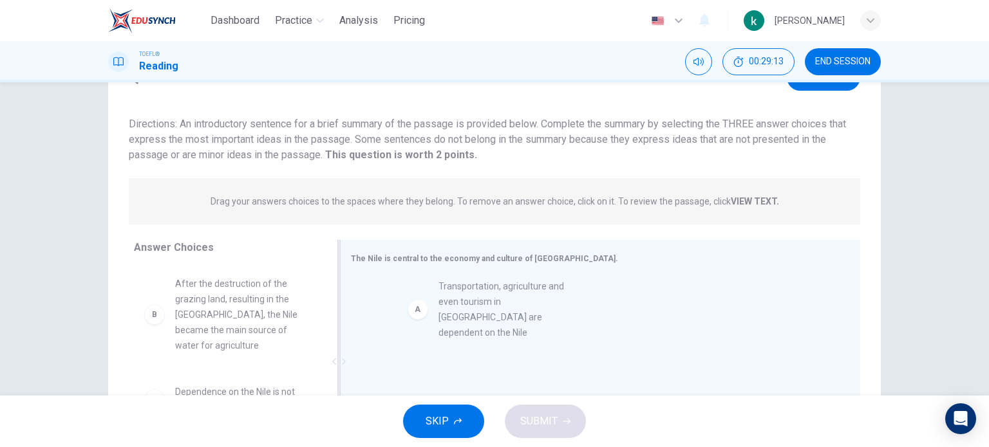
drag, startPoint x: 255, startPoint y: 293, endPoint x: 603, endPoint y: 296, distance: 348.2
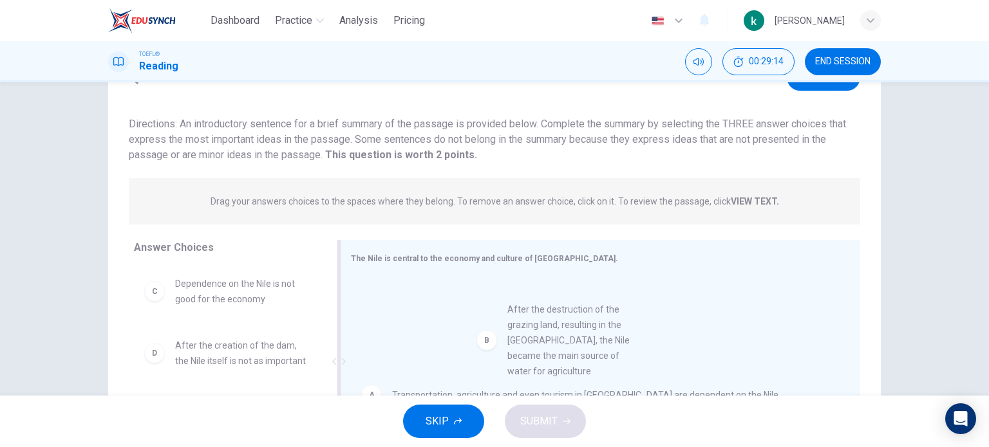
drag, startPoint x: 268, startPoint y: 295, endPoint x: 608, endPoint y: 319, distance: 340.6
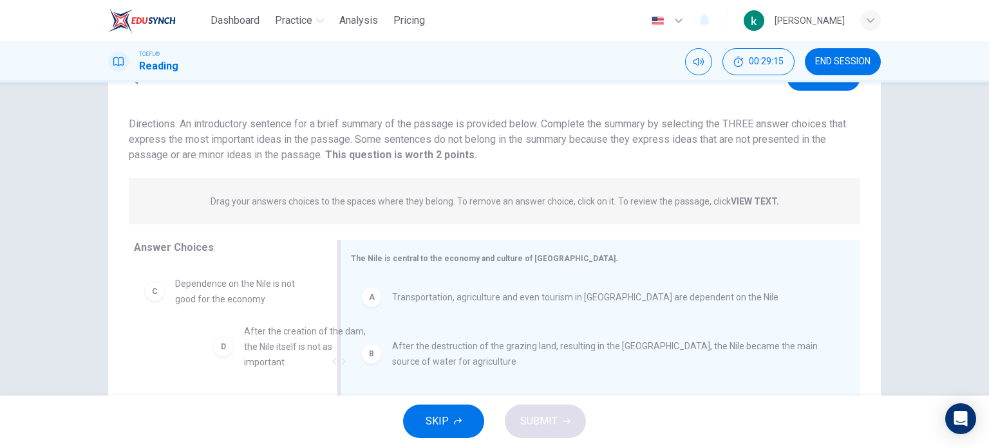
drag, startPoint x: 221, startPoint y: 363, endPoint x: 614, endPoint y: 311, distance: 396.7
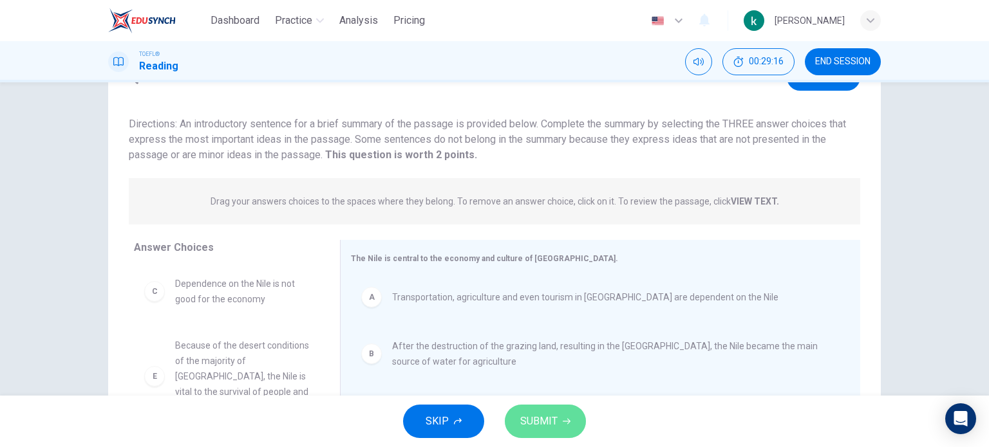
click at [578, 424] on button "SUBMIT" at bounding box center [545, 421] width 81 height 33
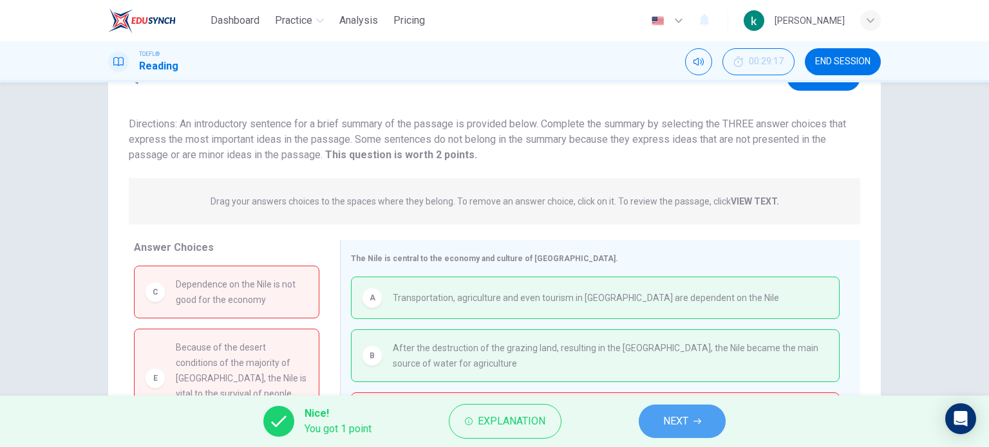
click at [687, 406] on button "NEXT" at bounding box center [681, 421] width 87 height 33
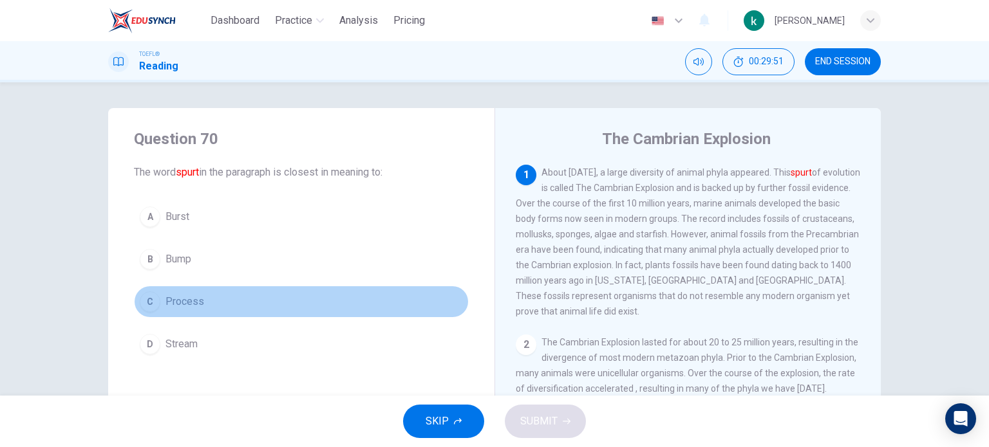
click at [152, 310] on button "C Process" at bounding box center [301, 302] width 335 height 32
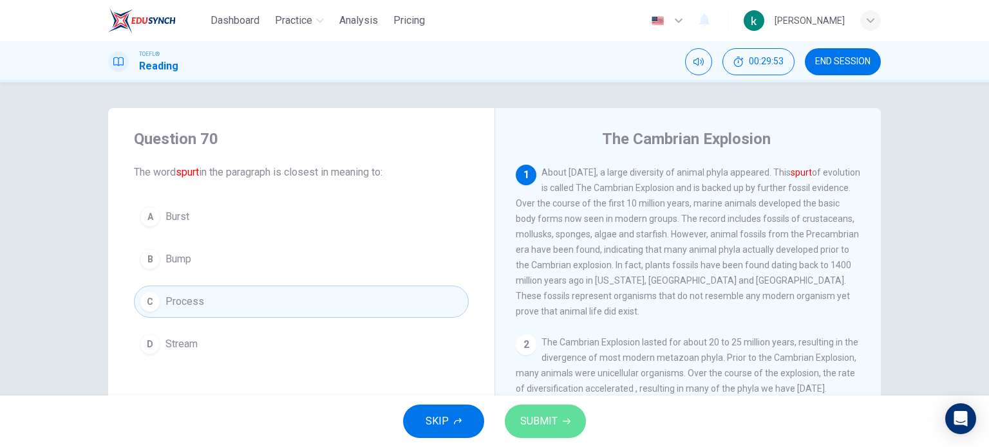
click at [524, 421] on span "SUBMIT" at bounding box center [538, 422] width 37 height 18
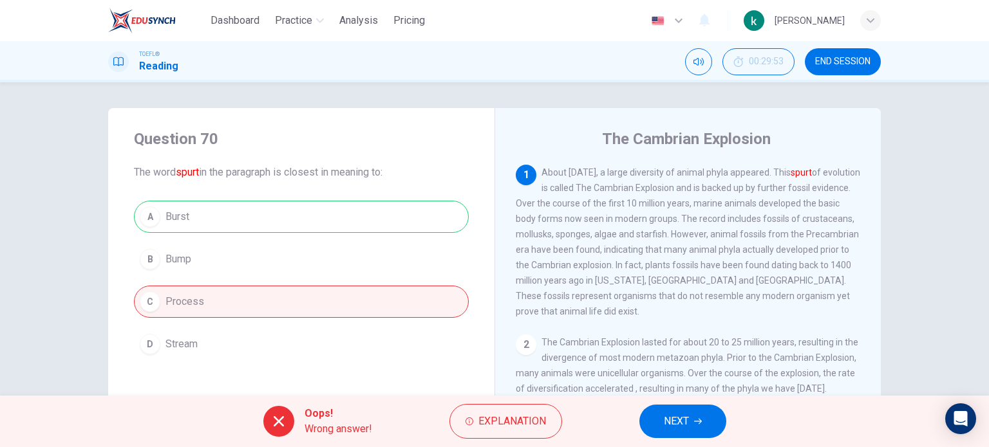
click at [711, 421] on button "NEXT" at bounding box center [682, 421] width 87 height 33
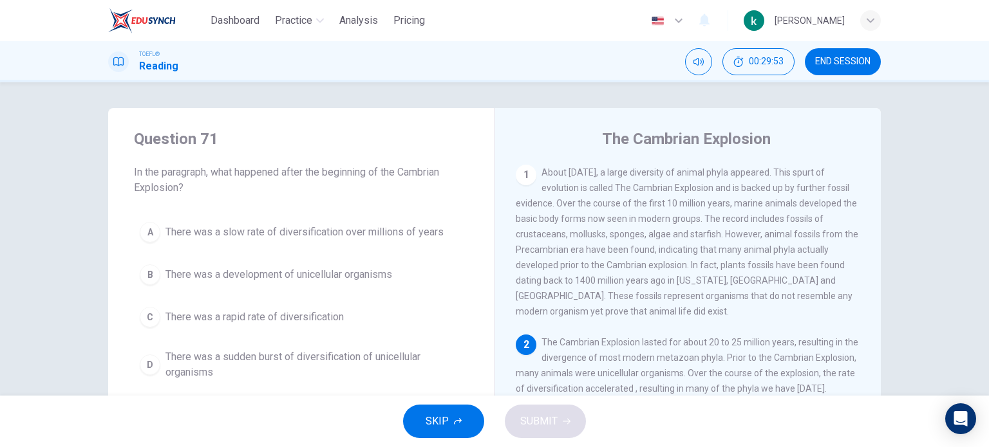
scroll to position [13, 0]
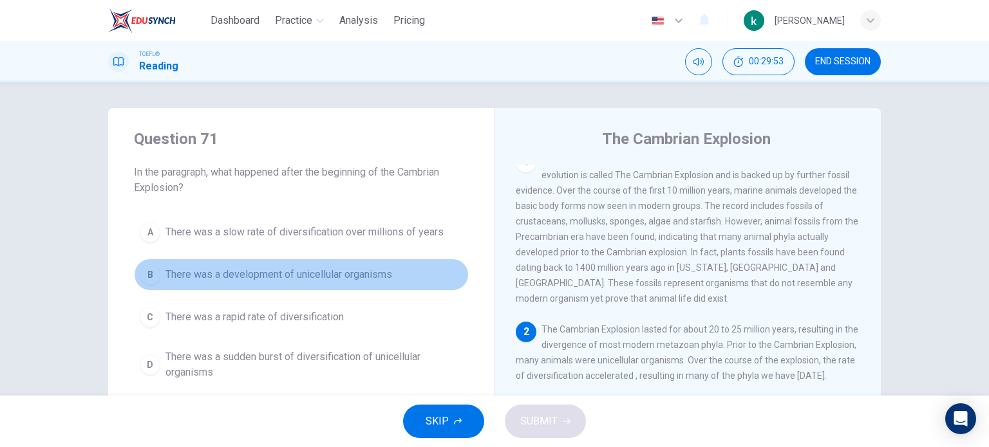
click at [254, 277] on span "There was a development of unicellular organisms" at bounding box center [278, 274] width 227 height 15
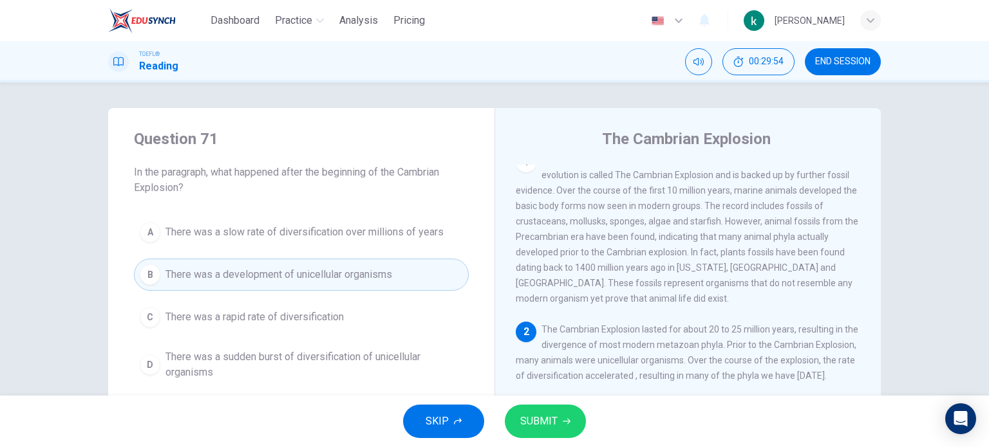
click at [512, 405] on div "SKIP SUBMIT" at bounding box center [494, 421] width 989 height 51
click at [538, 422] on span "SUBMIT" at bounding box center [538, 422] width 37 height 18
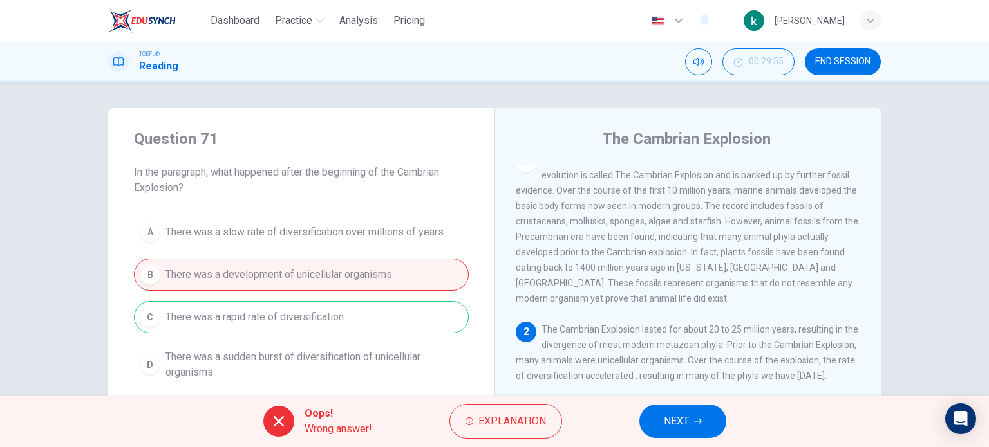
drag, startPoint x: 704, startPoint y: 441, endPoint x: 699, endPoint y: 433, distance: 9.3
click at [701, 436] on div "Oops! Wrong answer! Explanation NEXT" at bounding box center [494, 421] width 989 height 51
click at [687, 424] on span "NEXT" at bounding box center [676, 422] width 25 height 18
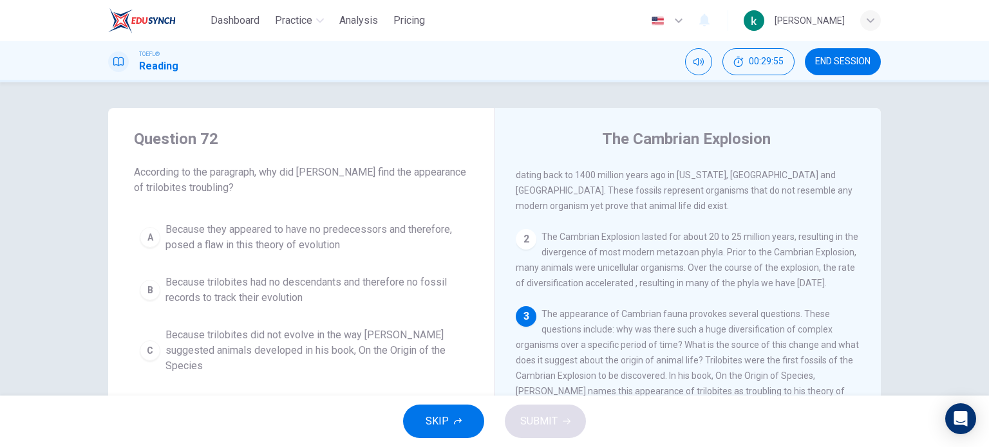
scroll to position [140, 0]
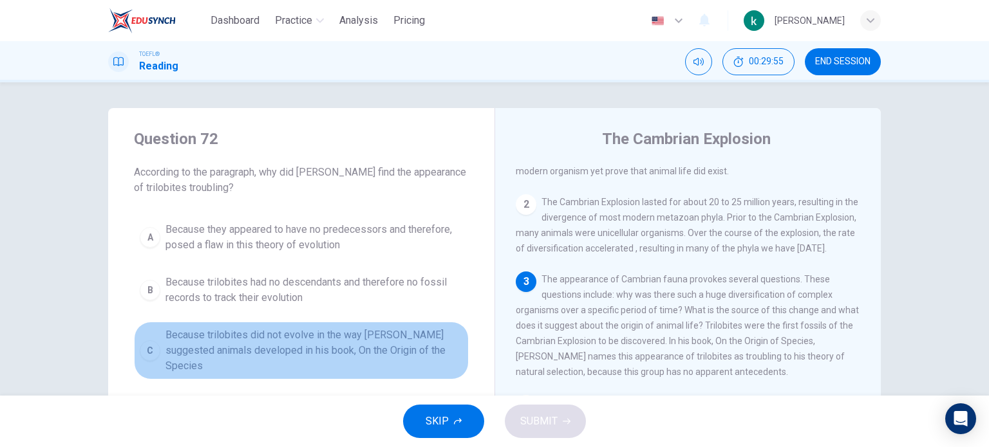
click at [364, 346] on span "Because trilobites did not evolve in the way Darwin suggested animals developed…" at bounding box center [313, 351] width 297 height 46
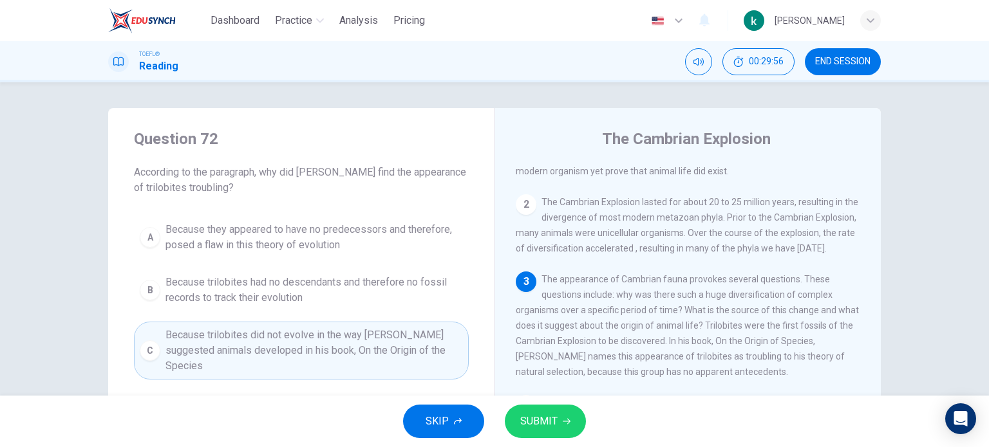
click at [529, 402] on div "SKIP SUBMIT" at bounding box center [494, 421] width 989 height 51
click at [546, 413] on span "SUBMIT" at bounding box center [538, 422] width 37 height 18
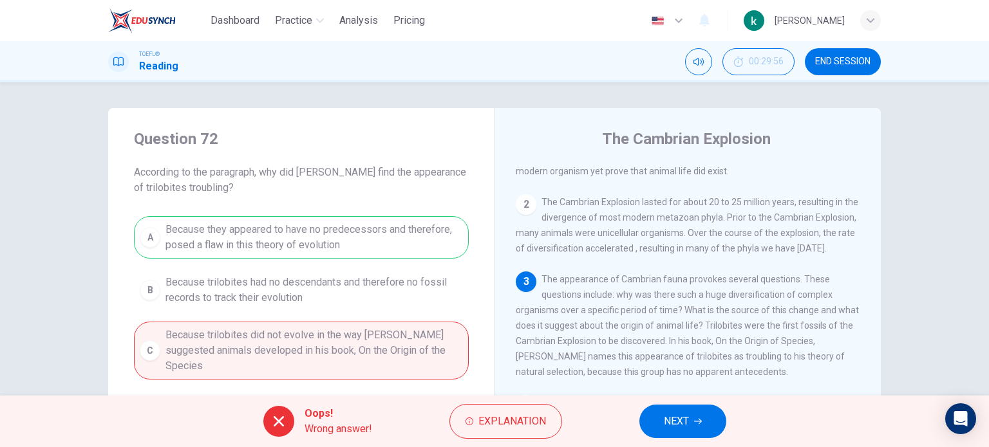
click at [708, 432] on button "NEXT" at bounding box center [682, 421] width 87 height 33
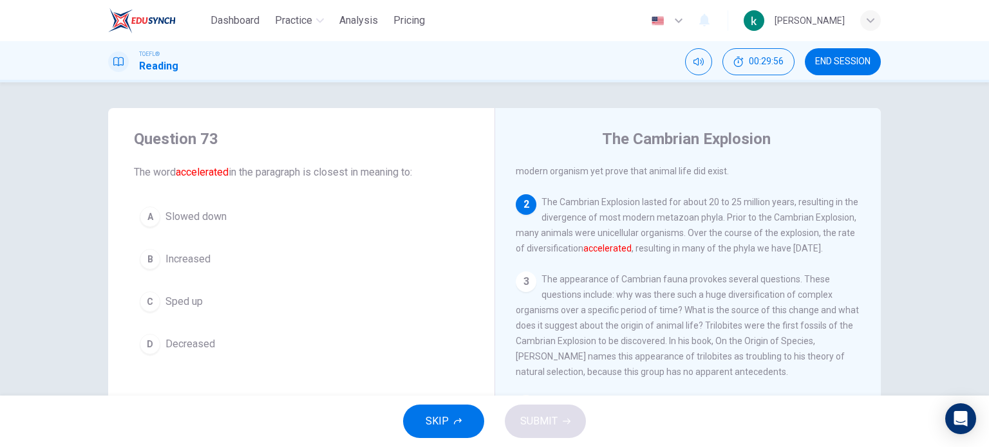
scroll to position [175, 0]
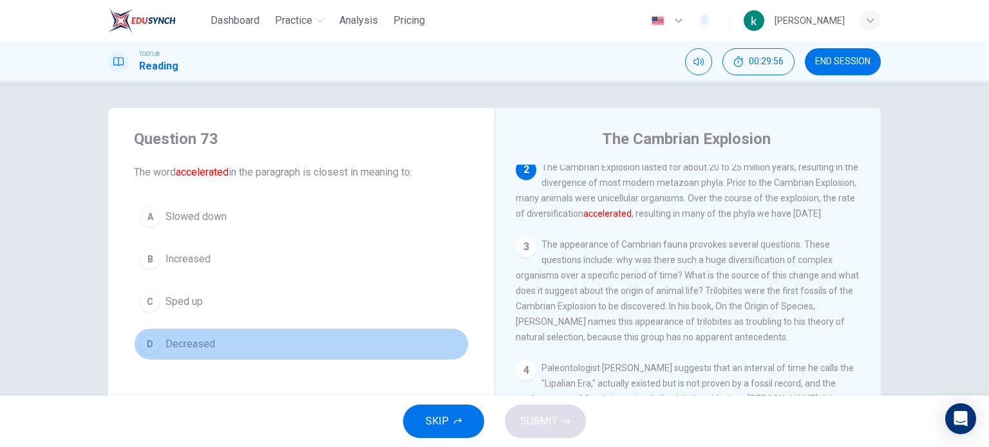
click at [278, 339] on button "D Decreased" at bounding box center [301, 344] width 335 height 32
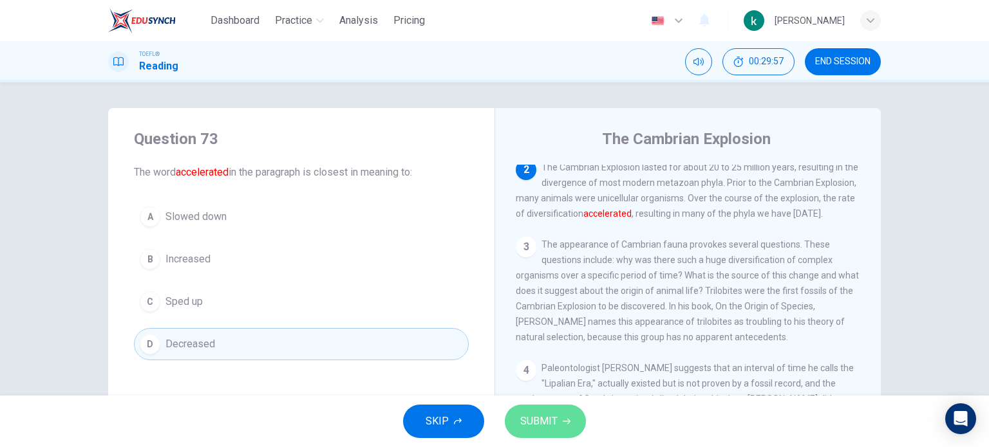
drag, startPoint x: 564, startPoint y: 413, endPoint x: 552, endPoint y: 408, distance: 12.4
click at [564, 413] on button "SUBMIT" at bounding box center [545, 421] width 81 height 33
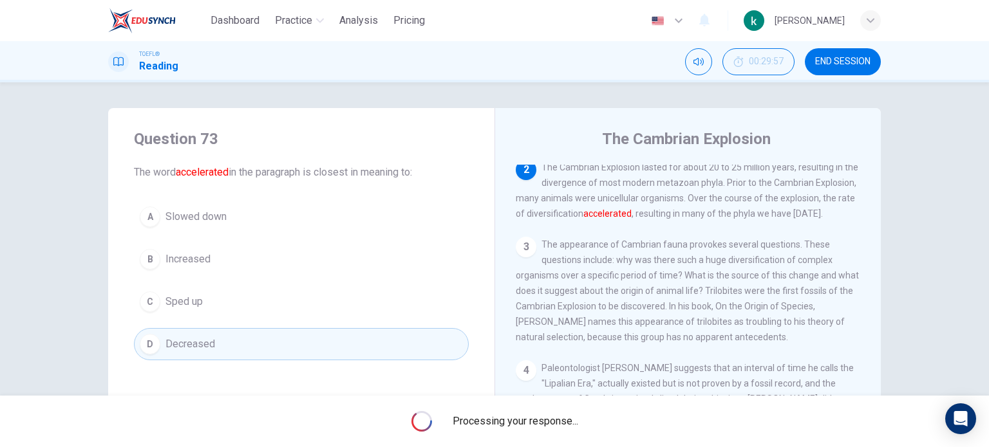
click at [245, 283] on div "A Slowed down B Increased C Sped up D Decreased" at bounding box center [301, 281] width 335 height 160
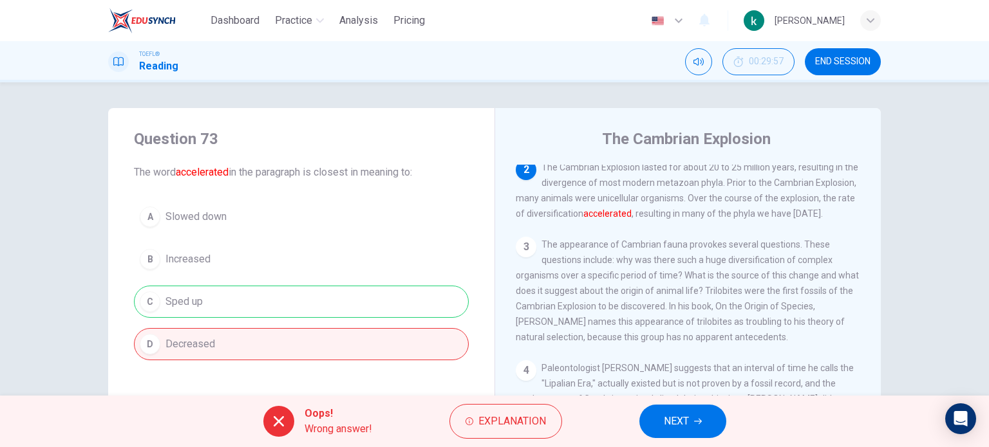
click at [245, 283] on div "A Slowed down B Increased C Sped up D Decreased" at bounding box center [301, 281] width 335 height 160
click at [332, 329] on div "A Slowed down B Increased C Sped up D Decreased" at bounding box center [301, 281] width 335 height 160
click at [708, 435] on button "NEXT" at bounding box center [682, 421] width 87 height 33
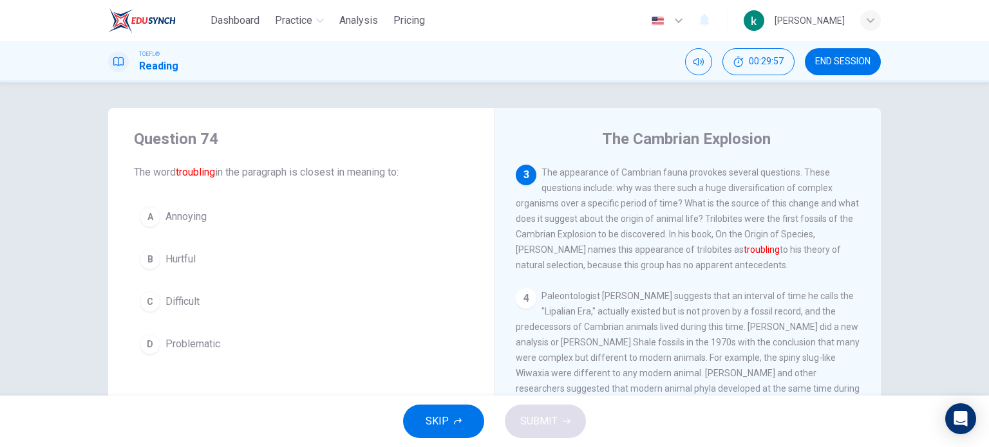
scroll to position [270, 0]
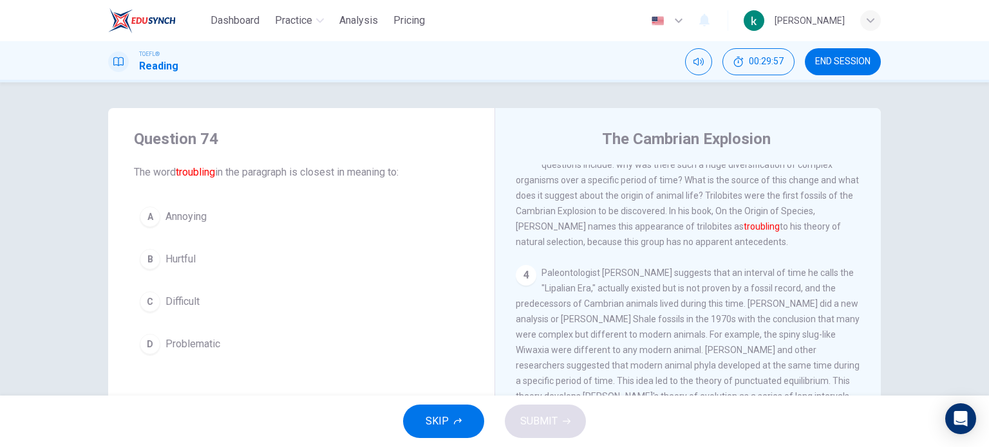
click at [244, 324] on div "A Annoying B Hurtful C Difficult D Problematic" at bounding box center [301, 281] width 335 height 160
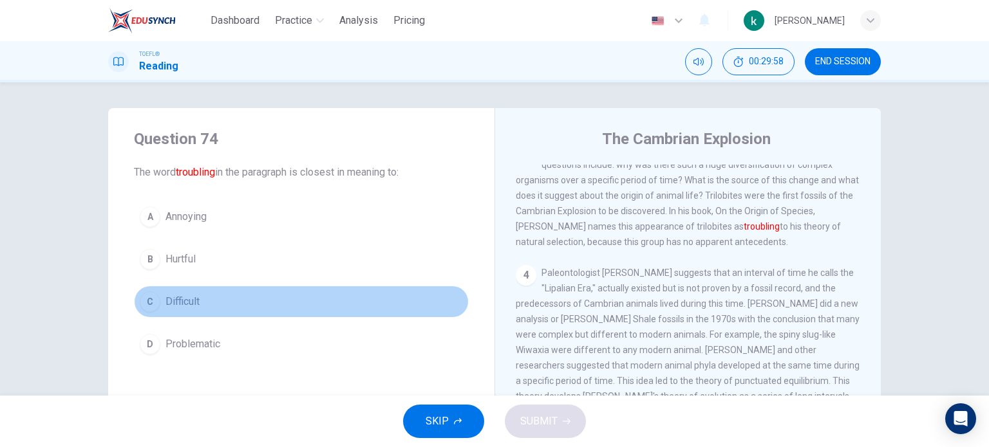
click at [154, 302] on div "C" at bounding box center [150, 302] width 21 height 21
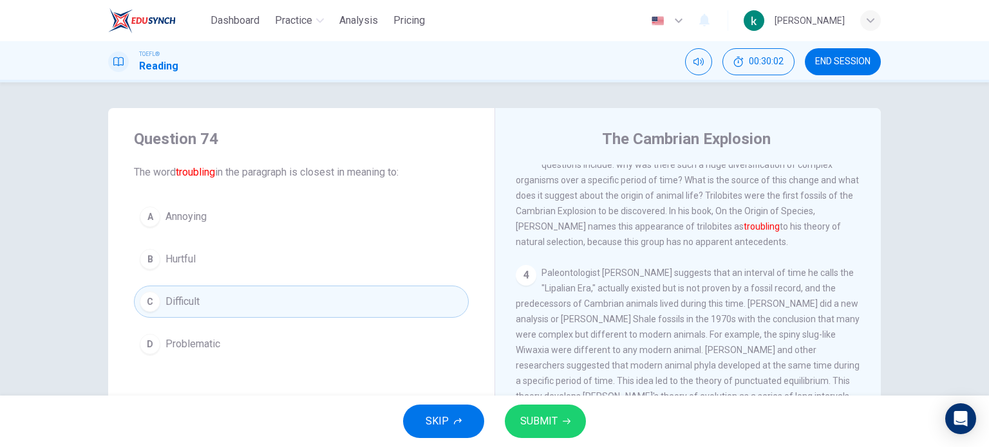
click at [528, 411] on button "SUBMIT" at bounding box center [545, 421] width 81 height 33
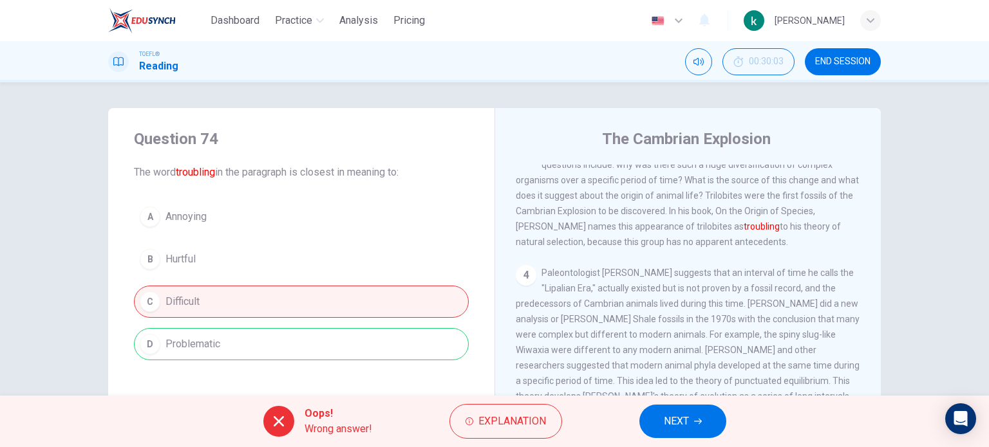
click at [628, 419] on div "Oops! Wrong answer! Explanation NEXT" at bounding box center [494, 421] width 989 height 51
click at [673, 418] on span "NEXT" at bounding box center [676, 422] width 25 height 18
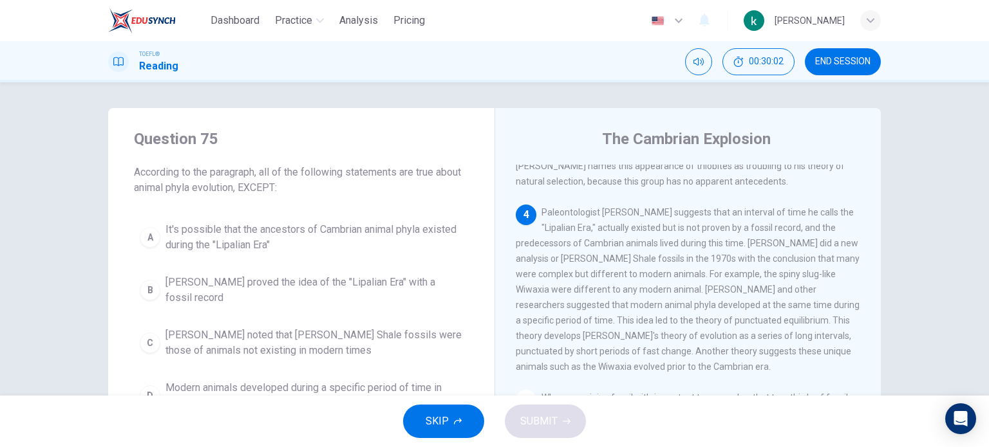
scroll to position [331, 0]
click at [413, 308] on button "B Charles Walcott proved the idea of the "Lipalian Era" with a fossil record" at bounding box center [301, 290] width 335 height 42
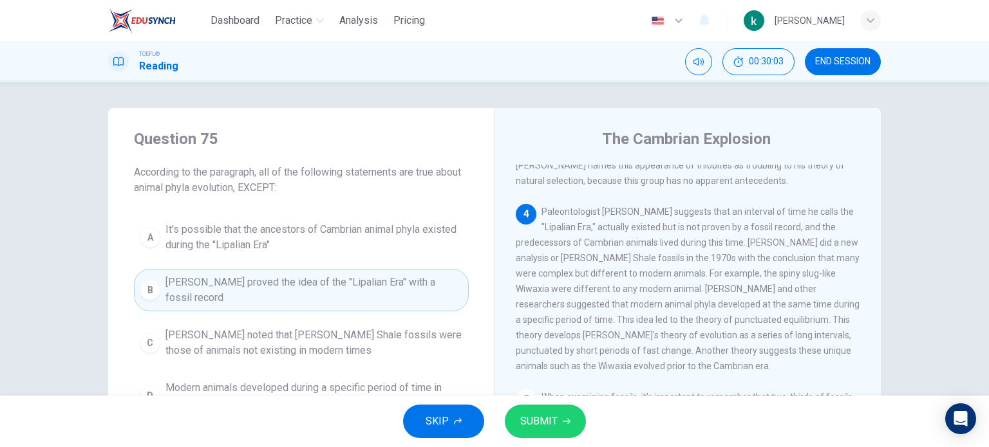
click at [554, 424] on span "SUBMIT" at bounding box center [538, 422] width 37 height 18
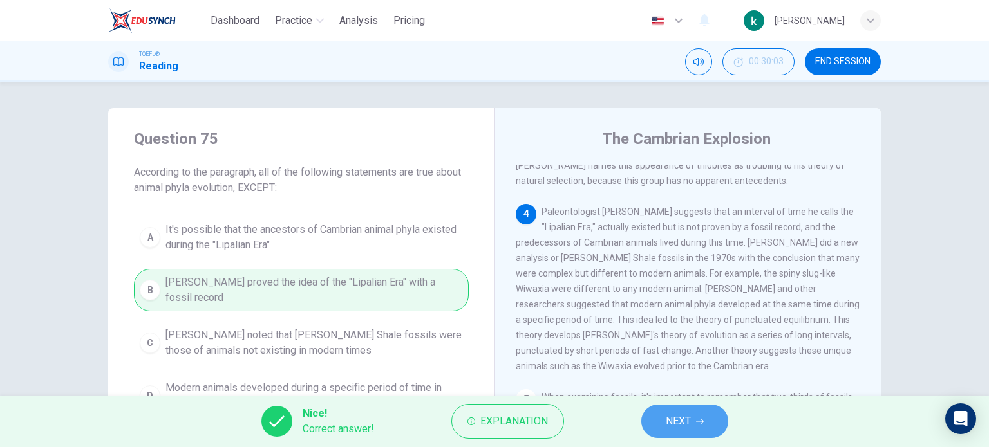
click at [689, 430] on span "NEXT" at bounding box center [677, 422] width 25 height 18
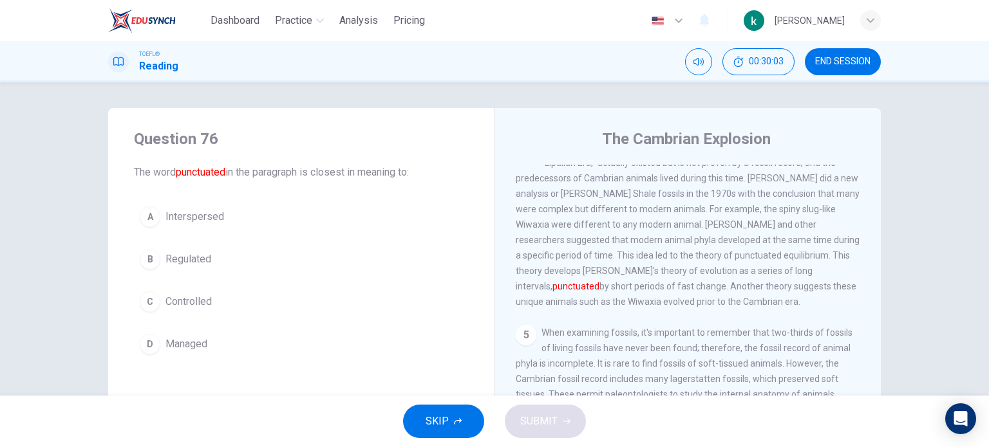
scroll to position [397, 0]
click at [259, 363] on div "Question 76 The word punctuated in the paragraph is closest in meaning to: A In…" at bounding box center [301, 244] width 386 height 273
drag, startPoint x: 265, startPoint y: 333, endPoint x: 317, endPoint y: 358, distance: 57.3
click at [265, 333] on button "D Managed" at bounding box center [301, 344] width 335 height 32
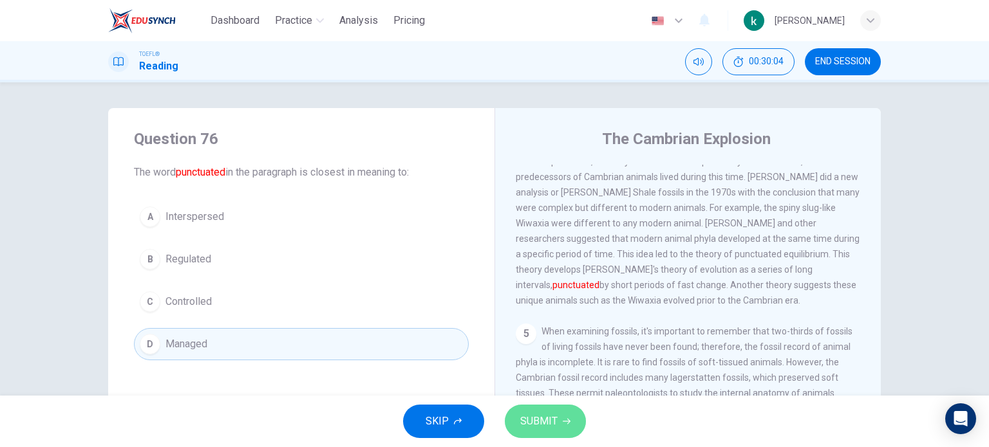
click at [577, 431] on button "SUBMIT" at bounding box center [545, 421] width 81 height 33
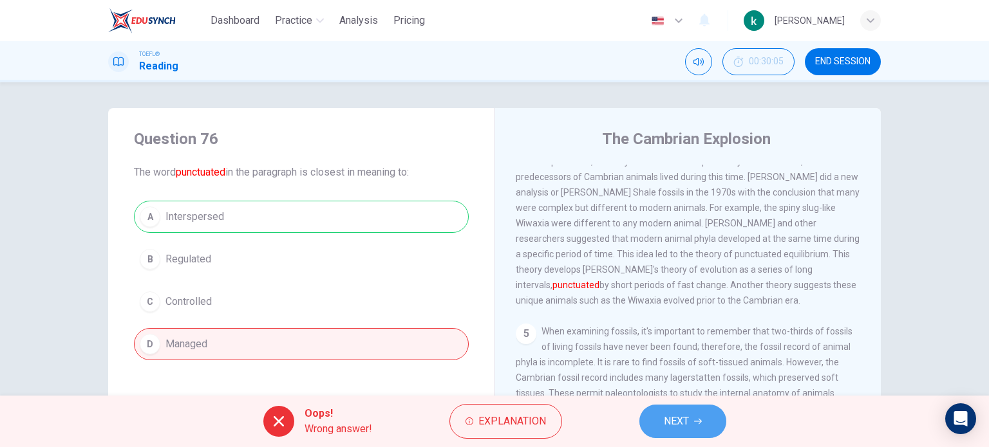
click at [674, 410] on button "NEXT" at bounding box center [682, 421] width 87 height 33
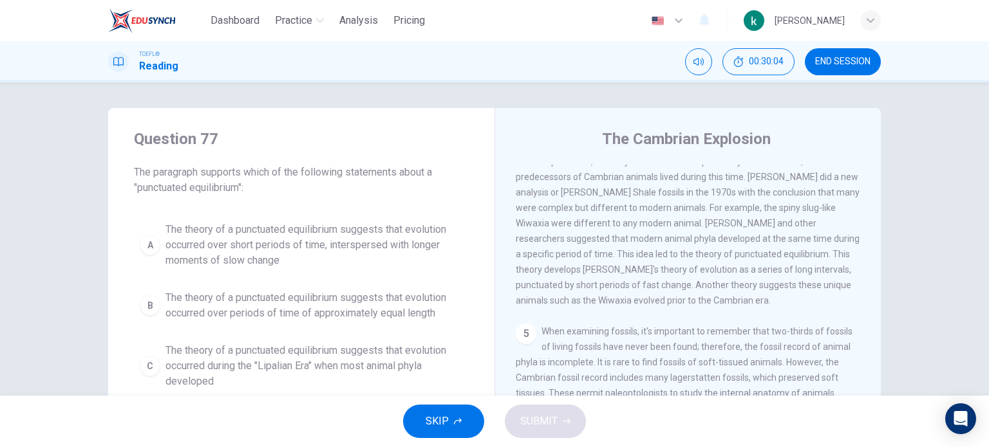
click at [92, 255] on div "Question 77 The paragraph supports which of the following statements about a "p…" at bounding box center [495, 331] width 814 height 447
click at [269, 308] on span "The theory of a punctuated equilibrium suggests that evolution occurred over pe…" at bounding box center [313, 305] width 297 height 31
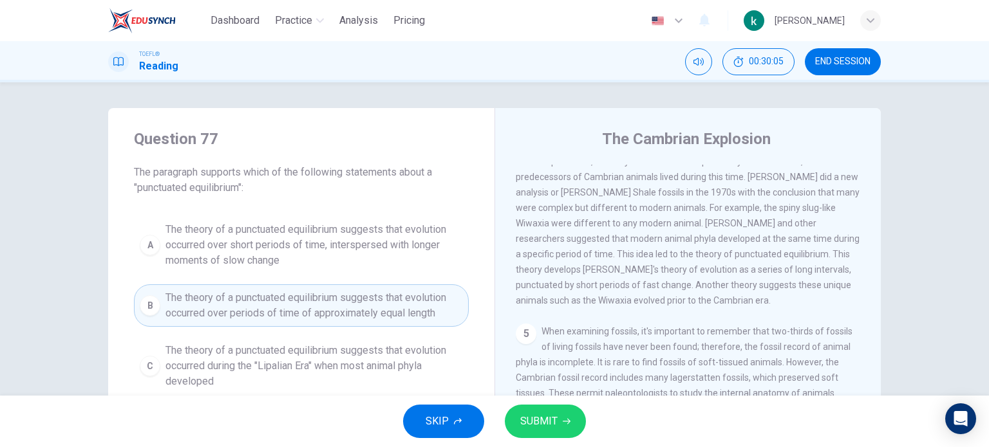
click at [543, 429] on span "SUBMIT" at bounding box center [538, 422] width 37 height 18
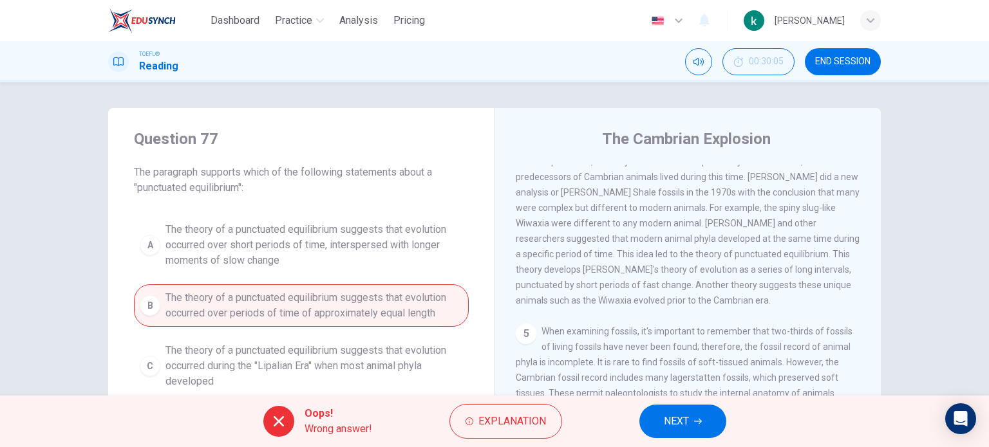
click at [669, 434] on button "NEXT" at bounding box center [682, 421] width 87 height 33
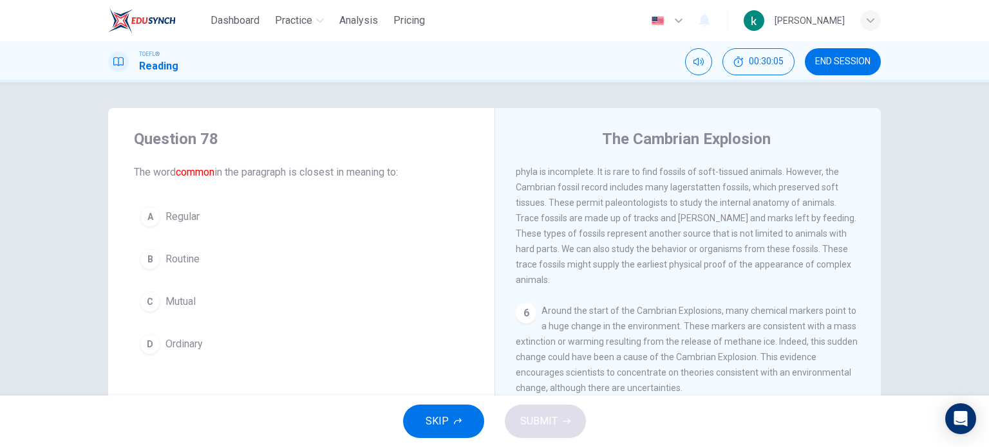
scroll to position [631, 0]
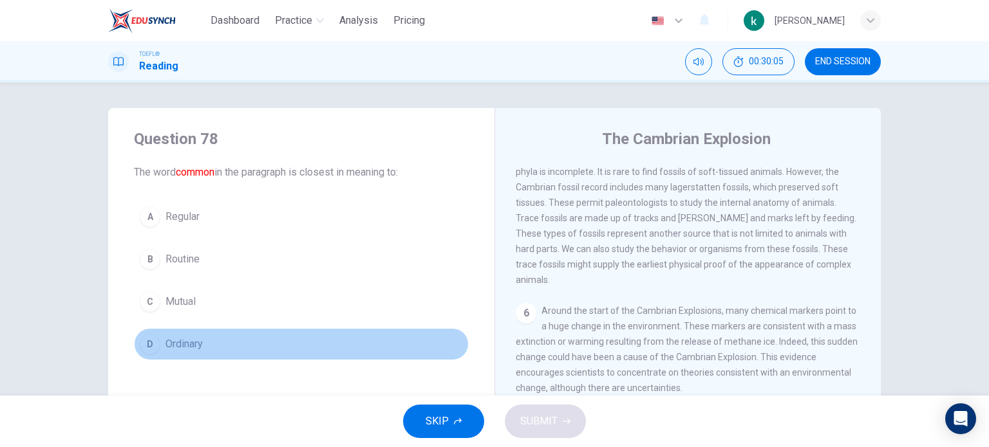
click at [319, 344] on button "D Ordinary" at bounding box center [301, 344] width 335 height 32
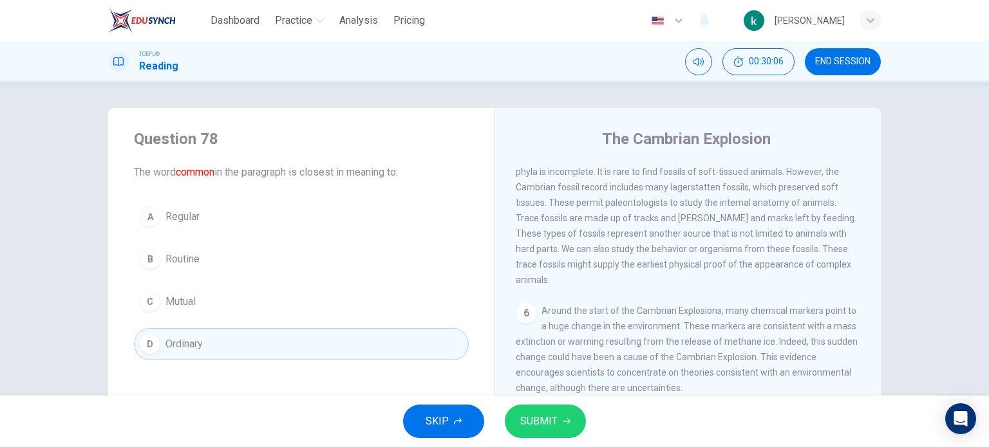
click at [518, 403] on div "SKIP SUBMIT" at bounding box center [494, 421] width 989 height 51
click at [534, 419] on span "SUBMIT" at bounding box center [538, 422] width 37 height 18
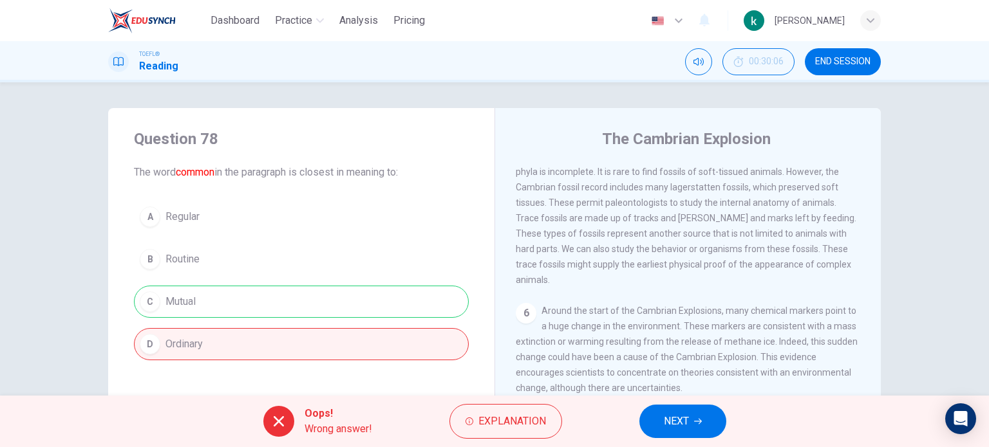
click at [715, 430] on button "NEXT" at bounding box center [682, 421] width 87 height 33
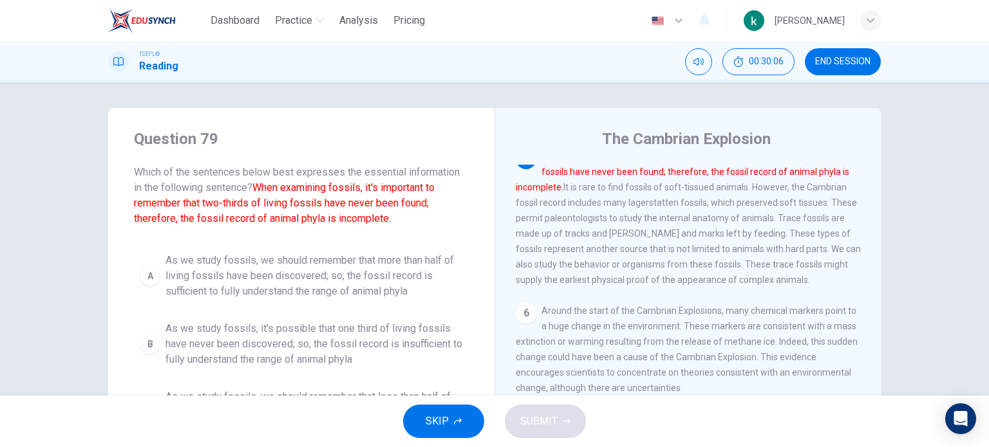
scroll to position [588, 0]
click at [399, 353] on span "As we study fossils, it's possible that one third of living fossils have never …" at bounding box center [313, 344] width 297 height 46
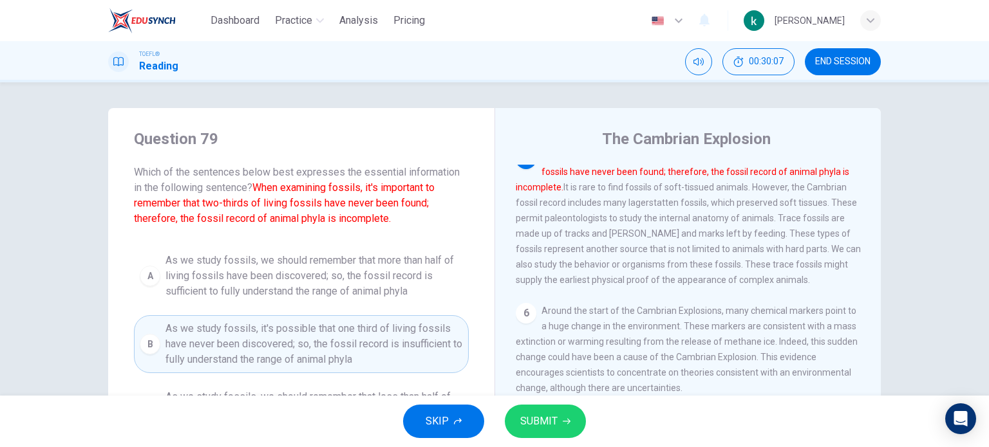
click at [552, 439] on div "SKIP SUBMIT" at bounding box center [494, 421] width 989 height 51
click at [550, 426] on span "SUBMIT" at bounding box center [538, 422] width 37 height 18
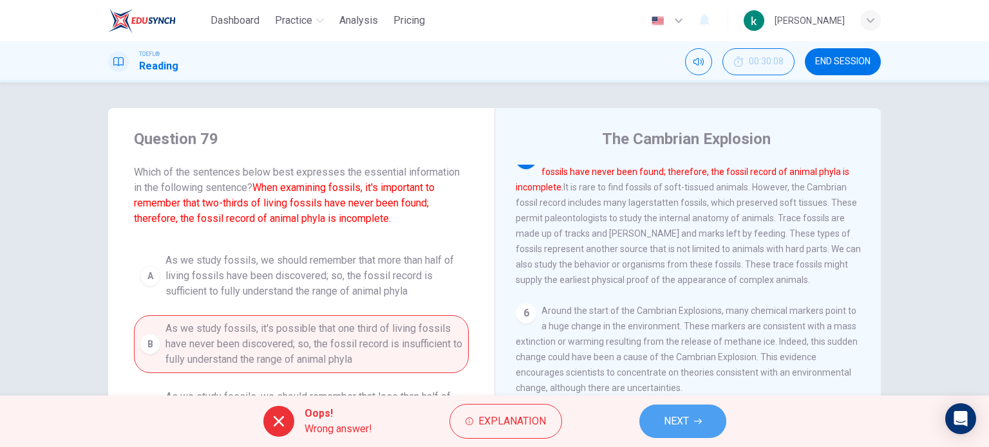
click at [687, 406] on button "NEXT" at bounding box center [682, 421] width 87 height 33
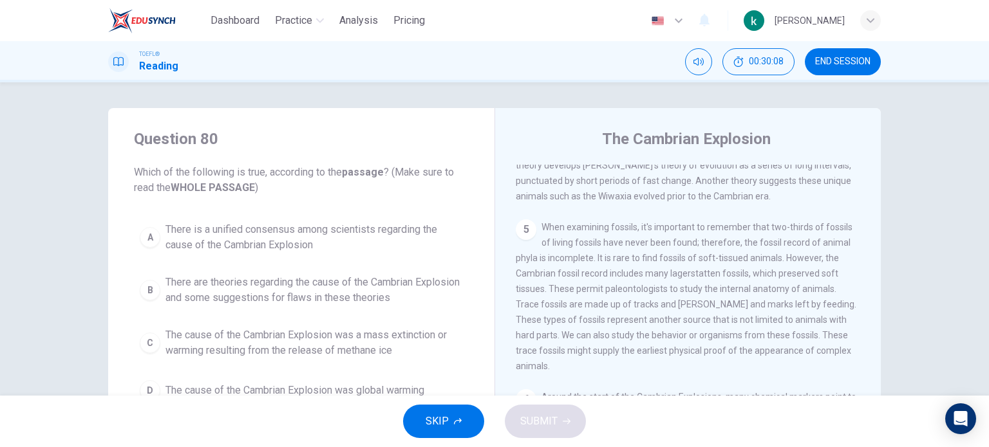
click at [680, 413] on div "SKIP SUBMIT" at bounding box center [494, 421] width 989 height 51
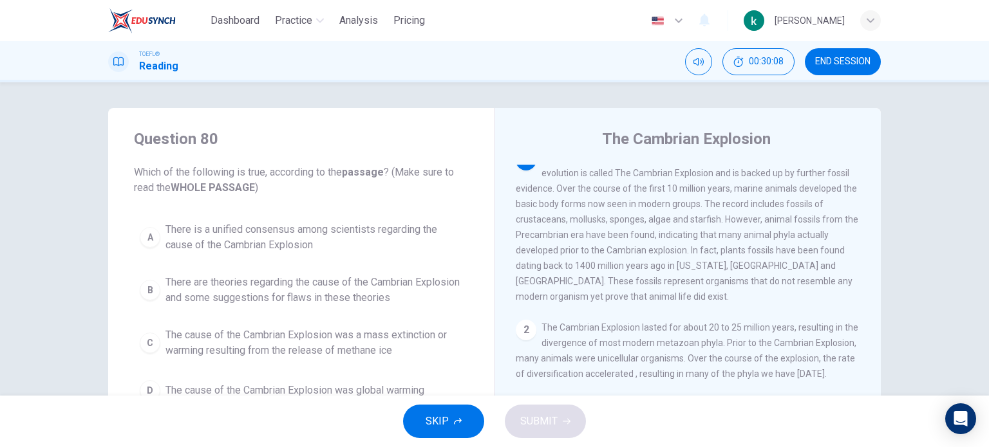
scroll to position [0, 0]
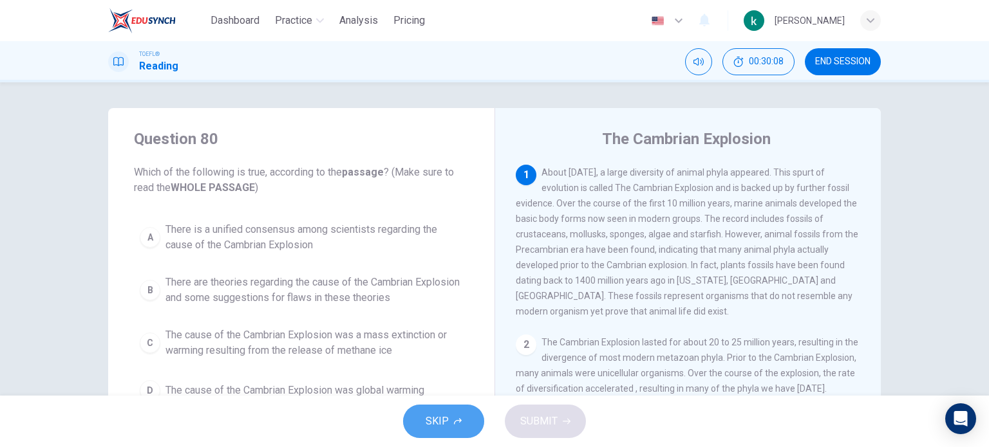
click at [420, 414] on button "SKIP" at bounding box center [443, 421] width 81 height 33
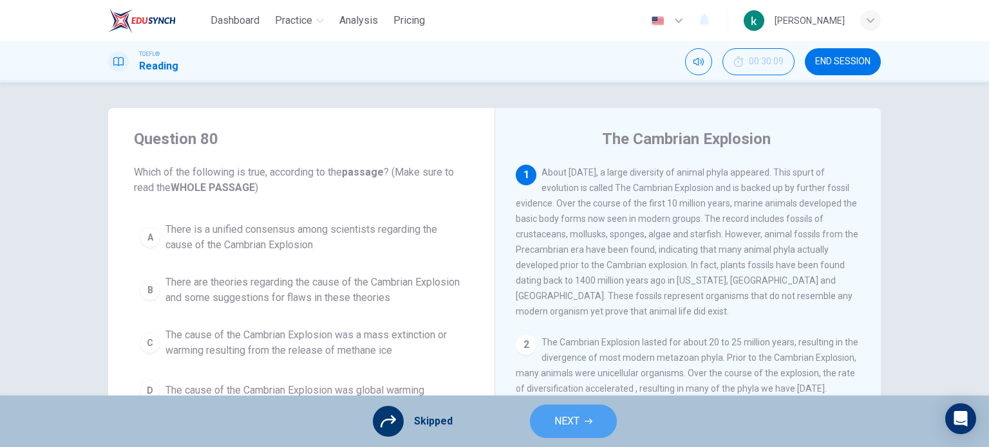
click at [582, 422] on button "NEXT" at bounding box center [573, 421] width 87 height 33
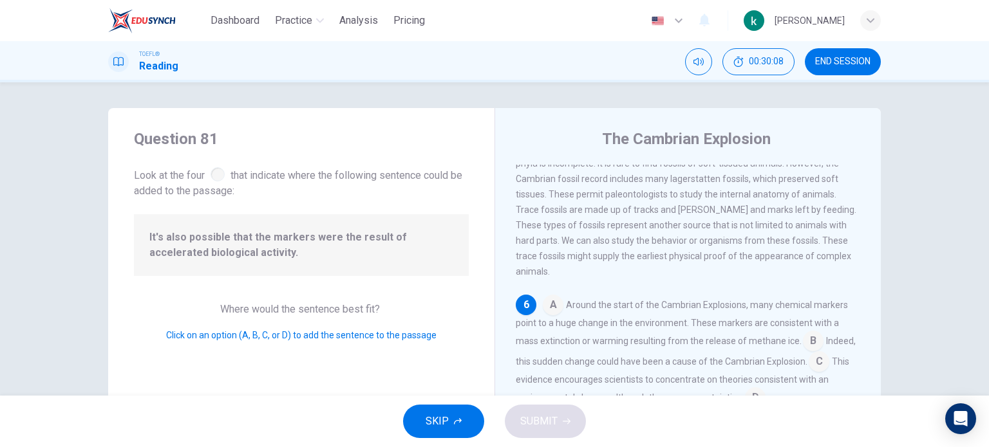
scroll to position [635, 0]
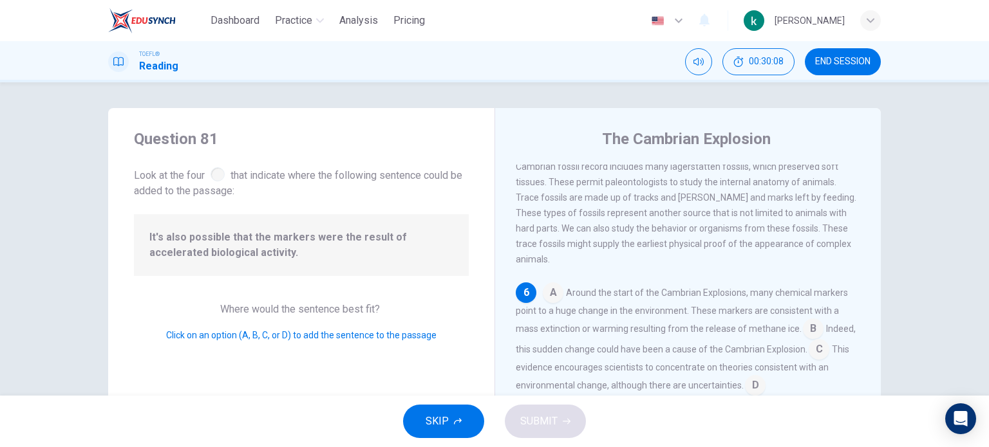
click at [470, 424] on button "SKIP" at bounding box center [443, 421] width 81 height 33
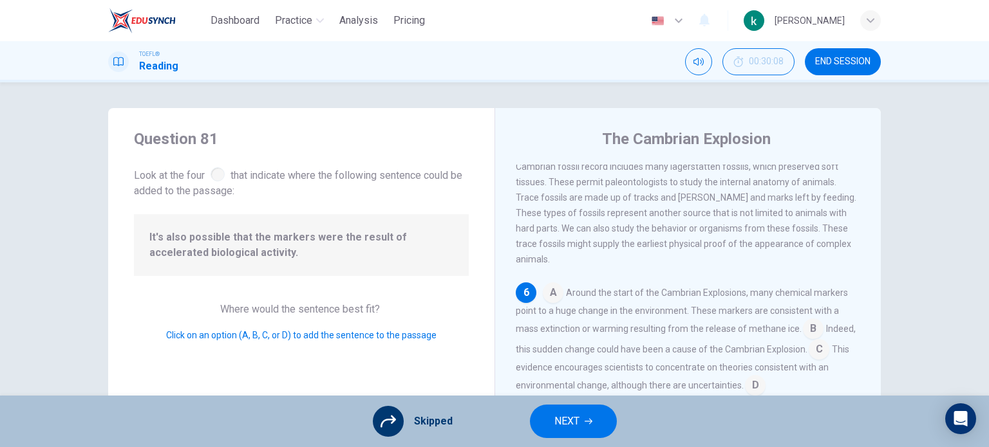
click at [592, 418] on button "NEXT" at bounding box center [573, 421] width 87 height 33
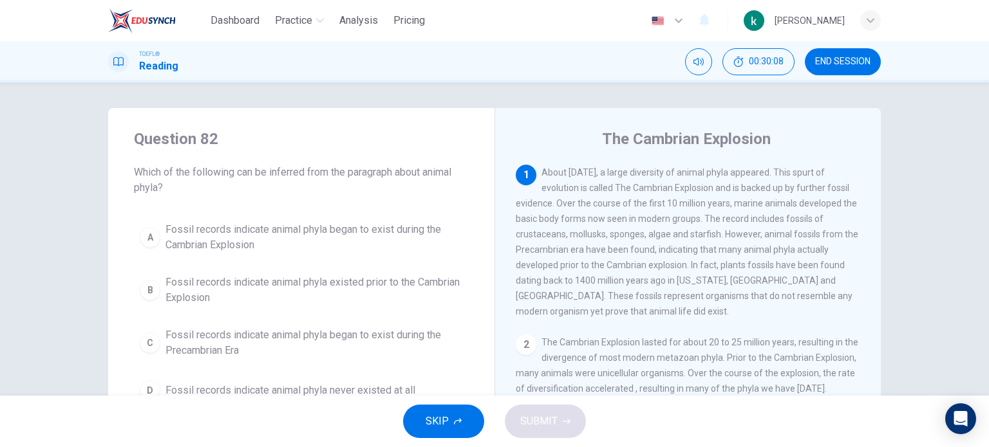
click at [438, 418] on span "SKIP" at bounding box center [436, 422] width 23 height 18
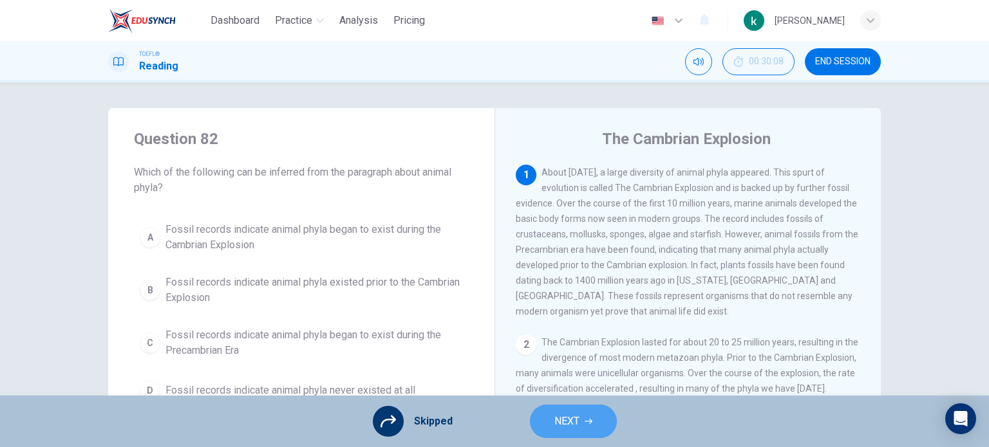
click at [610, 418] on button "NEXT" at bounding box center [573, 421] width 87 height 33
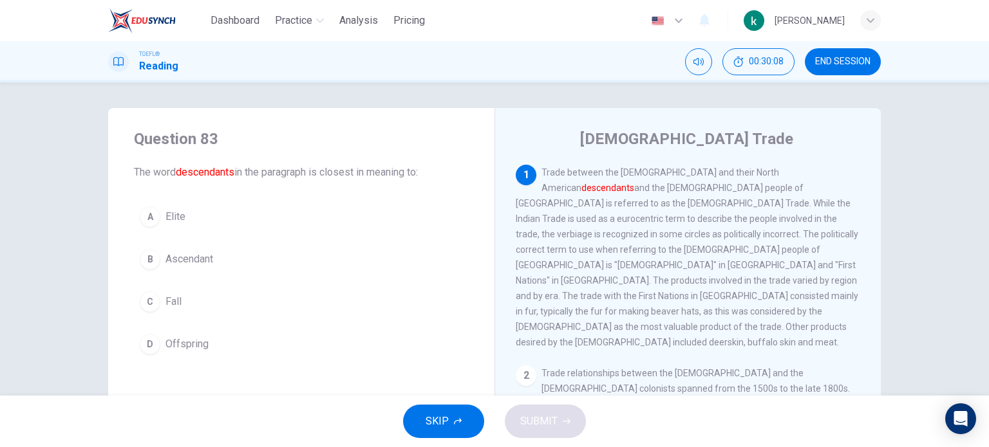
click at [458, 420] on icon "button" at bounding box center [458, 422] width 8 height 8
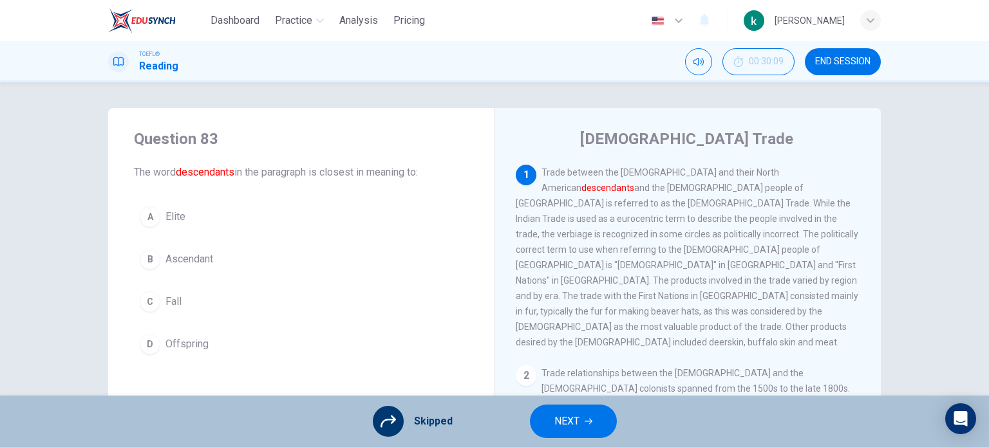
click at [603, 424] on button "NEXT" at bounding box center [573, 421] width 87 height 33
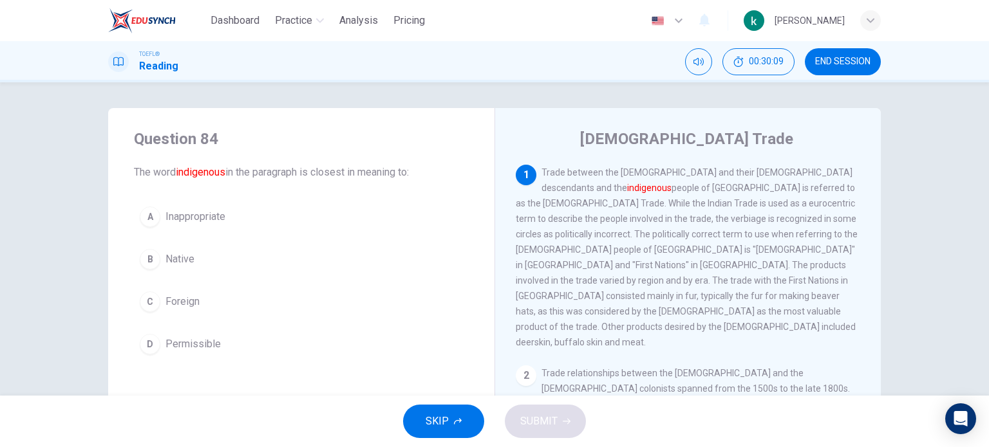
click at [323, 373] on div "Question 84 The word indigenous in the paragraph is closest in meaning to: A In…" at bounding box center [301, 244] width 386 height 273
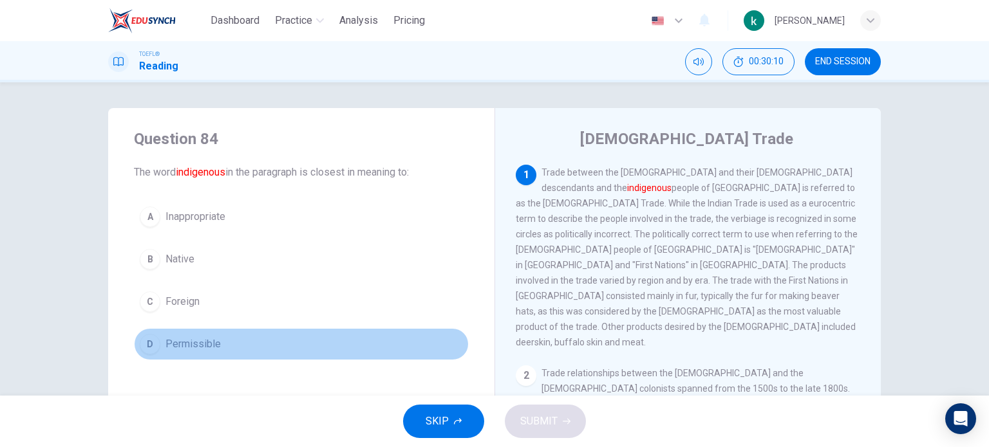
click at [207, 337] on span "Permissible" at bounding box center [192, 344] width 55 height 15
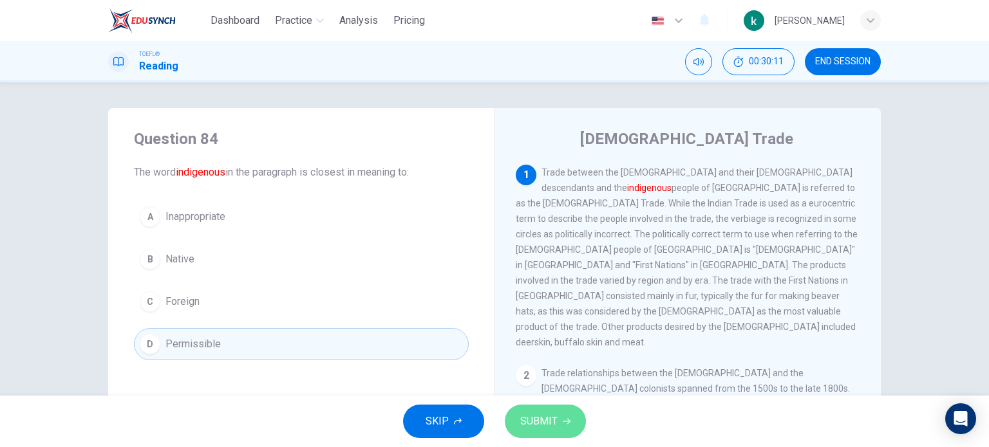
click at [550, 413] on span "SUBMIT" at bounding box center [538, 422] width 37 height 18
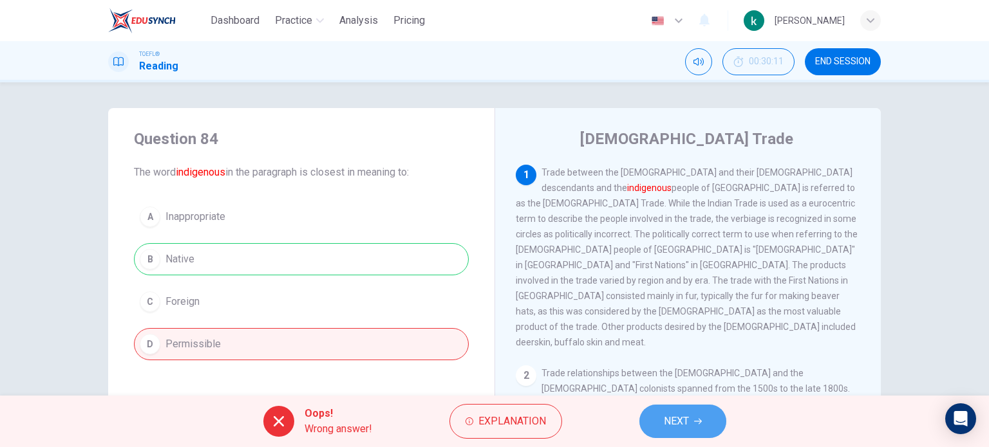
click at [678, 414] on span "NEXT" at bounding box center [676, 422] width 25 height 18
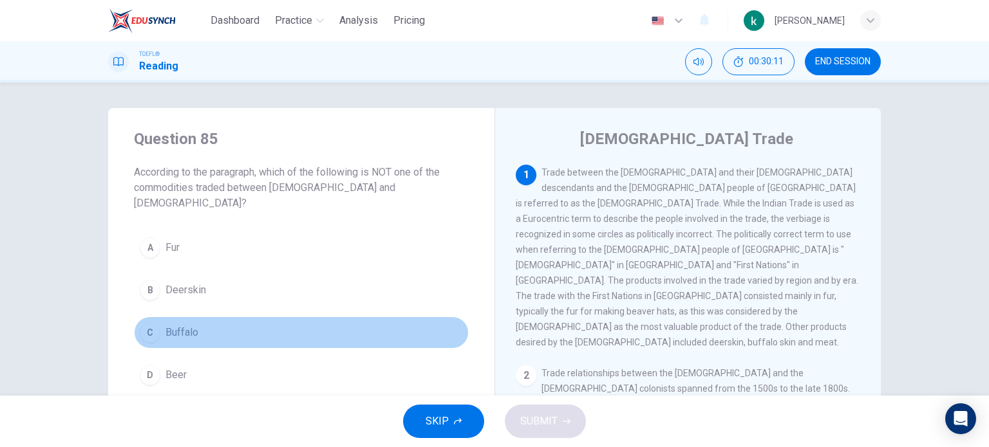
click at [273, 331] on button "C Buffalo" at bounding box center [301, 333] width 335 height 32
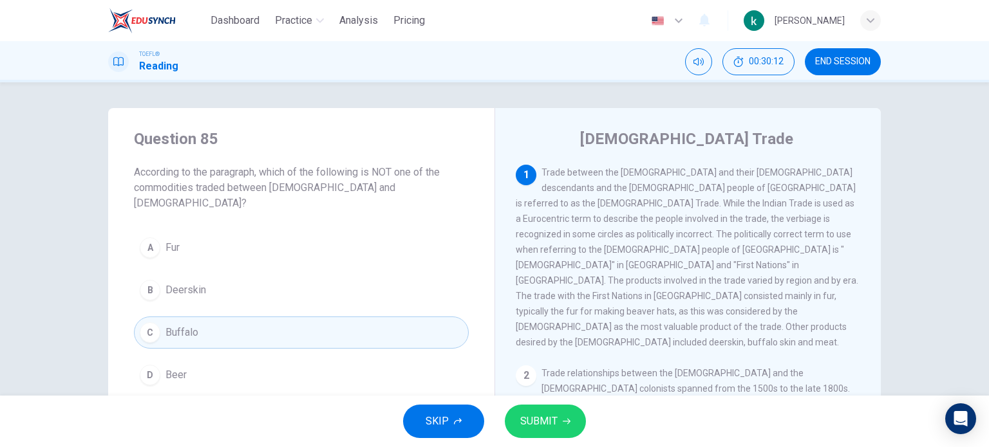
click at [563, 402] on div "SKIP SUBMIT" at bounding box center [494, 421] width 989 height 51
click at [564, 404] on div "SKIP SUBMIT" at bounding box center [494, 421] width 989 height 51
drag, startPoint x: 558, startPoint y: 413, endPoint x: 546, endPoint y: 425, distance: 16.8
click at [546, 425] on button "SUBMIT" at bounding box center [545, 421] width 81 height 33
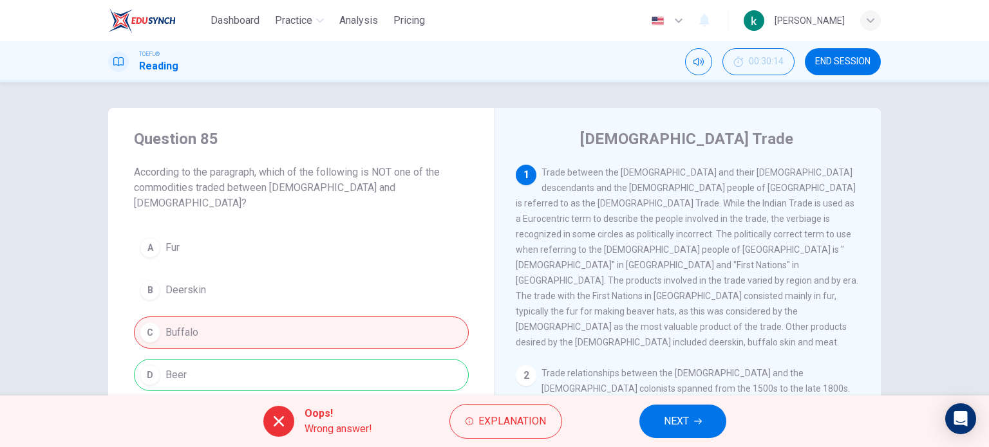
click at [693, 408] on button "NEXT" at bounding box center [682, 421] width 87 height 33
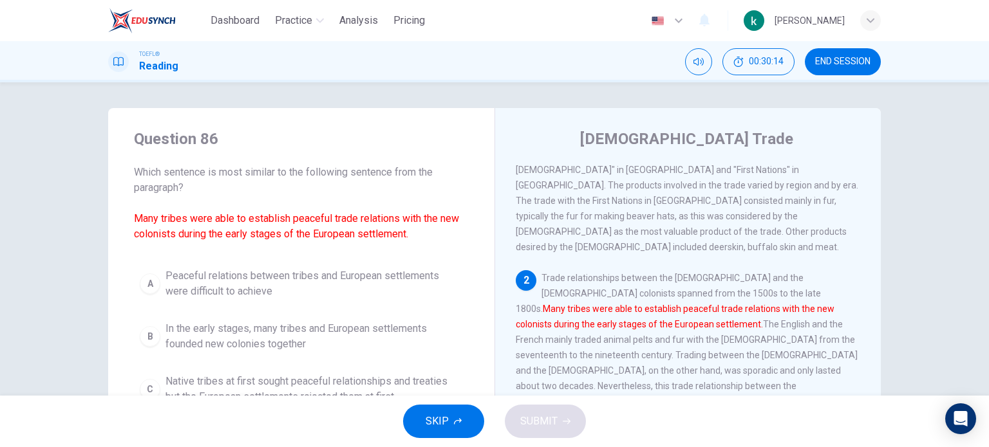
scroll to position [141, 0]
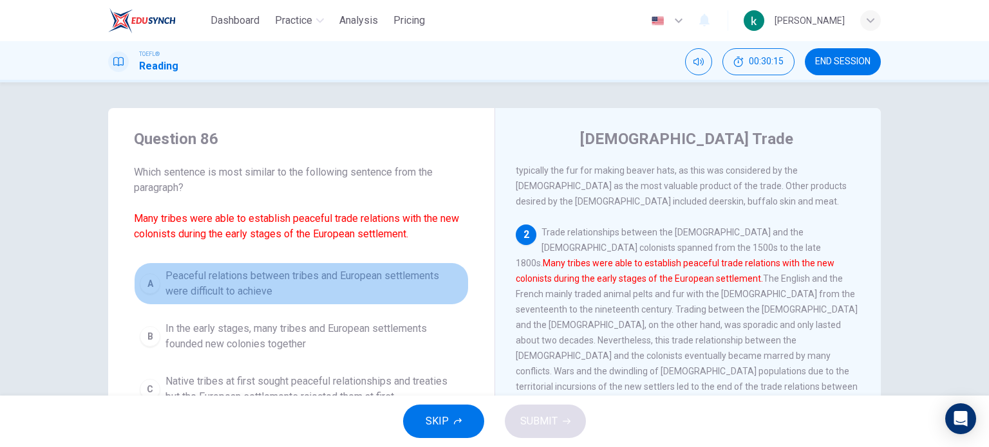
click at [201, 288] on span "Peaceful relations between tribes and European settlements were difficult to ac…" at bounding box center [313, 283] width 297 height 31
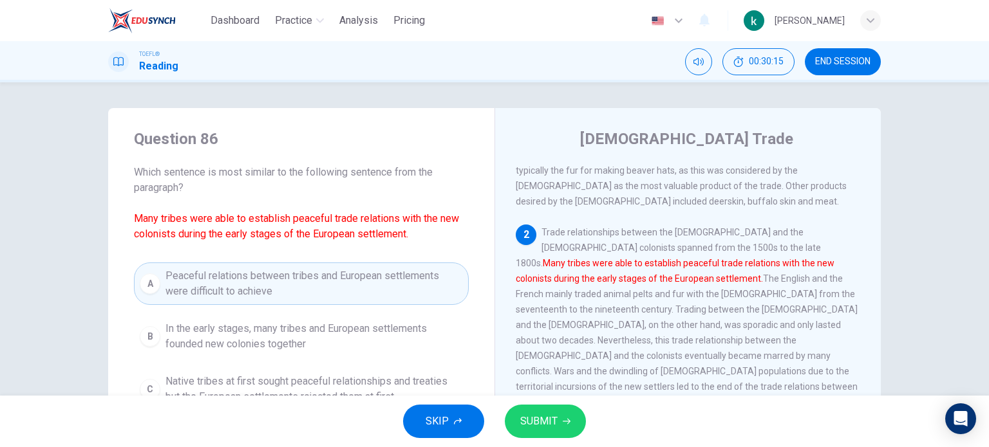
click at [545, 411] on button "SUBMIT" at bounding box center [545, 421] width 81 height 33
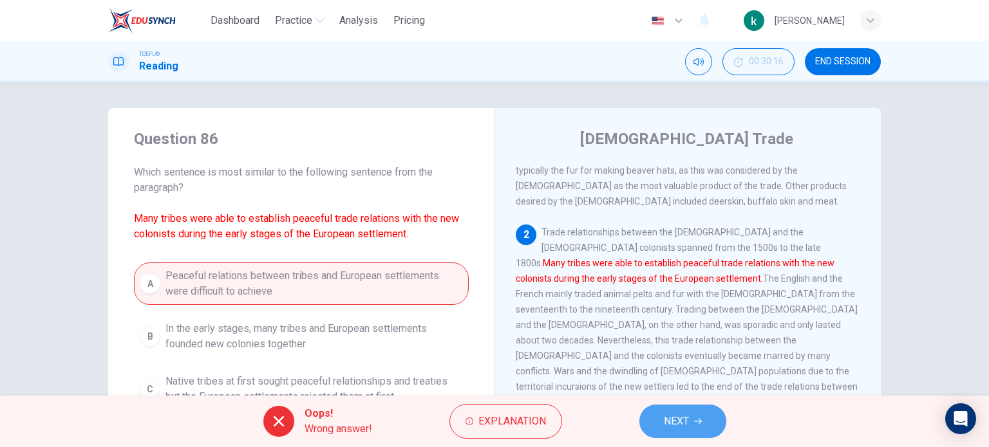
click at [685, 428] on span "NEXT" at bounding box center [676, 422] width 25 height 18
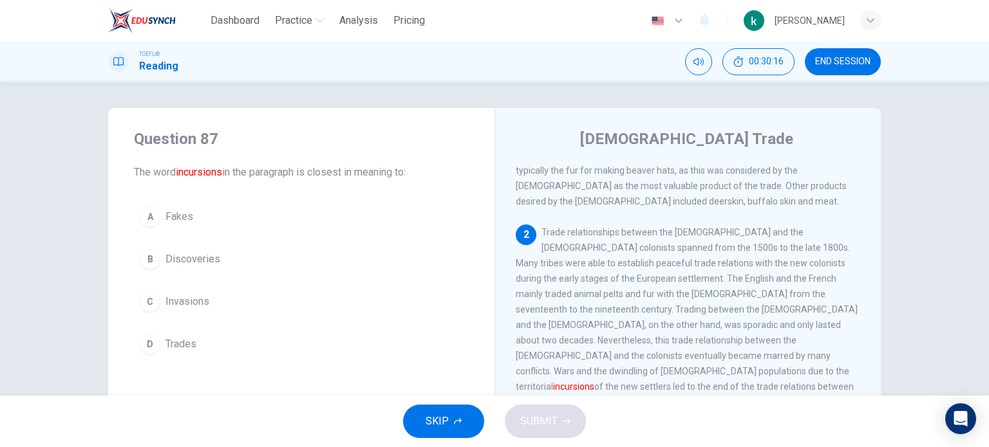
scroll to position [191, 0]
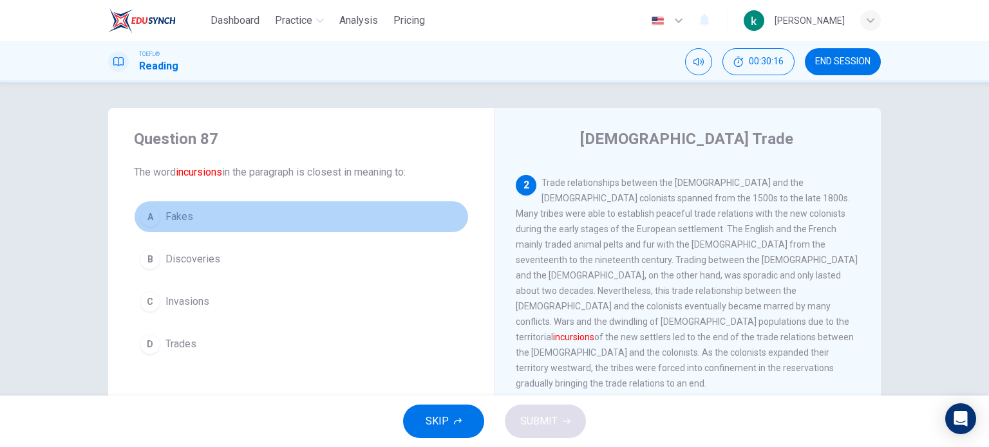
click at [214, 223] on button "A Fakes" at bounding box center [301, 217] width 335 height 32
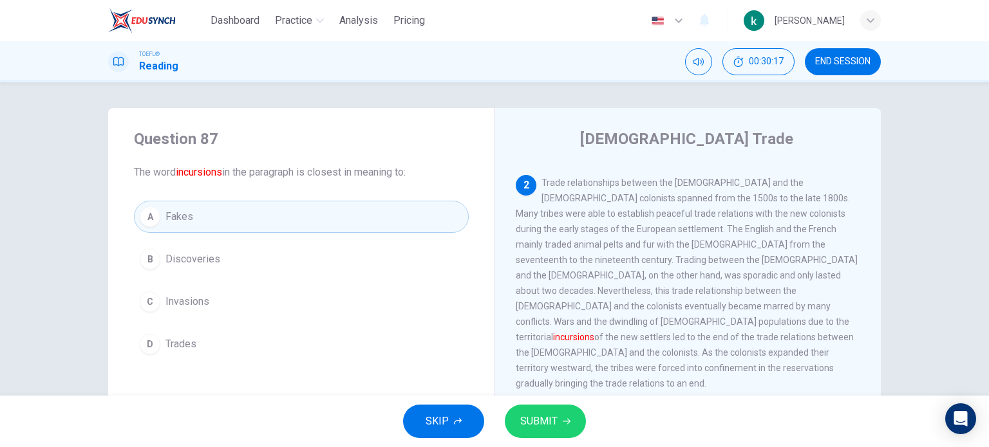
click at [539, 418] on span "SUBMIT" at bounding box center [538, 422] width 37 height 18
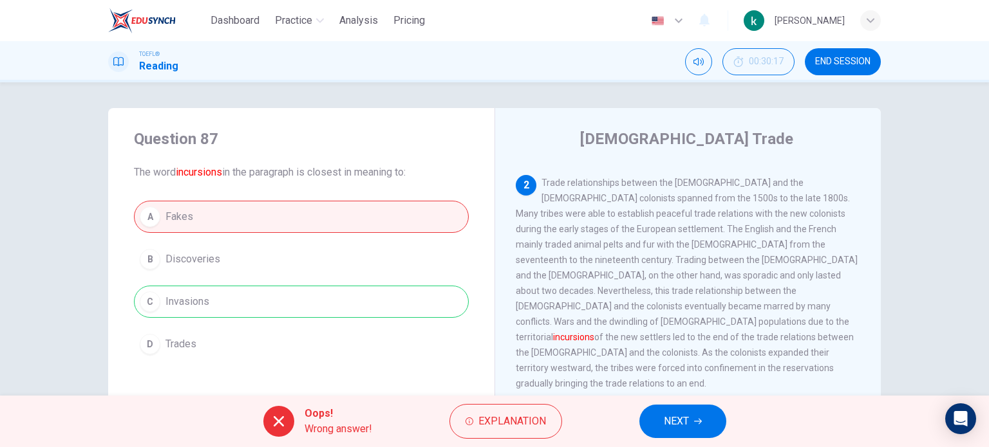
click at [697, 434] on button "NEXT" at bounding box center [682, 421] width 87 height 33
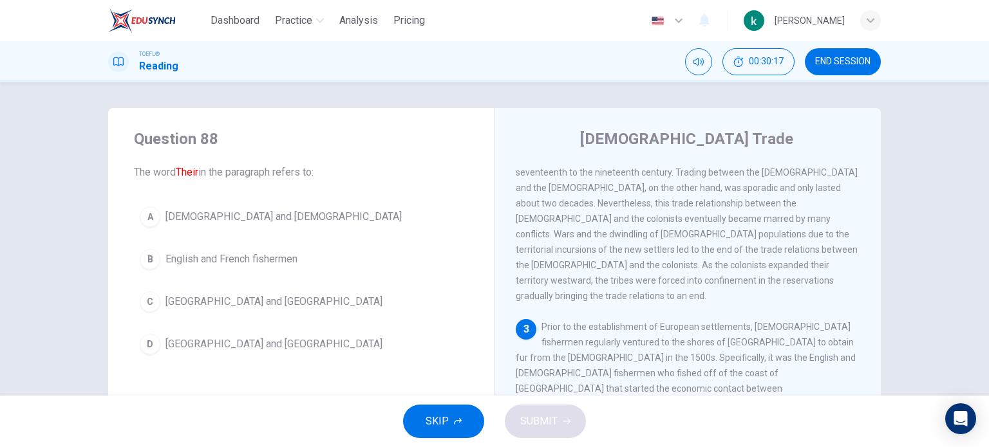
scroll to position [300, 0]
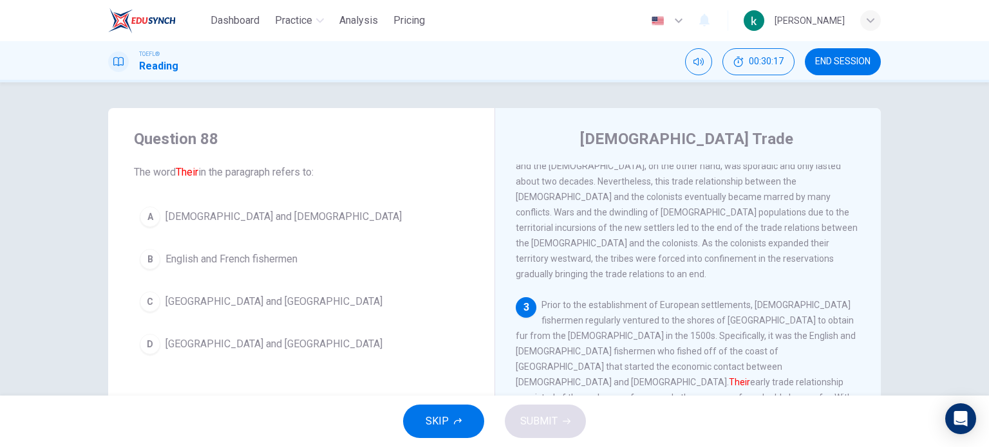
click at [261, 228] on button "A Native Americans and Europeans" at bounding box center [301, 217] width 335 height 32
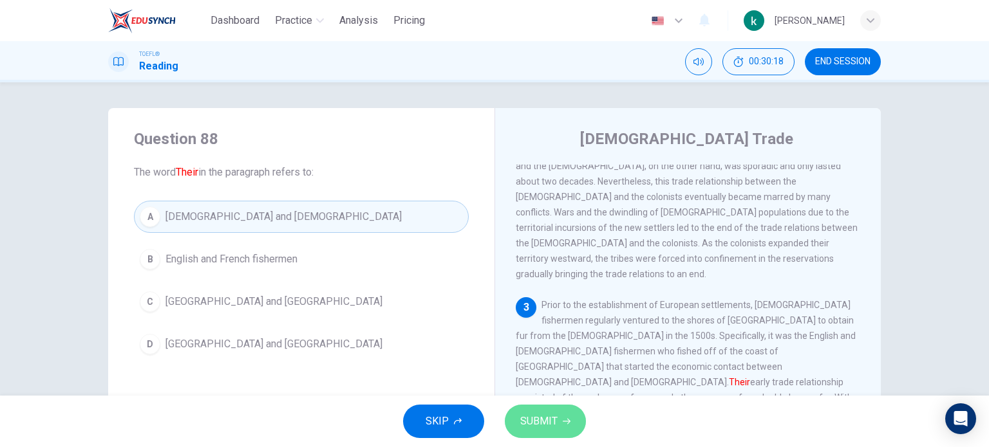
click at [539, 412] on button "SUBMIT" at bounding box center [545, 421] width 81 height 33
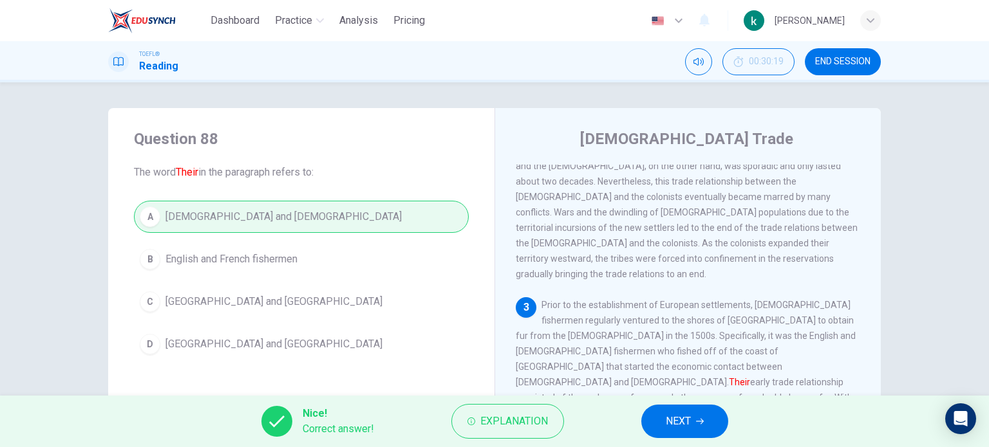
click at [653, 420] on button "NEXT" at bounding box center [684, 421] width 87 height 33
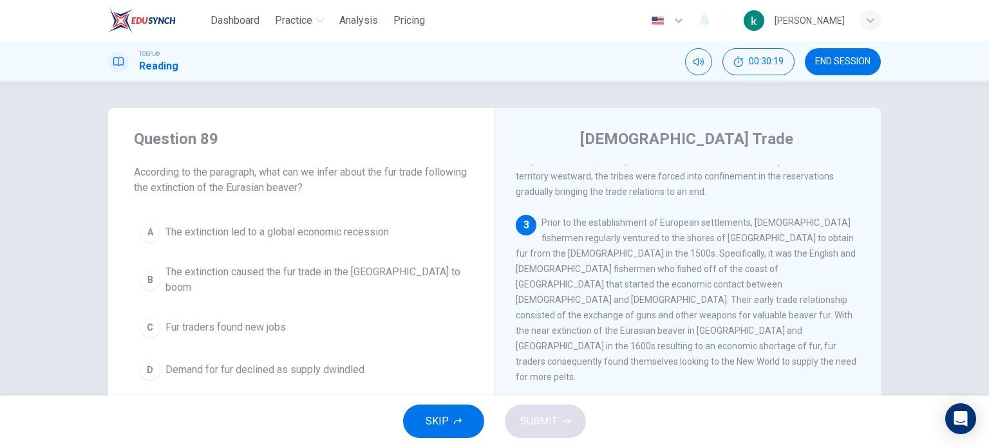
scroll to position [398, 0]
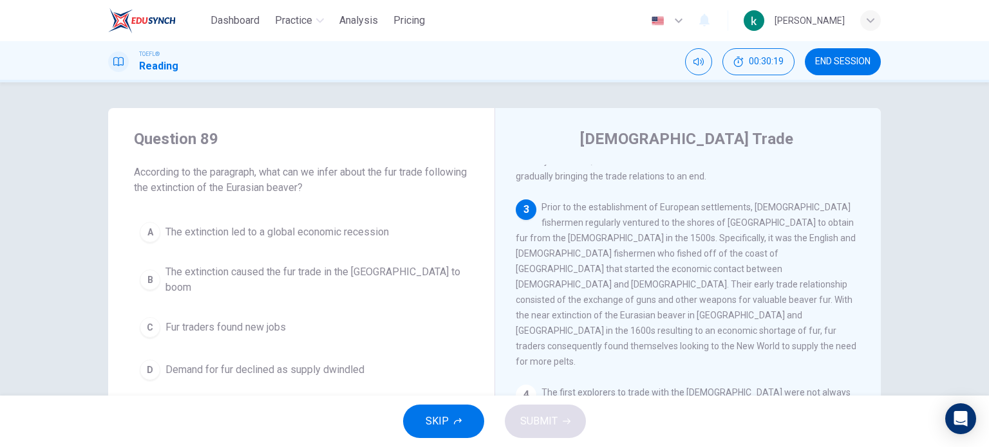
drag, startPoint x: 275, startPoint y: 225, endPoint x: 276, endPoint y: 236, distance: 11.0
click at [275, 230] on span "The extinction led to a global economic recession" at bounding box center [276, 232] width 223 height 15
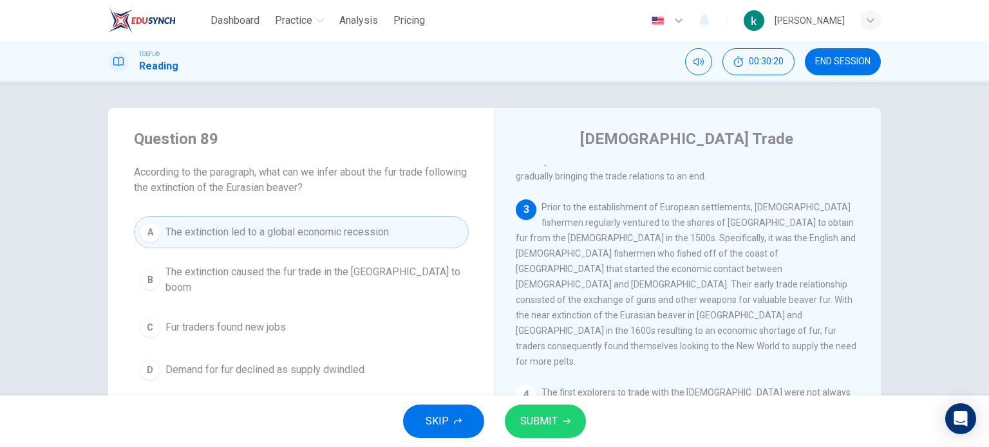
click at [526, 420] on span "SUBMIT" at bounding box center [538, 422] width 37 height 18
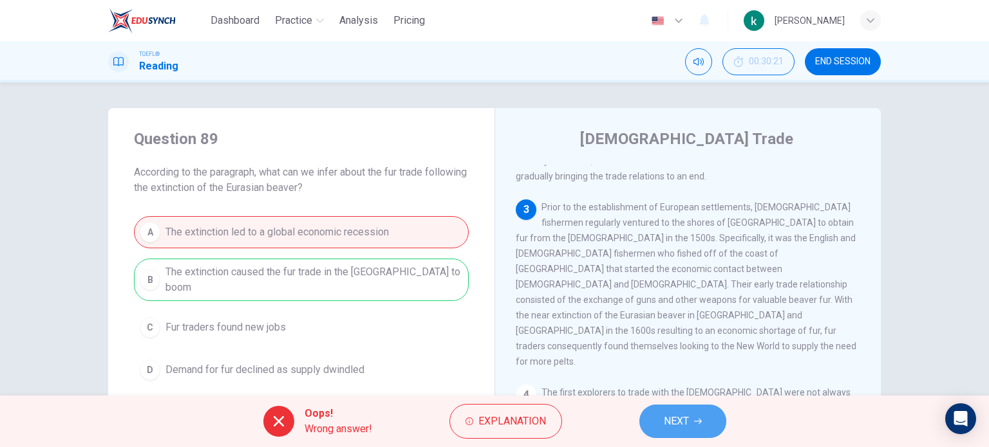
click at [698, 432] on button "NEXT" at bounding box center [682, 421] width 87 height 33
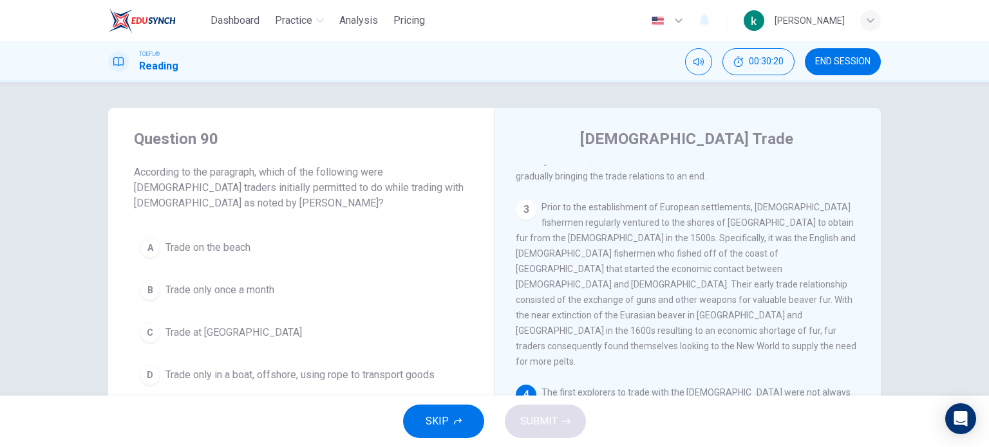
scroll to position [491, 0]
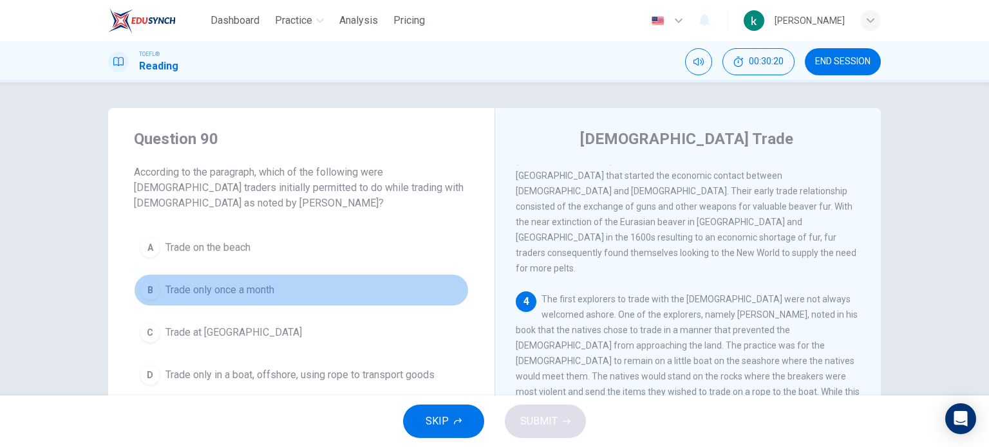
click at [235, 283] on span "Trade only once a month" at bounding box center [219, 290] width 109 height 15
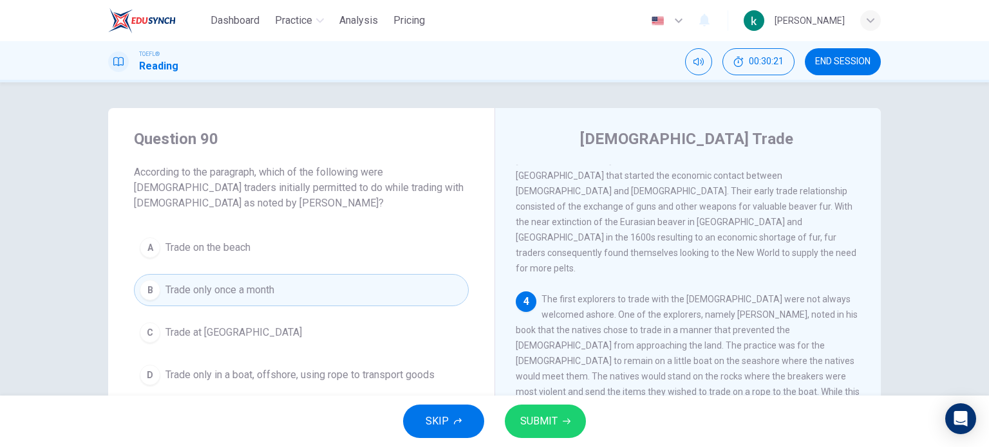
click at [568, 424] on icon "button" at bounding box center [567, 422] width 8 height 8
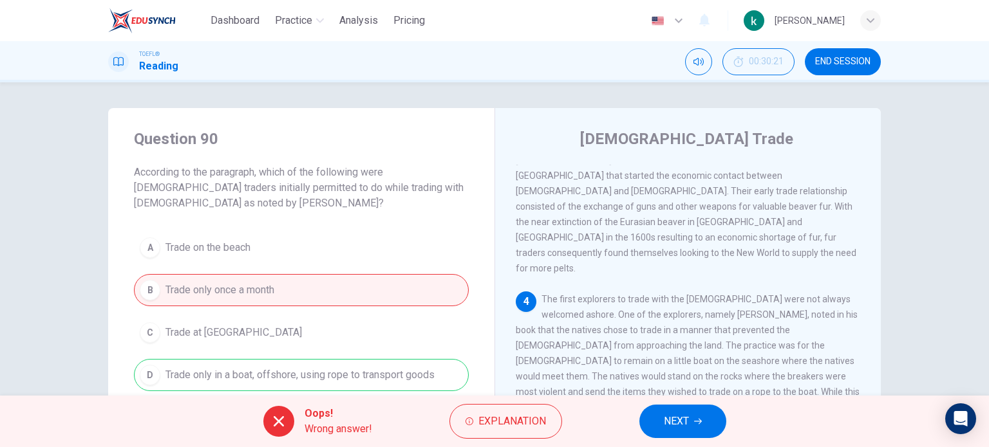
click at [647, 431] on button "NEXT" at bounding box center [682, 421] width 87 height 33
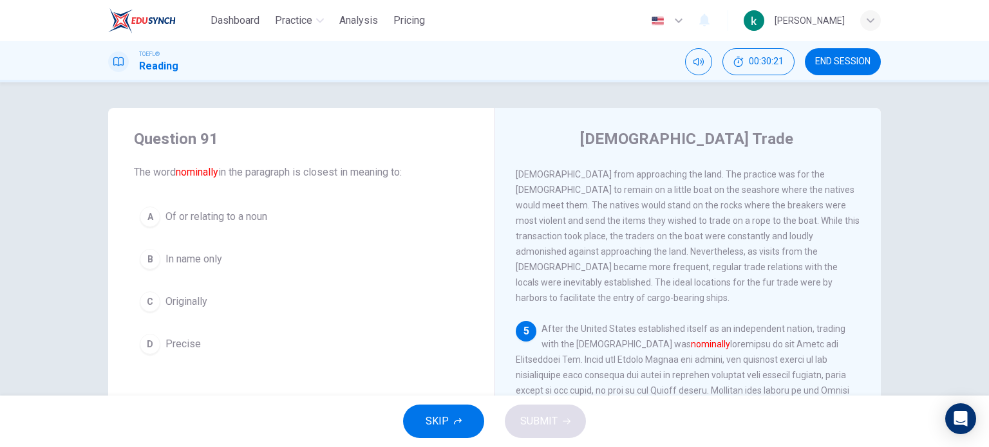
scroll to position [664, 0]
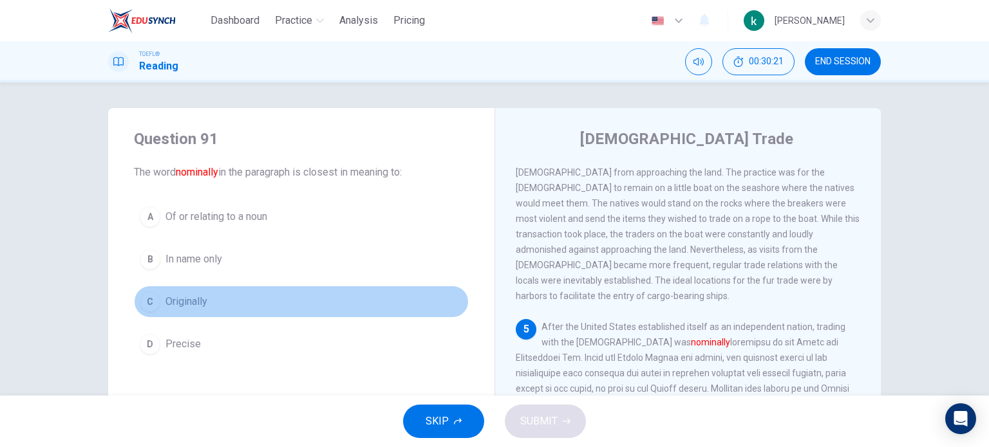
click at [273, 286] on button "C Originally" at bounding box center [301, 302] width 335 height 32
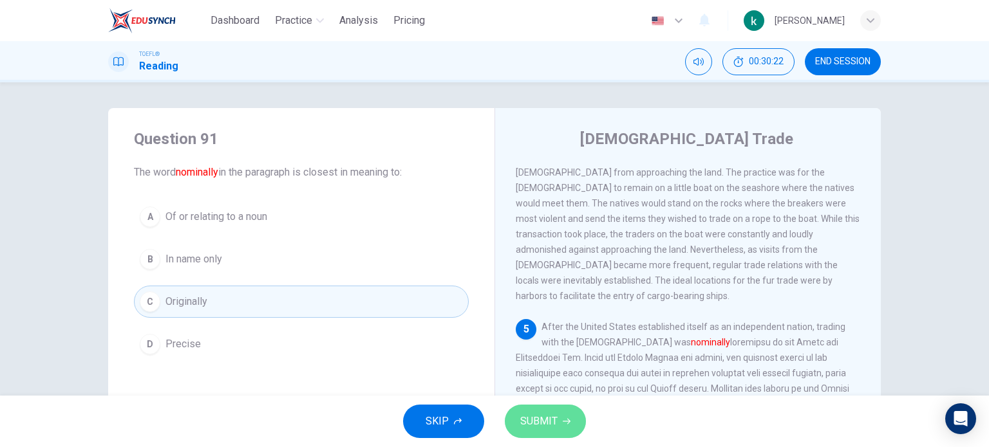
click at [550, 420] on span "SUBMIT" at bounding box center [538, 422] width 37 height 18
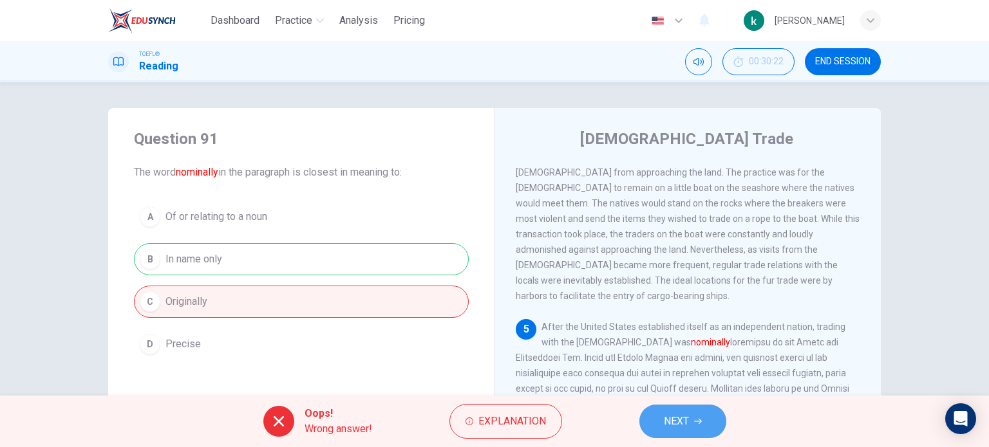
click at [662, 427] on button "NEXT" at bounding box center [682, 421] width 87 height 33
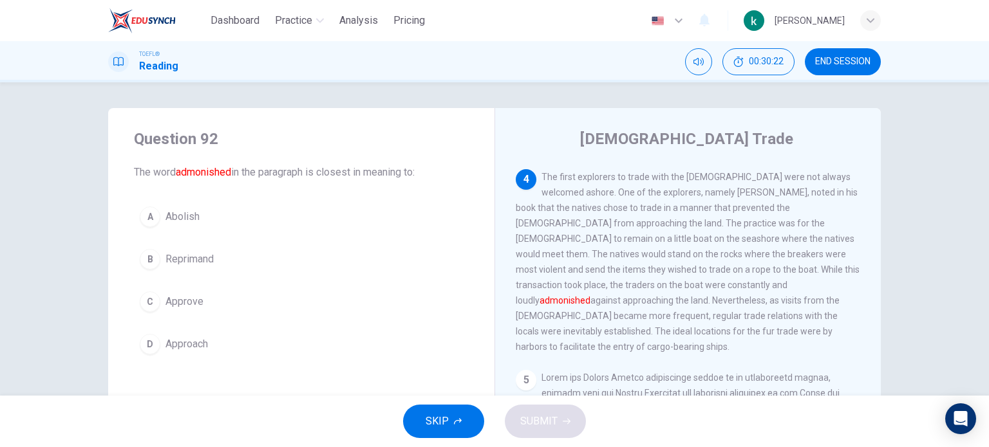
scroll to position [557, 0]
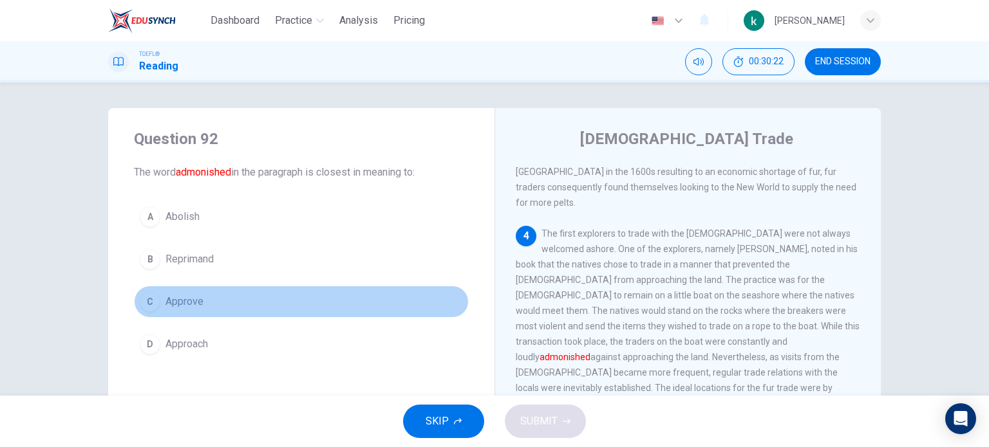
click at [201, 290] on button "C Approve" at bounding box center [301, 302] width 335 height 32
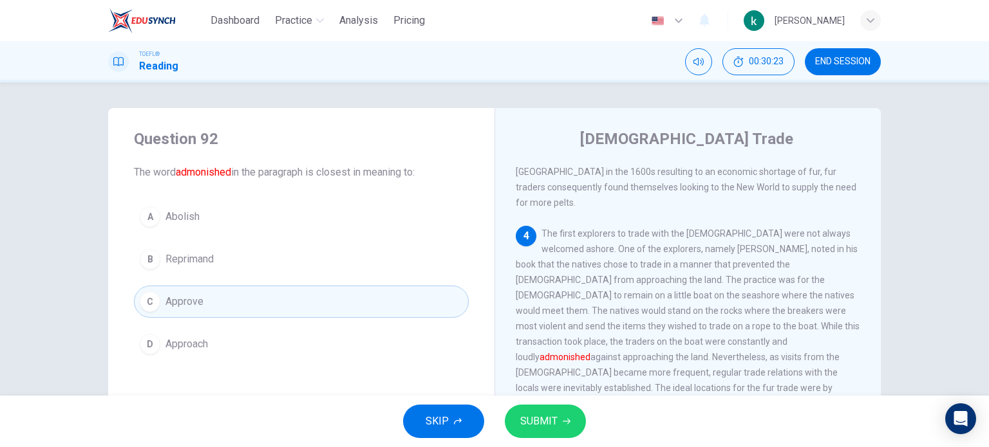
click at [540, 431] on button "SUBMIT" at bounding box center [545, 421] width 81 height 33
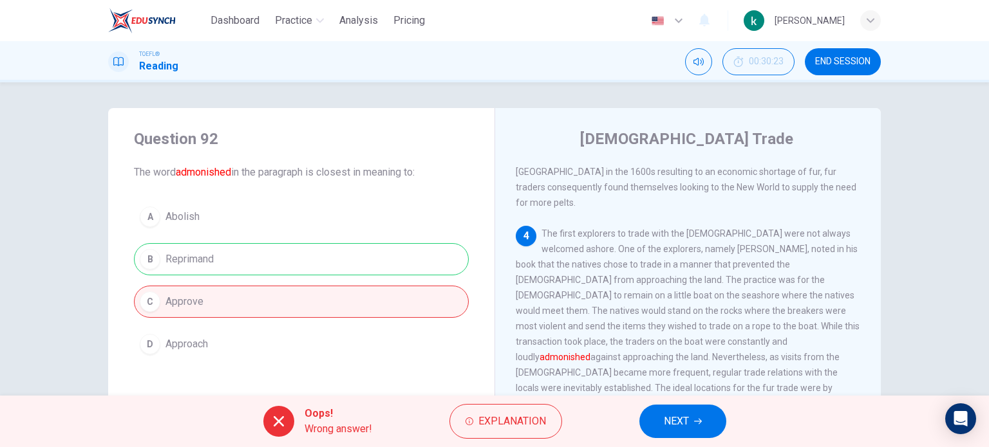
click at [646, 420] on button "NEXT" at bounding box center [682, 421] width 87 height 33
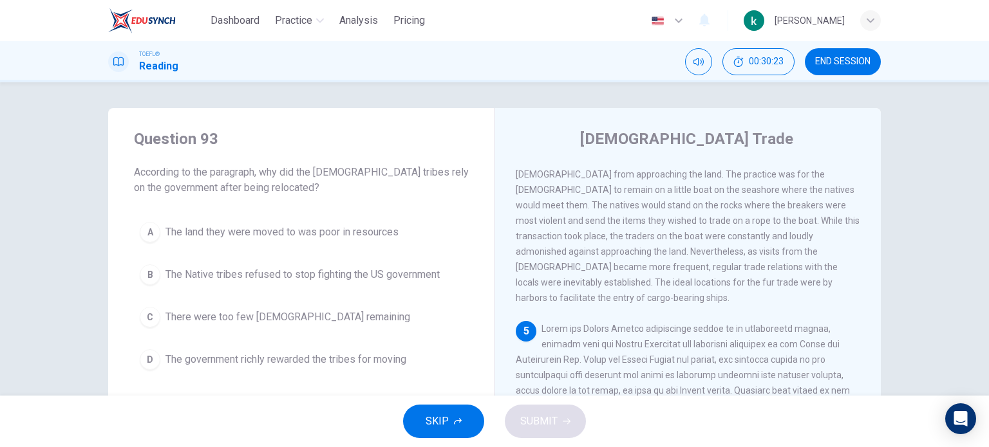
scroll to position [664, 0]
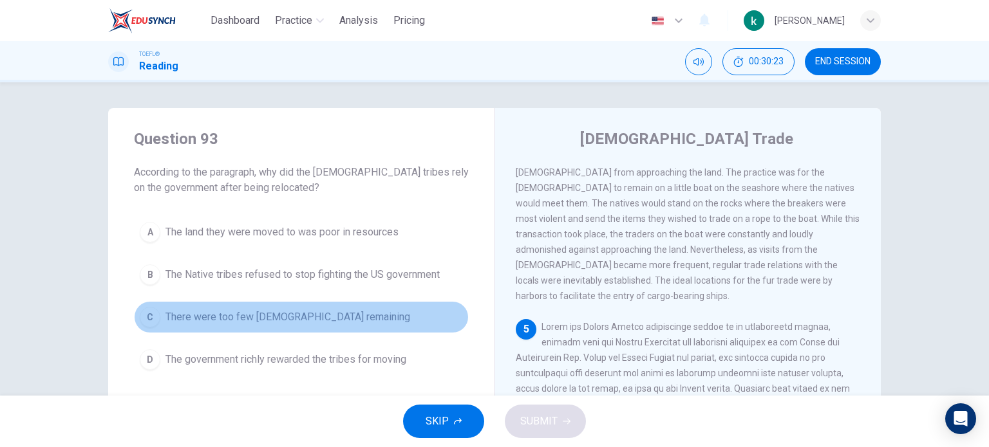
click at [273, 329] on button "C There were too few Native Americans remaining" at bounding box center [301, 317] width 335 height 32
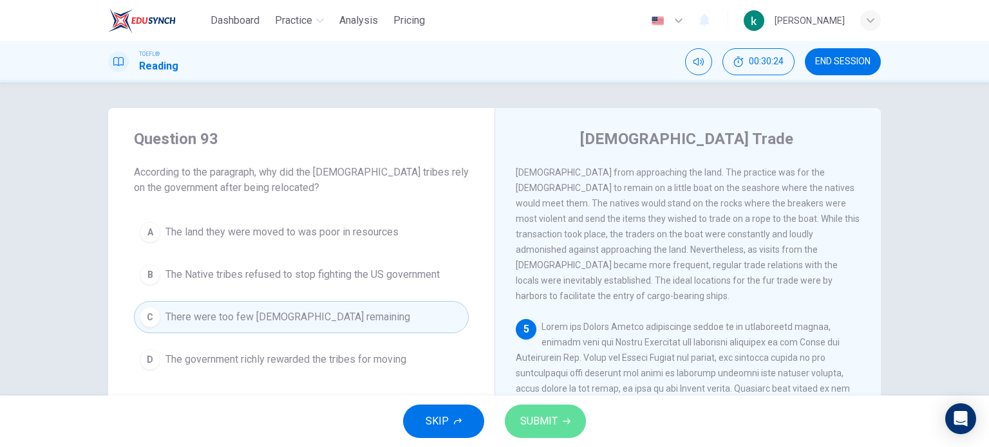
click at [538, 421] on span "SUBMIT" at bounding box center [538, 422] width 37 height 18
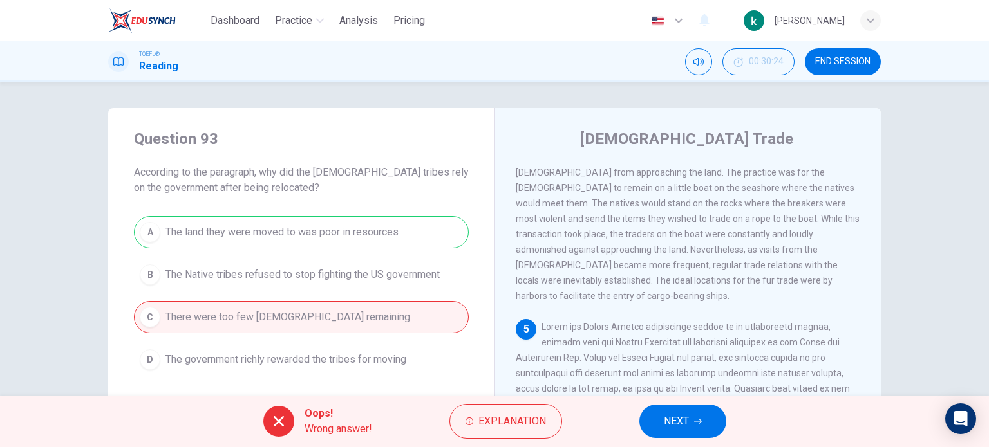
click at [654, 422] on button "NEXT" at bounding box center [682, 421] width 87 height 33
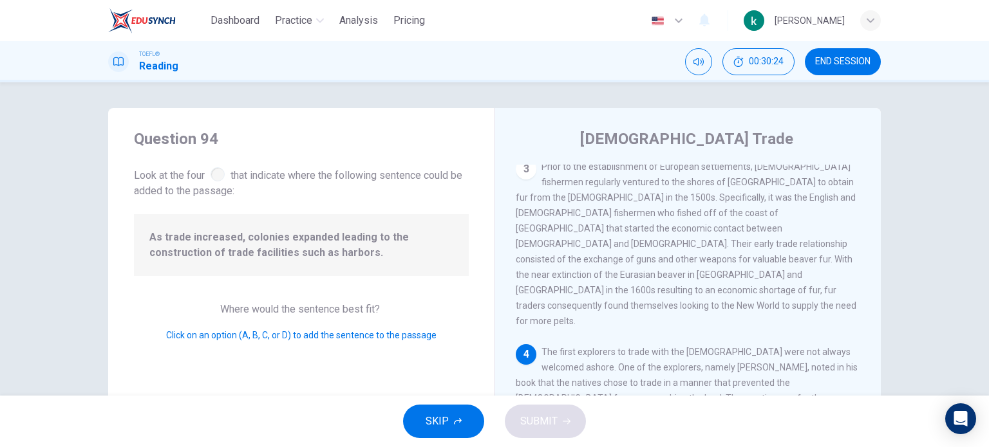
click at [256, 326] on div "Where would the sentence best fit? Click on an option (A, B, C, or D) to add th…" at bounding box center [301, 322] width 335 height 41
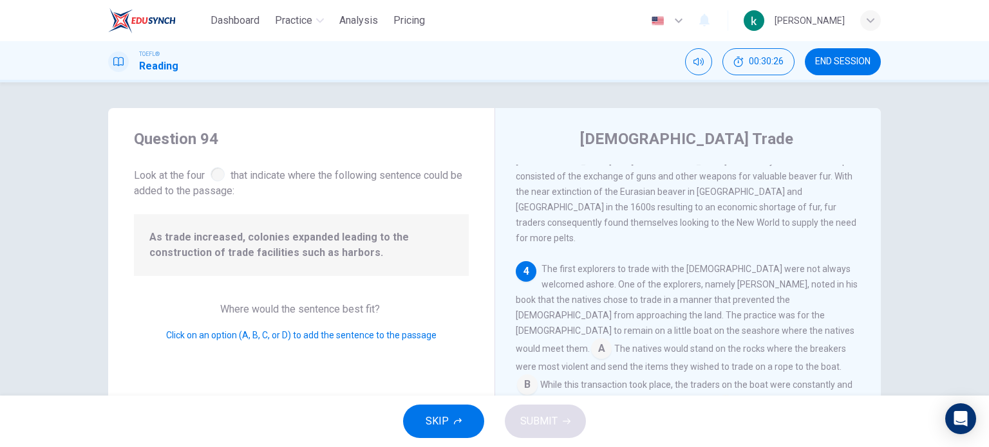
click at [715, 396] on input at bounding box center [725, 406] width 21 height 21
click at [531, 416] on span "SUBMIT" at bounding box center [538, 422] width 37 height 18
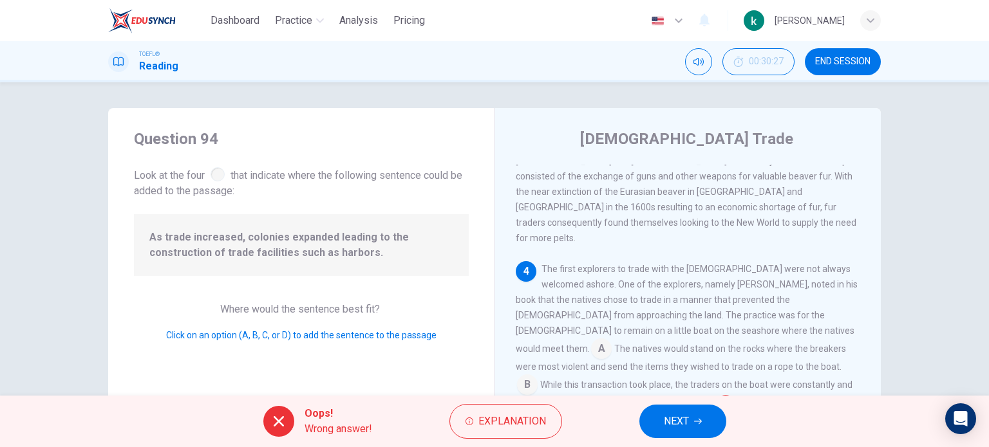
click at [636, 422] on div "Oops! Wrong answer! Explanation NEXT" at bounding box center [494, 421] width 989 height 51
click at [703, 423] on button "NEXT" at bounding box center [682, 421] width 87 height 33
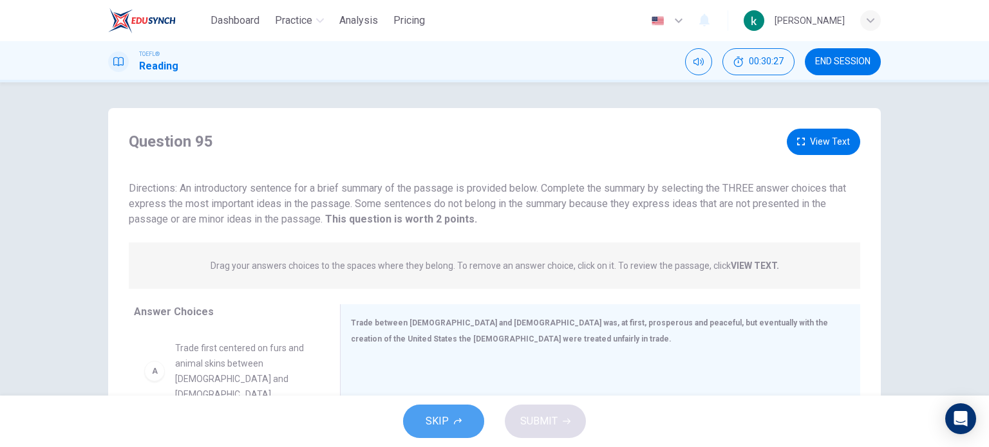
click at [410, 411] on button "SKIP" at bounding box center [443, 421] width 81 height 33
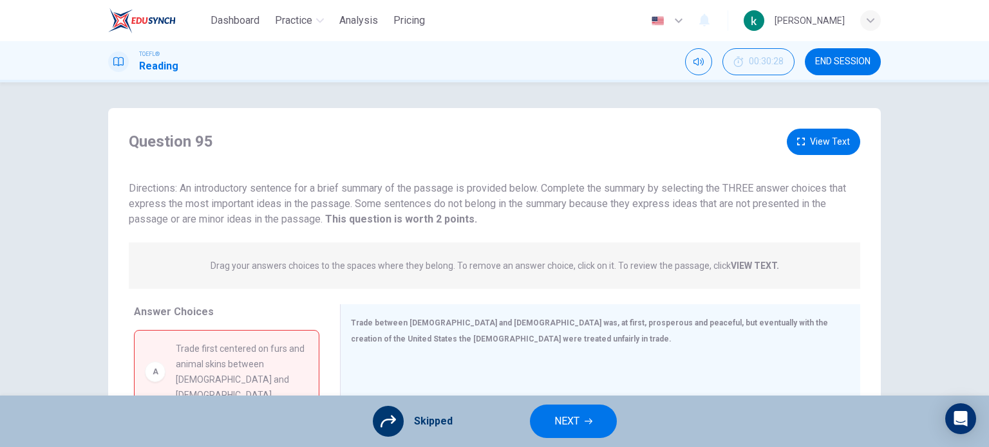
click at [547, 416] on button "NEXT" at bounding box center [573, 421] width 87 height 33
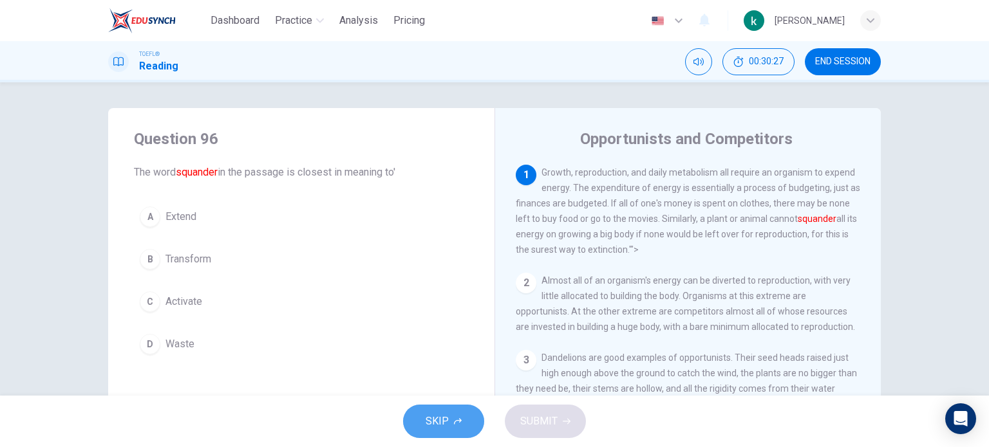
click at [430, 410] on button "SKIP" at bounding box center [443, 421] width 81 height 33
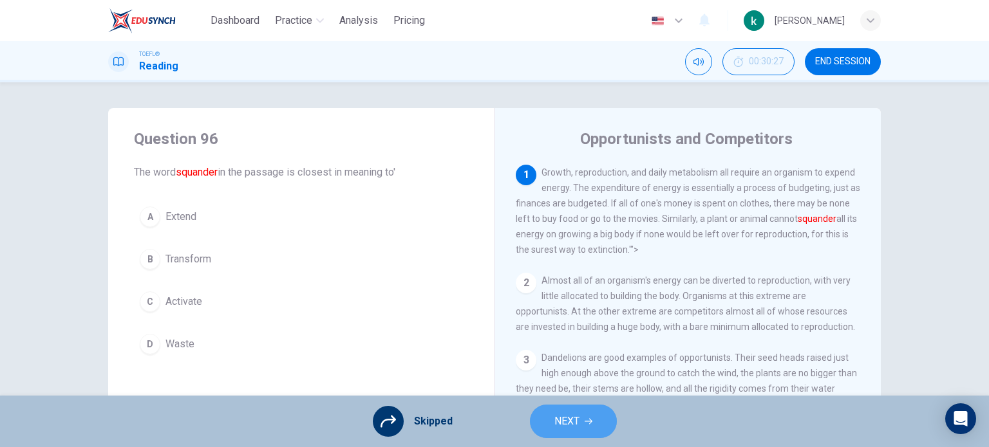
click at [567, 431] on button "NEXT" at bounding box center [573, 421] width 87 height 33
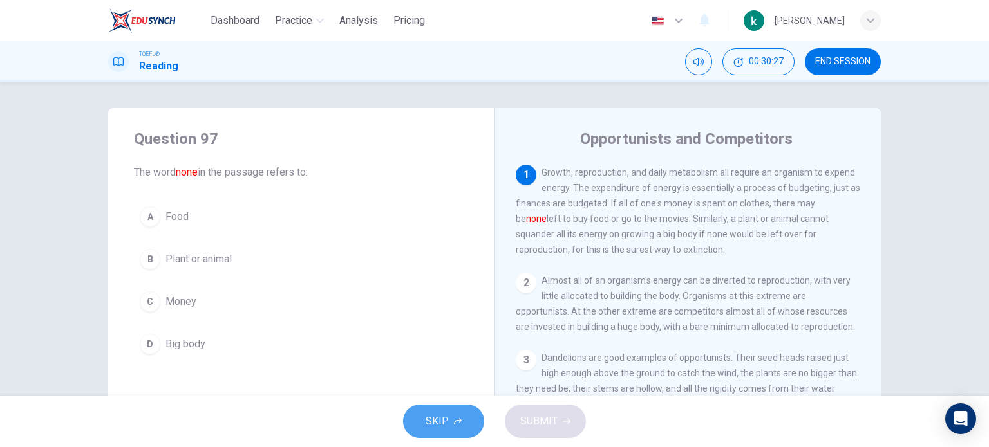
click at [439, 414] on span "SKIP" at bounding box center [436, 422] width 23 height 18
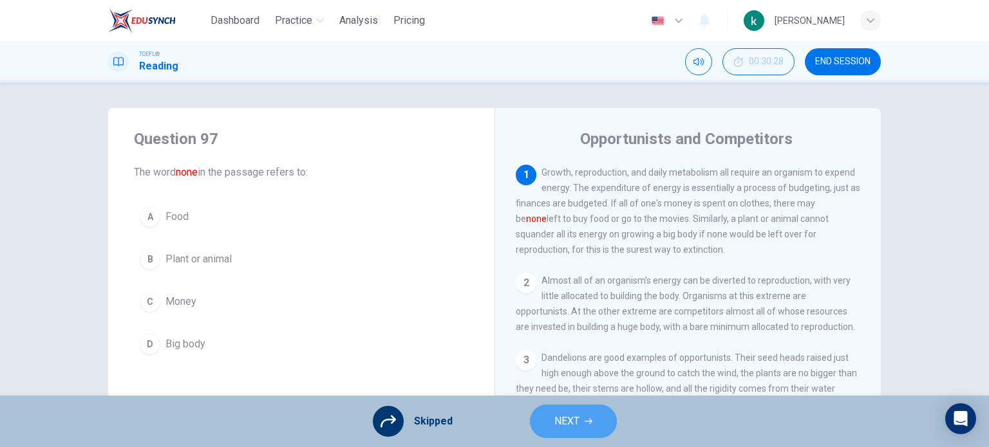
click at [559, 407] on button "NEXT" at bounding box center [573, 421] width 87 height 33
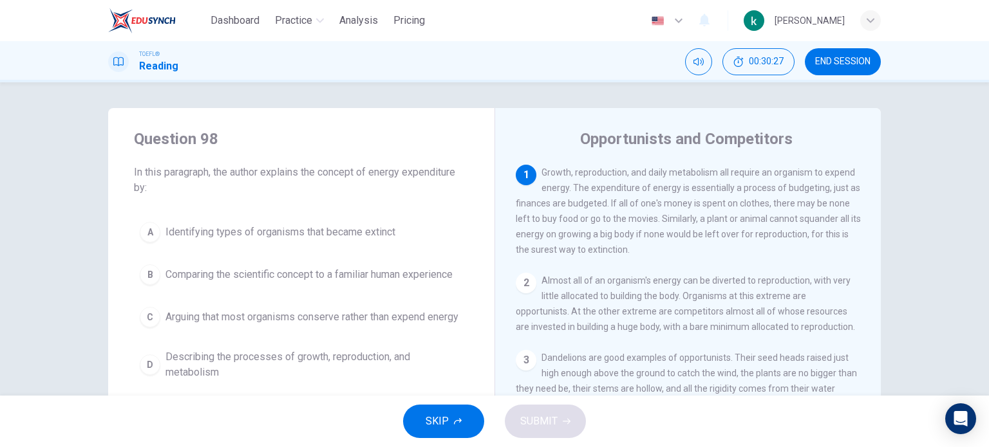
click at [434, 414] on span "SKIP" at bounding box center [436, 422] width 23 height 18
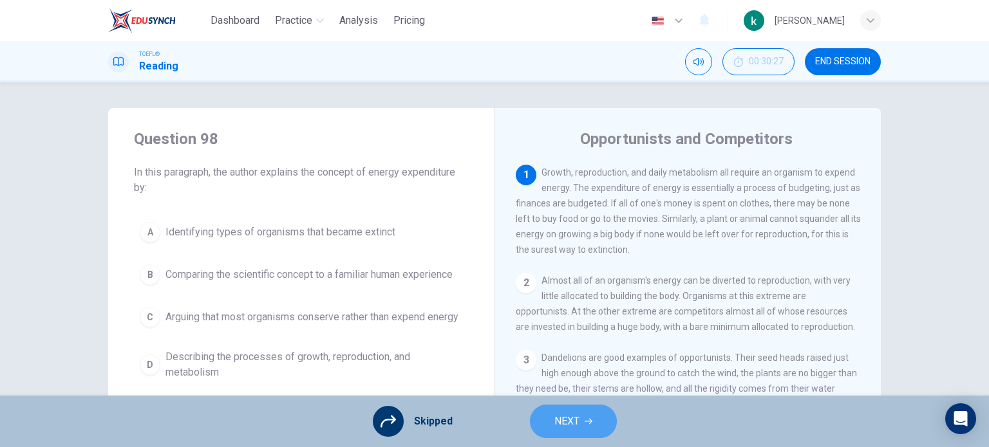
click at [553, 409] on button "NEXT" at bounding box center [573, 421] width 87 height 33
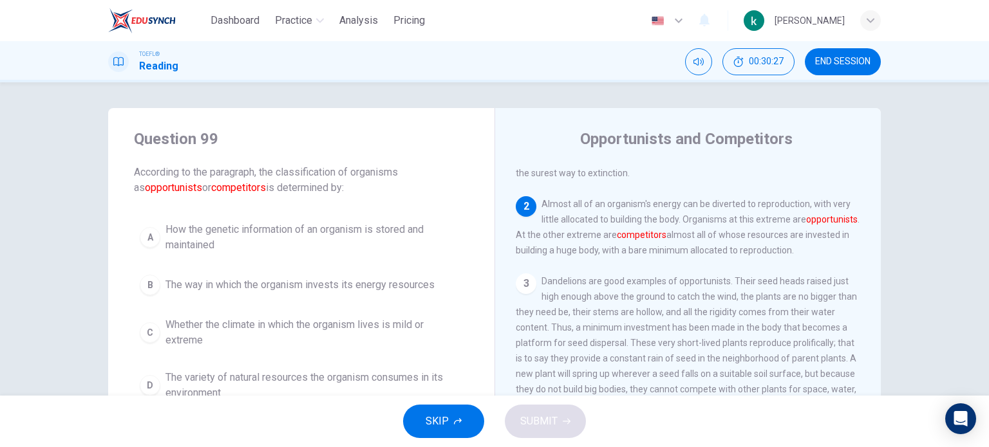
scroll to position [111, 0]
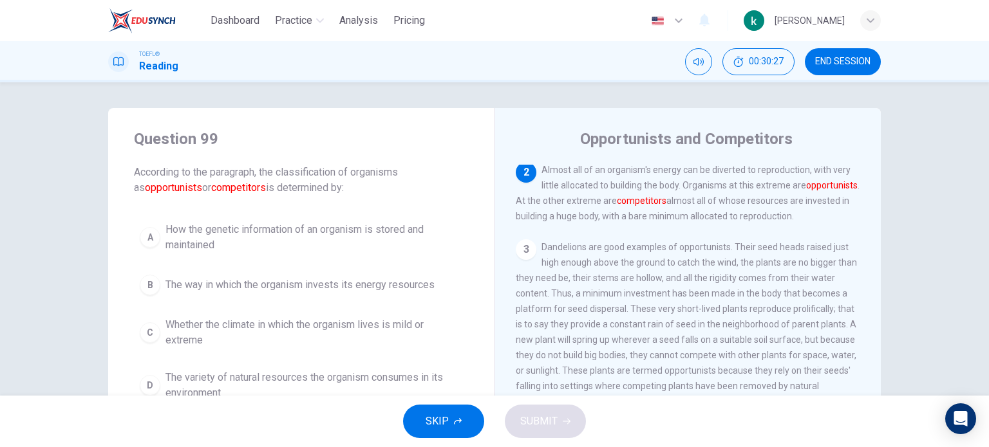
click at [454, 414] on button "SKIP" at bounding box center [443, 421] width 81 height 33
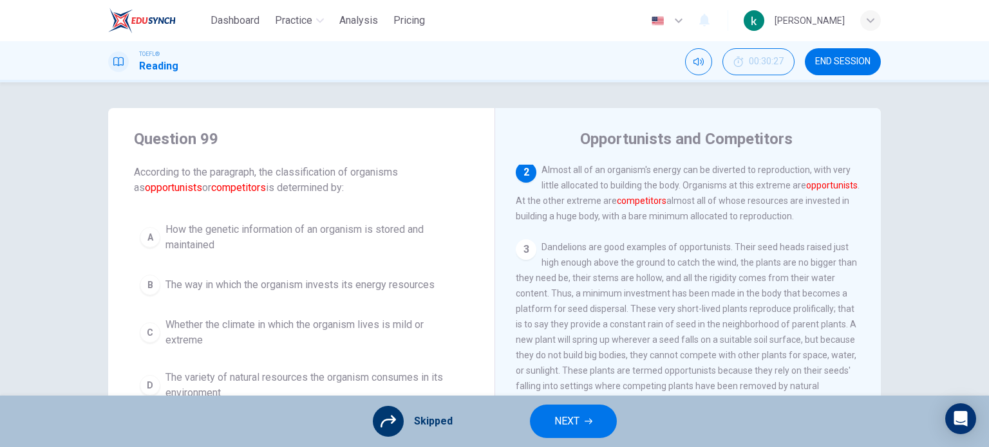
click at [565, 415] on span "NEXT" at bounding box center [566, 422] width 25 height 18
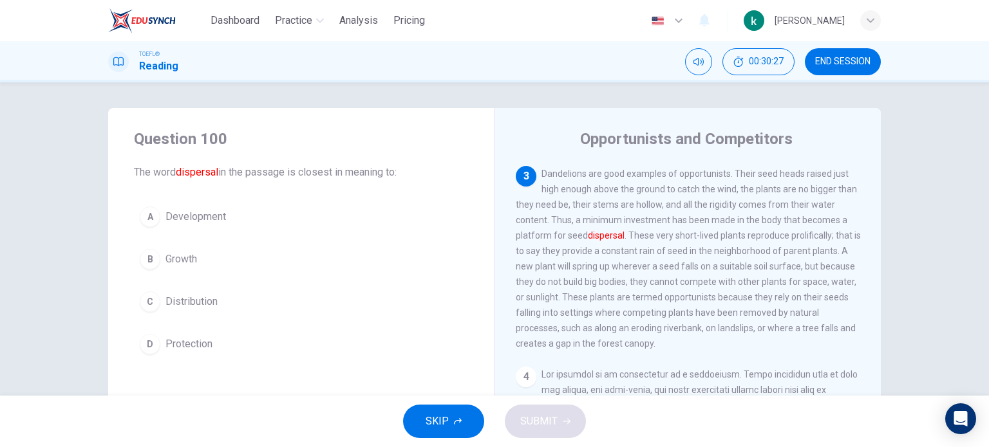
scroll to position [191, 0]
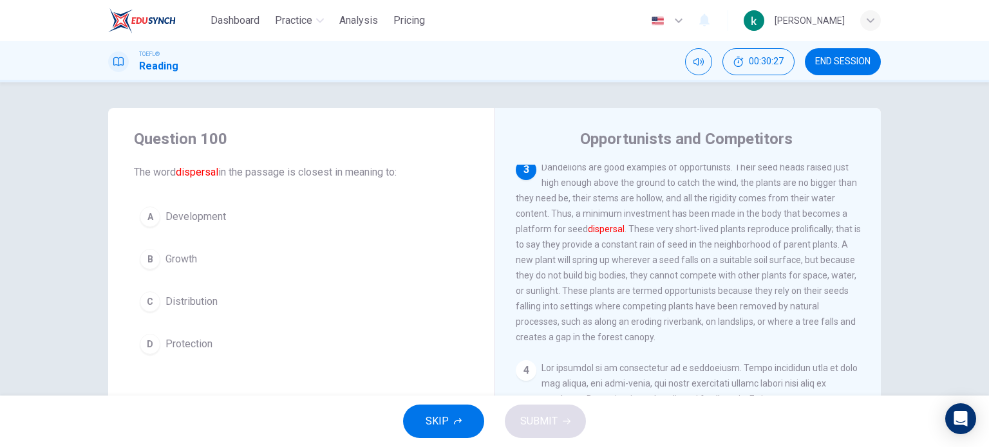
click at [426, 411] on button "SKIP" at bounding box center [443, 421] width 81 height 33
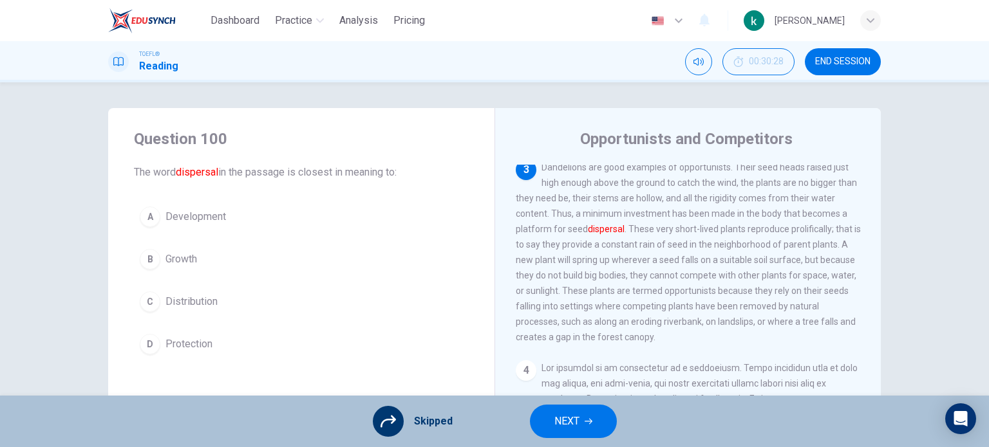
click at [554, 415] on span "NEXT" at bounding box center [566, 422] width 25 height 18
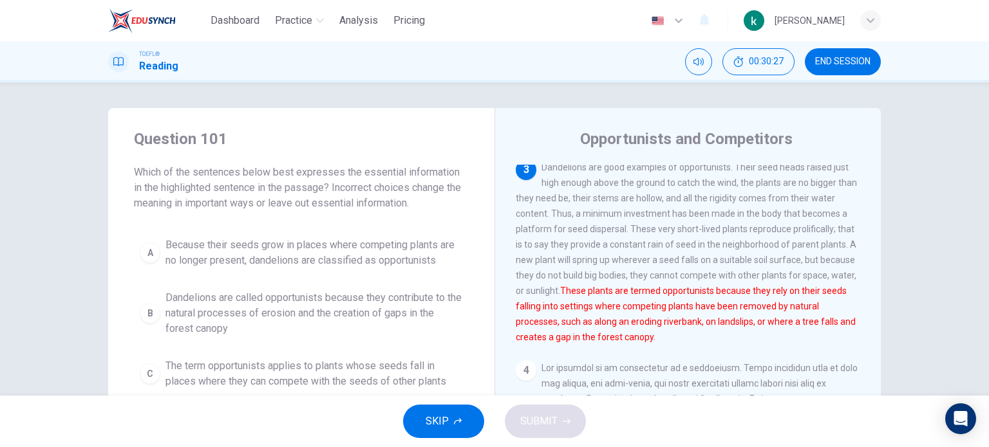
click at [438, 417] on span "SKIP" at bounding box center [436, 422] width 23 height 18
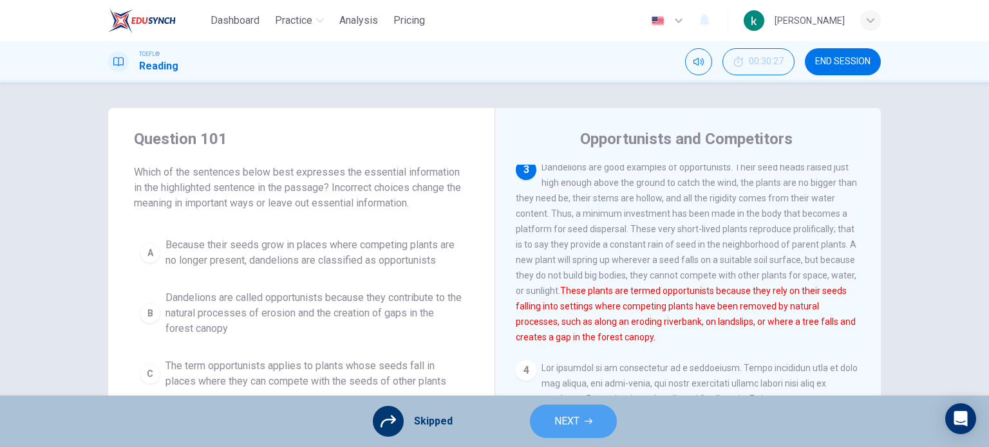
click at [559, 420] on span "NEXT" at bounding box center [566, 422] width 25 height 18
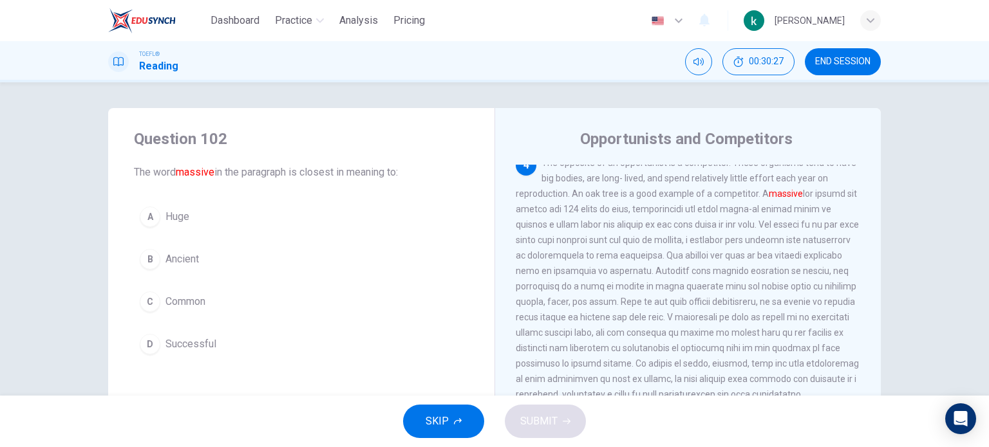
scroll to position [427, 0]
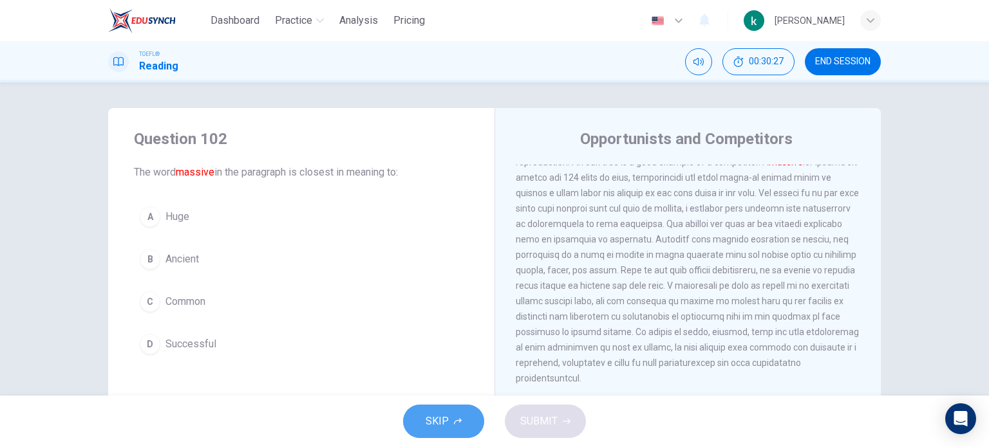
click at [451, 425] on button "SKIP" at bounding box center [443, 421] width 81 height 33
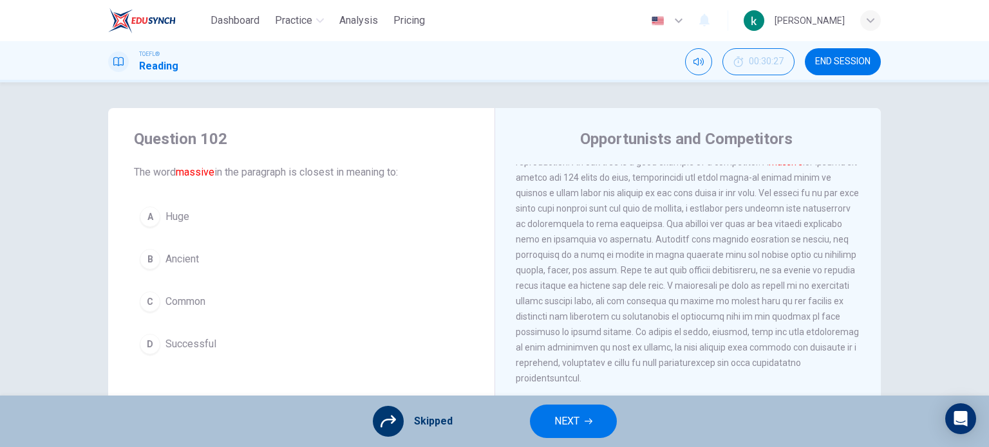
click at [540, 422] on button "NEXT" at bounding box center [573, 421] width 87 height 33
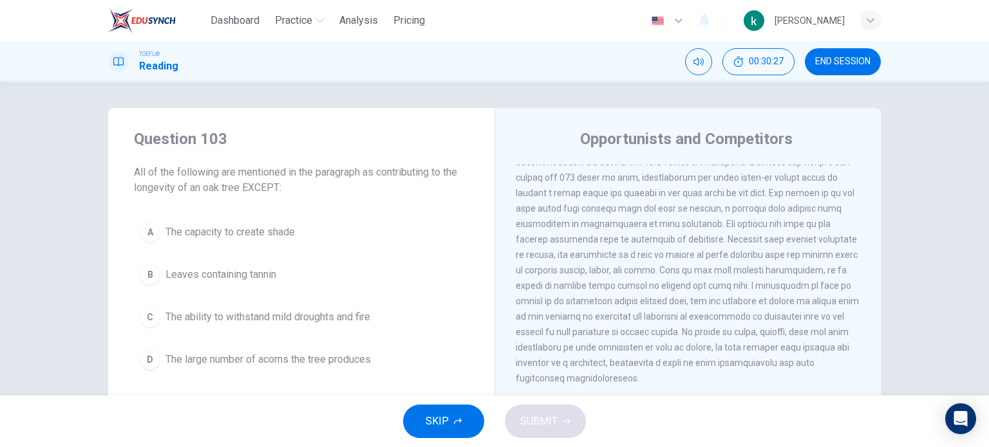
scroll to position [397, 0]
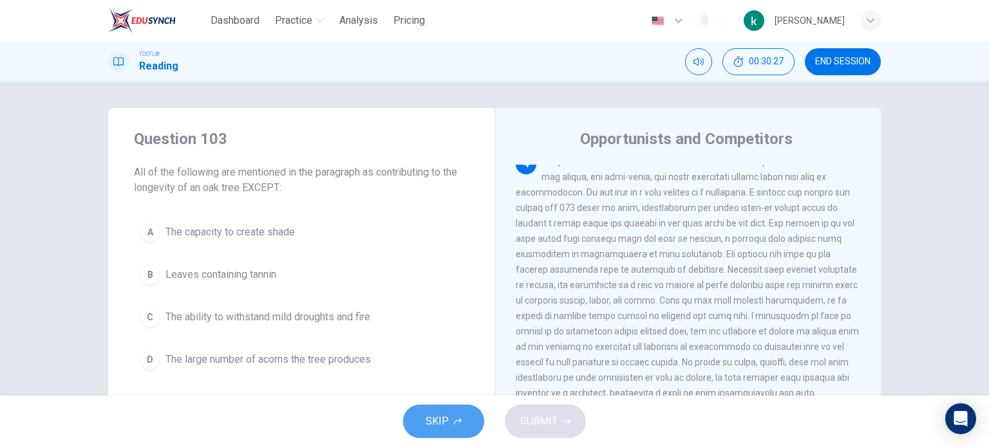
click at [445, 420] on span "SKIP" at bounding box center [436, 422] width 23 height 18
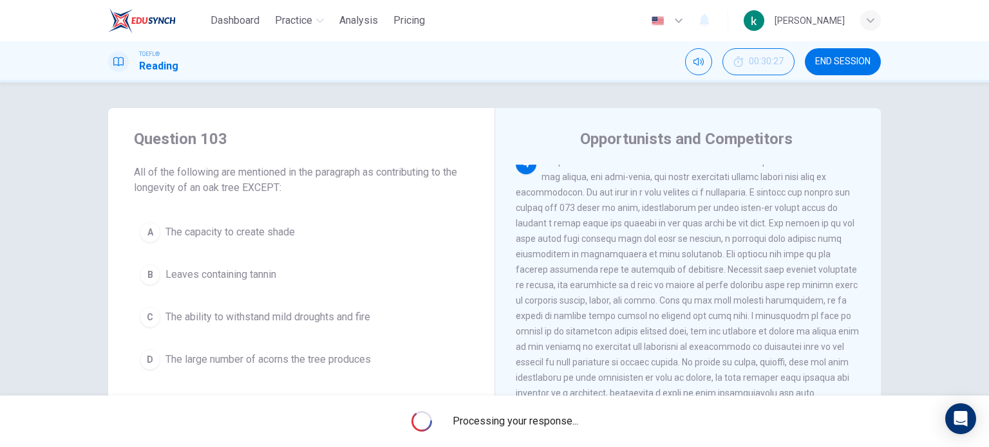
click at [527, 414] on span "Processing your response..." at bounding box center [515, 421] width 126 height 15
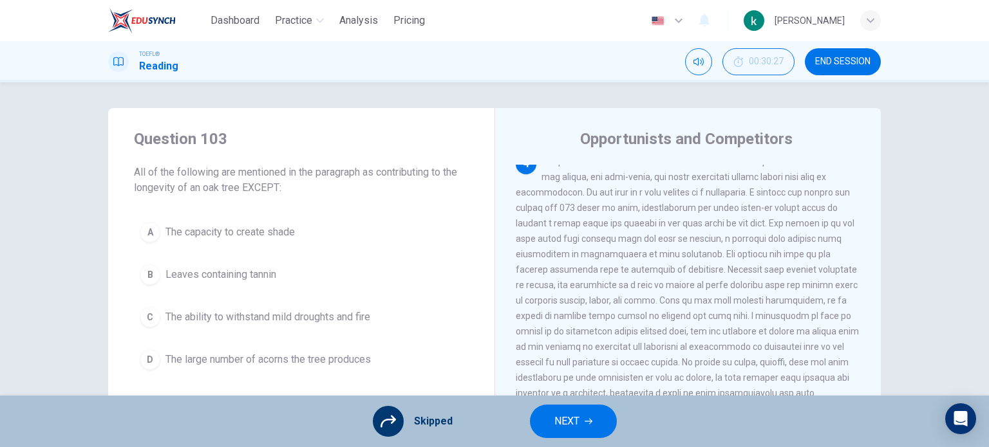
drag, startPoint x: 550, startPoint y: 416, endPoint x: 539, endPoint y: 412, distance: 11.2
click at [551, 416] on button "NEXT" at bounding box center [573, 421] width 87 height 33
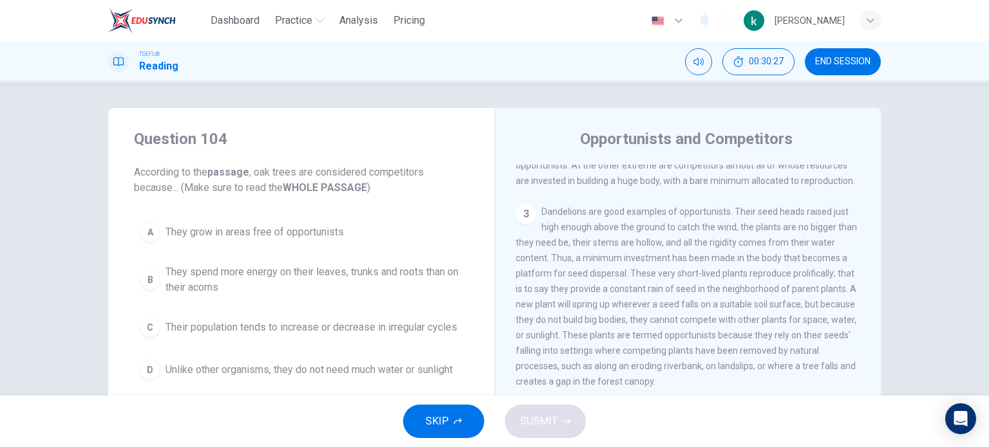
scroll to position [23, 0]
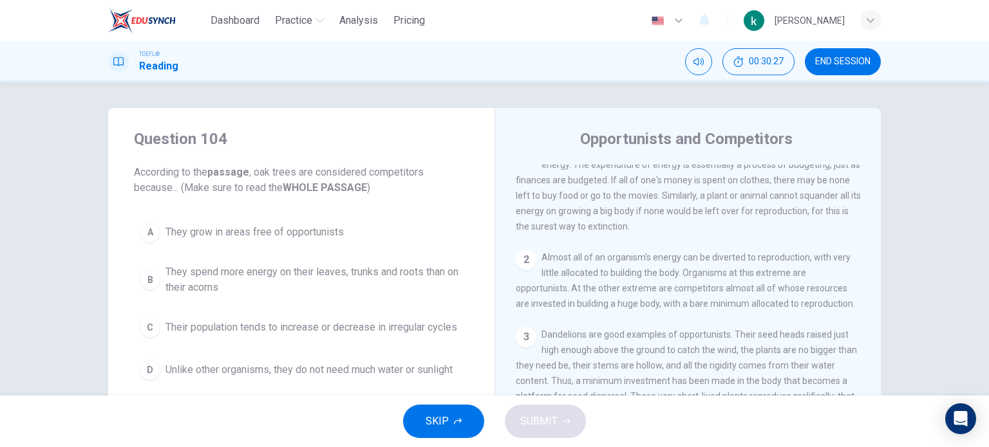
click at [442, 421] on span "SKIP" at bounding box center [436, 422] width 23 height 18
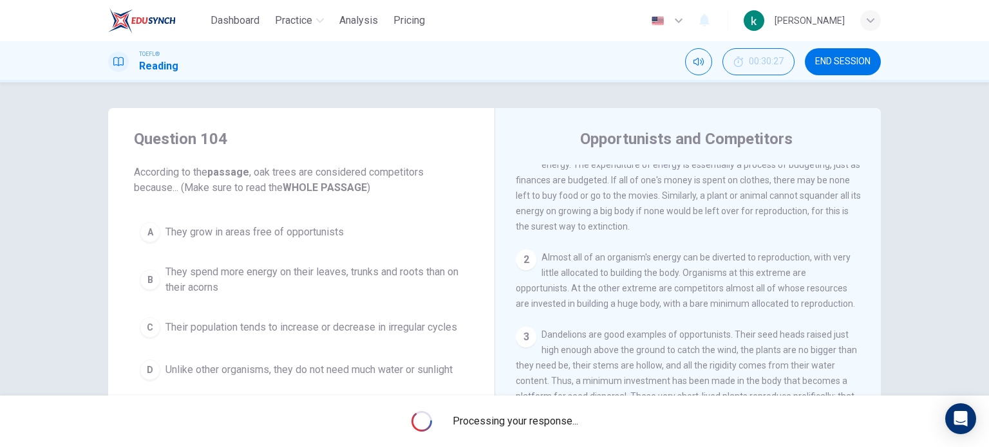
scroll to position [0, 0]
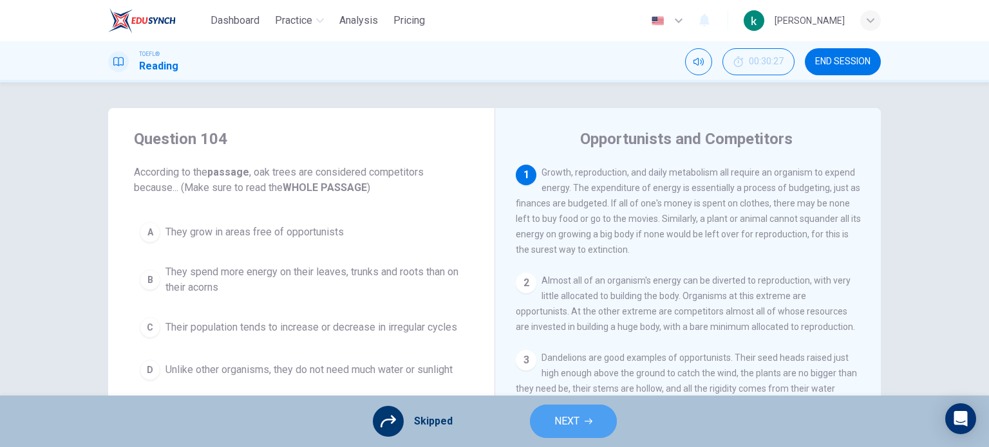
click at [572, 414] on span "NEXT" at bounding box center [566, 422] width 25 height 18
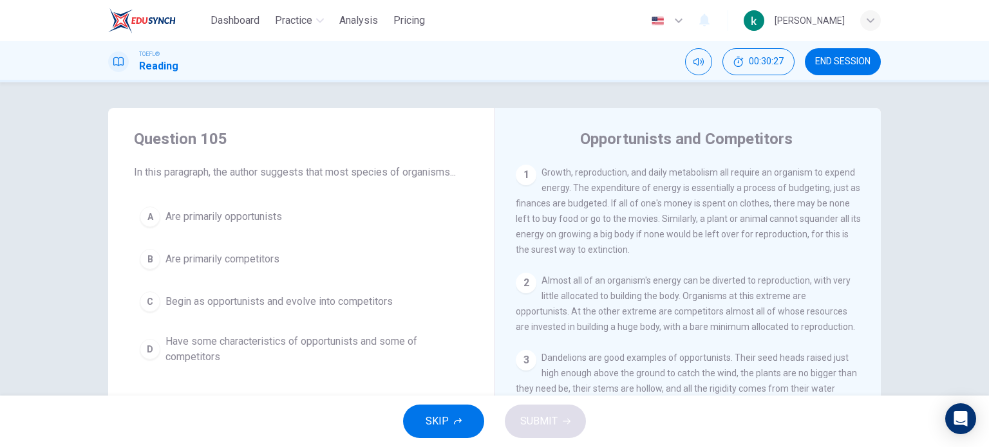
click at [461, 416] on button "SKIP" at bounding box center [443, 421] width 81 height 33
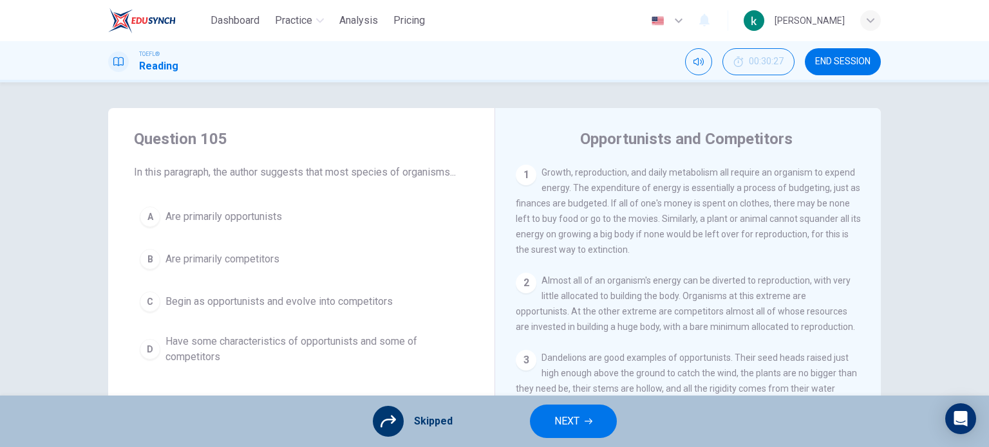
click at [546, 414] on button "NEXT" at bounding box center [573, 421] width 87 height 33
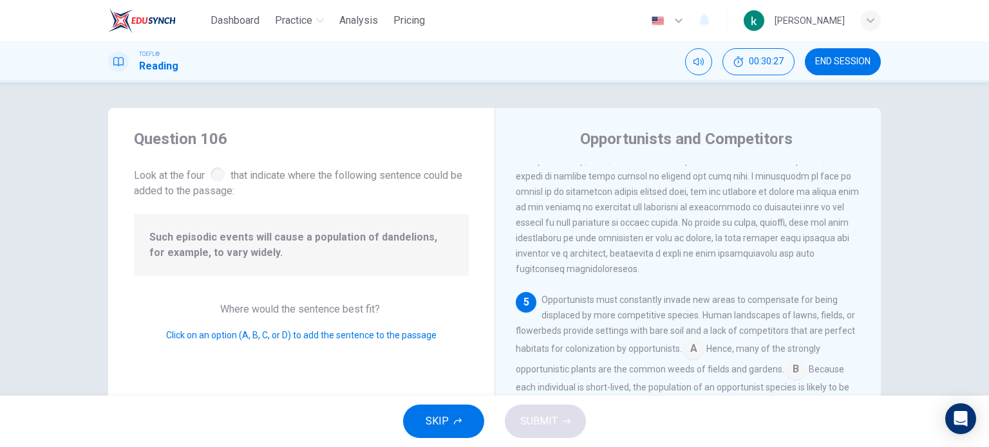
click at [451, 416] on button "SKIP" at bounding box center [443, 421] width 81 height 33
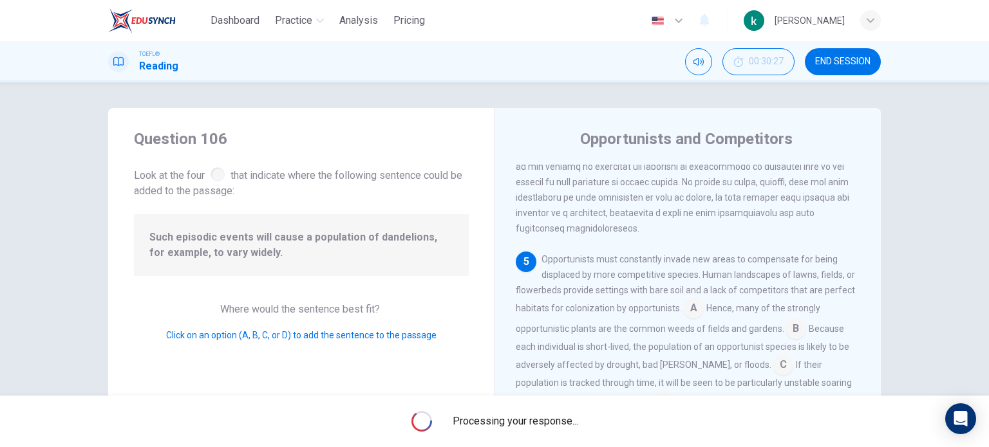
scroll to position [600, 0]
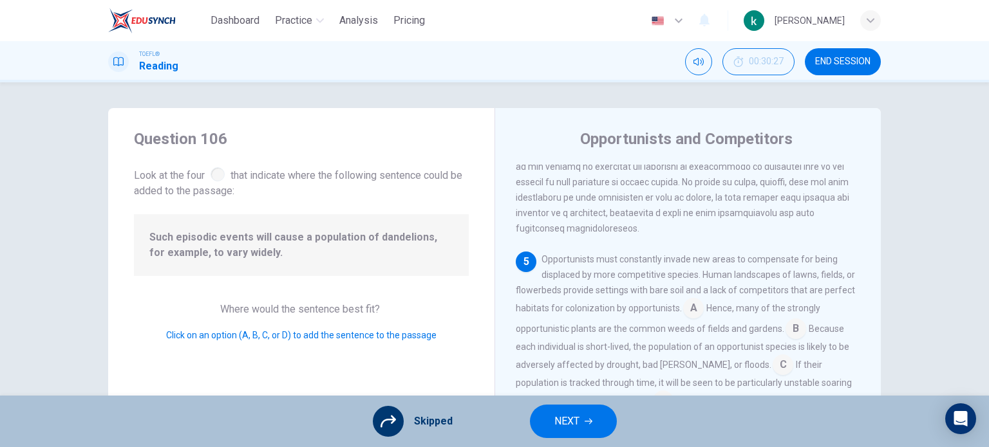
click at [571, 413] on span "NEXT" at bounding box center [566, 422] width 25 height 18
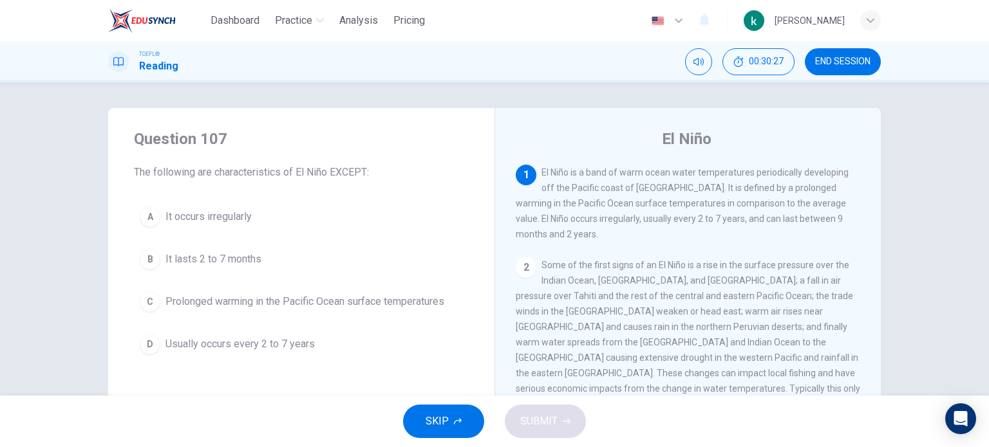
click at [474, 406] on div "SKIP SUBMIT" at bounding box center [494, 421] width 989 height 51
click at [470, 416] on button "SKIP" at bounding box center [443, 421] width 81 height 33
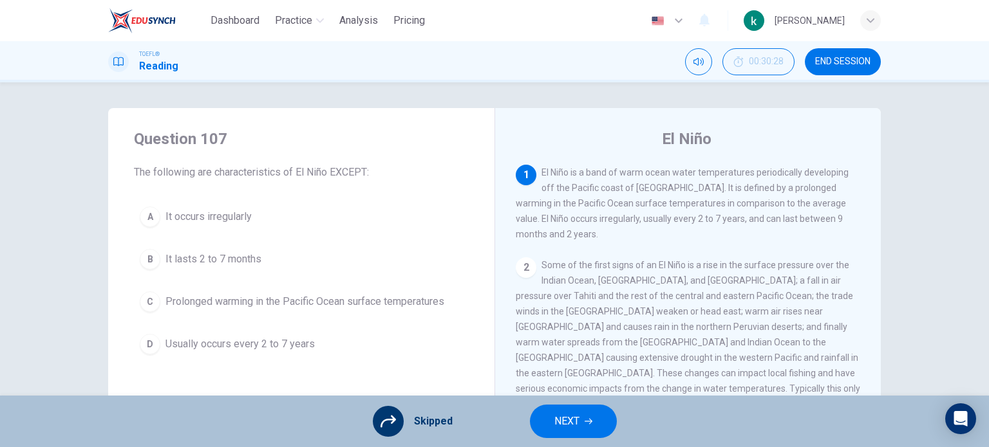
click at [568, 416] on span "NEXT" at bounding box center [566, 422] width 25 height 18
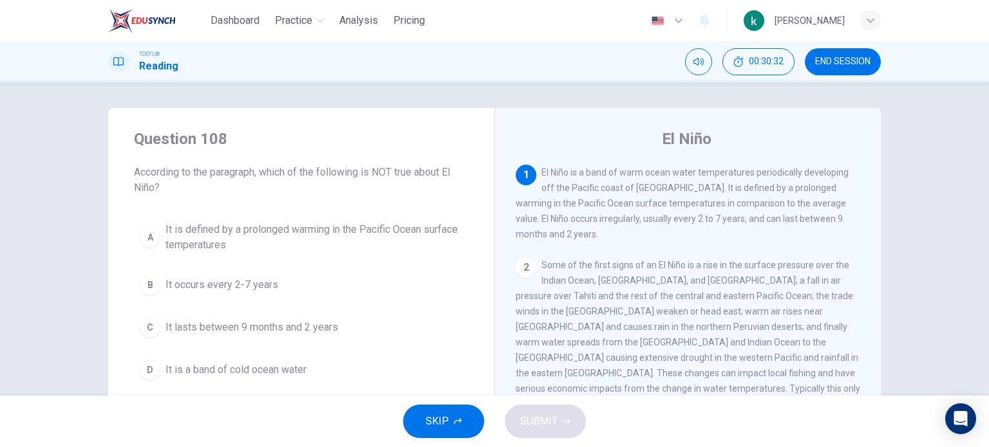
click at [455, 425] on button "SKIP" at bounding box center [443, 421] width 81 height 33
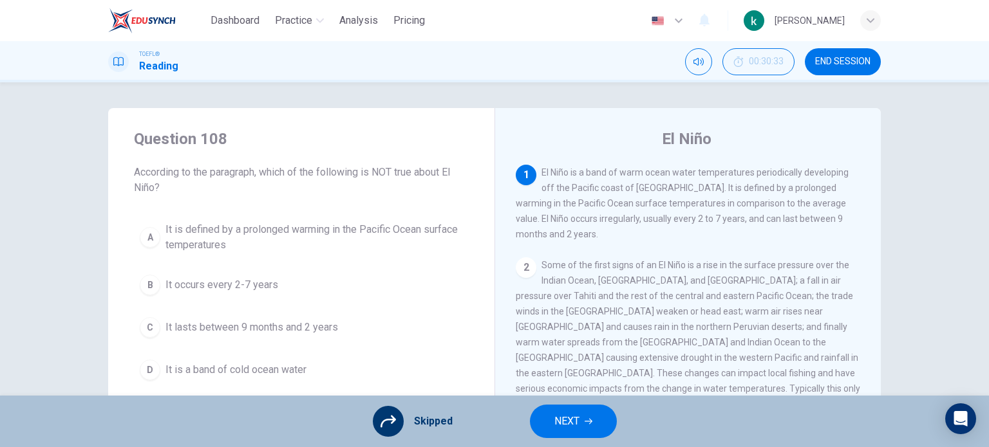
click at [572, 411] on button "NEXT" at bounding box center [573, 421] width 87 height 33
